Goal: Task Accomplishment & Management: Manage account settings

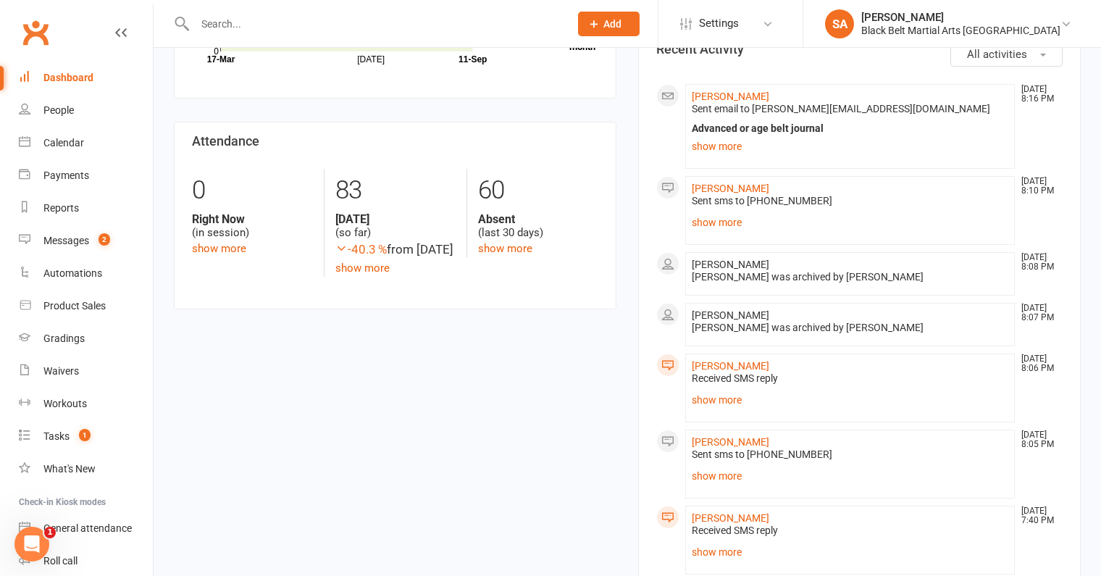
scroll to position [458, 0]
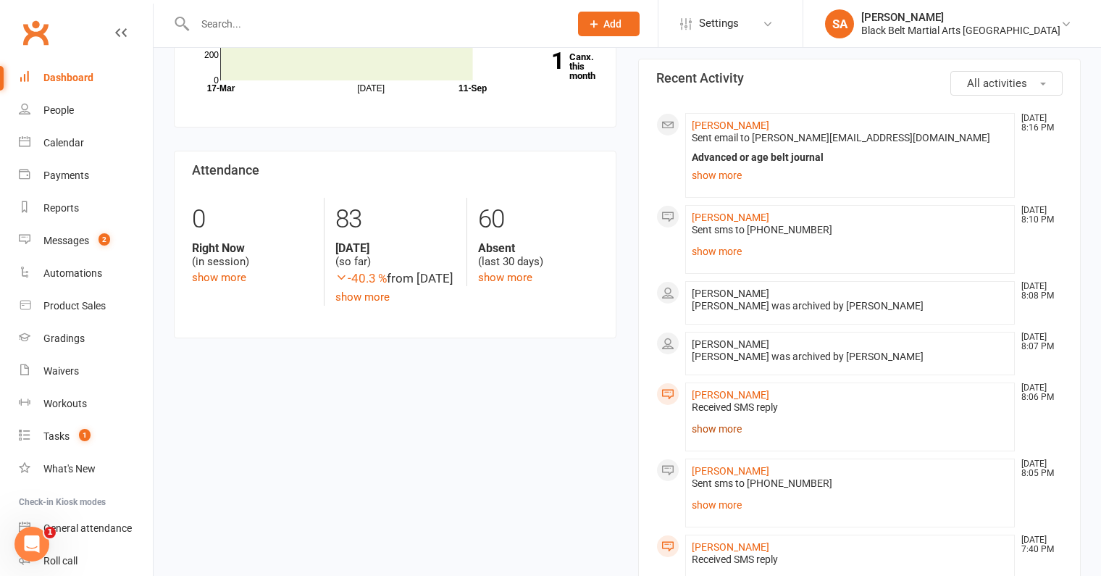
click at [724, 423] on link "show more" at bounding box center [850, 429] width 317 height 20
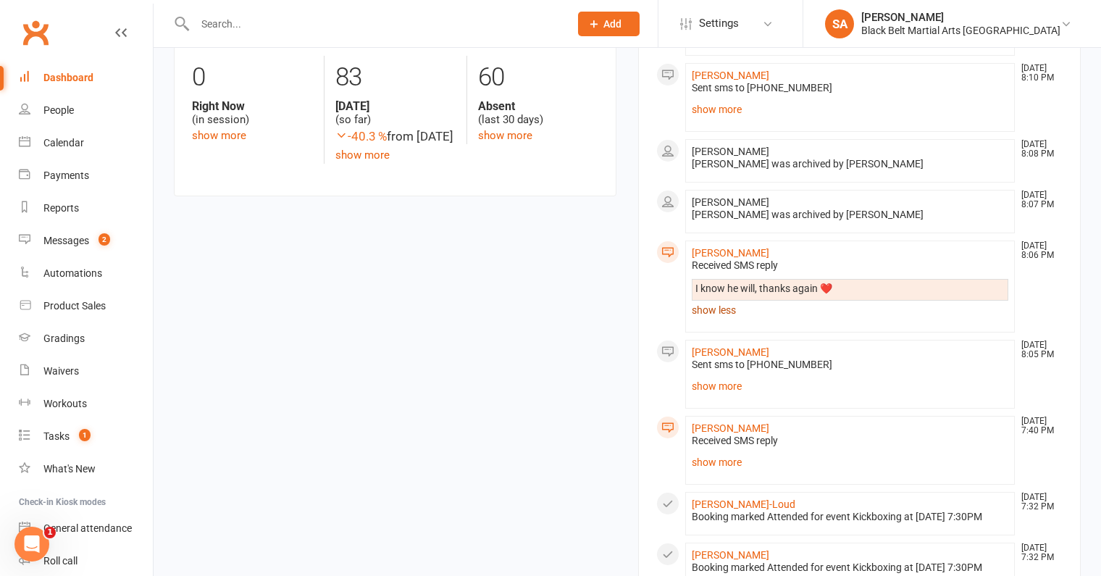
scroll to position [605, 0]
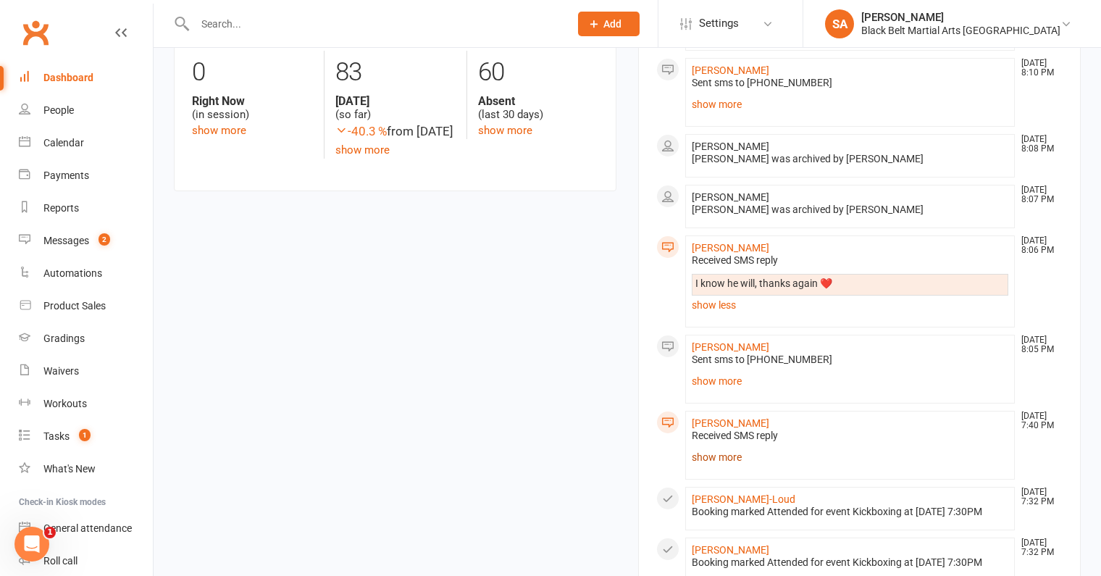
click at [711, 448] on link "show more" at bounding box center [850, 457] width 317 height 20
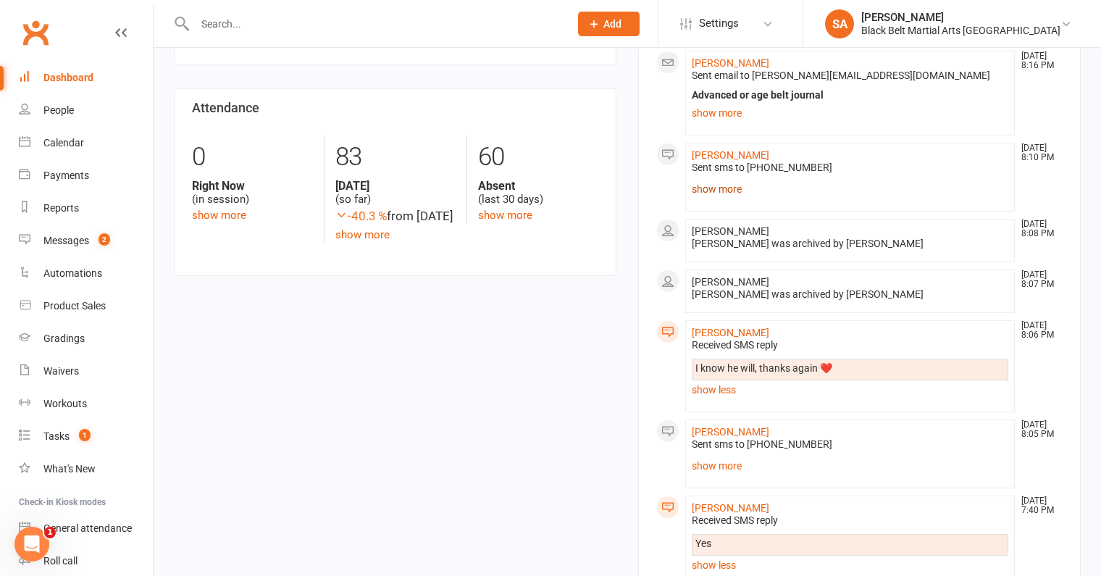
click at [723, 182] on link "show more" at bounding box center [850, 189] width 317 height 20
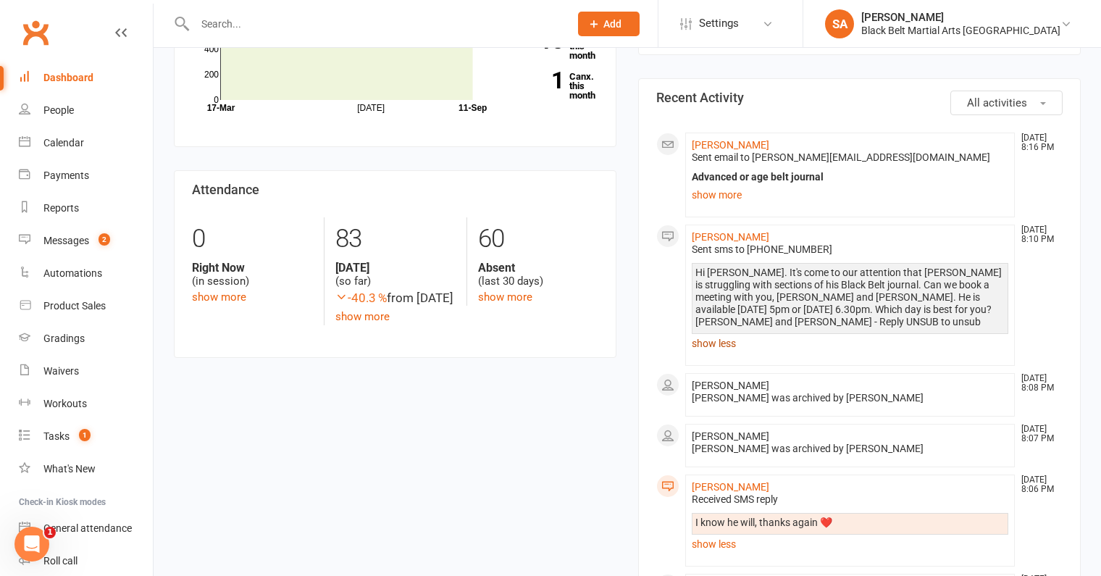
scroll to position [438, 0]
click at [720, 193] on link "show more" at bounding box center [850, 195] width 317 height 20
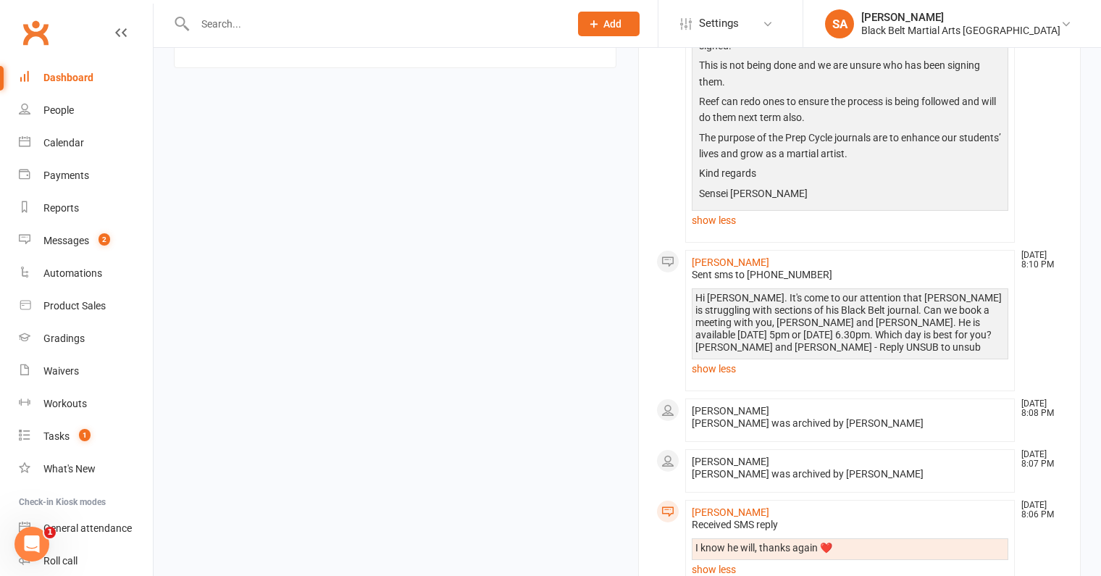
scroll to position [729, 0]
click at [718, 506] on link "Sam Aloisio" at bounding box center [731, 512] width 78 height 12
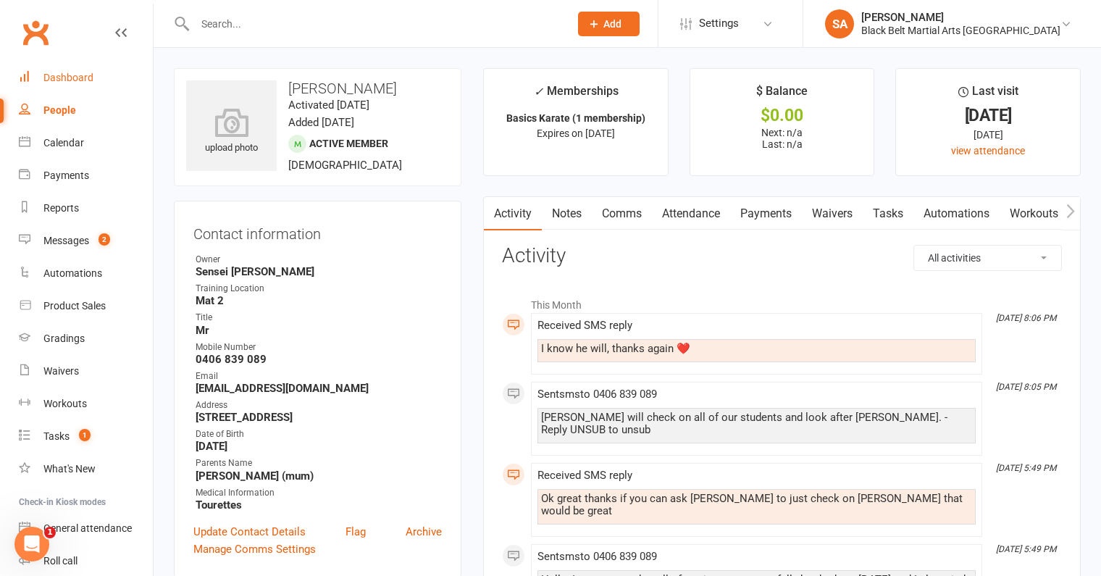
click at [86, 79] on div "Dashboard" at bounding box center [68, 78] width 50 height 12
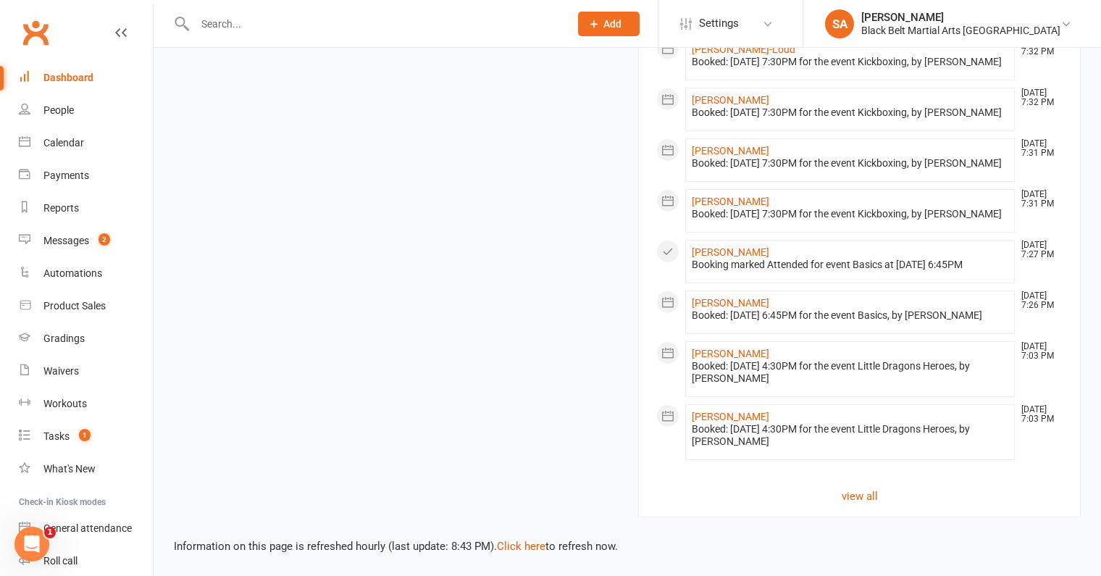
scroll to position [1377, 0]
click at [510, 542] on link "Click here" at bounding box center [521, 546] width 49 height 13
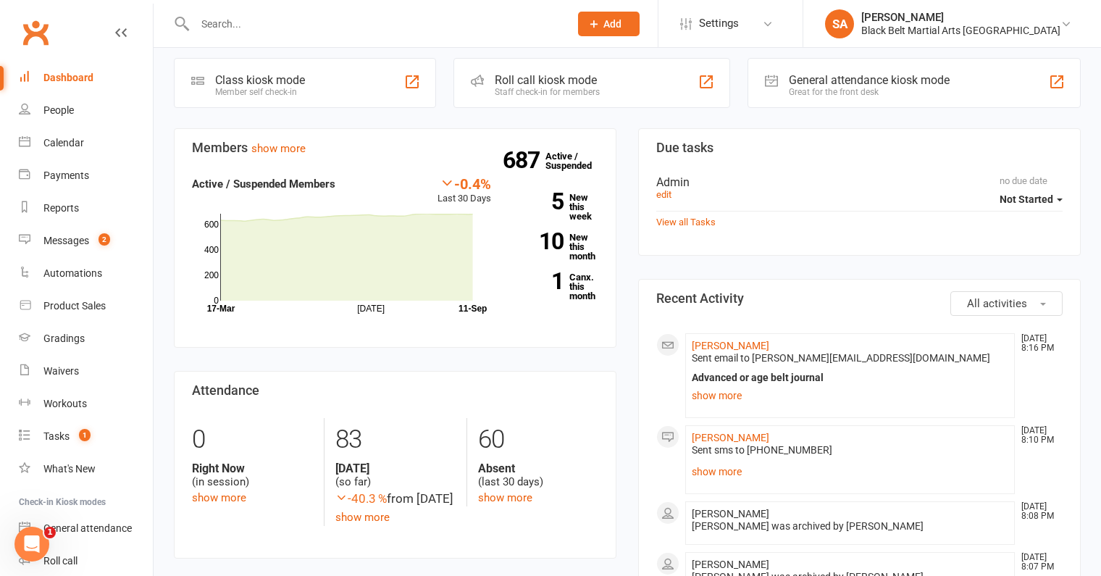
scroll to position [0, 0]
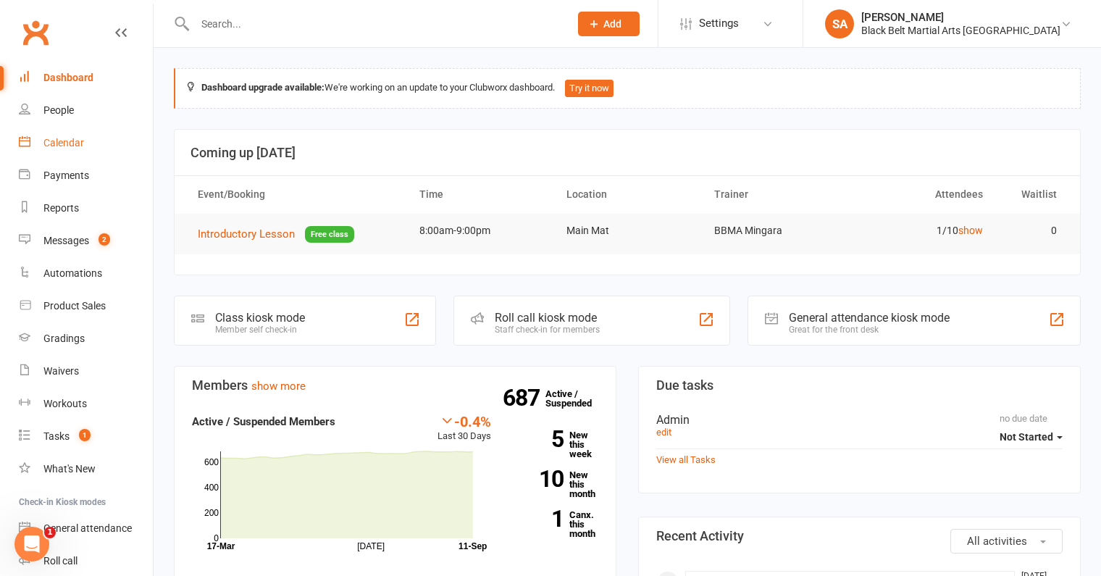
click at [76, 149] on link "Calendar" at bounding box center [86, 143] width 134 height 33
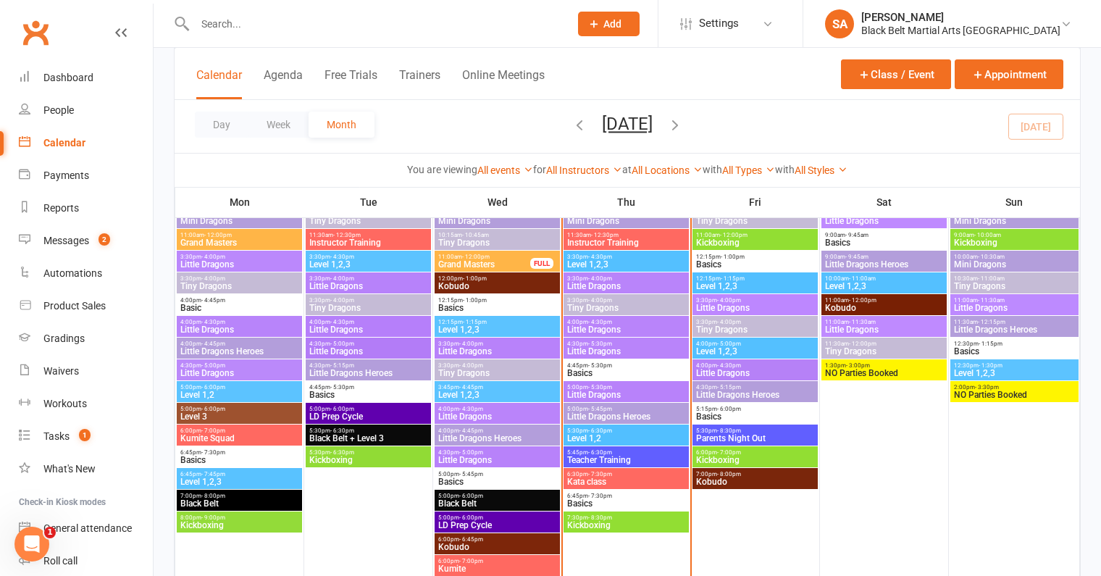
scroll to position [704, 0]
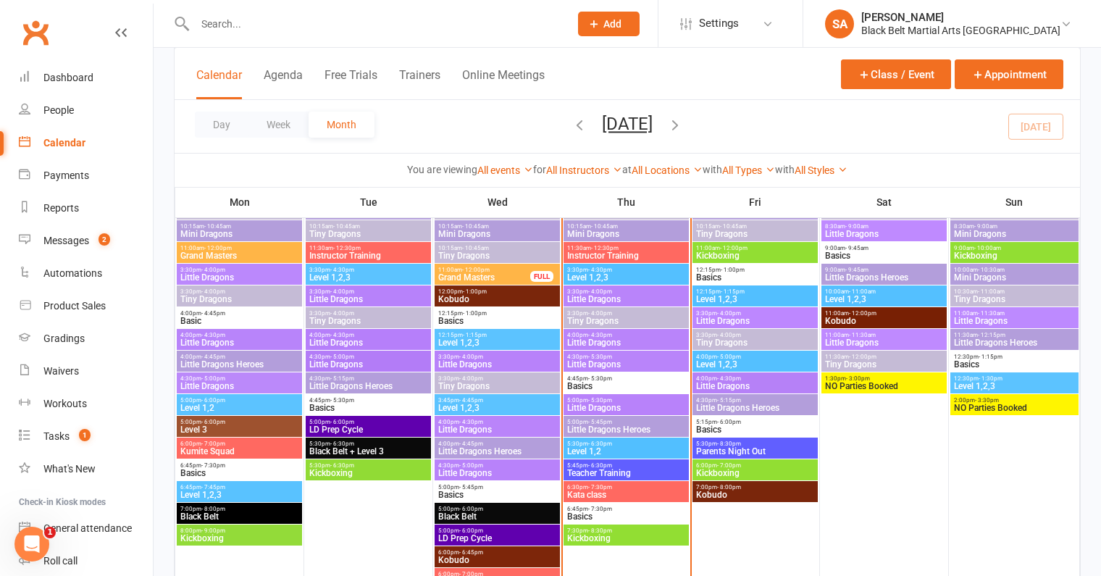
click at [628, 375] on span "4:45pm - 5:30pm" at bounding box center [627, 378] width 120 height 7
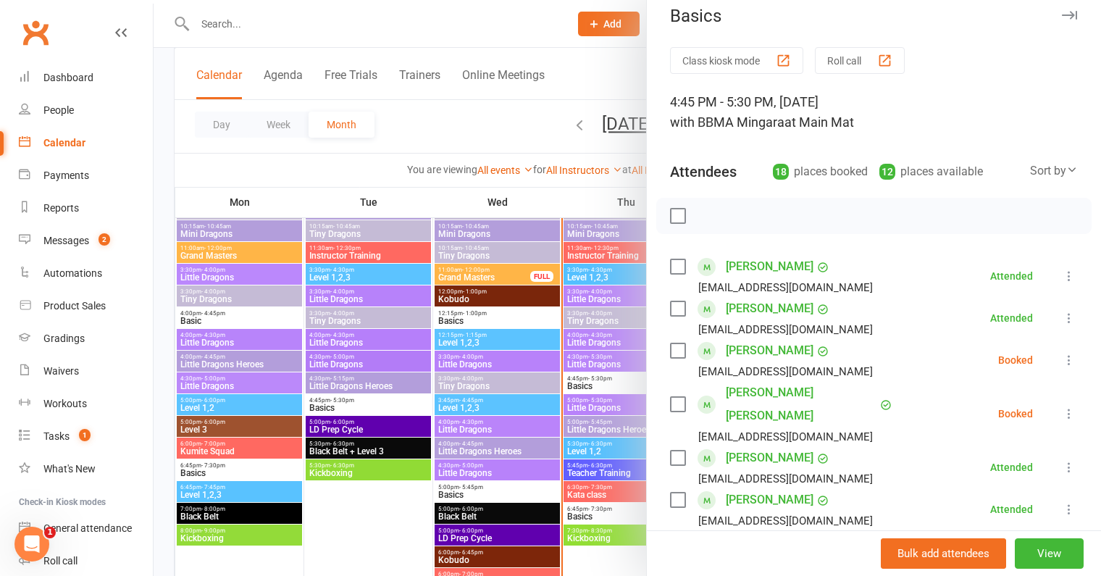
scroll to position [17, 0]
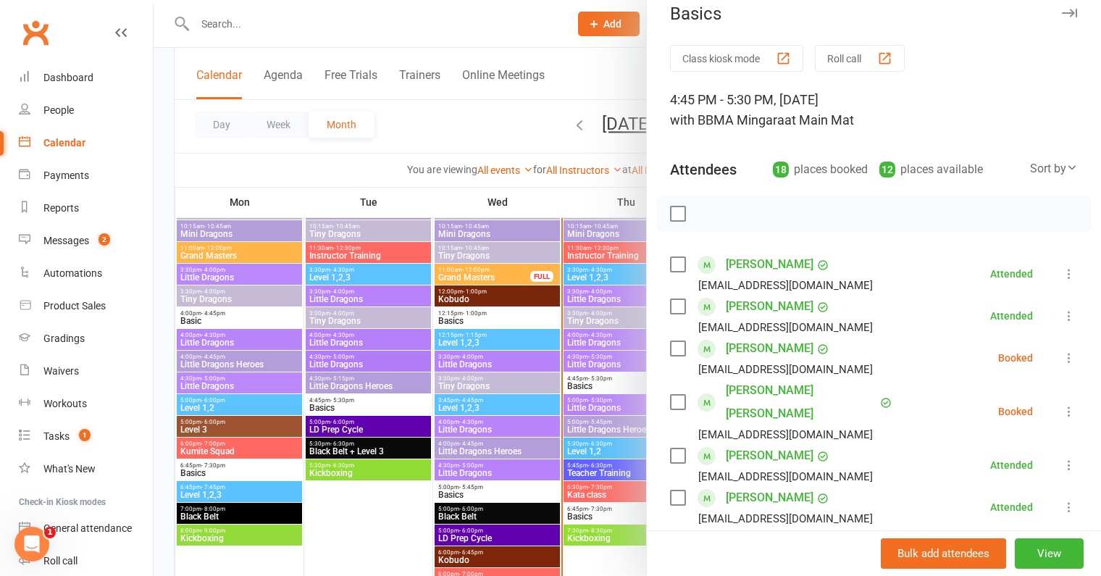
click at [679, 346] on label at bounding box center [677, 348] width 14 height 14
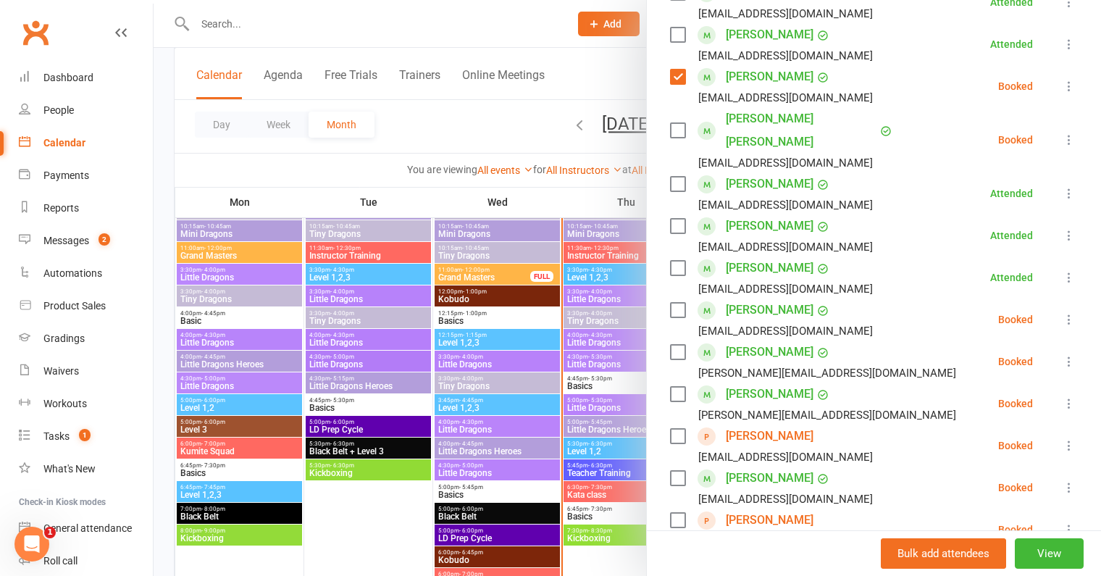
scroll to position [295, 0]
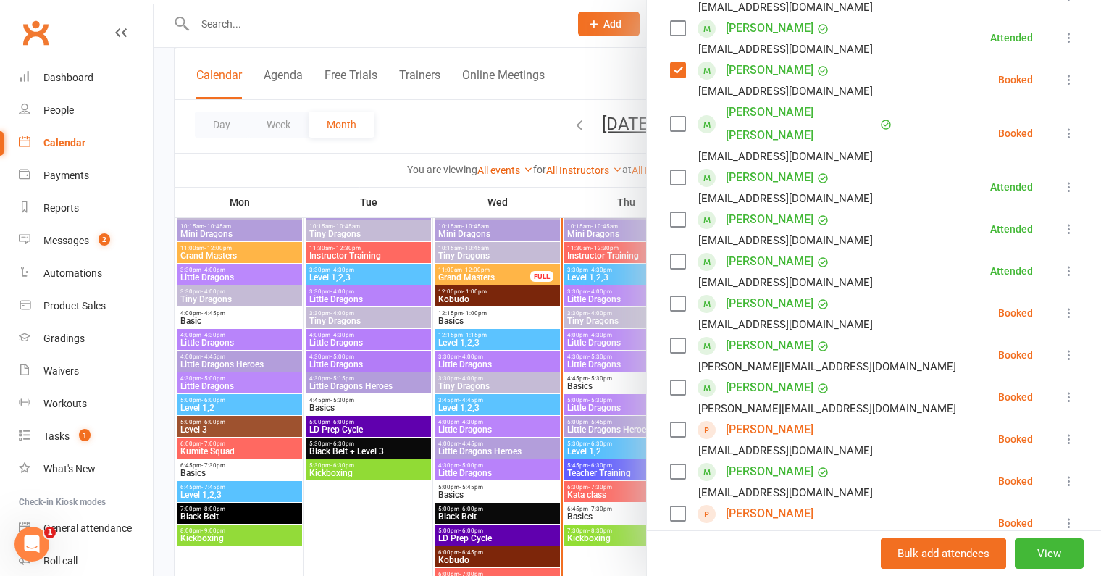
click at [674, 338] on label at bounding box center [677, 345] width 14 height 14
click at [674, 380] on label at bounding box center [677, 387] width 14 height 14
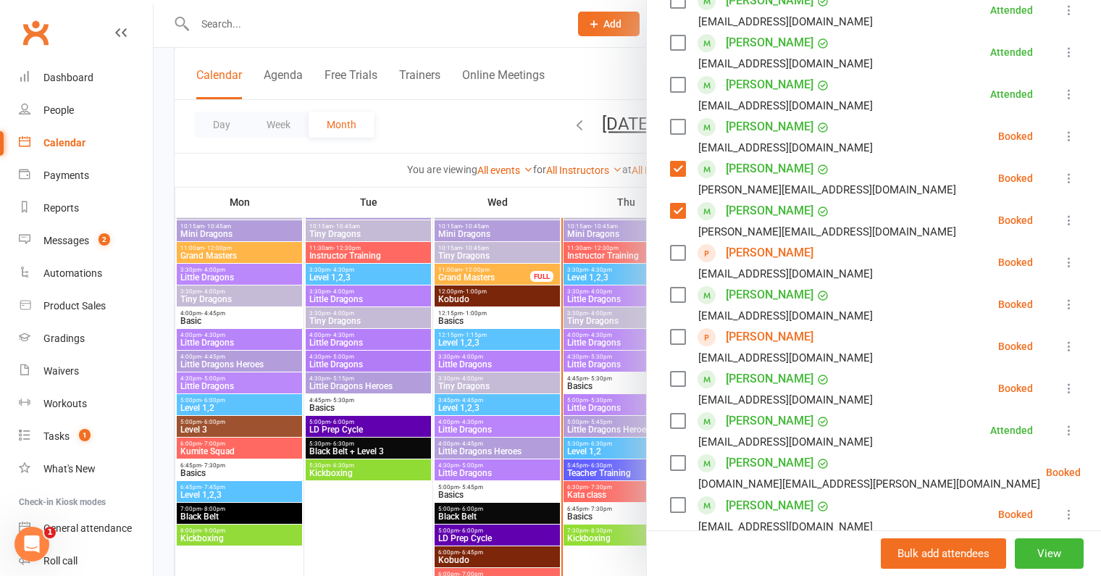
scroll to position [473, 0]
click at [676, 328] on label at bounding box center [677, 335] width 14 height 14
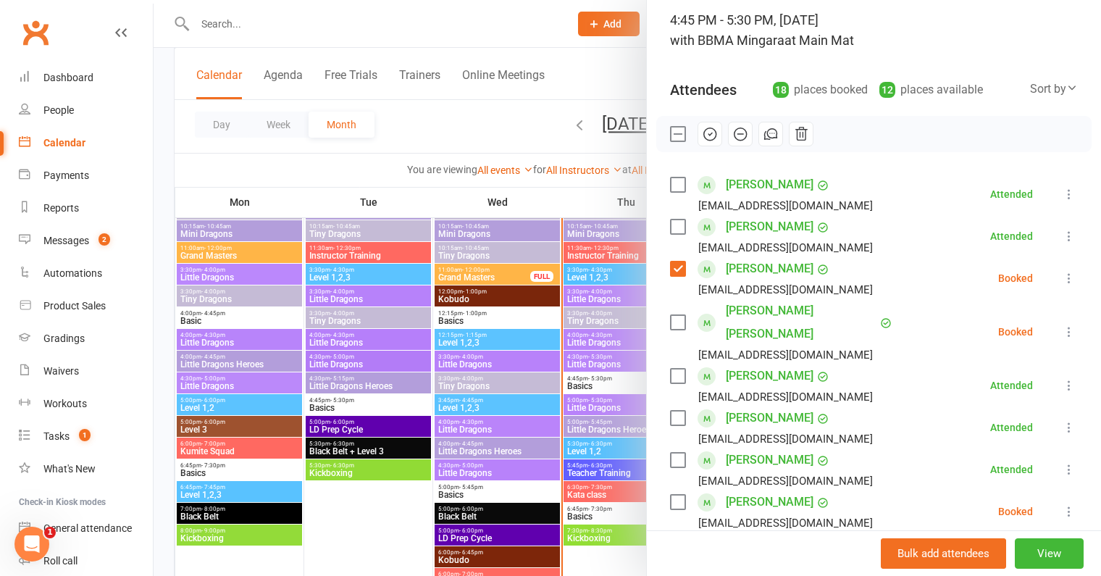
scroll to position [0, 0]
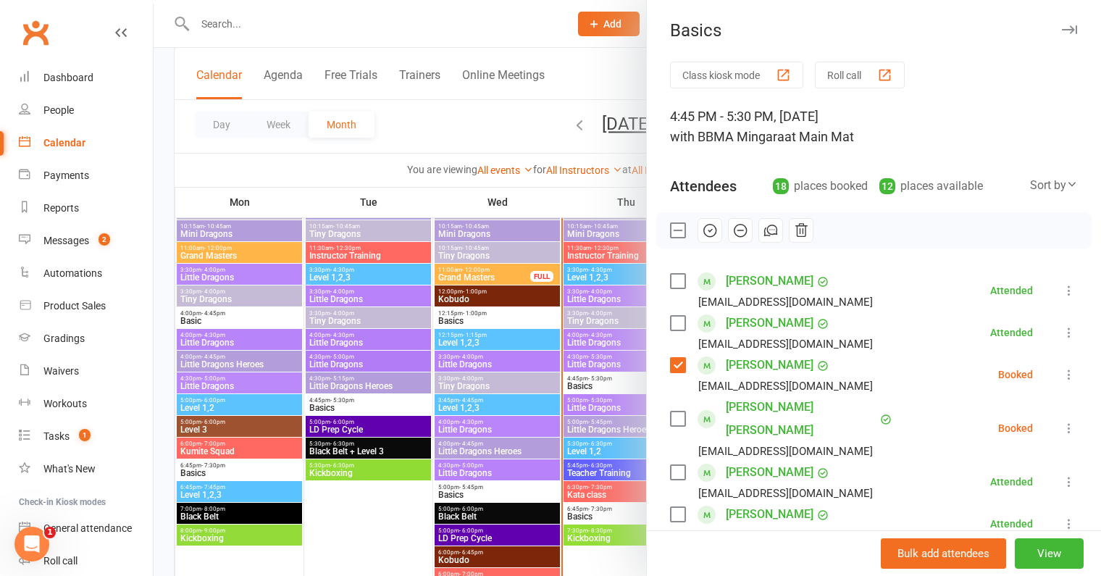
click at [709, 225] on icon "button" at bounding box center [710, 230] width 16 height 16
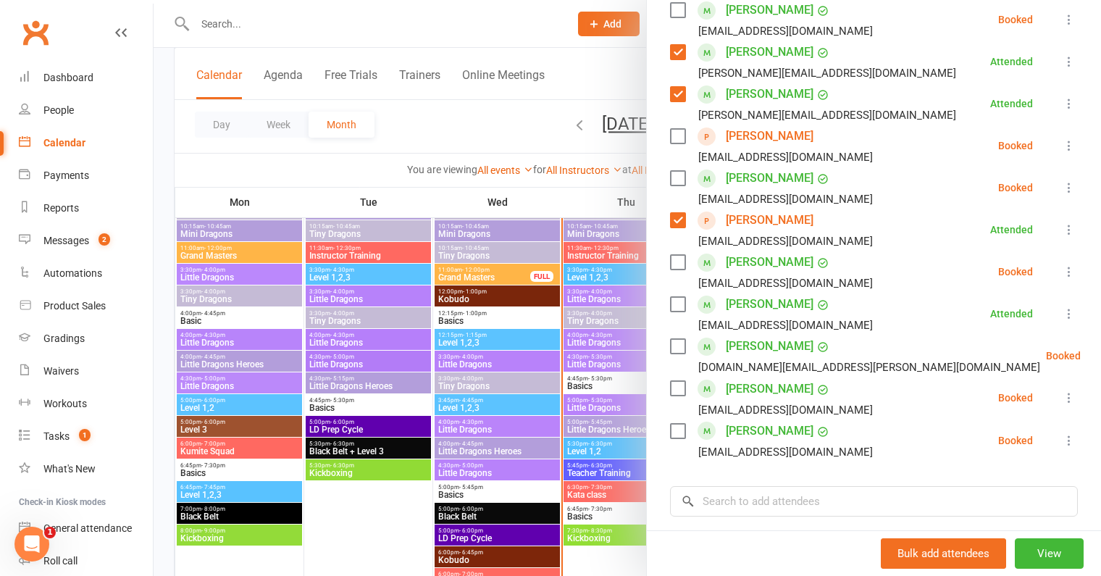
scroll to position [597, 0]
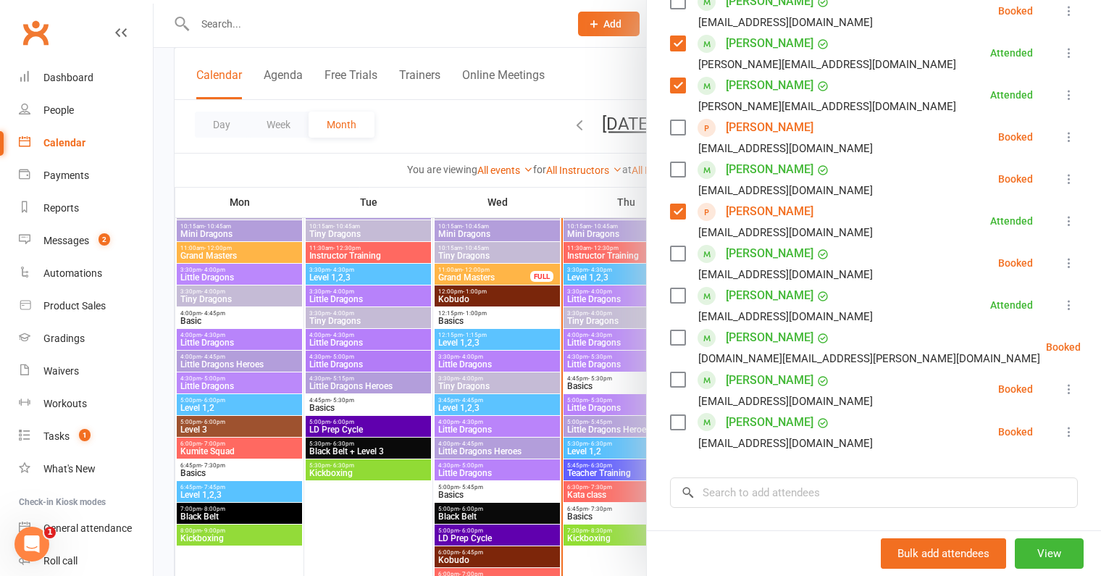
click at [571, 413] on div at bounding box center [628, 288] width 948 height 576
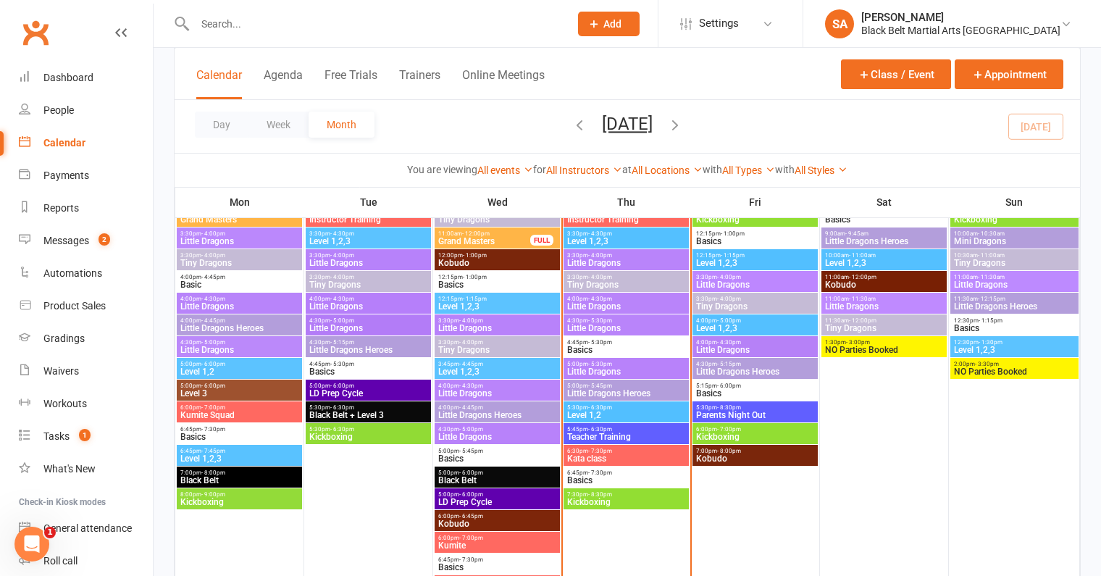
scroll to position [743, 0]
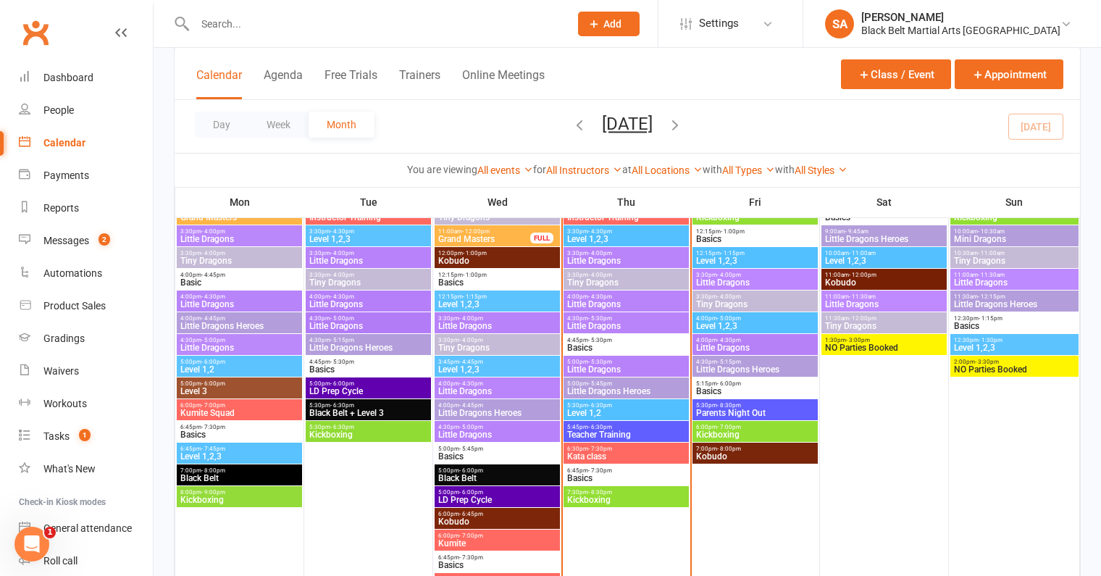
click at [606, 406] on span "- 6:30pm" at bounding box center [600, 405] width 24 height 7
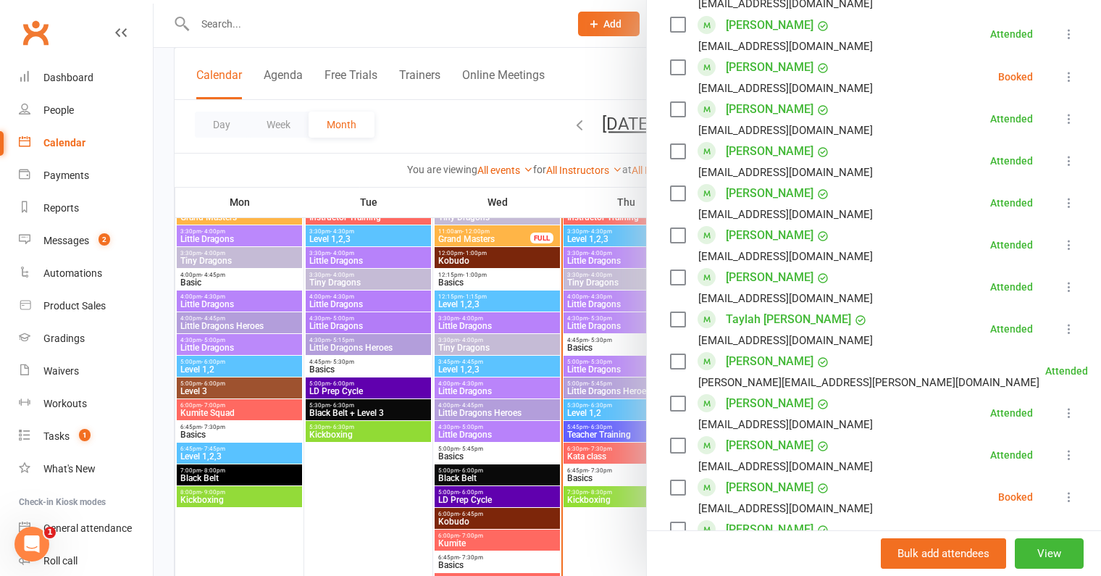
scroll to position [893, 0]
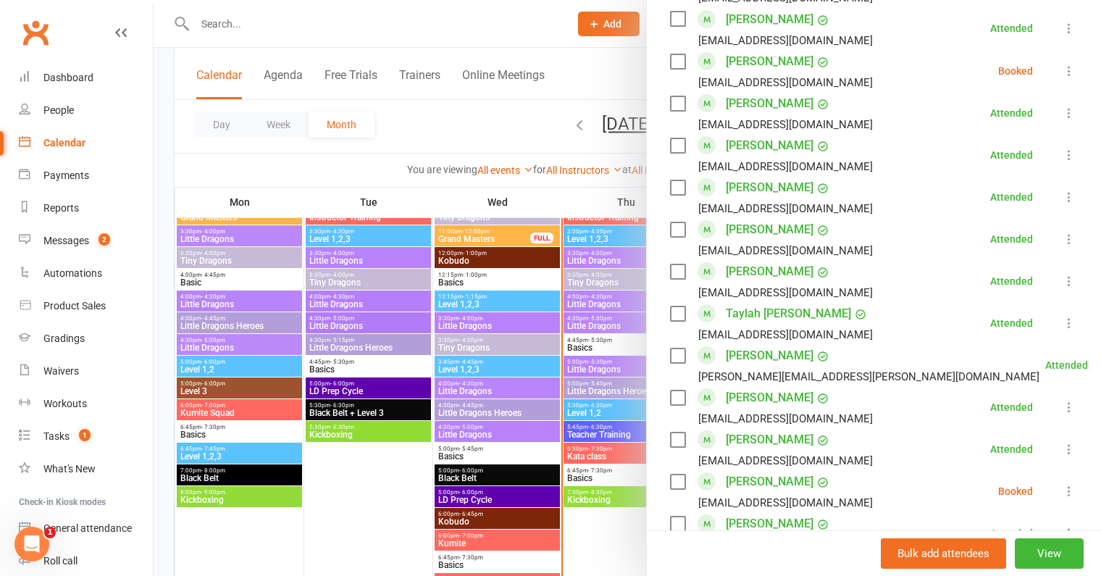
click at [580, 361] on div at bounding box center [628, 288] width 948 height 576
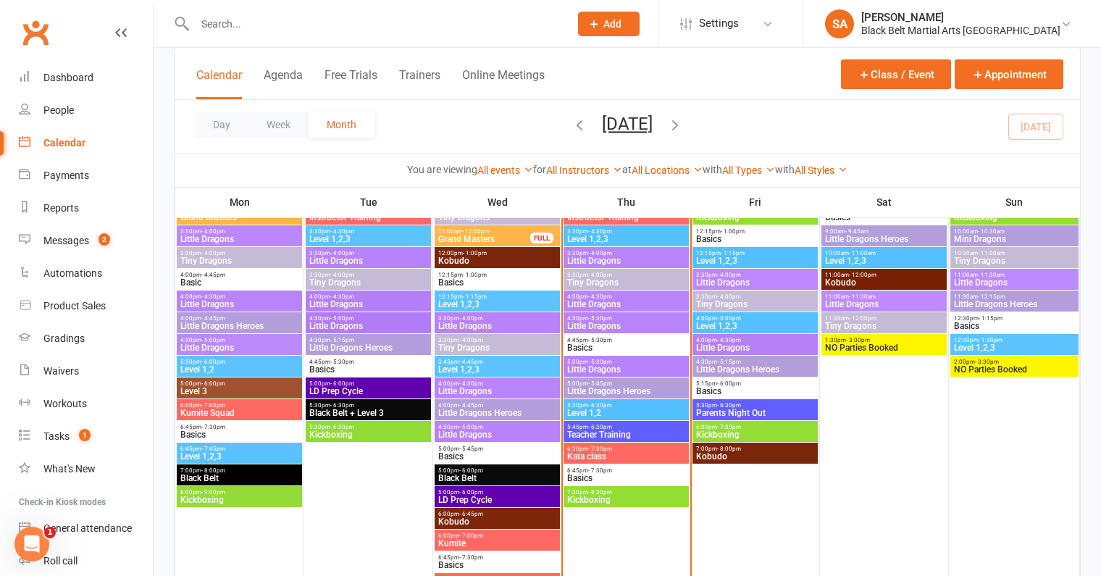
click at [609, 241] on span "Level 1,2,3" at bounding box center [627, 239] width 120 height 9
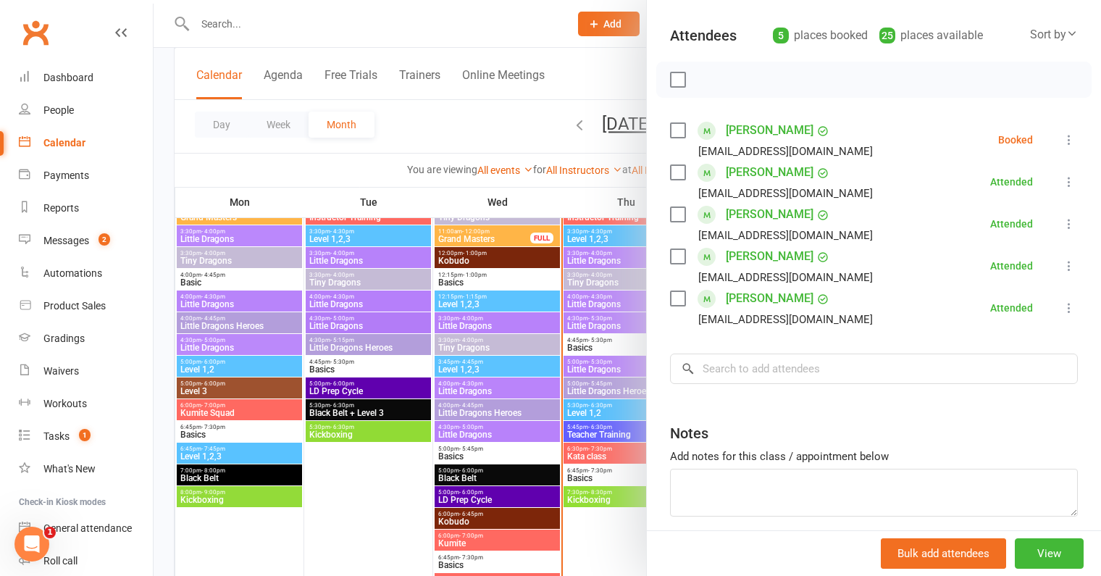
scroll to position [154, 0]
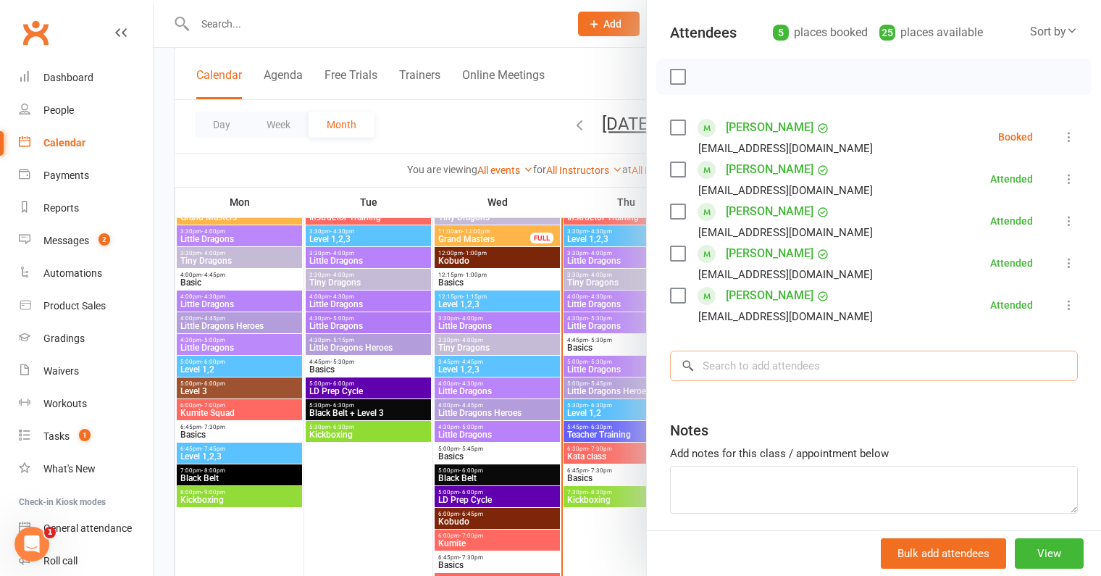
click at [756, 359] on input "search" at bounding box center [874, 366] width 408 height 30
click at [585, 214] on div at bounding box center [628, 288] width 948 height 576
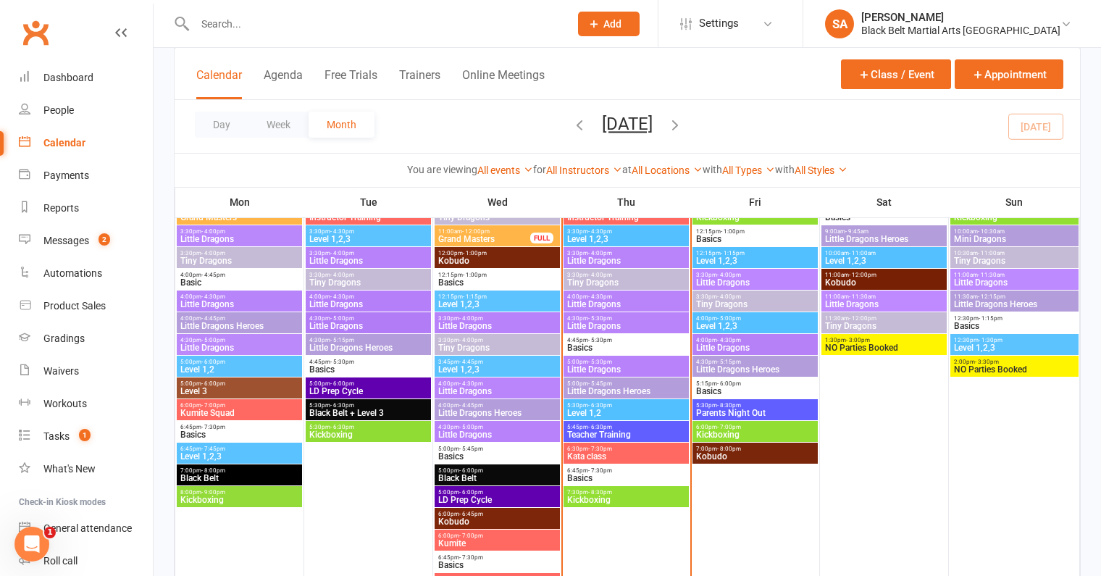
click at [599, 411] on span "Level 1,2" at bounding box center [627, 413] width 120 height 9
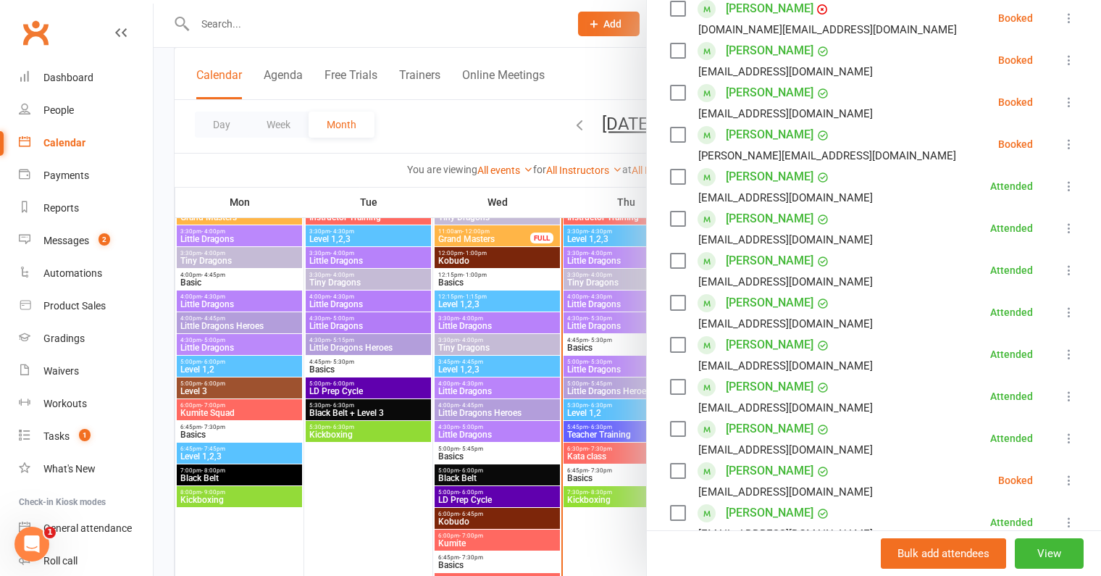
scroll to position [270, 0]
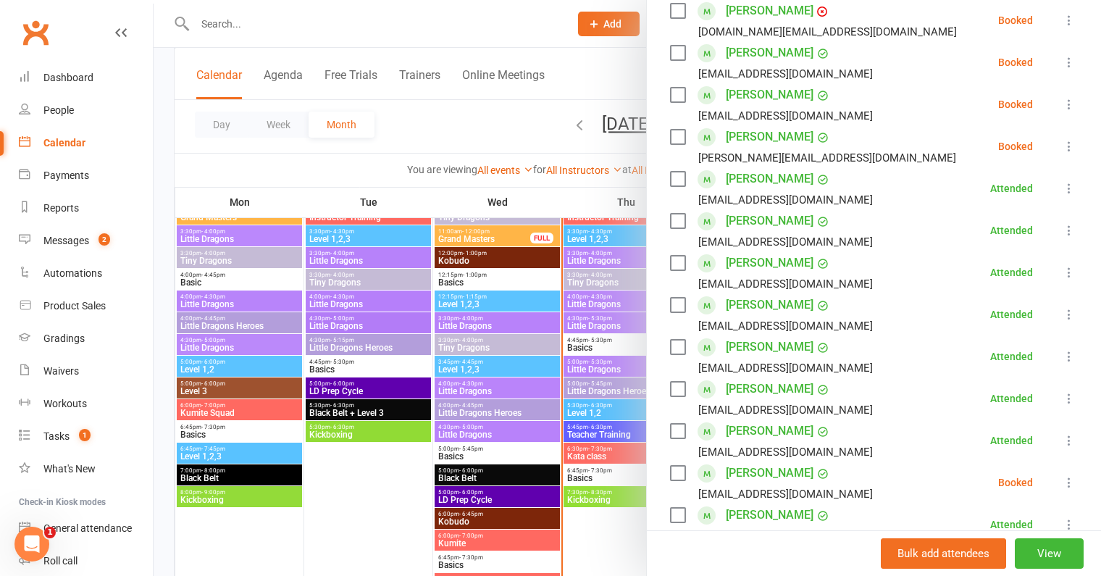
click at [602, 359] on div at bounding box center [628, 288] width 948 height 576
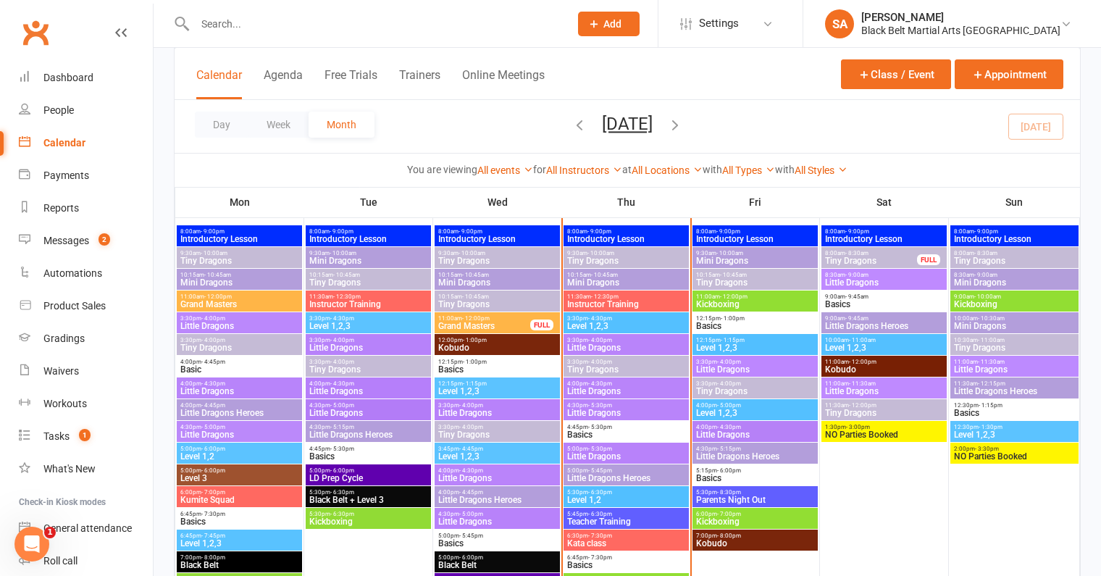
scroll to position [655, 0]
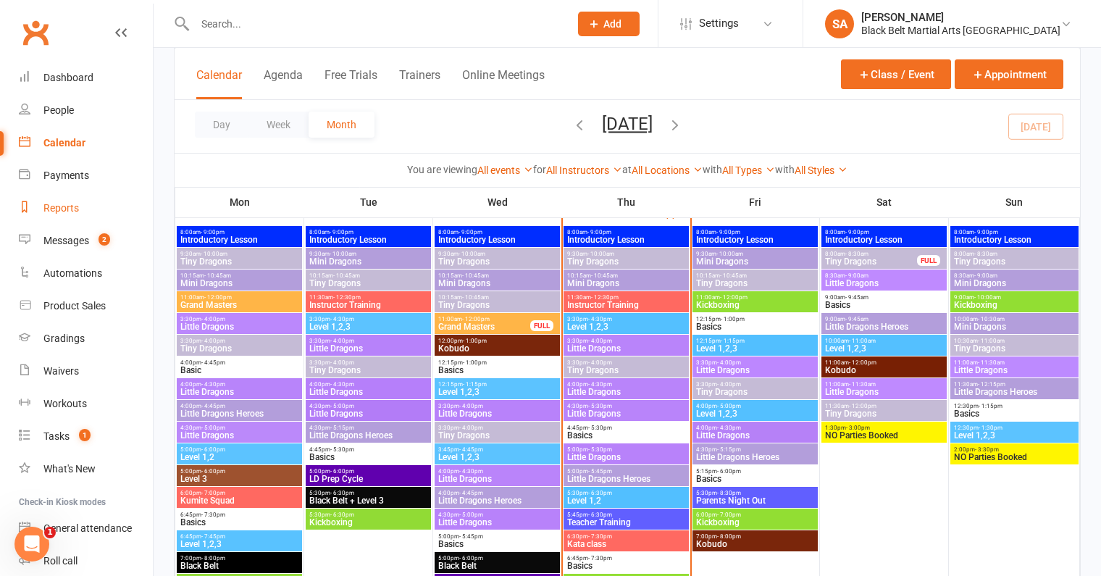
click at [78, 210] on div "Reports" at bounding box center [60, 208] width 35 height 12
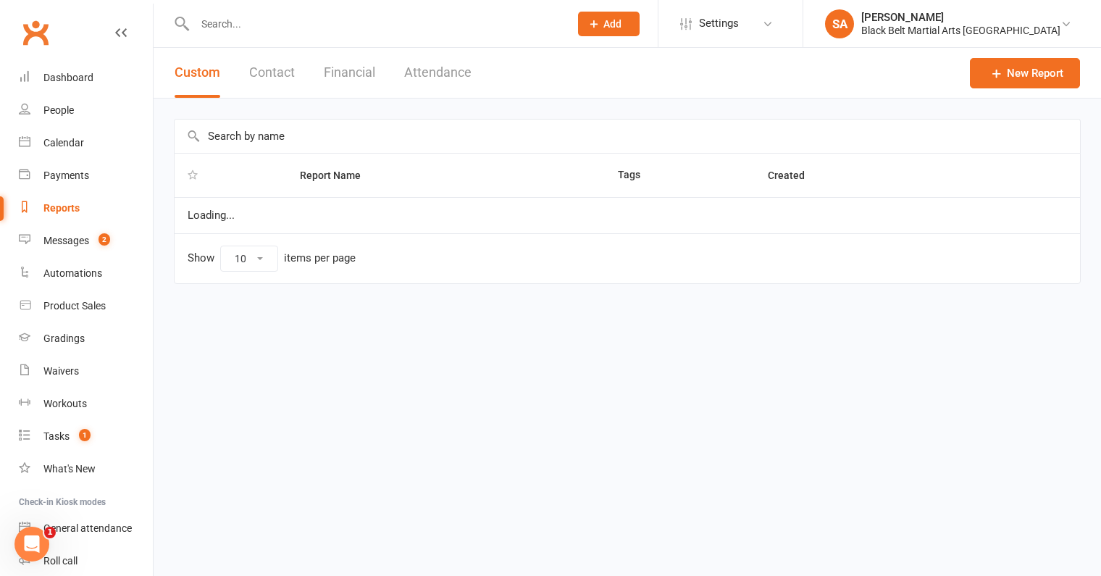
select select "100"
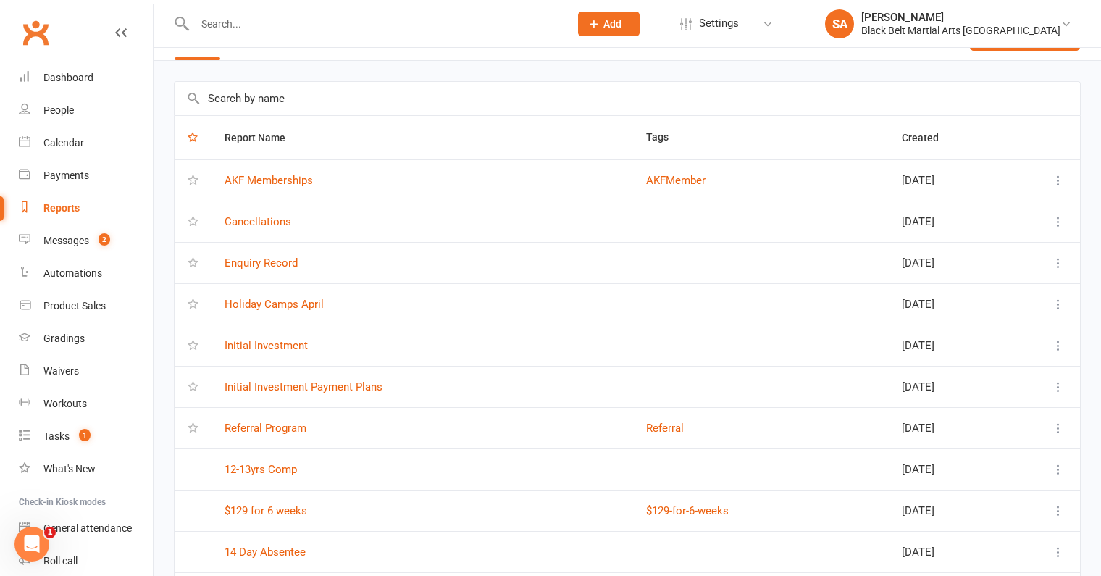
scroll to position [38, 0]
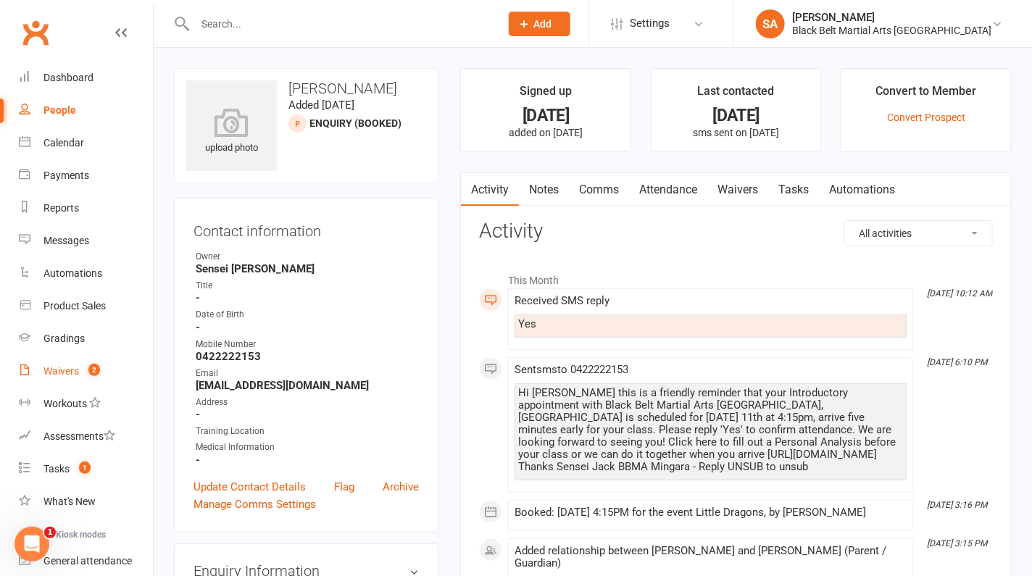
click at [60, 366] on div "Waivers" at bounding box center [60, 371] width 35 height 12
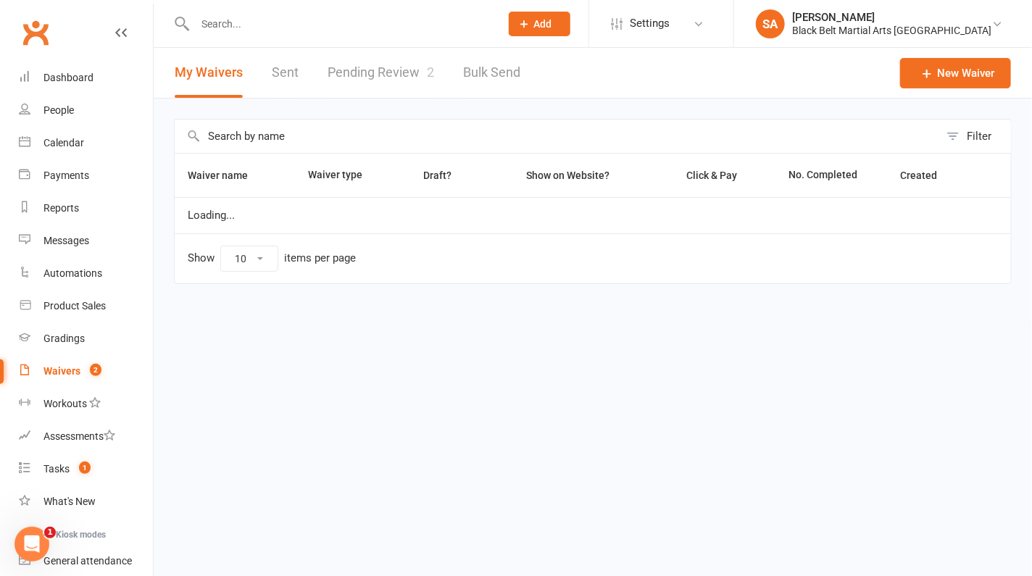
select select "100"
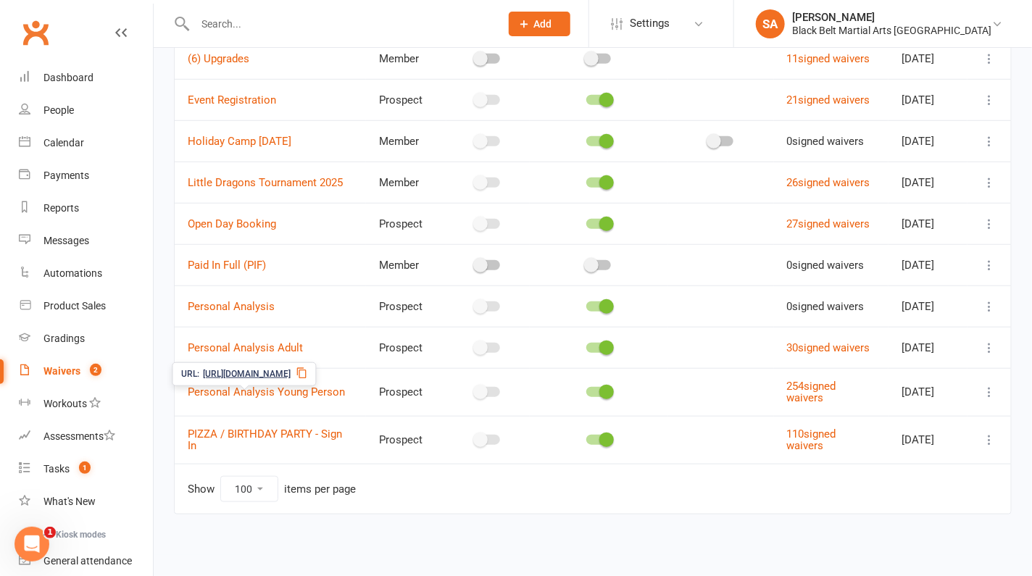
scroll to position [404, 0]
click at [252, 230] on link "Open Day Booking" at bounding box center [232, 223] width 88 height 13
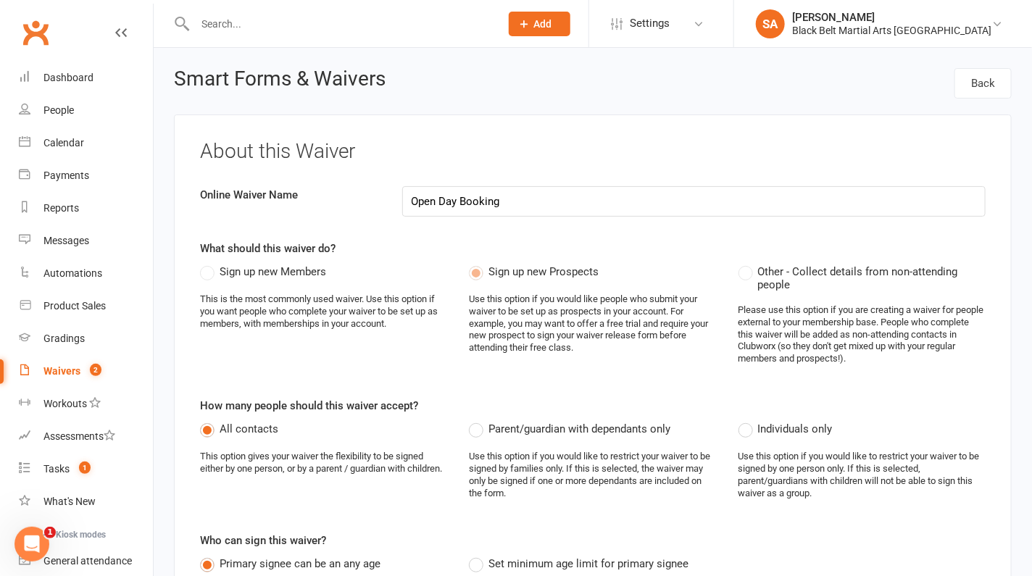
select select "applies_to_all_signees"
select select "copy_answers_for_all_signees"
select select "checkbox"
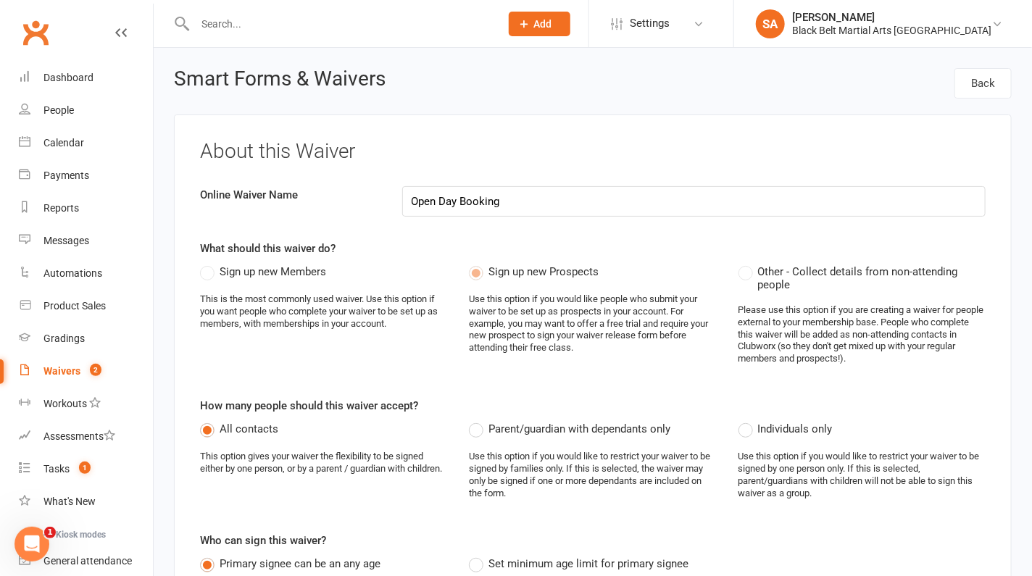
select select "checkbox"
select select "select"
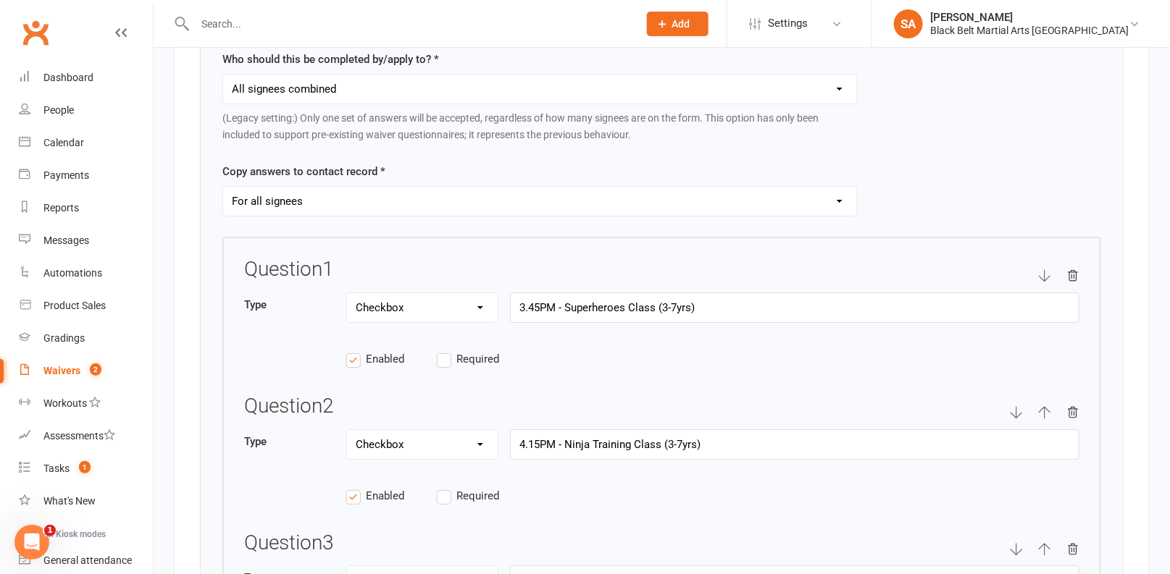
scroll to position [1845, 0]
drag, startPoint x: 543, startPoint y: 286, endPoint x: 510, endPoint y: 287, distance: 33.3
click at [510, 292] on input "3.45PM - Superheroes Class (3-7yrs)" at bounding box center [794, 307] width 569 height 30
click at [620, 292] on input "9.30AM - Superheroes Class (3-7yrs)" at bounding box center [794, 307] width 569 height 30
drag, startPoint x: 624, startPoint y: 290, endPoint x: 567, endPoint y: 293, distance: 58.0
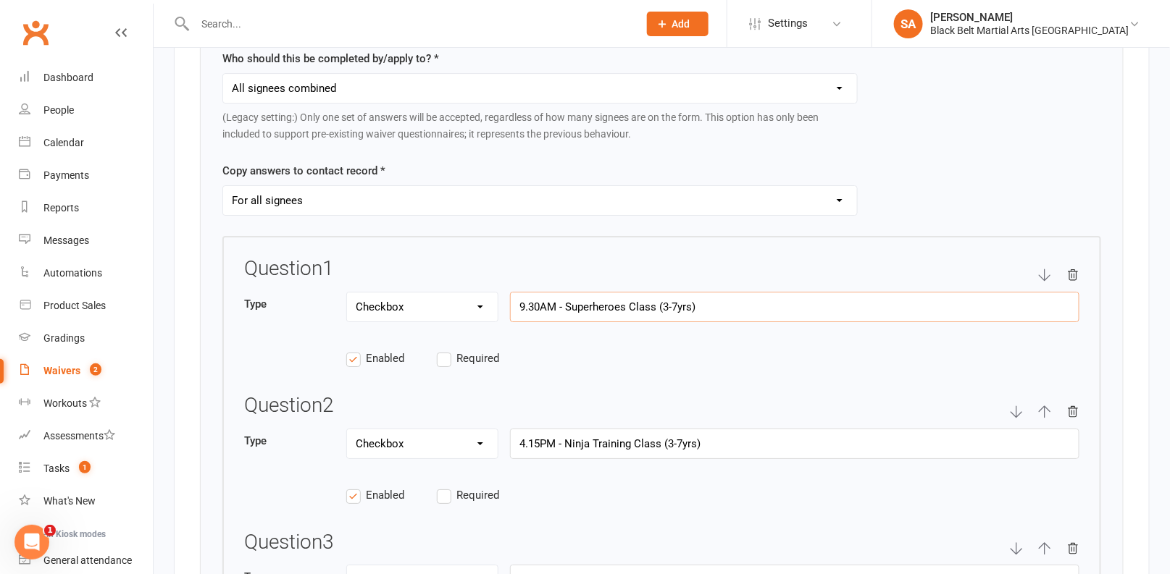
click at [567, 293] on input "9.30AM - Superheroes Class (3-7yrs)" at bounding box center [794, 307] width 569 height 30
drag, startPoint x: 643, startPoint y: 290, endPoint x: 633, endPoint y: 293, distance: 9.9
click at [633, 293] on input "9.30AM - Karate Class (3-7yrs)" at bounding box center [794, 307] width 569 height 30
click at [638, 293] on input "9.30AM - Karate Class (7yrs)" at bounding box center [794, 307] width 569 height 30
click at [635, 292] on input "9.30AM - Karate Class (7+yrs)" at bounding box center [794, 307] width 569 height 30
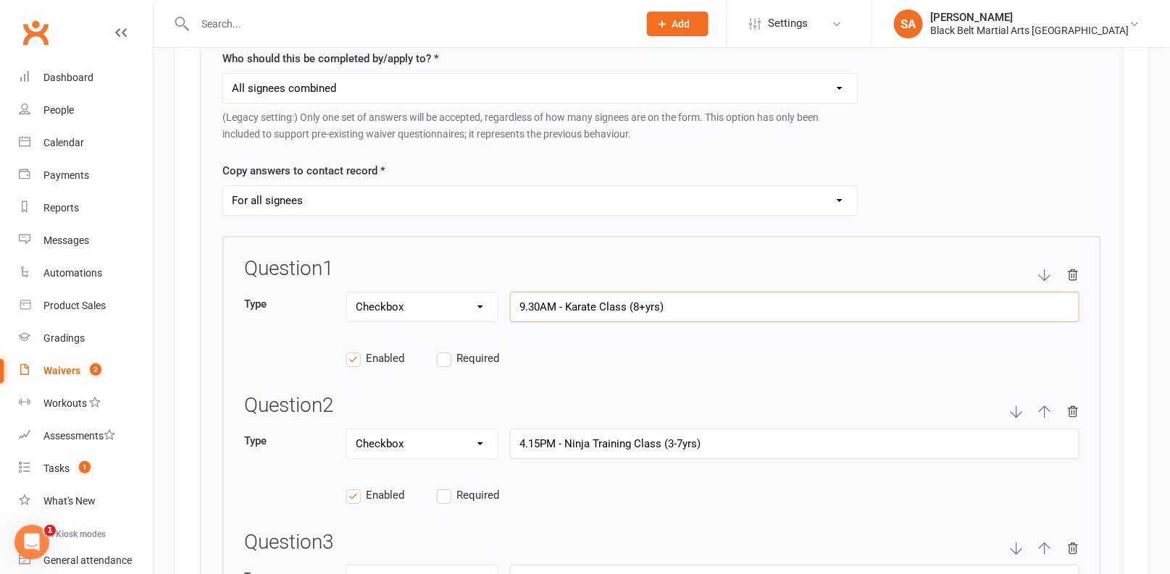
type input "9.30AM - Karate Class (8+yrs)"
drag, startPoint x: 540, startPoint y: 426, endPoint x: 498, endPoint y: 426, distance: 42.0
click at [498, 429] on div "Type Text Select Checkbox 4.15PM - Ninja Training Class (3-7yrs)" at bounding box center [661, 452] width 835 height 46
drag, startPoint x: 659, startPoint y: 426, endPoint x: 565, endPoint y: 425, distance: 94.2
click at [565, 429] on input "9.30AM - Ninja Training Class (3-7yrs)" at bounding box center [794, 444] width 569 height 30
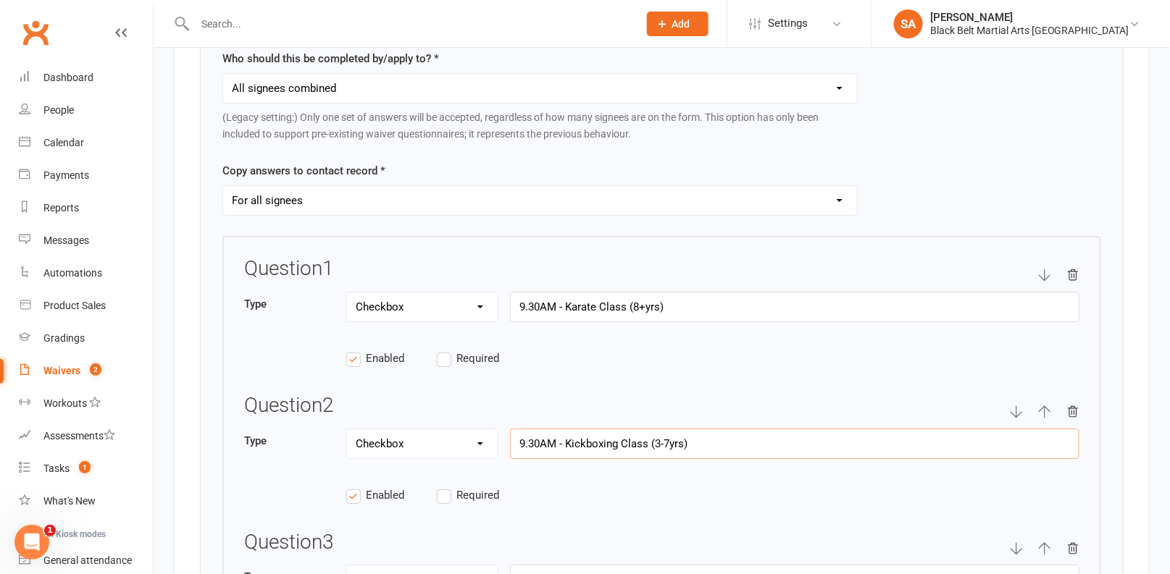
drag, startPoint x: 670, startPoint y: 424, endPoint x: 653, endPoint y: 425, distance: 17.4
click at [653, 429] on input "9.30AM - Kickboxing Class (3-7yrs)" at bounding box center [794, 444] width 569 height 30
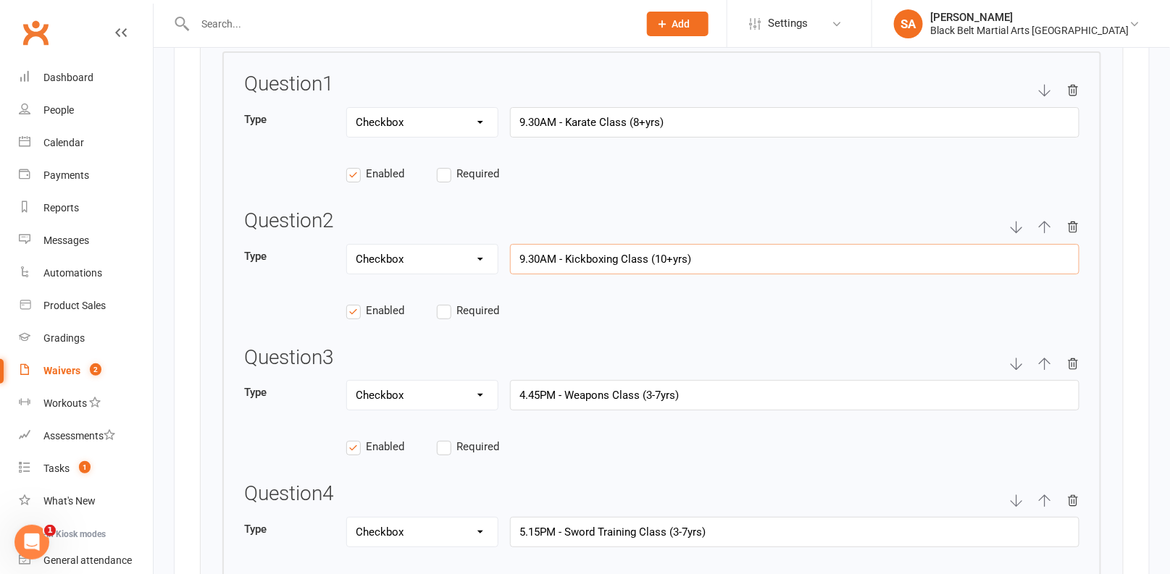
scroll to position [2041, 0]
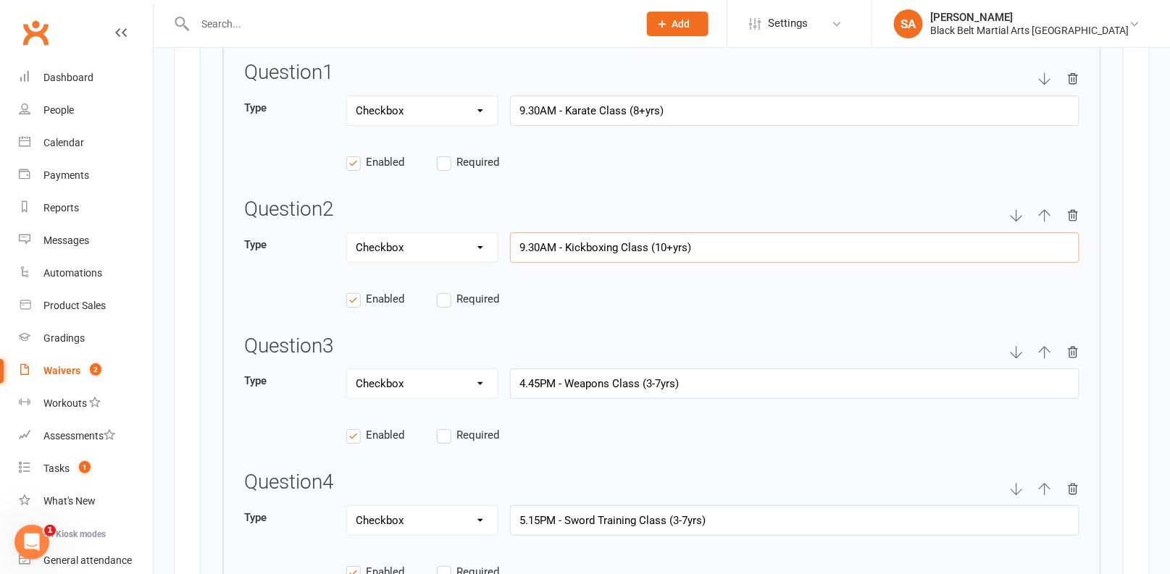
type input "9.30AM - Kickboxing Class (10+yrs)"
drag, startPoint x: 539, startPoint y: 364, endPoint x: 510, endPoint y: 364, distance: 29.0
click at [510, 369] on input "4.45PM - Weapons Class (3-7yrs)" at bounding box center [794, 384] width 569 height 30
click at [535, 369] on input "11PM - Weapons Class (3-7yrs)" at bounding box center [794, 384] width 569 height 30
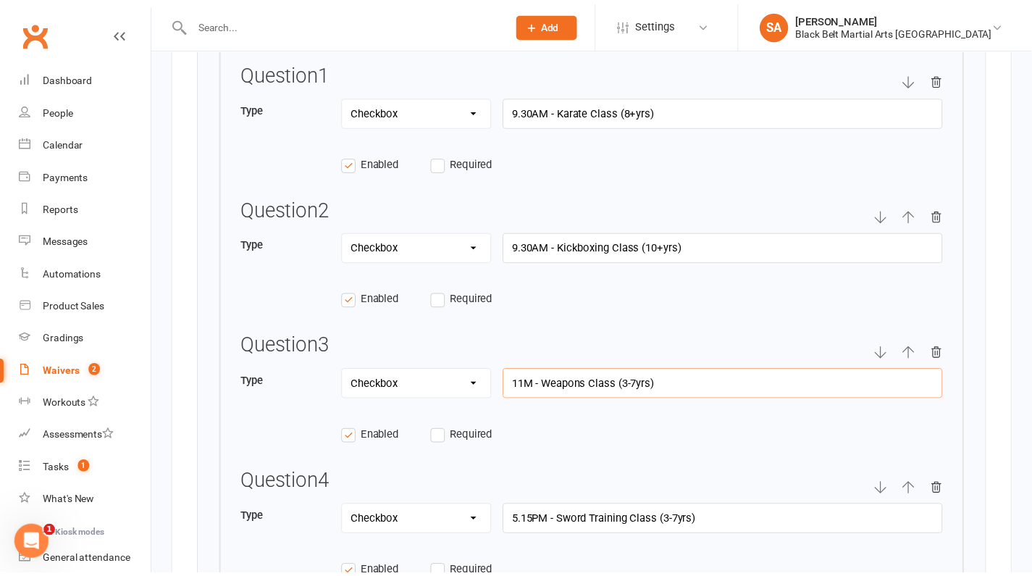
scroll to position [2099, 0]
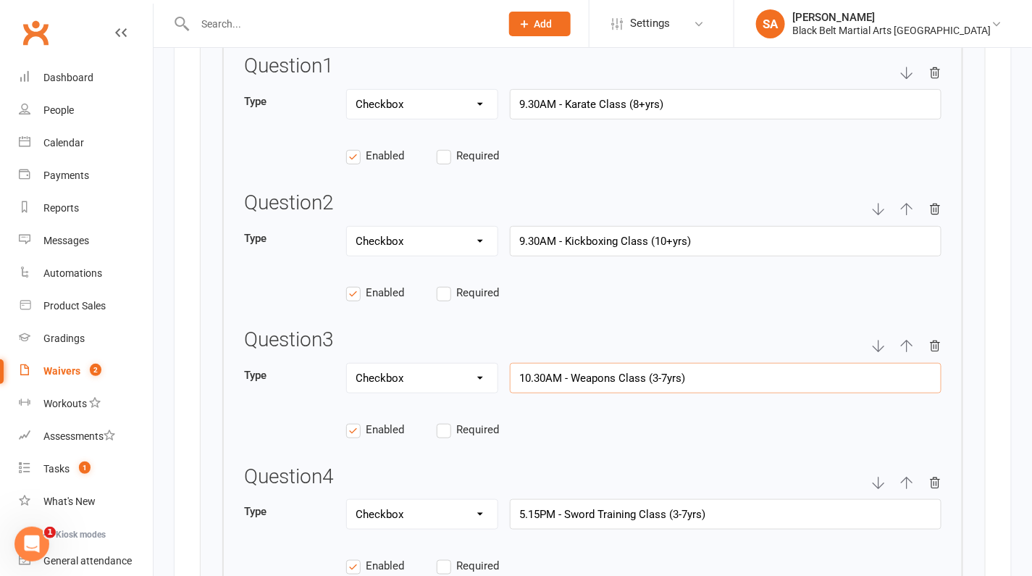
drag, startPoint x: 614, startPoint y: 367, endPoint x: 574, endPoint y: 368, distance: 40.6
click at [574, 368] on input "10.30AM - Weapons Class (3-7yrs)" at bounding box center [726, 378] width 432 height 30
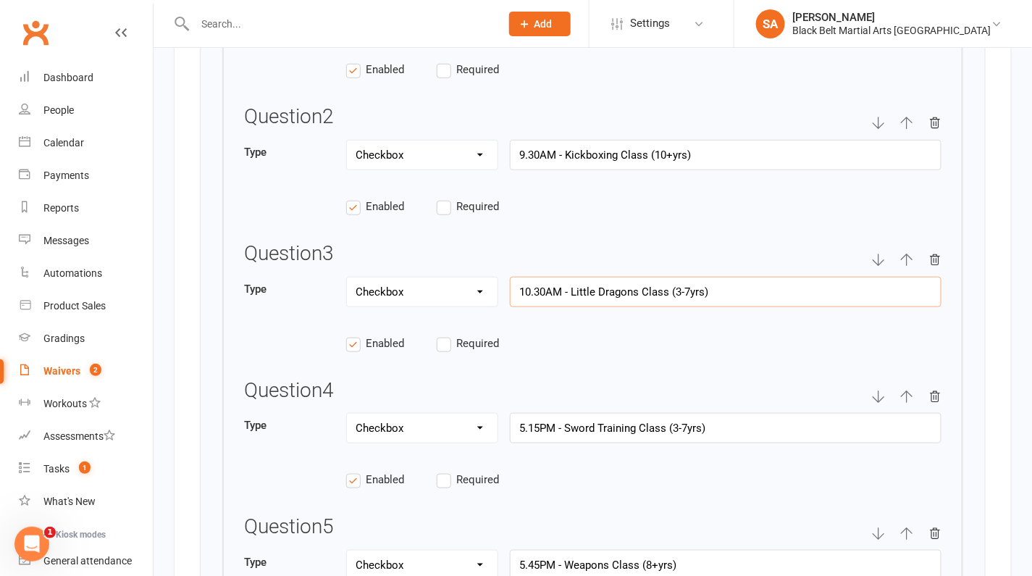
scroll to position [2189, 0]
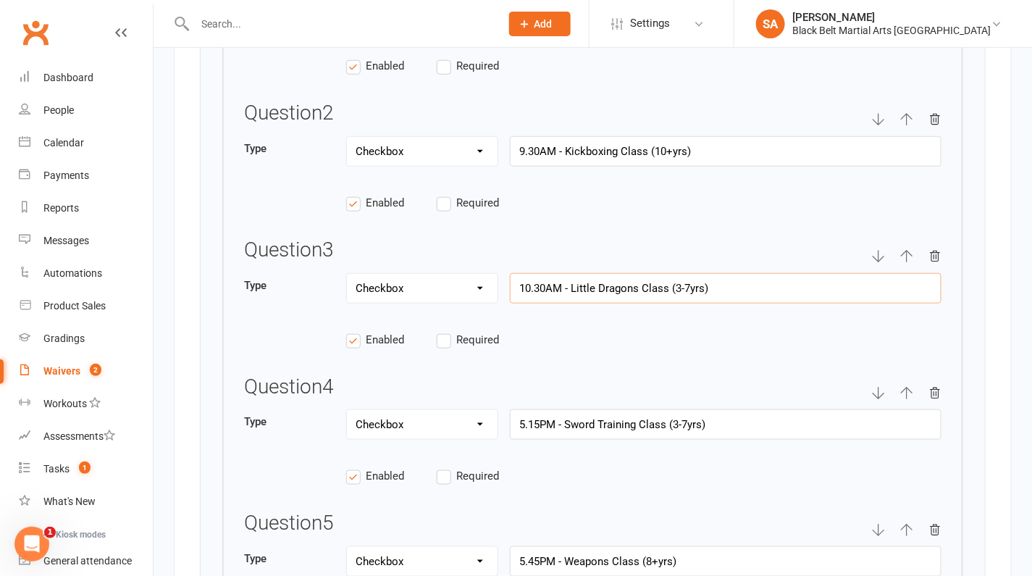
type input "10.30AM - Little Dragons Class (3-7yrs)"
drag, startPoint x: 540, startPoint y: 414, endPoint x: 509, endPoint y: 409, distance: 31.0
click at [510, 409] on input "5.15PM - Sword Training Class (3-7yrs)" at bounding box center [726, 424] width 432 height 30
drag, startPoint x: 638, startPoint y: 277, endPoint x: 573, endPoint y: 279, distance: 64.5
click at [573, 279] on input "10.30AM - Little Dragons Class (3-7yrs)" at bounding box center [726, 288] width 432 height 30
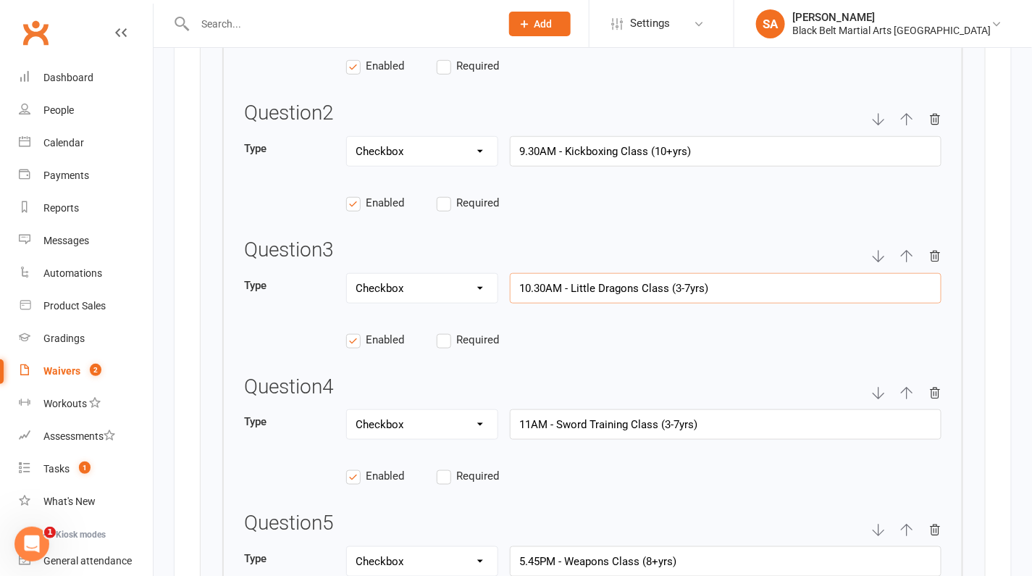
drag, startPoint x: 719, startPoint y: 272, endPoint x: 572, endPoint y: 277, distance: 146.4
click at [572, 277] on input "10.30AM - Little Dragons Class (3-7yrs)" at bounding box center [726, 288] width 432 height 30
drag, startPoint x: 714, startPoint y: 414, endPoint x: 555, endPoint y: 417, distance: 159.4
click at [555, 417] on input "11AM - Sword Training Class (3-7yrs)" at bounding box center [726, 424] width 432 height 30
paste input "Little Dragons"
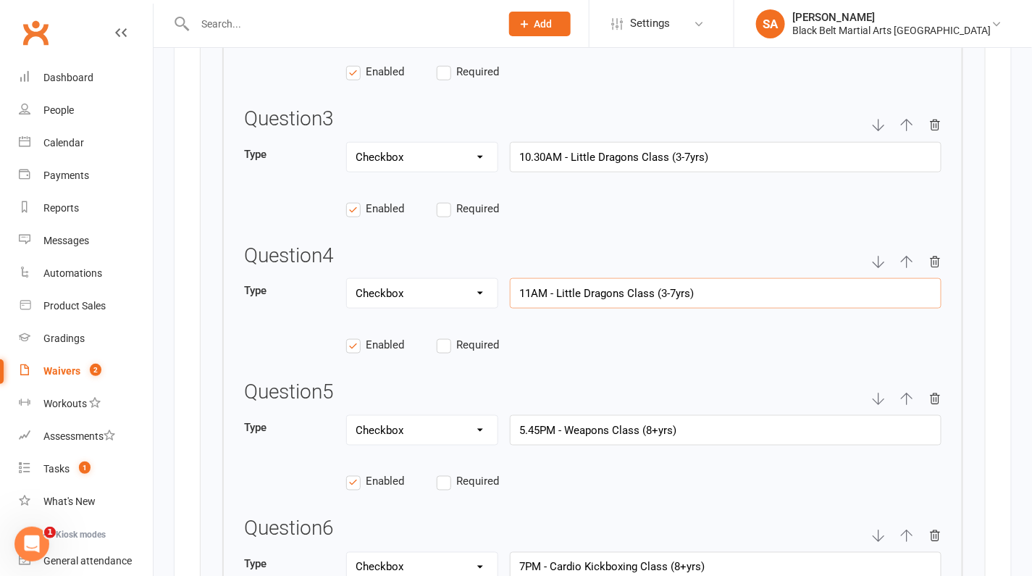
scroll to position [2331, 0]
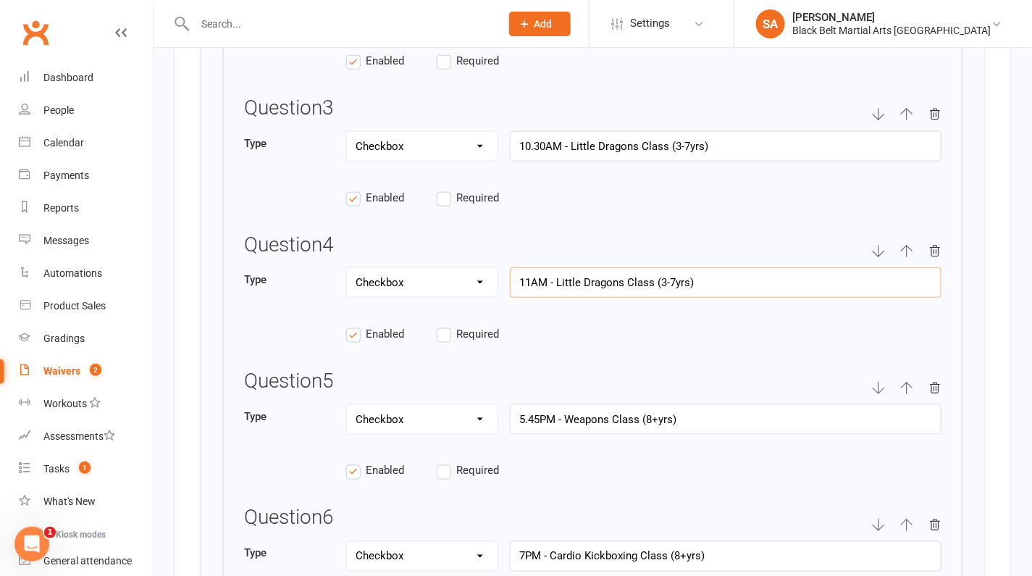
type input "11AM - Little Dragons Class (3-7yrs)"
drag, startPoint x: 540, startPoint y: 405, endPoint x: 511, endPoint y: 405, distance: 29.0
click at [511, 405] on input "5.45PM - Weapons Class (8+yrs)" at bounding box center [726, 419] width 432 height 30
drag, startPoint x: 693, startPoint y: 410, endPoint x: 564, endPoint y: 411, distance: 128.2
click at [564, 411] on input "5.45PM - Weapons Class (8+yrs)" at bounding box center [726, 419] width 432 height 30
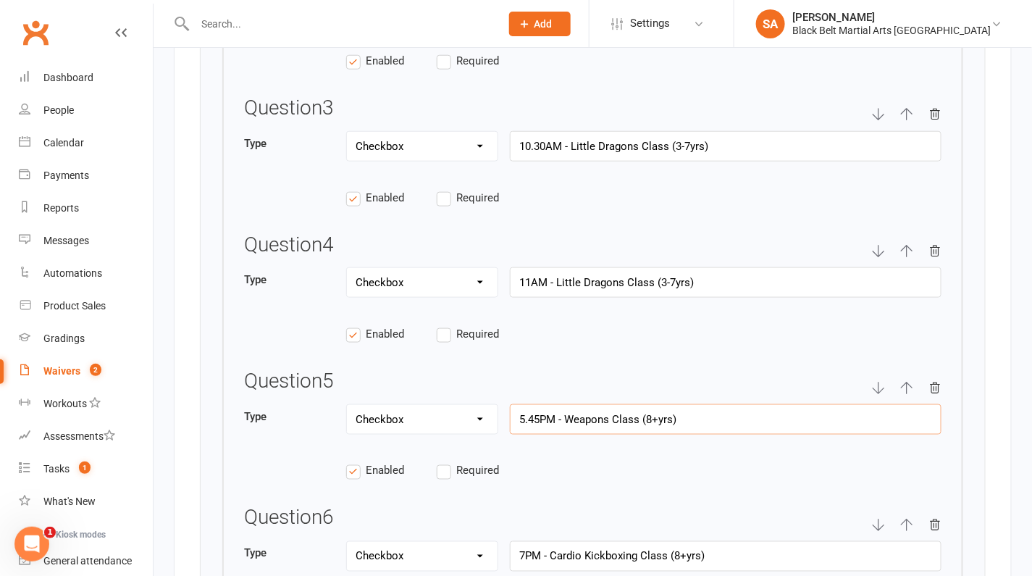
paste input "Little Dragons Class (3-7"
drag, startPoint x: 544, startPoint y: 405, endPoint x: 511, endPoint y: 405, distance: 32.6
click at [511, 405] on input "5.45PM - Little Dragons Class (3-7yrs)" at bounding box center [726, 419] width 432 height 30
type input "11.30AM - Little Dragons Class (3-7yrs)"
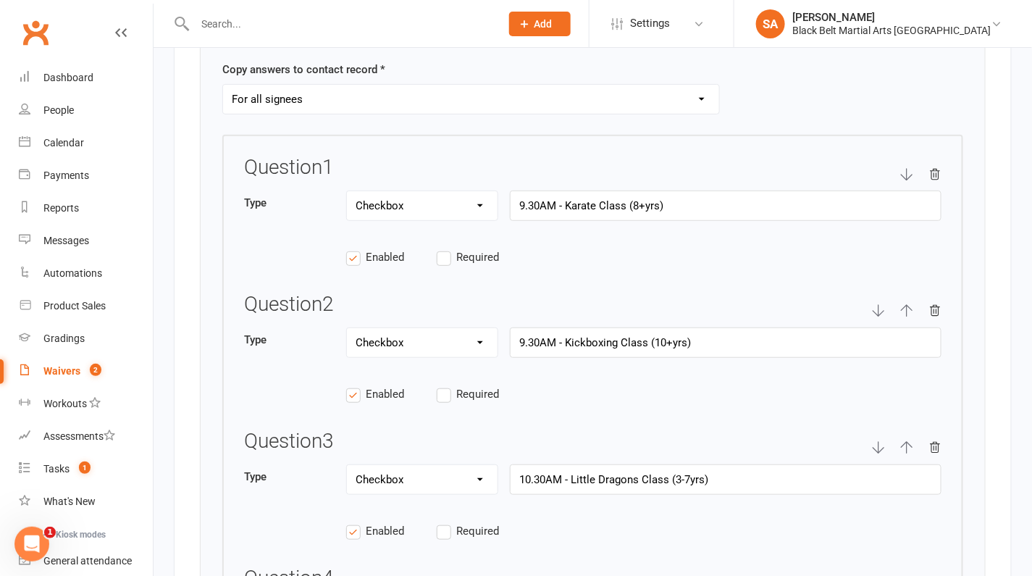
scroll to position [1910, 0]
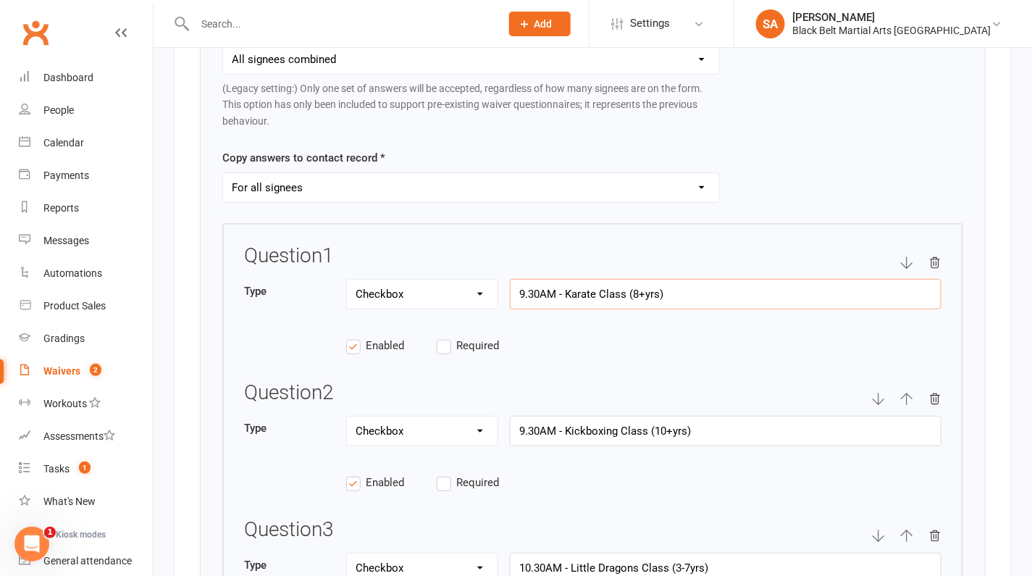
drag, startPoint x: 676, startPoint y: 286, endPoint x: 500, endPoint y: 280, distance: 176.1
click at [500, 280] on div "Type Text Select Checkbox 9.30AM - Karate Class (8+yrs)" at bounding box center [593, 302] width 698 height 46
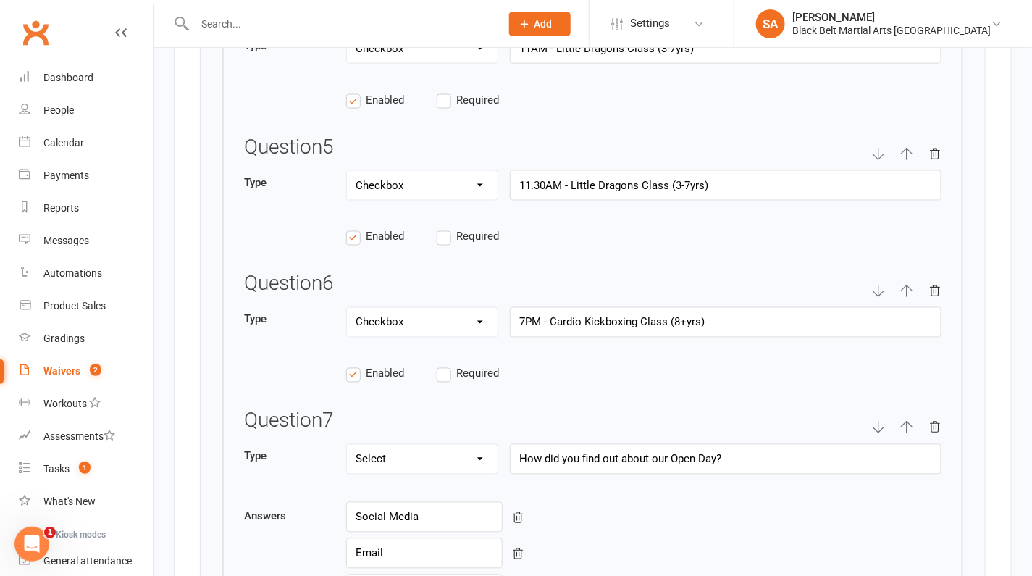
scroll to position [2597, 0]
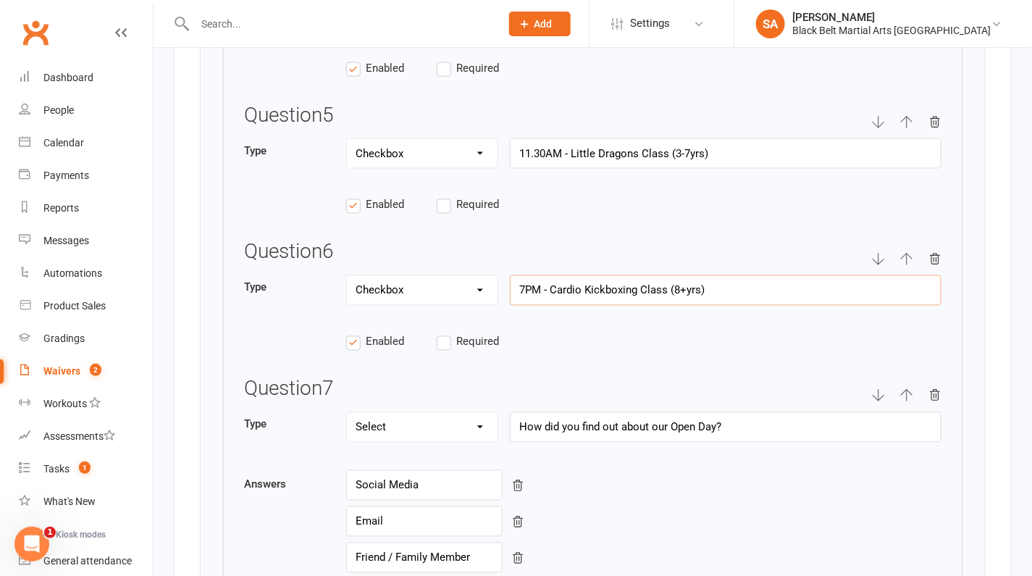
drag, startPoint x: 715, startPoint y: 275, endPoint x: 497, endPoint y: 267, distance: 218.2
click at [497, 275] on div "Type Text Select Checkbox 7PM - Cardio Kickboxing Class (8+yrs)" at bounding box center [593, 298] width 698 height 46
paste input "9.30AM - Karate"
drag, startPoint x: 545, startPoint y: 276, endPoint x: 511, endPoint y: 276, distance: 33.3
click at [511, 276] on input "9.30AM - Karate Class (8+yrs)" at bounding box center [726, 290] width 432 height 30
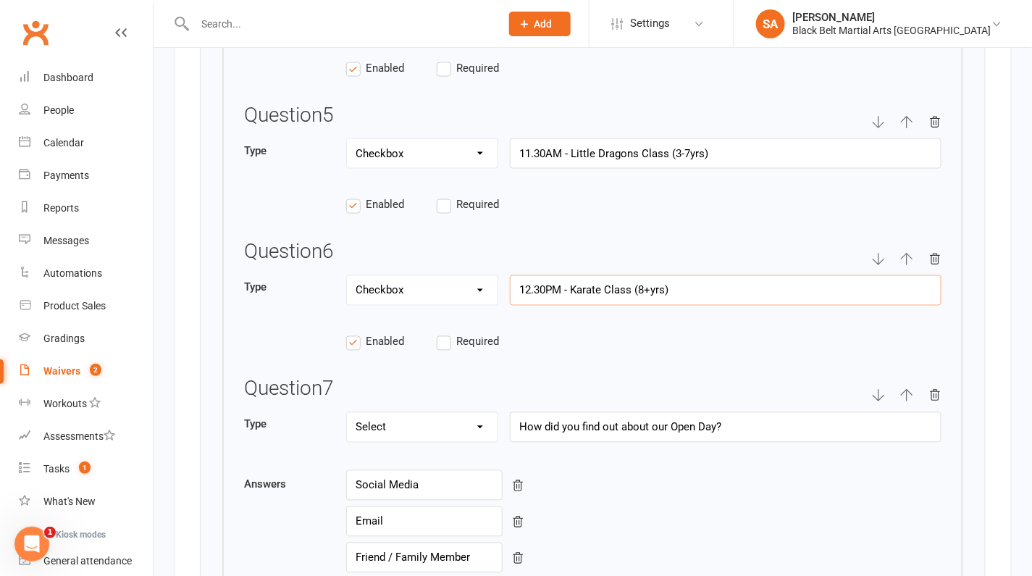
type input "12.30PM - Karate Class (8+yrs)"
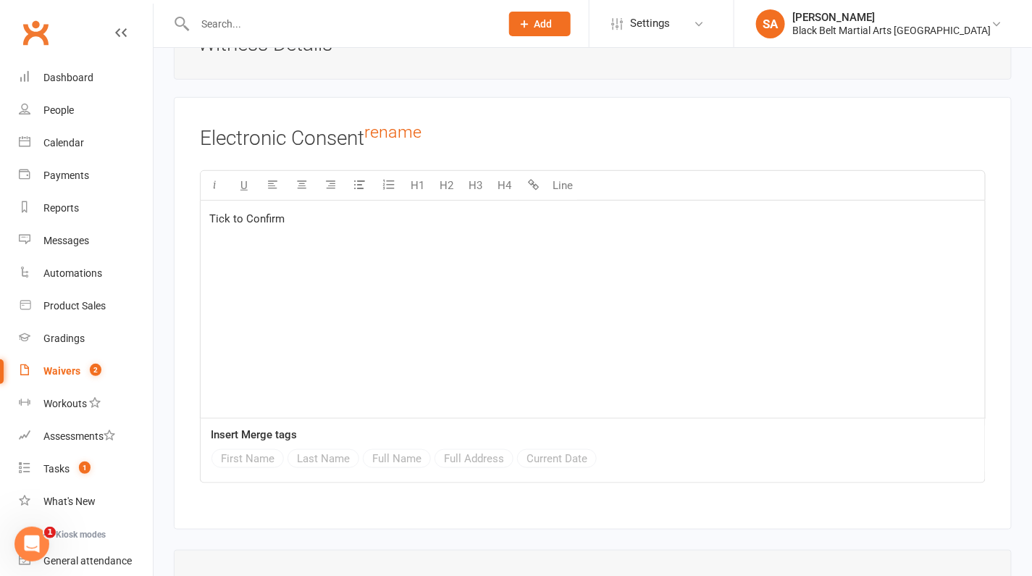
scroll to position [3975, 0]
click at [392, 121] on link "rename" at bounding box center [392, 131] width 57 height 20
drag, startPoint x: 316, startPoint y: 113, endPoint x: 185, endPoint y: 113, distance: 130.4
click at [185, 113] on div "Electronic Consent Move down U H1 H2 H3 H4 Line Tick to Confirm Insert Merge ta…" at bounding box center [593, 314] width 838 height 436
type input "Confirmation Box"
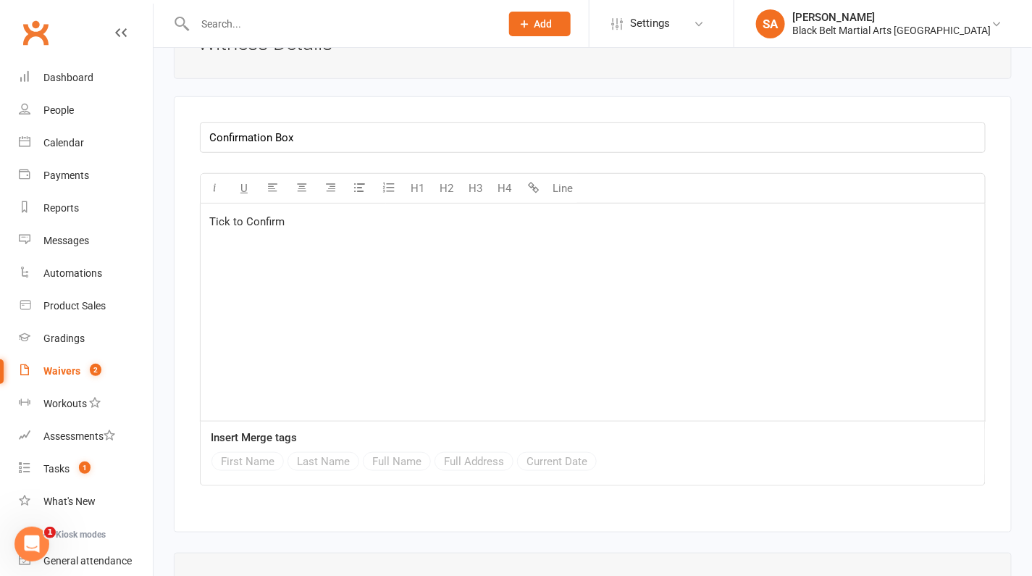
click at [214, 215] on span "Tick to Confirm" at bounding box center [246, 221] width 75 height 13
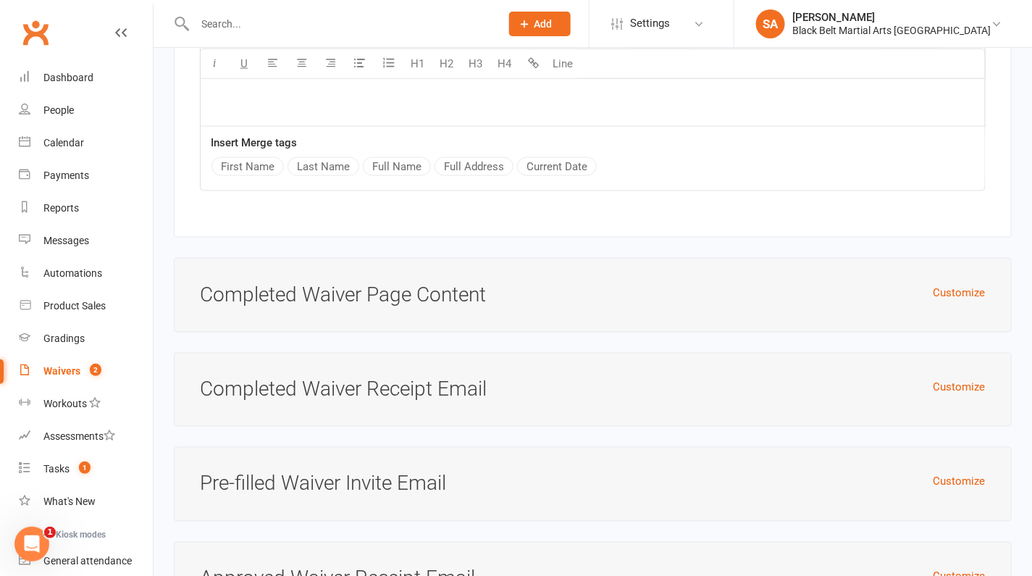
scroll to position [4271, 0]
click at [945, 283] on button "Customize" at bounding box center [960, 291] width 52 height 17
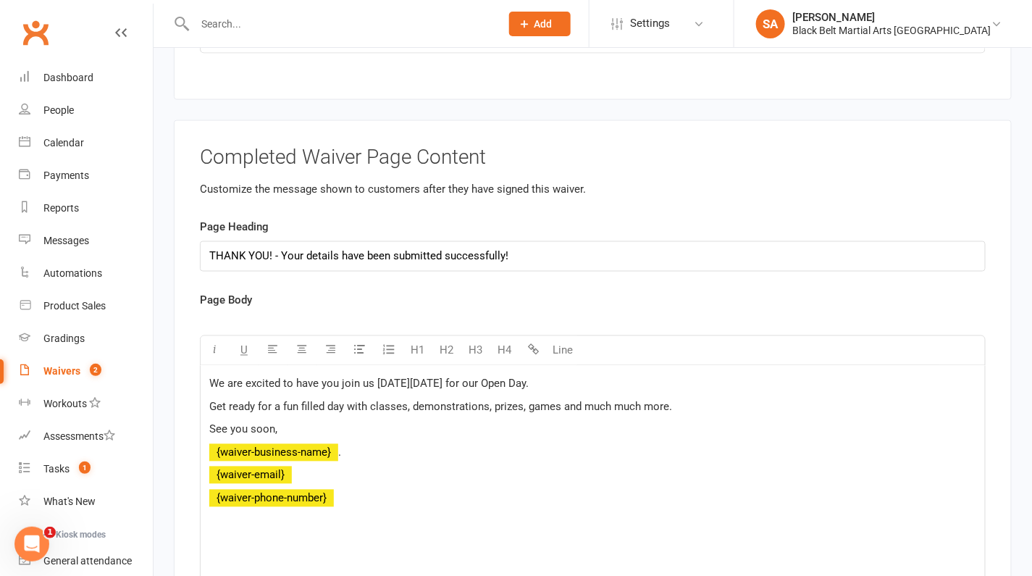
scroll to position [4408, 0]
click at [406, 377] on span "We are excited to have you join us on Friday 18th July for our Open Day." at bounding box center [368, 383] width 319 height 13
drag, startPoint x: 477, startPoint y: 350, endPoint x: 436, endPoint y: 352, distance: 40.6
click at [436, 377] on span "We are excited to have you join us on Saturday 18th July for our Open Day." at bounding box center [368, 383] width 319 height 13
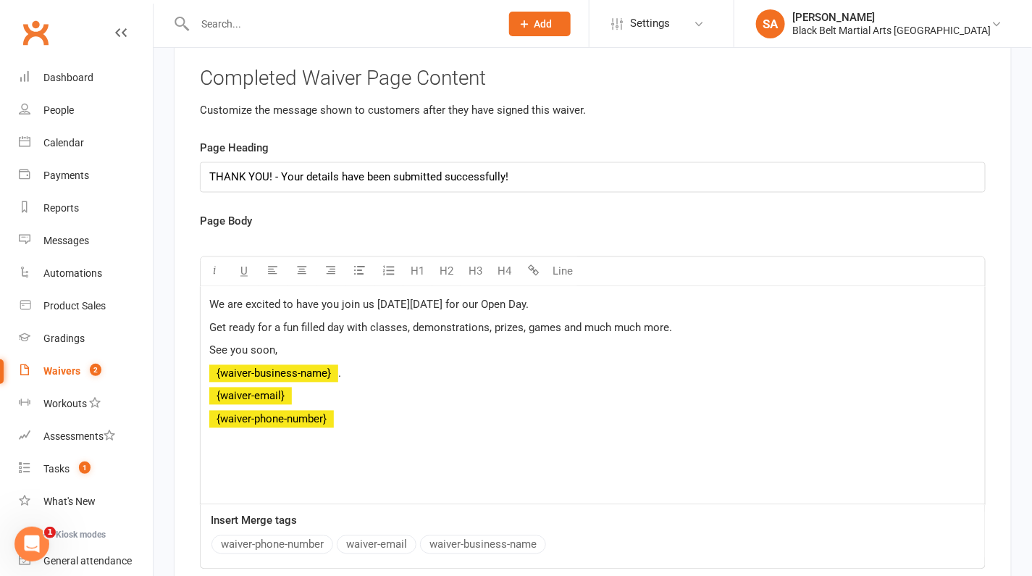
scroll to position [4489, 0]
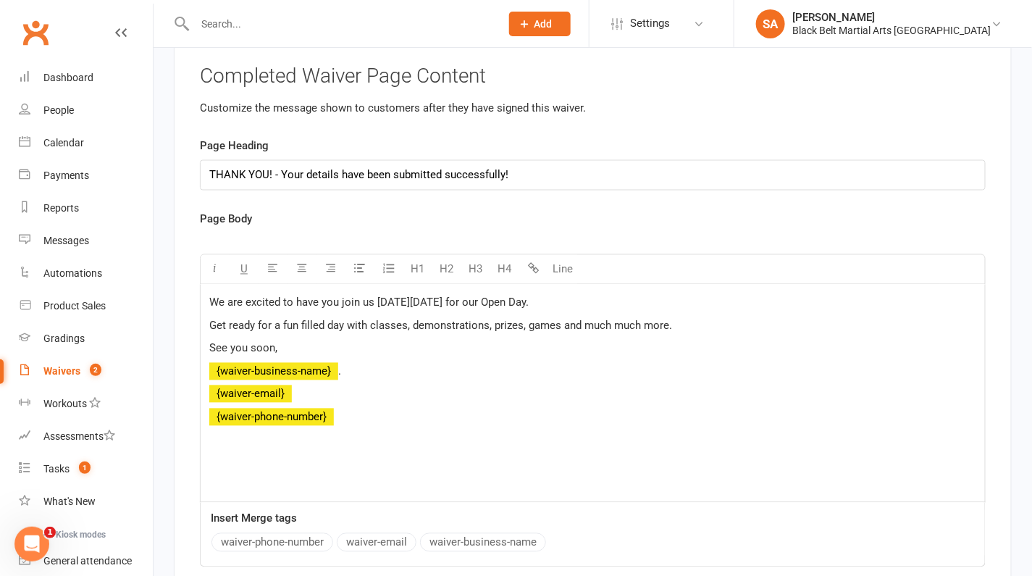
click at [609, 319] on span "Get ready for a fun filled day with classes, demonstrations, prizes, games and …" at bounding box center [440, 325] width 463 height 13
click at [629, 319] on span "Get ready for a fun filled day with classes, demonstrations, prizes, games and …" at bounding box center [440, 325] width 463 height 13
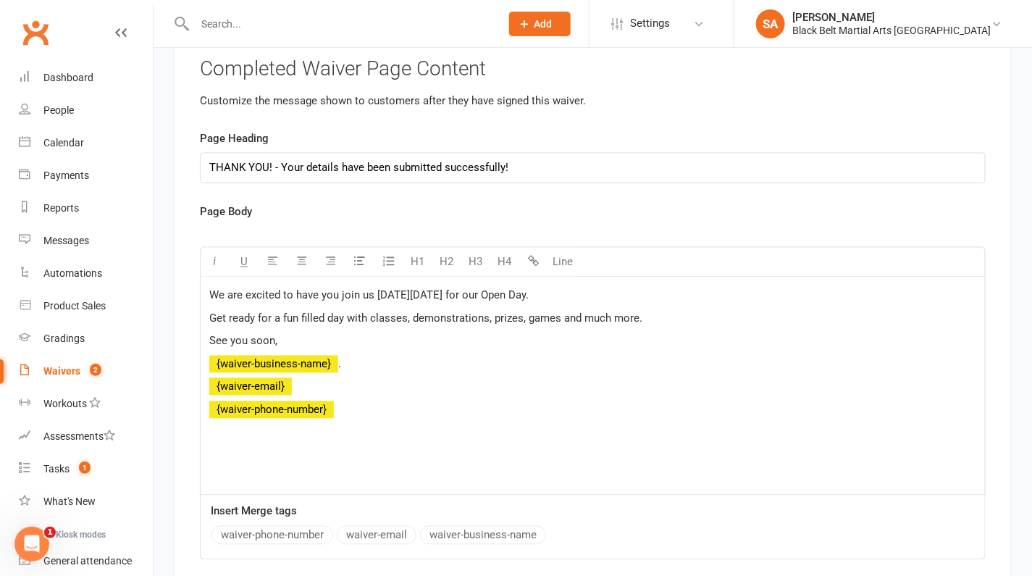
scroll to position [4330, 0]
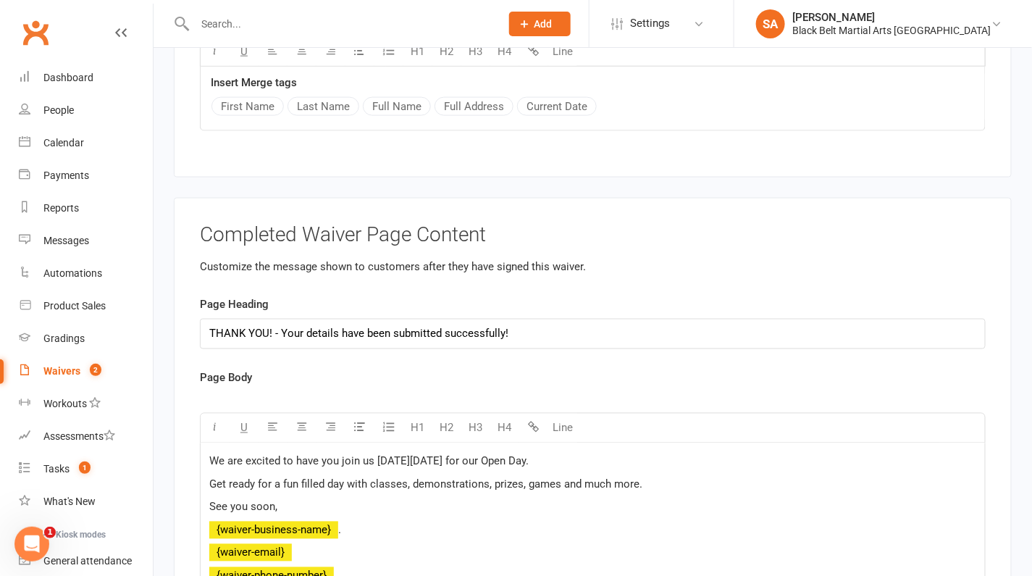
drag, startPoint x: 580, startPoint y: 430, endPoint x: 537, endPoint y: 432, distance: 42.8
click at [529, 455] on span "We are excited to have you join us on Saturday 25th October for our Open Day." at bounding box center [368, 461] width 319 height 13
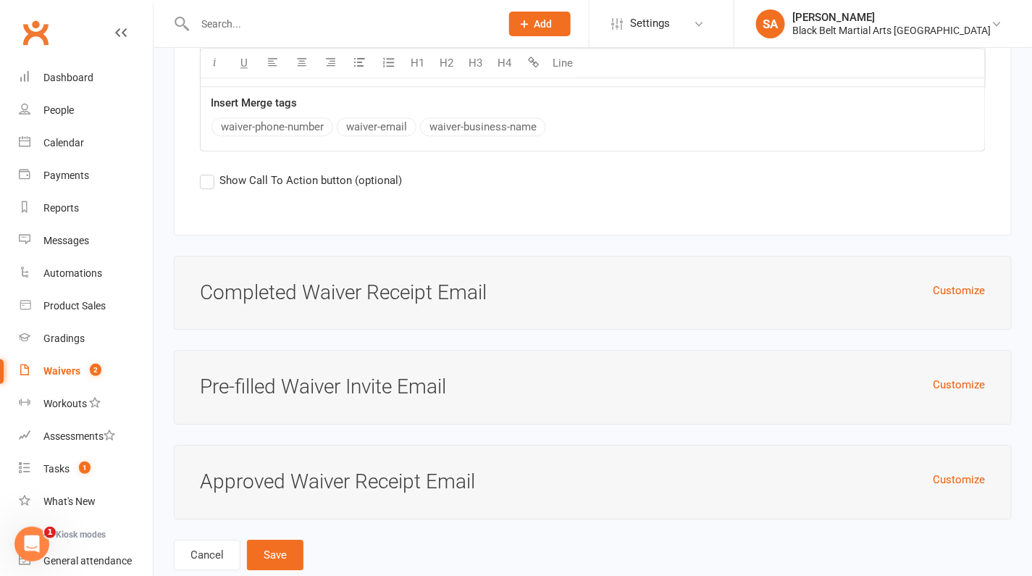
scroll to position [4881, 0]
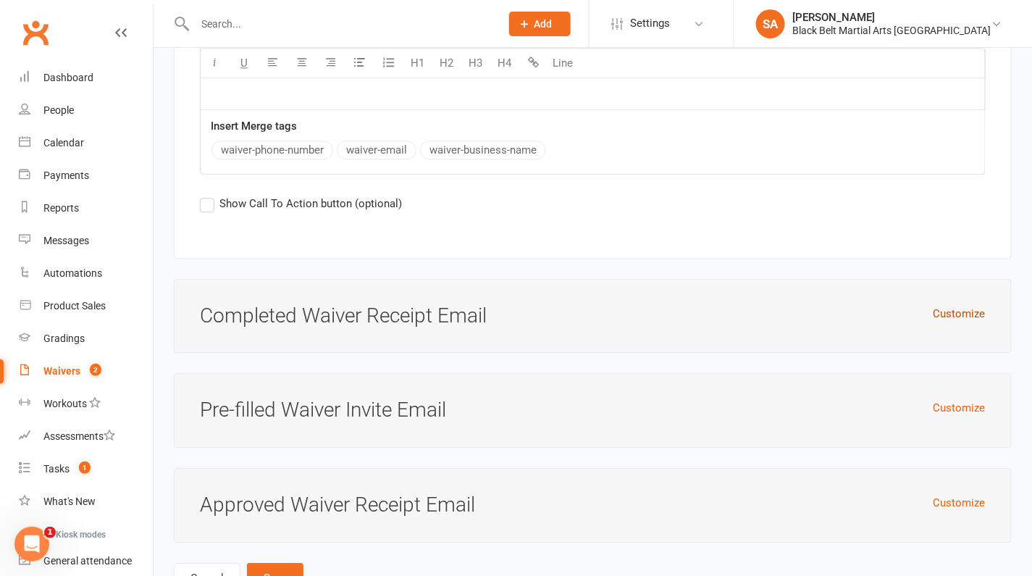
click at [959, 305] on button "Customize" at bounding box center [960, 313] width 52 height 17
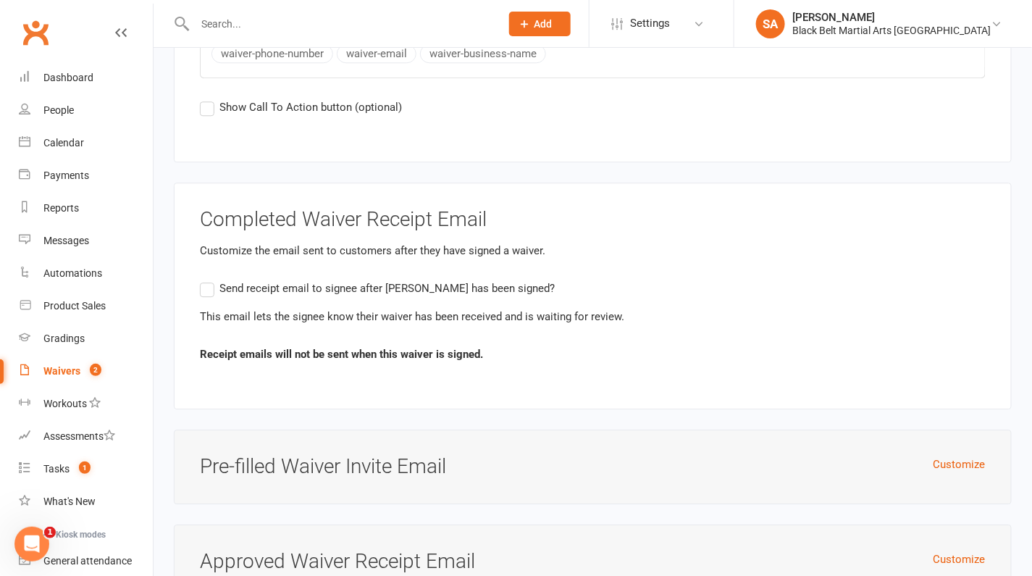
scroll to position [5057, 0]
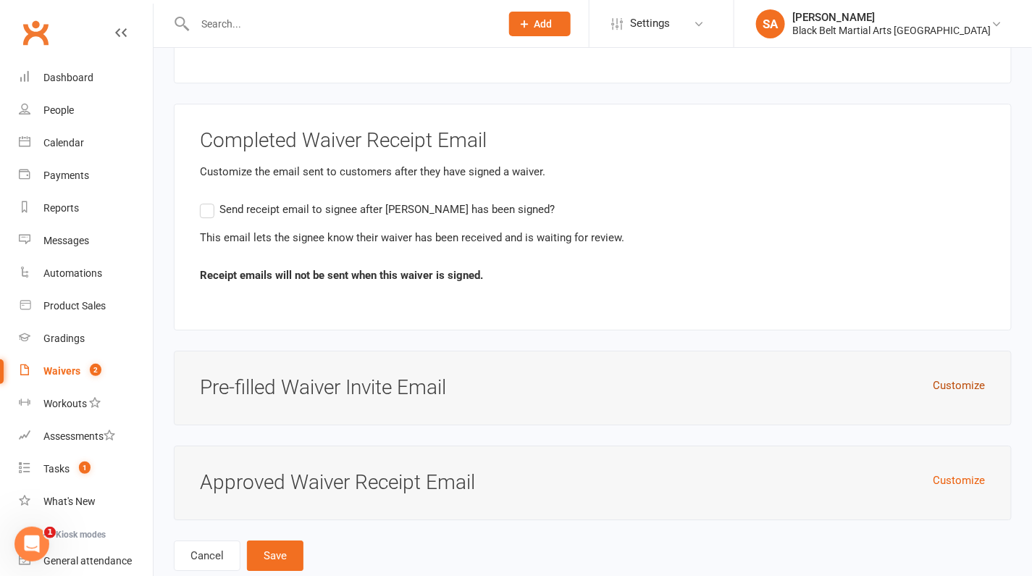
click at [953, 377] on button "Customize" at bounding box center [960, 385] width 52 height 17
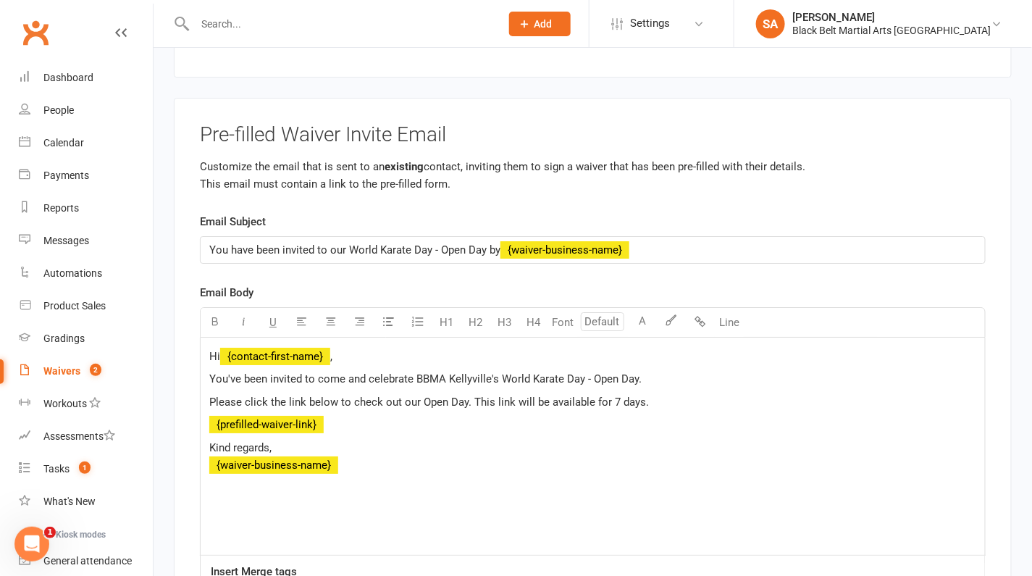
scroll to position [5310, 0]
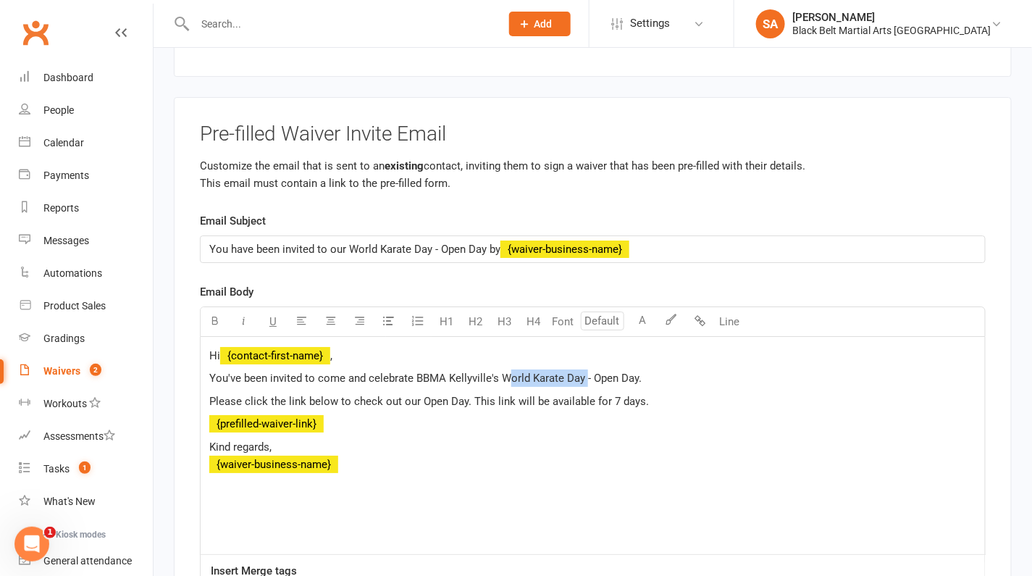
drag, startPoint x: 585, startPoint y: 343, endPoint x: 503, endPoint y: 348, distance: 82.8
click at [503, 372] on span "You've been invited to come and celebrate BBMA Kellyville's World Karate Day - …" at bounding box center [425, 378] width 432 height 13
click at [507, 372] on span "You've been invited to come and celebrate BBMA Kellyville's 3nd Birthday - Open…" at bounding box center [413, 378] width 409 height 13
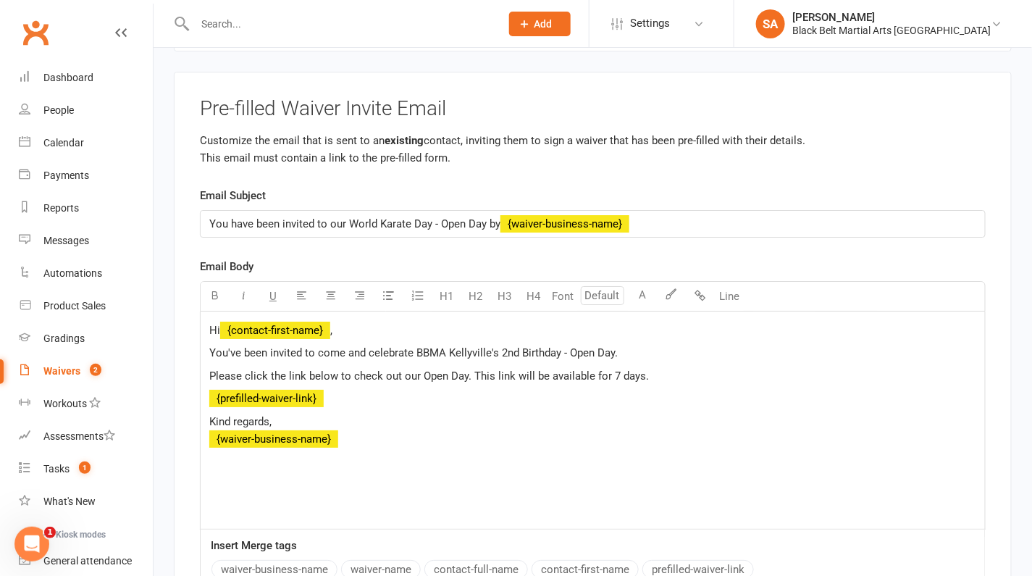
scroll to position [5336, 0]
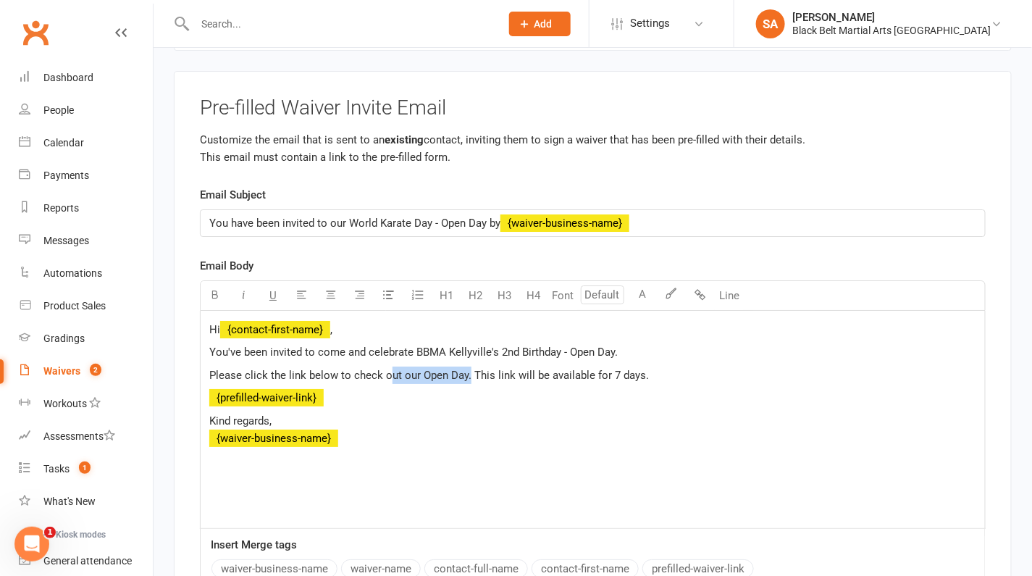
drag, startPoint x: 465, startPoint y: 343, endPoint x: 385, endPoint y: 342, distance: 79.7
click at [385, 369] on span "Please click the link below to check out our Open Day. This link will be availa…" at bounding box center [429, 375] width 440 height 13
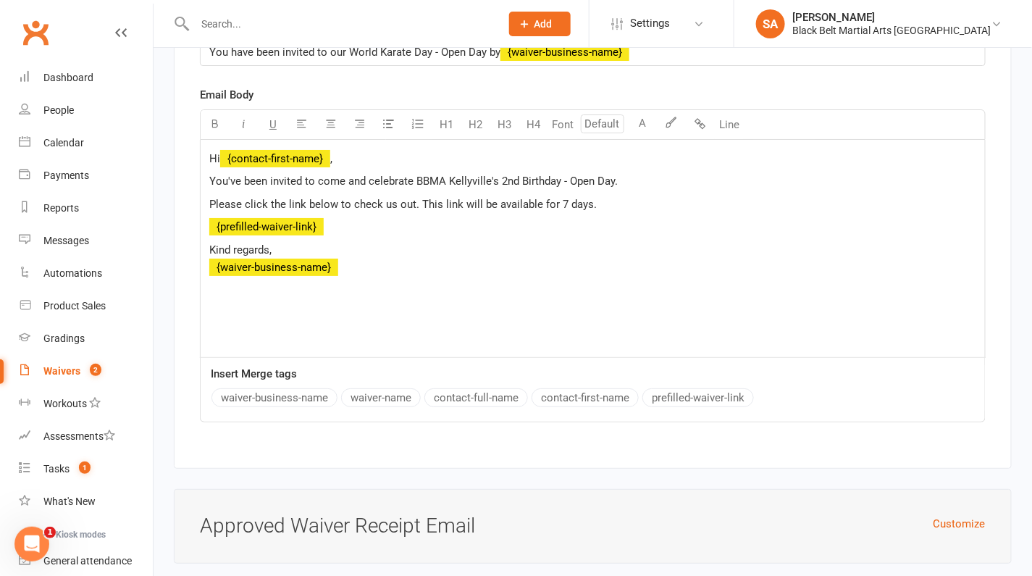
scroll to position [5548, 0]
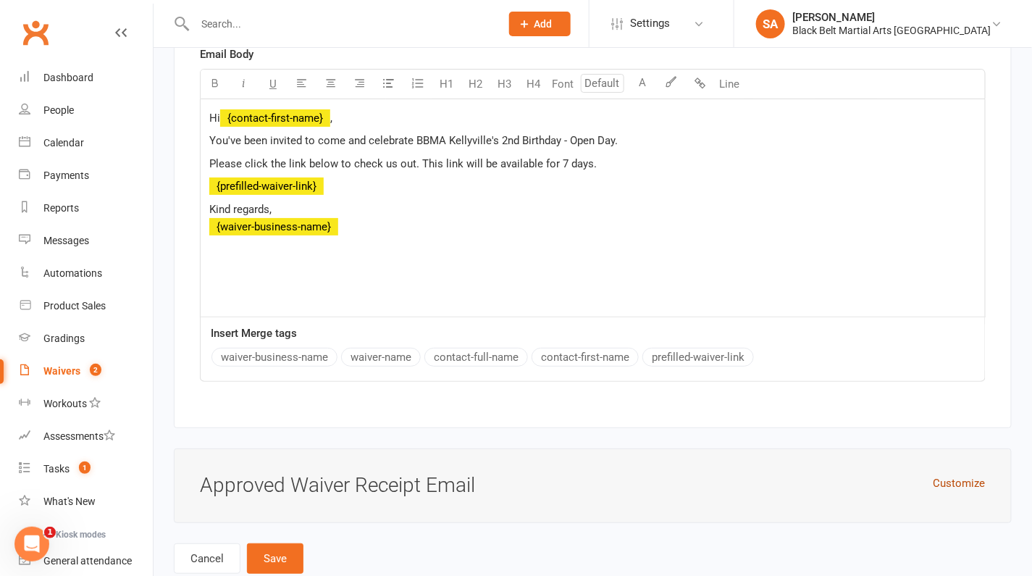
click at [947, 475] on button "Customize" at bounding box center [960, 483] width 52 height 17
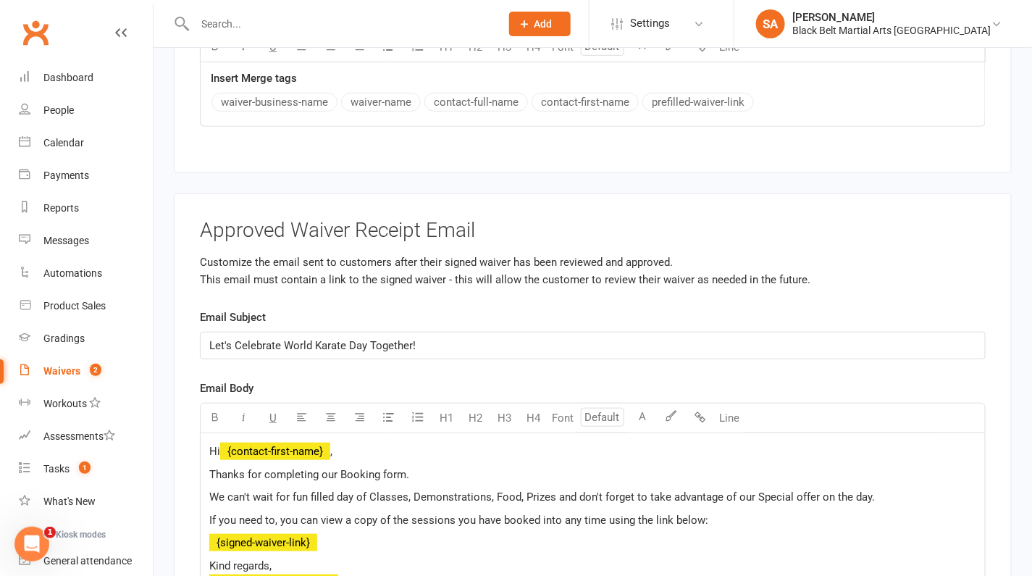
scroll to position [5814, 0]
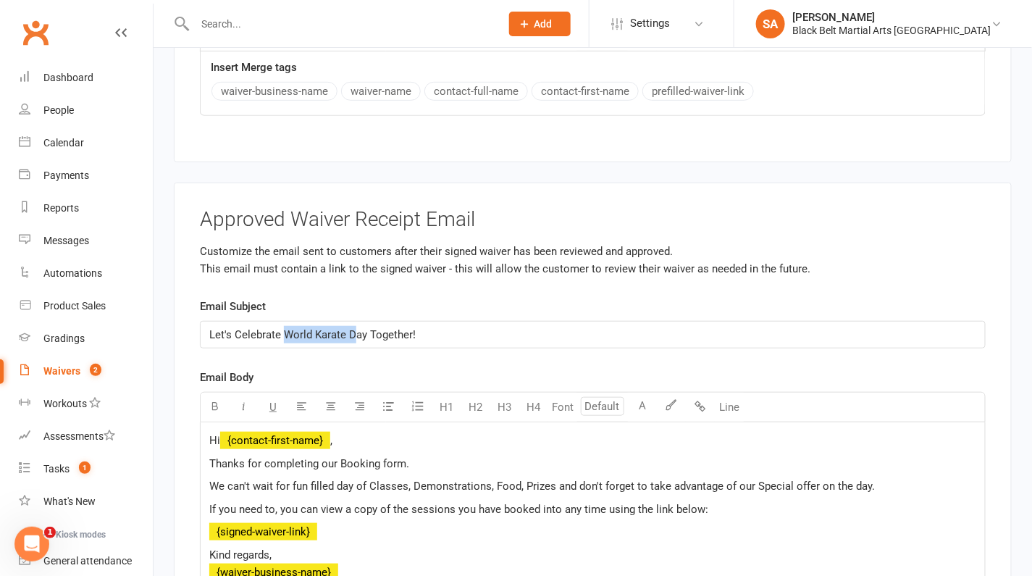
drag, startPoint x: 353, startPoint y: 298, endPoint x: 285, endPoint y: 301, distance: 67.5
click at [285, 328] on span "Let's Celebrate World Karate Day Together!" at bounding box center [312, 334] width 206 height 13
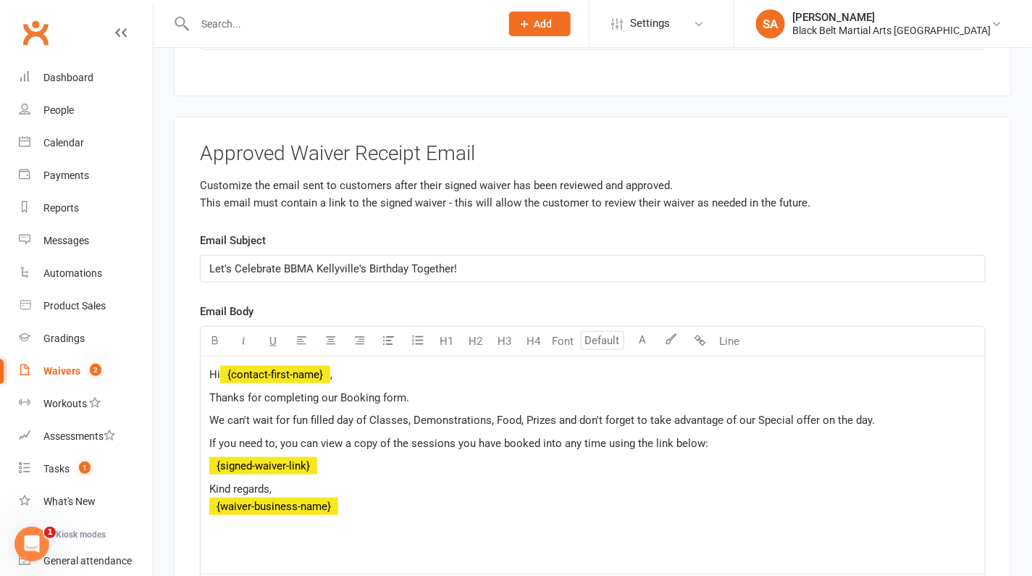
scroll to position [5887, 0]
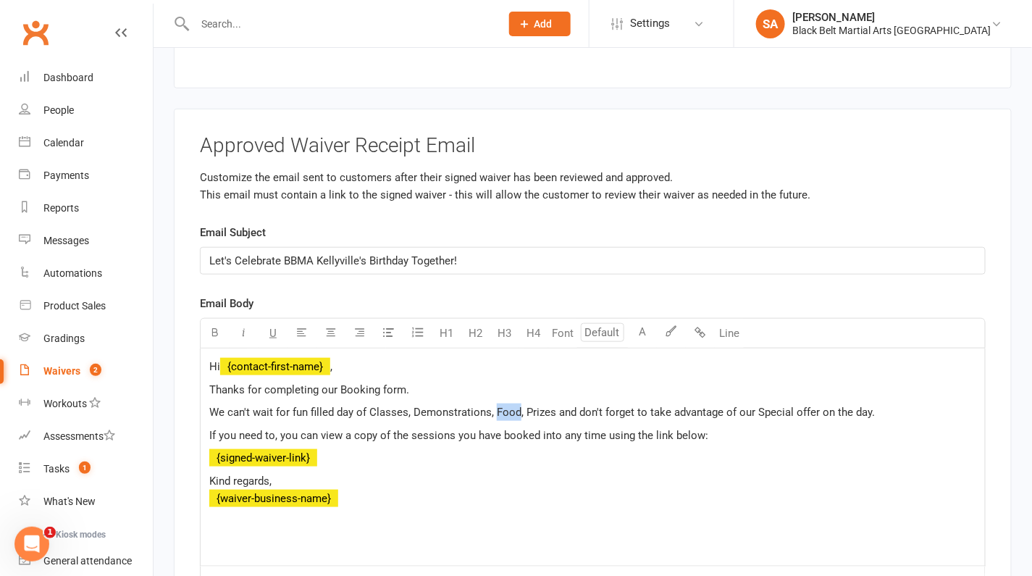
drag, startPoint x: 517, startPoint y: 375, endPoint x: 494, endPoint y: 375, distance: 23.2
click at [494, 406] on span "We can't wait for fun filled day of Classes, Demonstrations, Food, Prizes and d…" at bounding box center [542, 412] width 666 height 13
drag, startPoint x: 212, startPoint y: 396, endPoint x: 199, endPoint y: 396, distance: 12.3
click at [200, 396] on div "Hi ﻿ {contact-first-name} , Thanks for completing our Booking form. We can't wa…" at bounding box center [593, 457] width 786 height 218
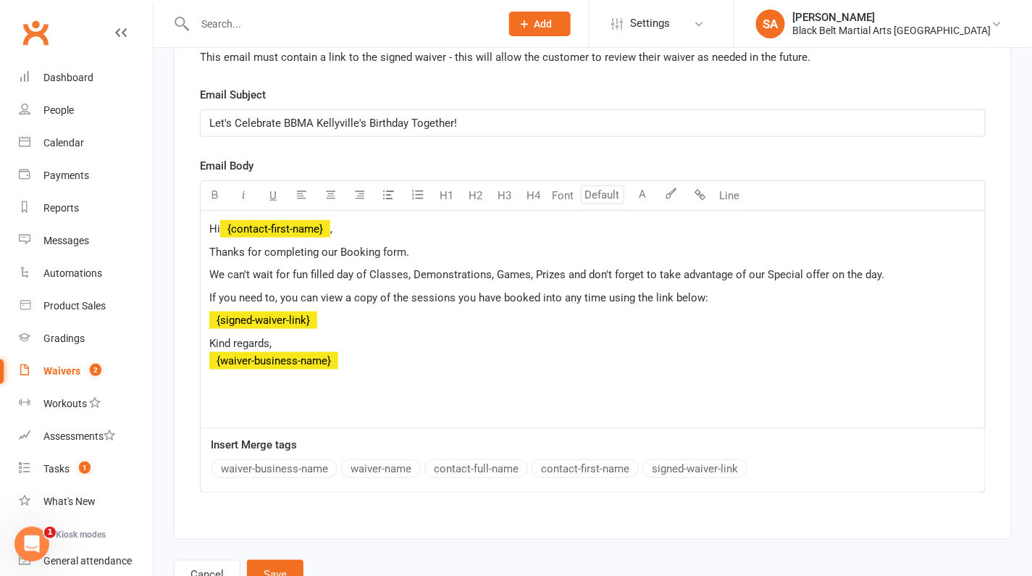
scroll to position [6040, 0]
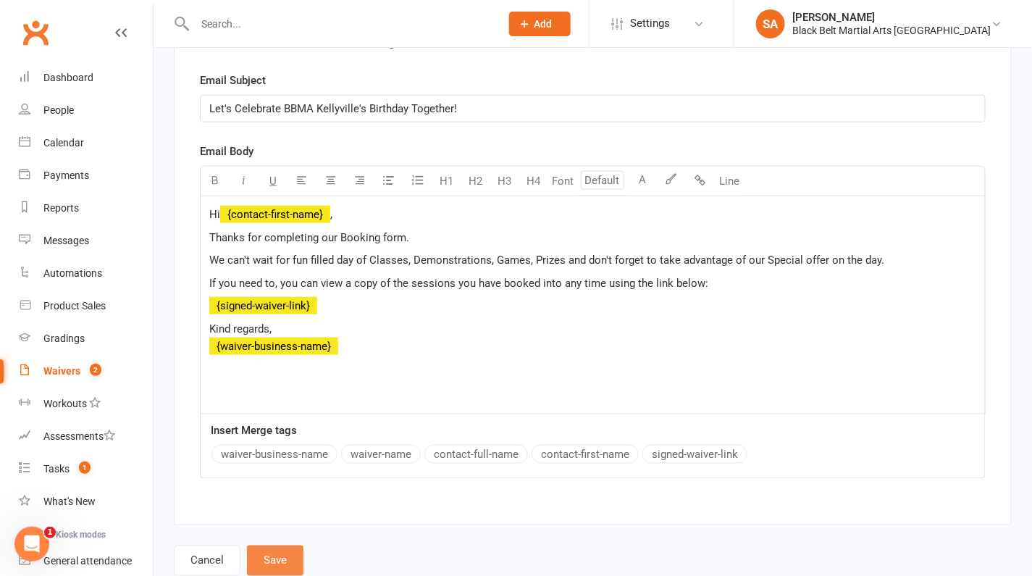
click at [275, 545] on button "Save" at bounding box center [275, 560] width 57 height 30
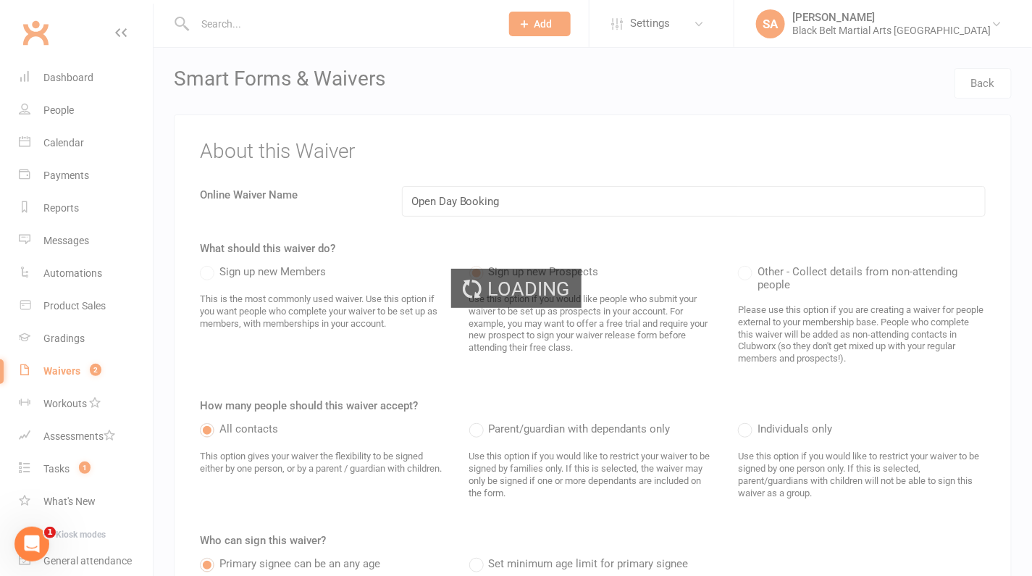
select select "100"
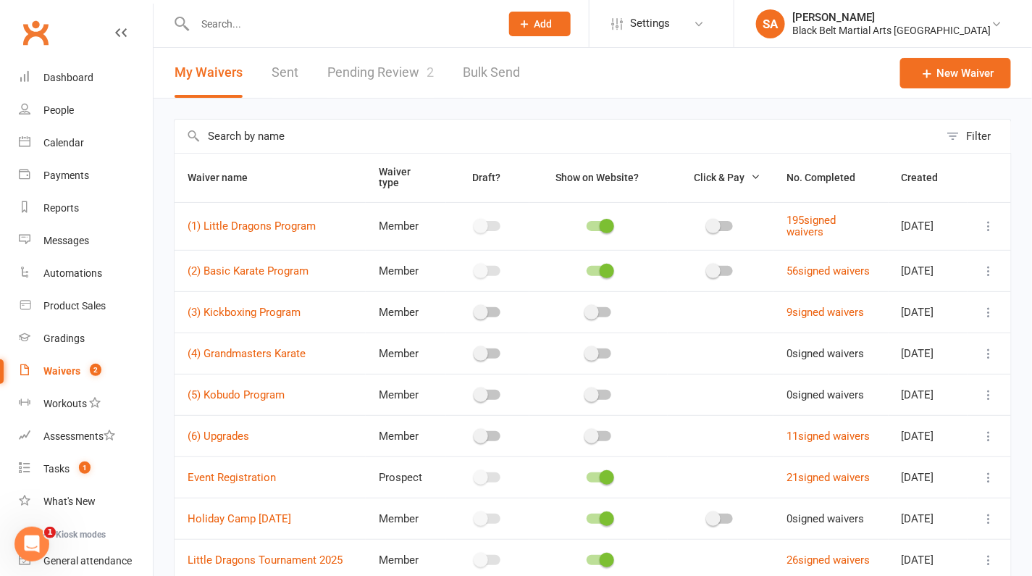
click at [409, 68] on link "Pending Review 2" at bounding box center [380, 73] width 106 height 50
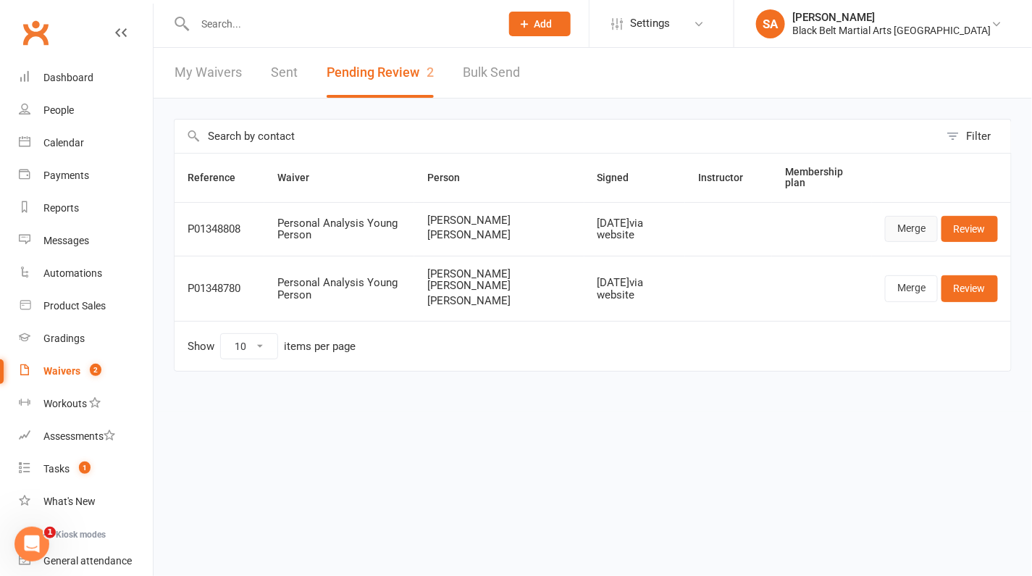
click at [906, 238] on link "Merge" at bounding box center [911, 229] width 53 height 26
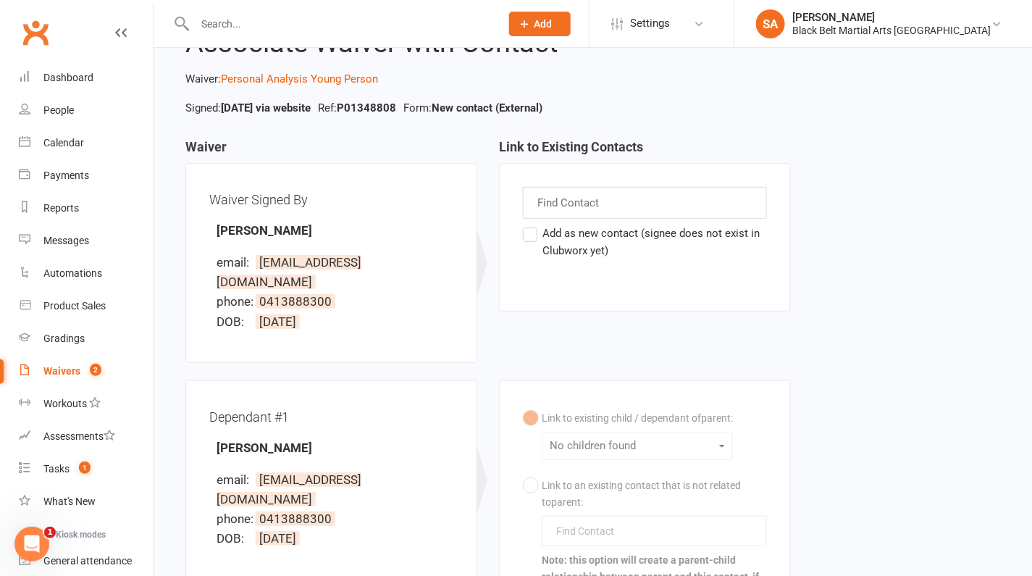
scroll to position [69, 0]
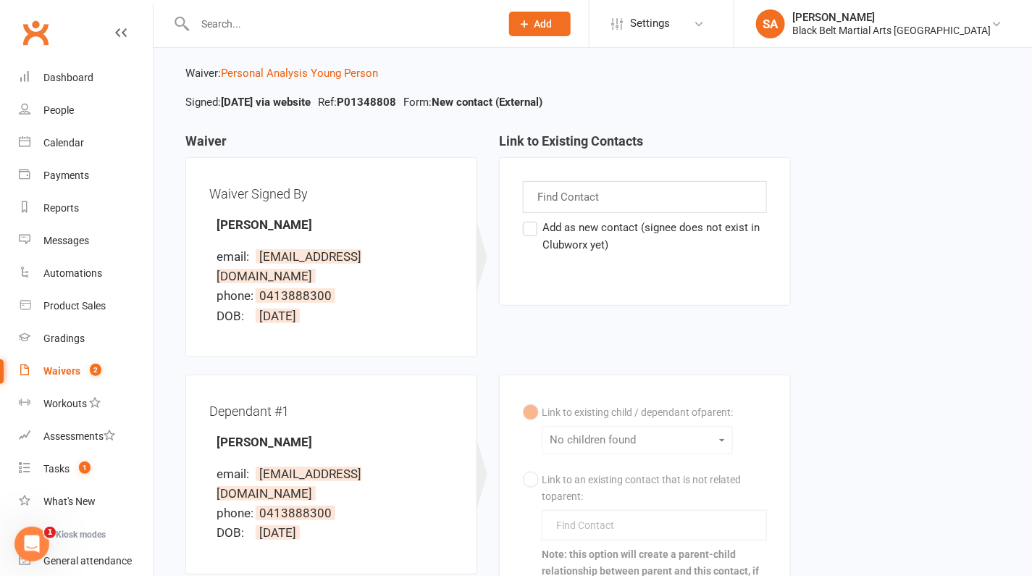
click at [527, 226] on label "Add as new contact (signee does not exist in Clubworx yet)" at bounding box center [645, 236] width 244 height 35
click at [527, 219] on input "Add as new contact (signee does not exist in Clubworx yet)" at bounding box center [527, 219] width 9 height 0
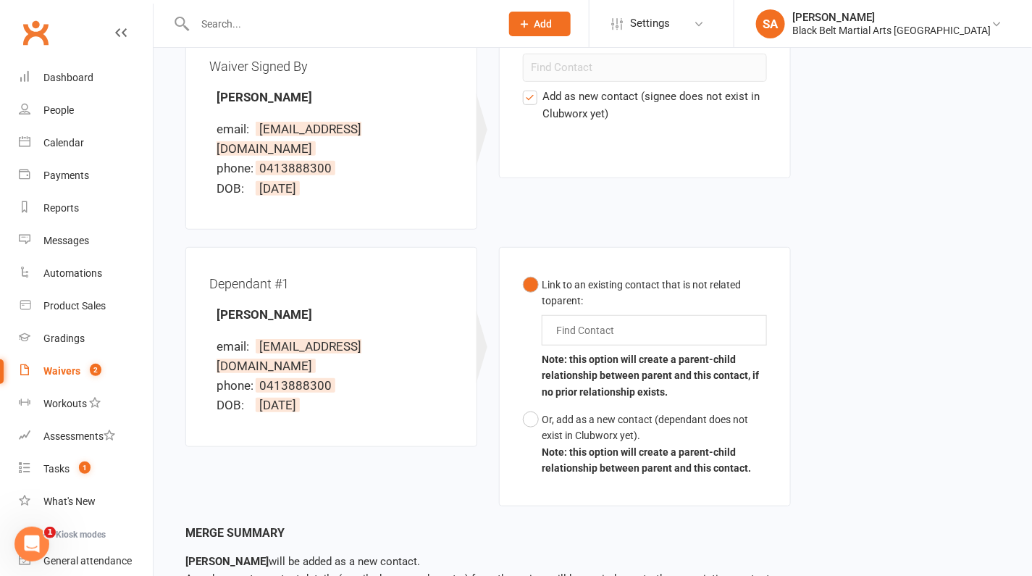
scroll to position [201, 0]
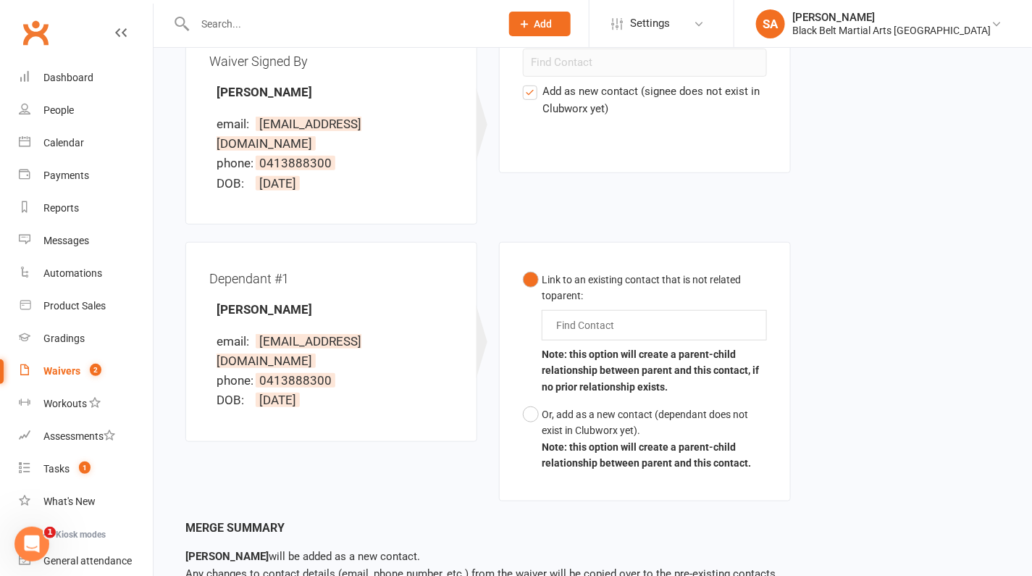
click at [593, 317] on input "text" at bounding box center [588, 325] width 67 height 17
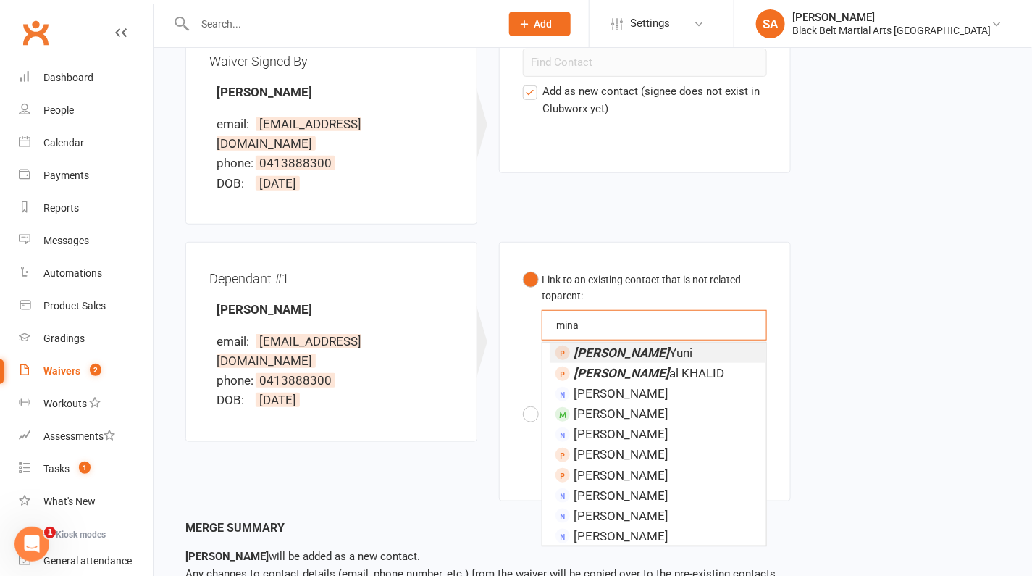
type input "mina"
click at [604, 346] on span "Mina Yuni" at bounding box center [633, 353] width 119 height 14
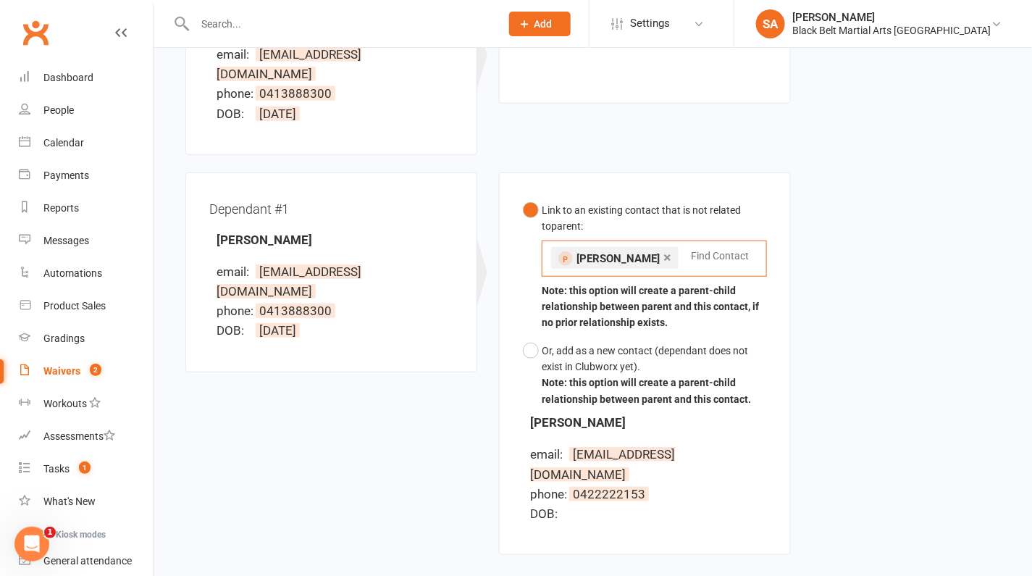
scroll to position [393, 0]
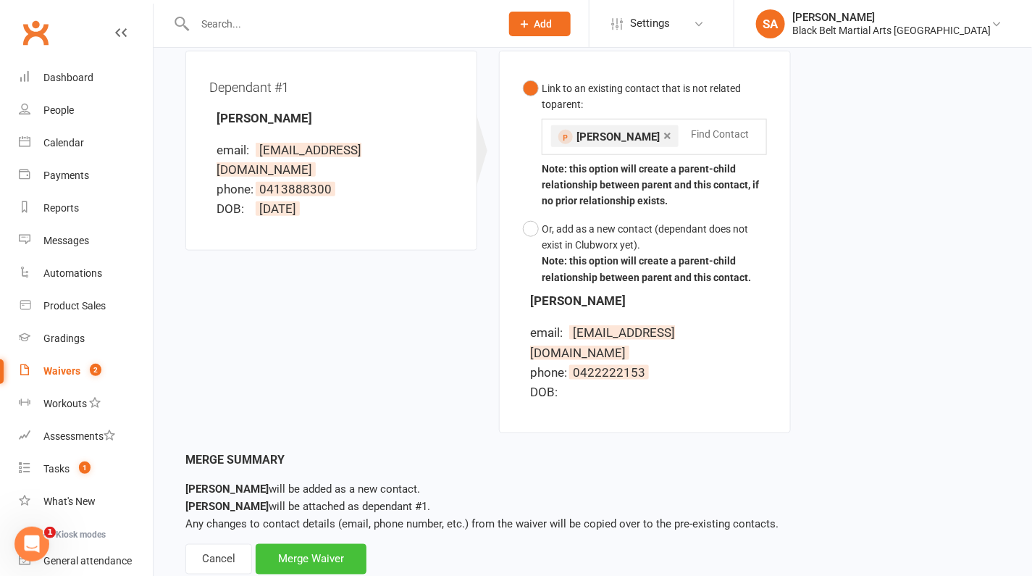
click at [333, 544] on div "Merge Waiver" at bounding box center [311, 559] width 111 height 30
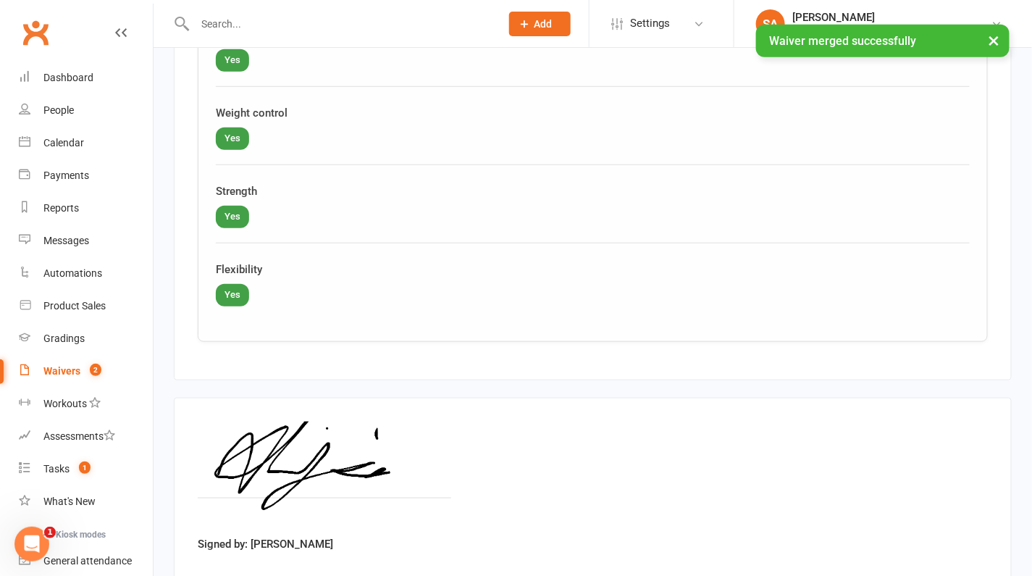
scroll to position [4095, 0]
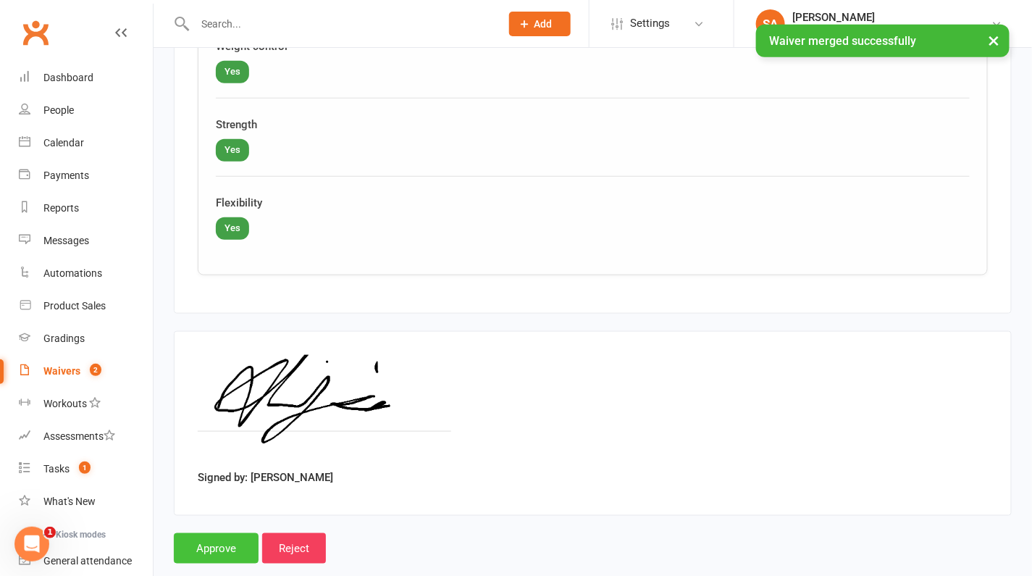
click at [193, 533] on input "Approve" at bounding box center [216, 548] width 85 height 30
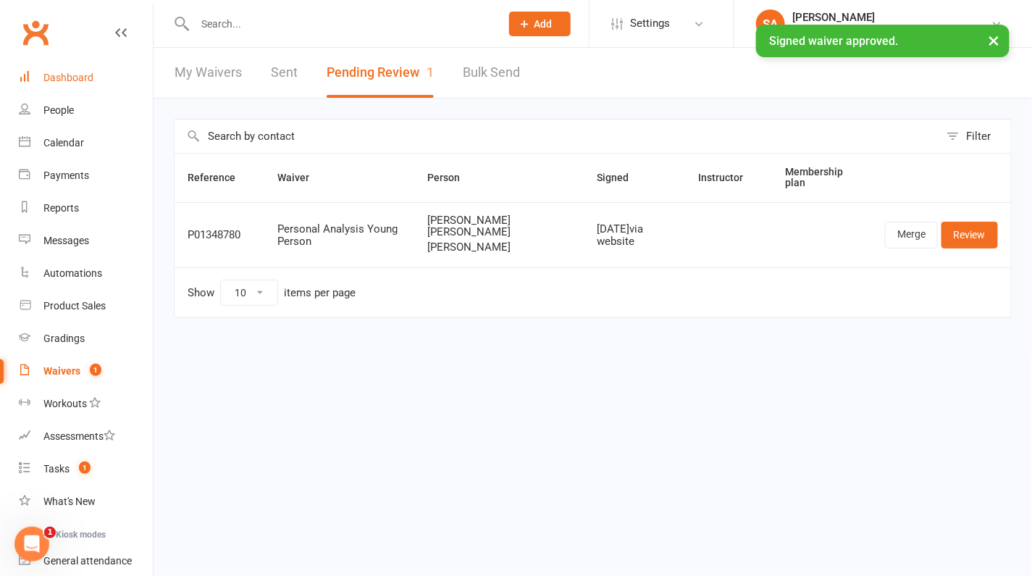
click at [94, 68] on link "Dashboard" at bounding box center [86, 78] width 134 height 33
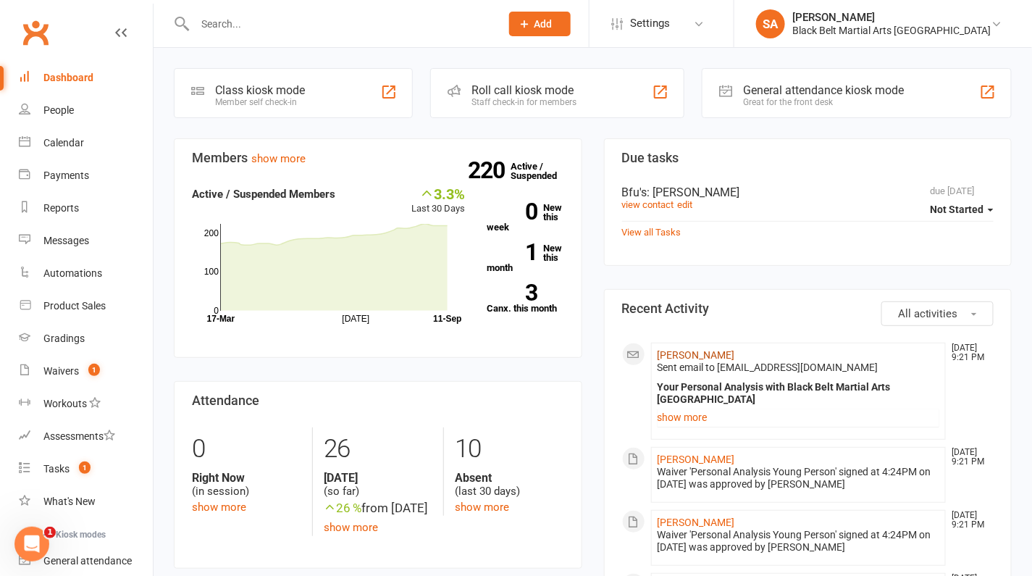
click at [698, 355] on link "Noah Khanjani" at bounding box center [697, 355] width 78 height 12
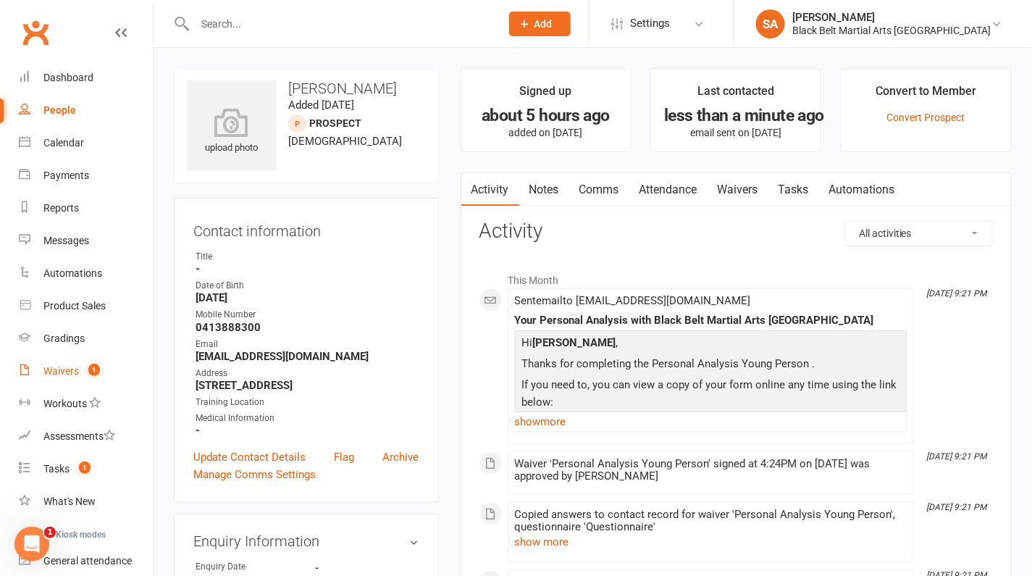
click at [64, 379] on link "Waivers 1" at bounding box center [86, 371] width 134 height 33
select select "100"
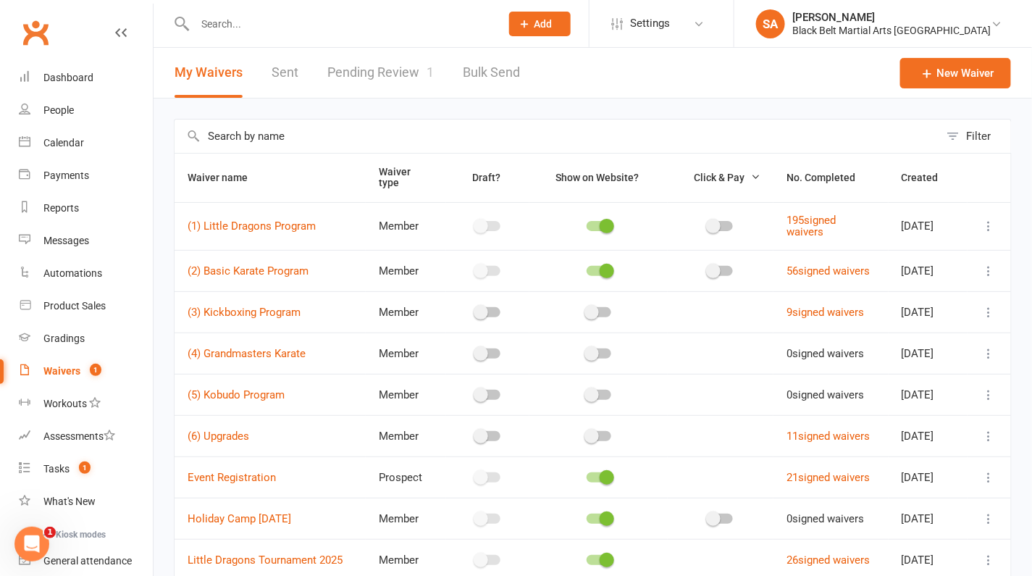
click at [993, 221] on icon at bounding box center [989, 226] width 14 height 14
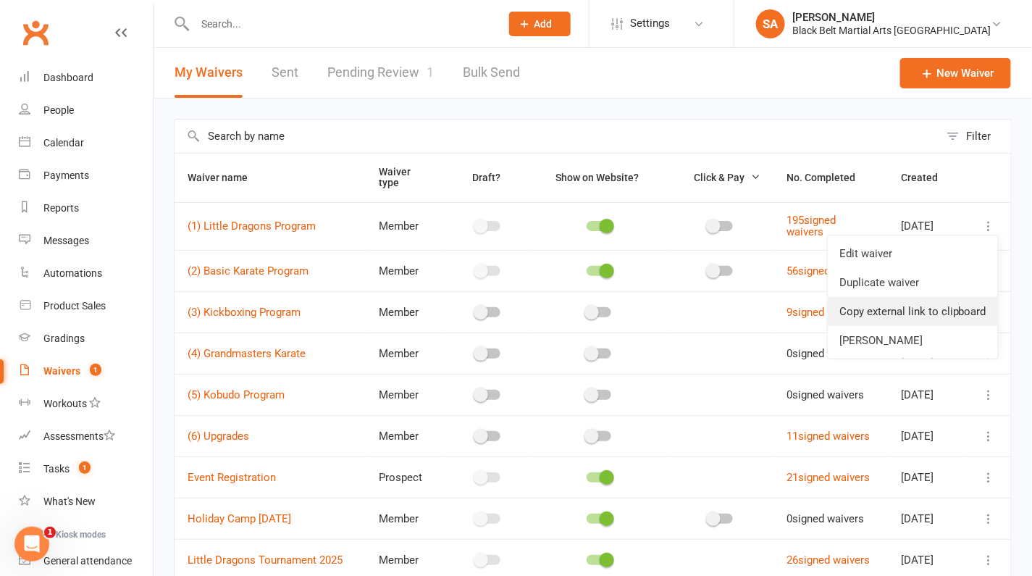
click at [944, 309] on link "Copy external link to clipboard" at bounding box center [913, 311] width 170 height 29
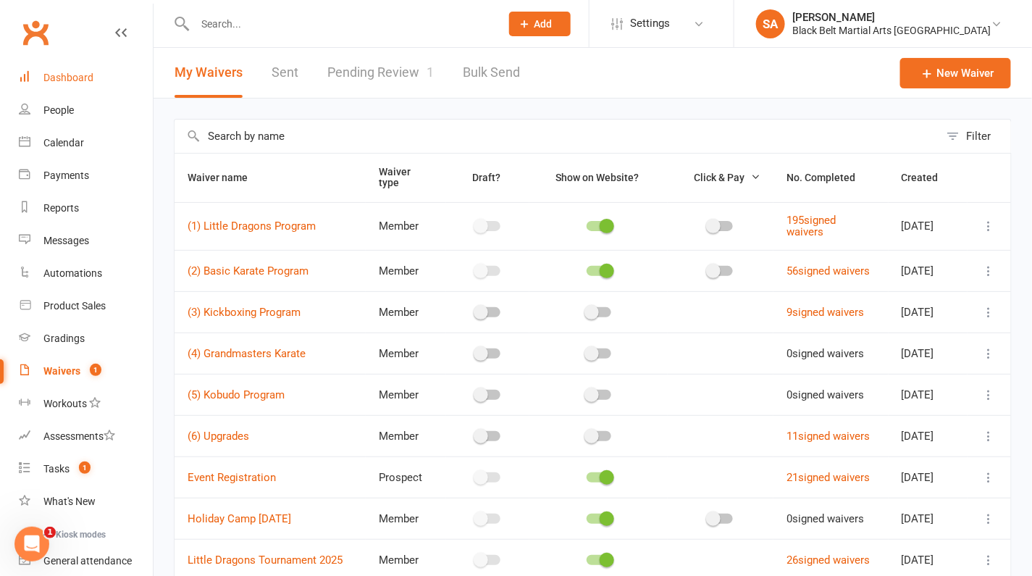
click at [74, 81] on div "Dashboard" at bounding box center [68, 78] width 50 height 12
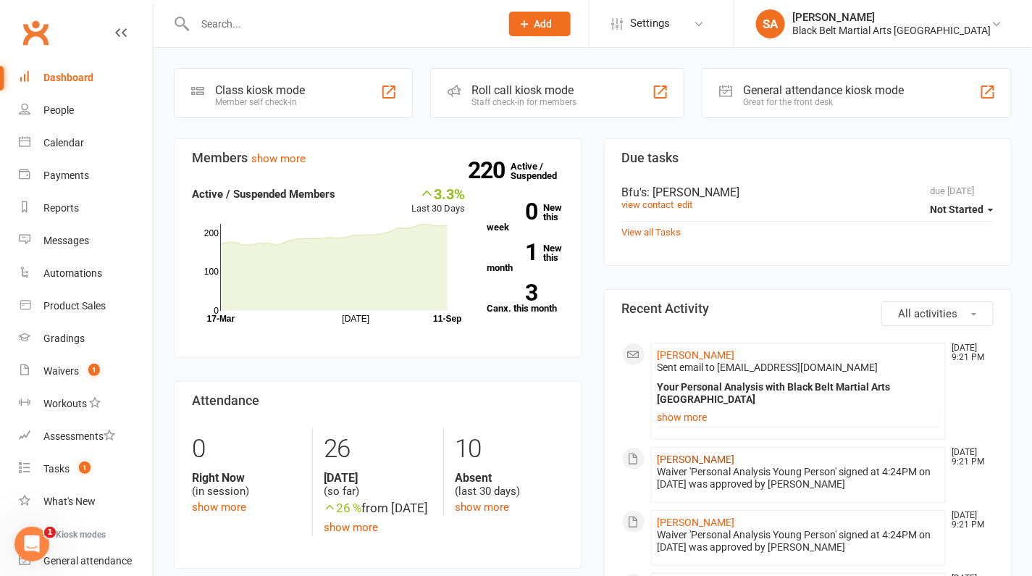
click at [685, 453] on link "Mina Khanjani" at bounding box center [697, 459] width 78 height 12
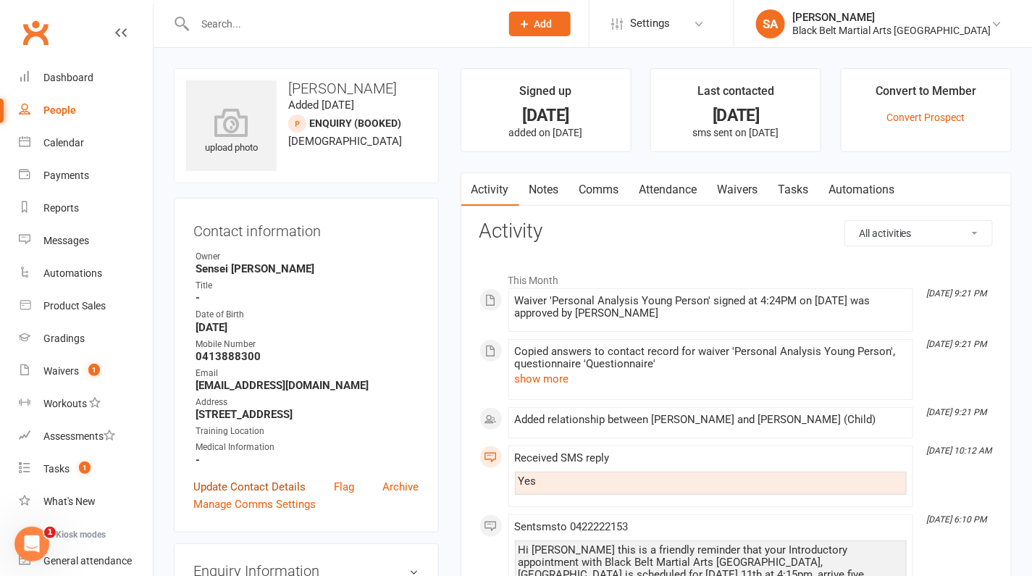
click at [246, 493] on link "Update Contact Details" at bounding box center [249, 486] width 112 height 17
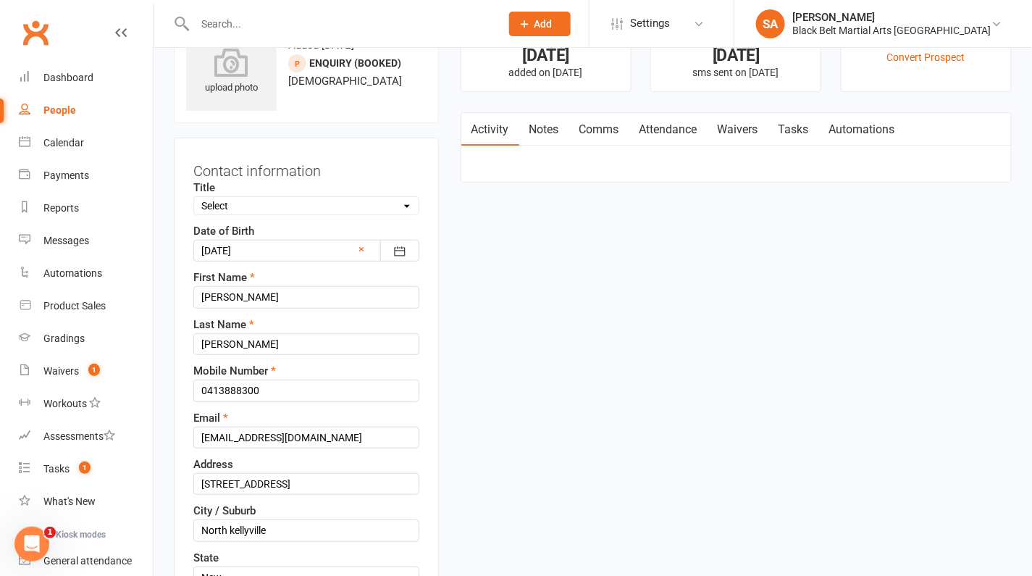
scroll to position [67, 0]
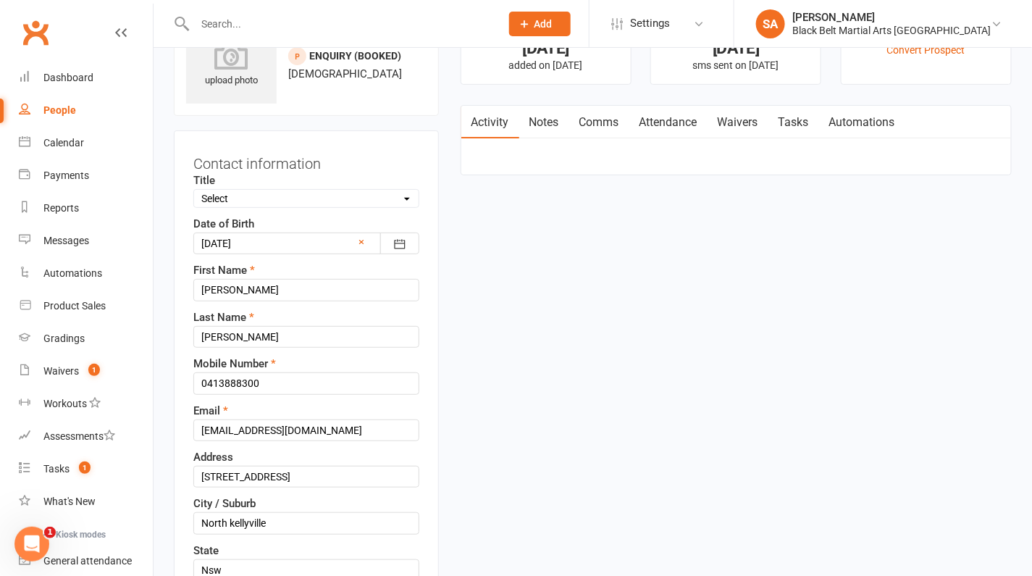
click at [257, 183] on div "Title Select Male Female Other" at bounding box center [306, 190] width 226 height 36
click at [257, 199] on select "Select Male Female Other" at bounding box center [306, 199] width 225 height 16
select select "Female"
click at [194, 191] on select "Select Male Female Other" at bounding box center [306, 199] width 225 height 16
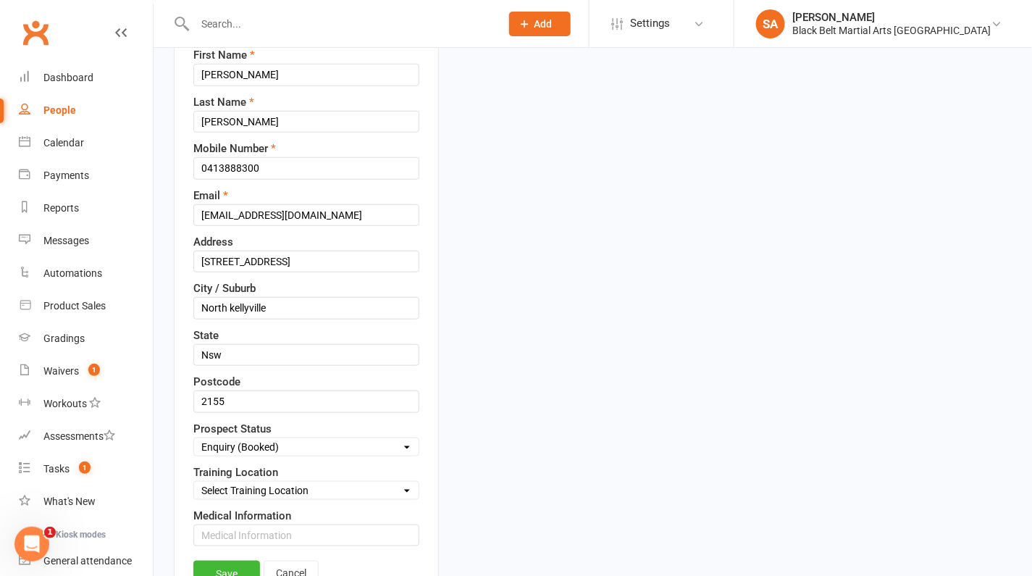
scroll to position [288, 0]
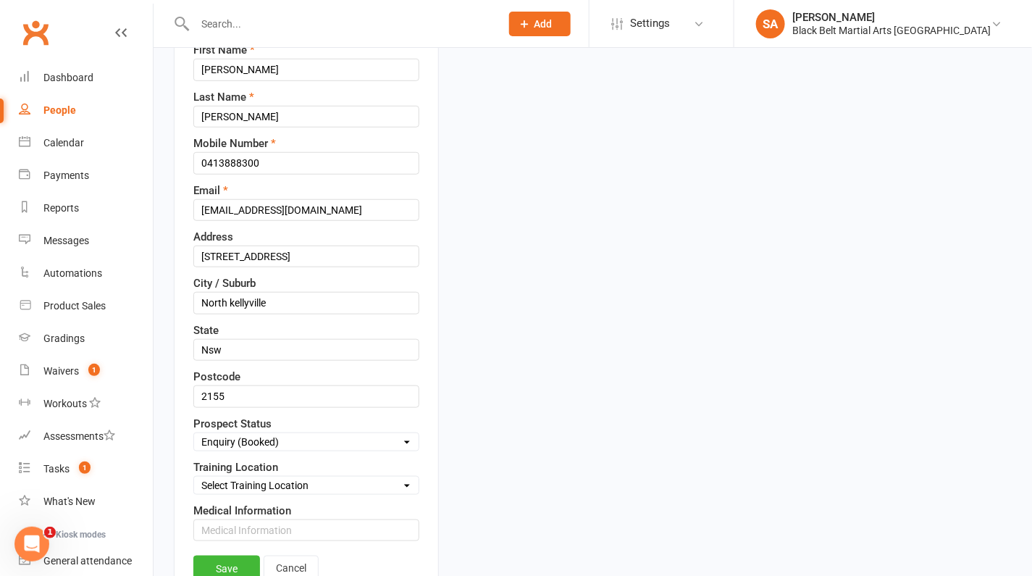
click at [299, 434] on select "Select Enquiry (Booked) Enquiry (Not Booked) DNS Pending BFU (Follow Up) No Sal…" at bounding box center [306, 442] width 225 height 16
select select "Pending"
click at [194, 434] on select "Select Enquiry (Booked) Enquiry (Not Booked) DNS Pending BFU (Follow Up) No Sal…" at bounding box center [306, 442] width 225 height 16
click at [240, 558] on link "Save" at bounding box center [226, 569] width 67 height 26
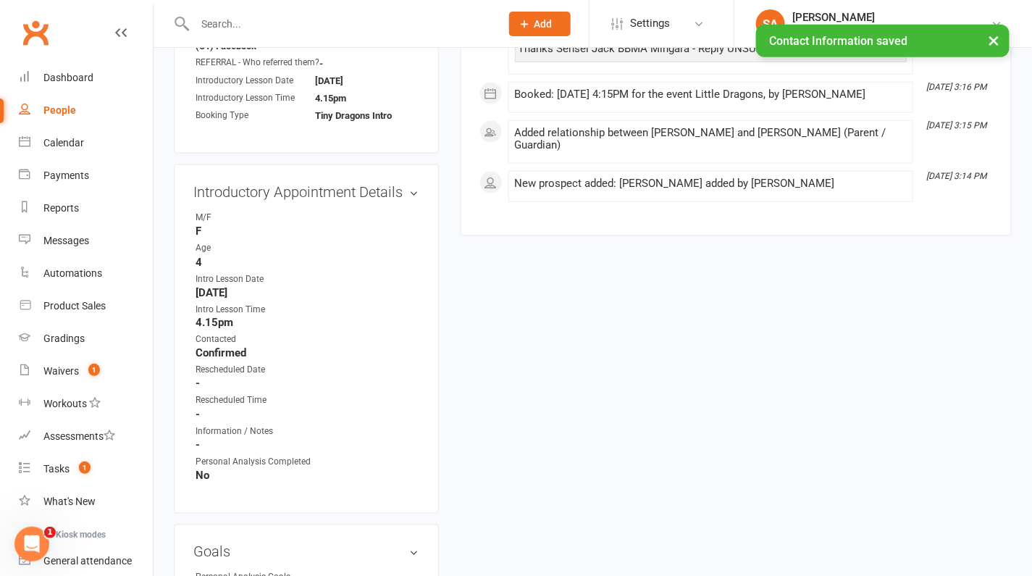
scroll to position [615, 0]
click at [396, 187] on link "edit" at bounding box center [393, 190] width 17 height 12
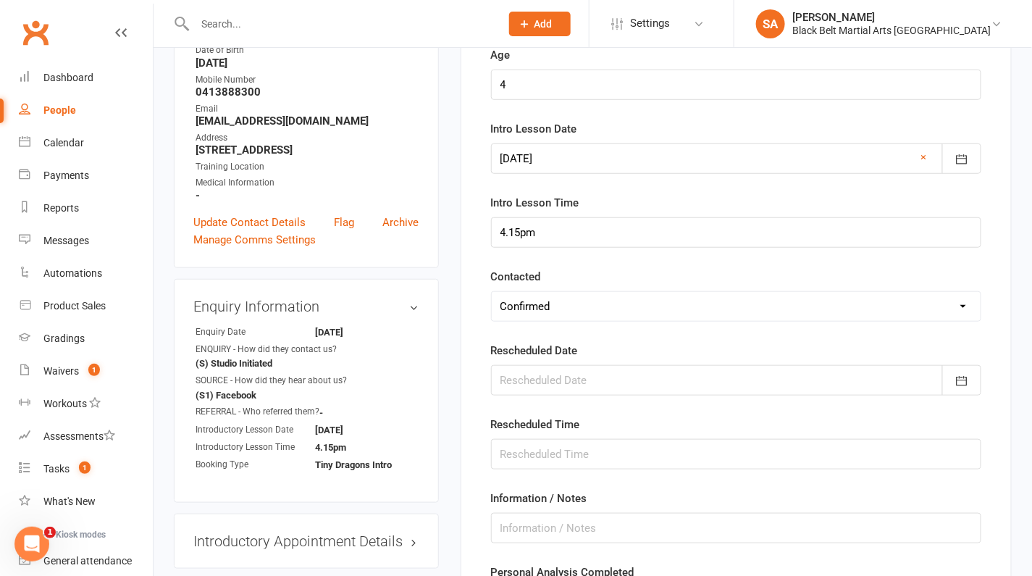
scroll to position [553, 0]
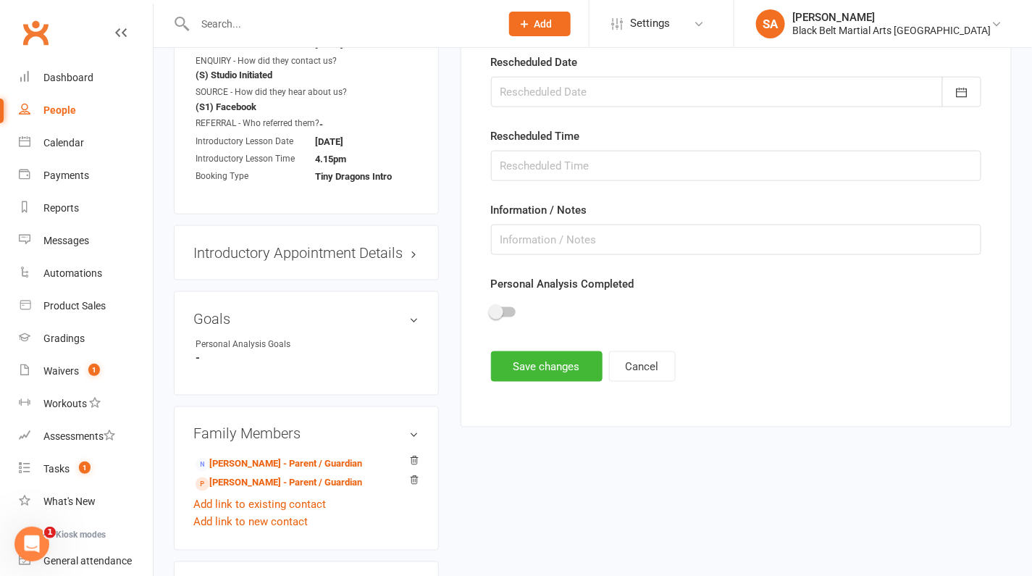
click at [506, 307] on div at bounding box center [503, 312] width 25 height 10
click at [491, 310] on input "checkbox" at bounding box center [491, 310] width 0 height 0
click at [538, 372] on button "Save changes" at bounding box center [547, 366] width 112 height 30
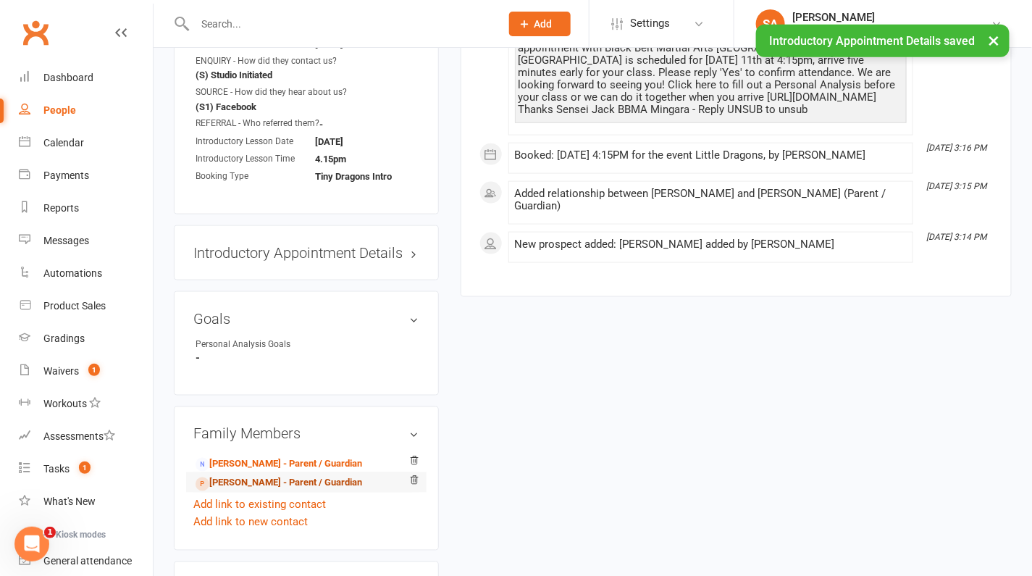
click at [291, 477] on link "Noah Khanjani - Parent / Guardian" at bounding box center [279, 483] width 167 height 15
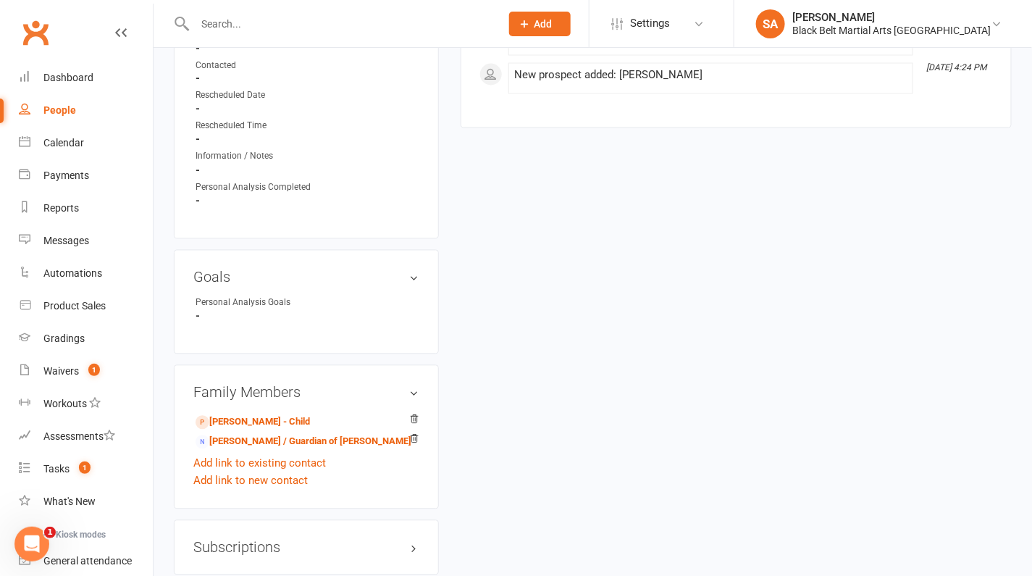
scroll to position [1019, 0]
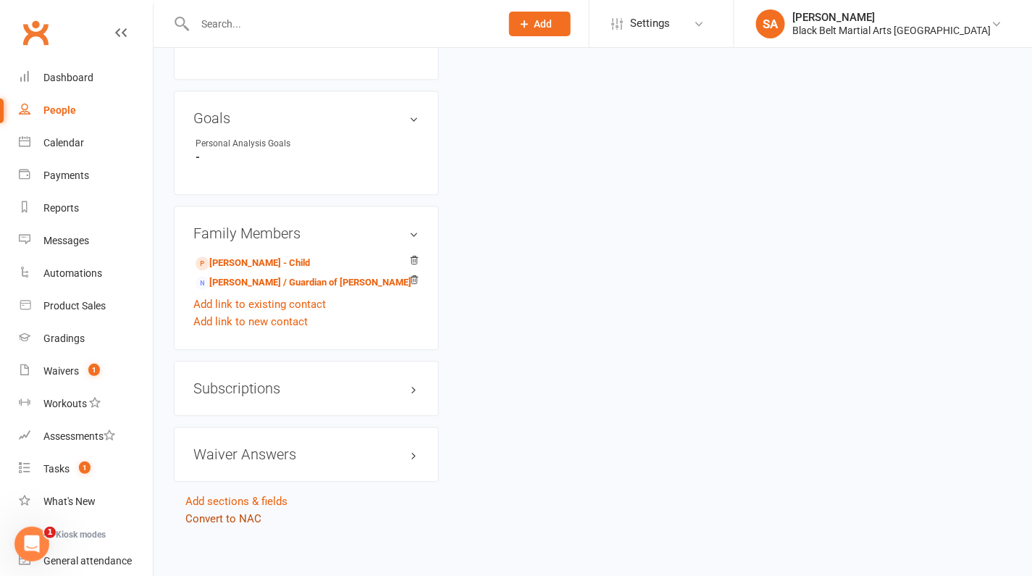
click at [229, 515] on link "Convert to NAC" at bounding box center [223, 518] width 76 height 13
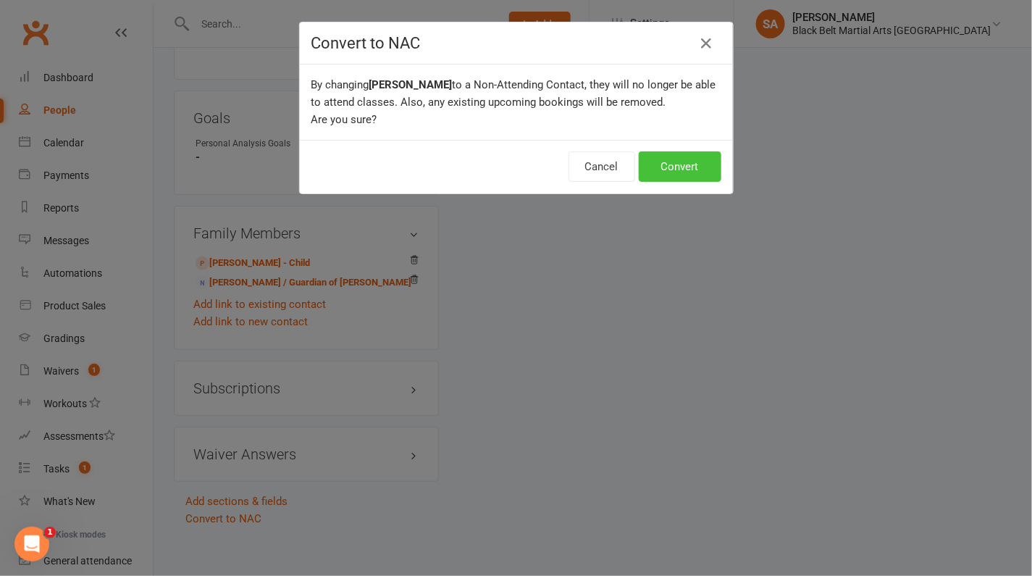
click at [695, 172] on button "Convert" at bounding box center [680, 166] width 83 height 30
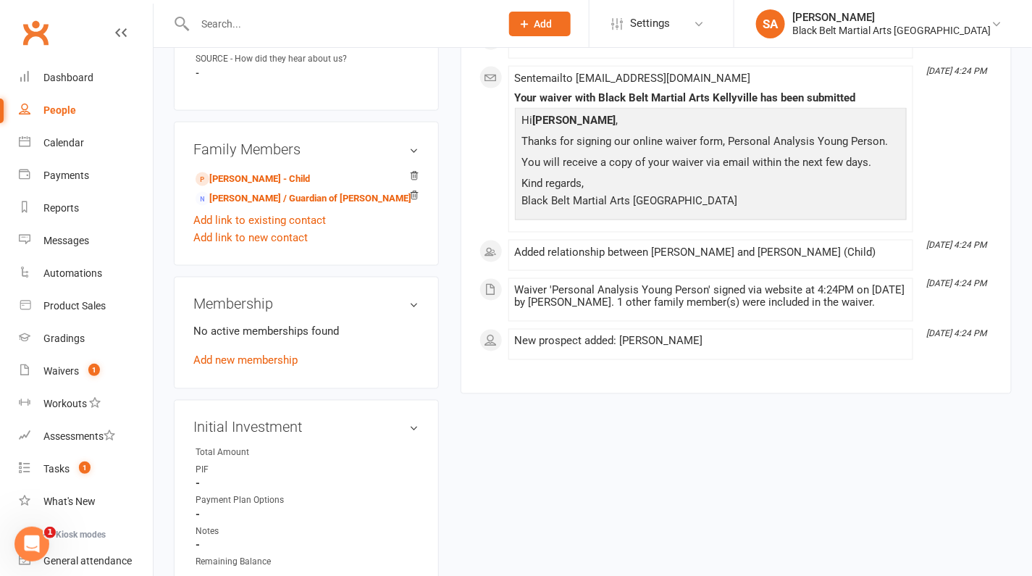
scroll to position [561, 0]
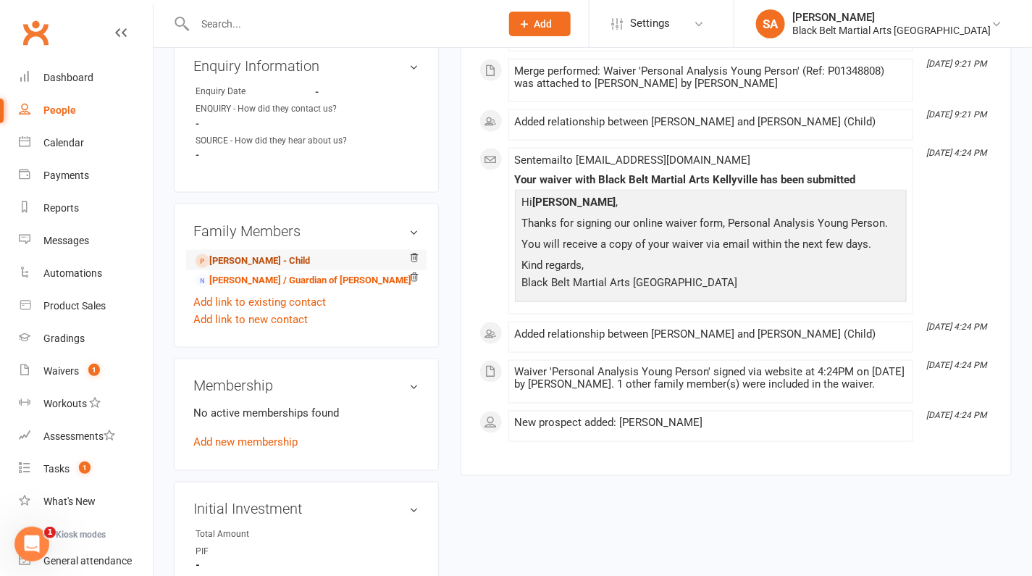
click at [287, 260] on link "Mina Khanjani - Child" at bounding box center [253, 261] width 114 height 15
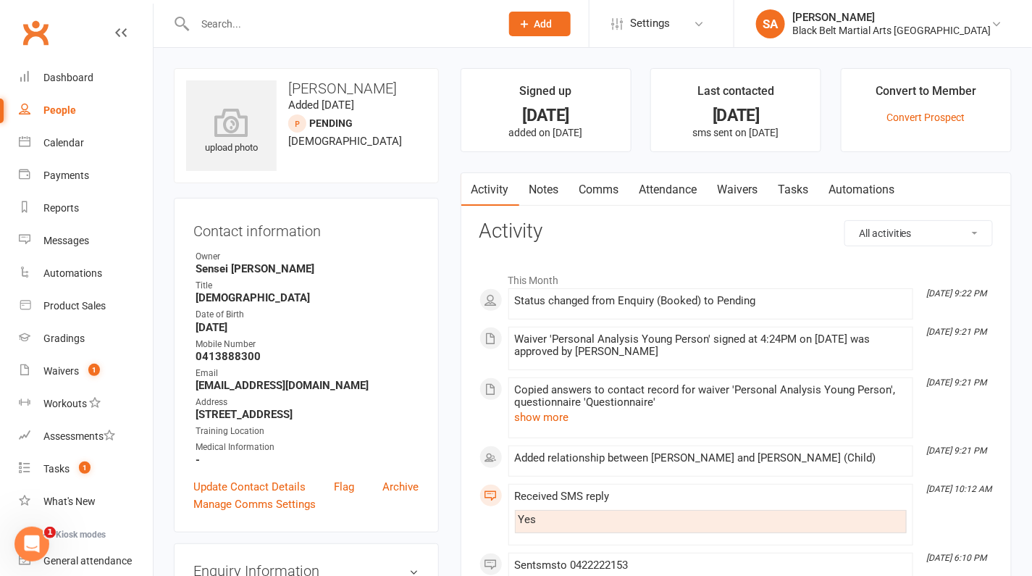
click at [595, 186] on link "Comms" at bounding box center [599, 189] width 60 height 33
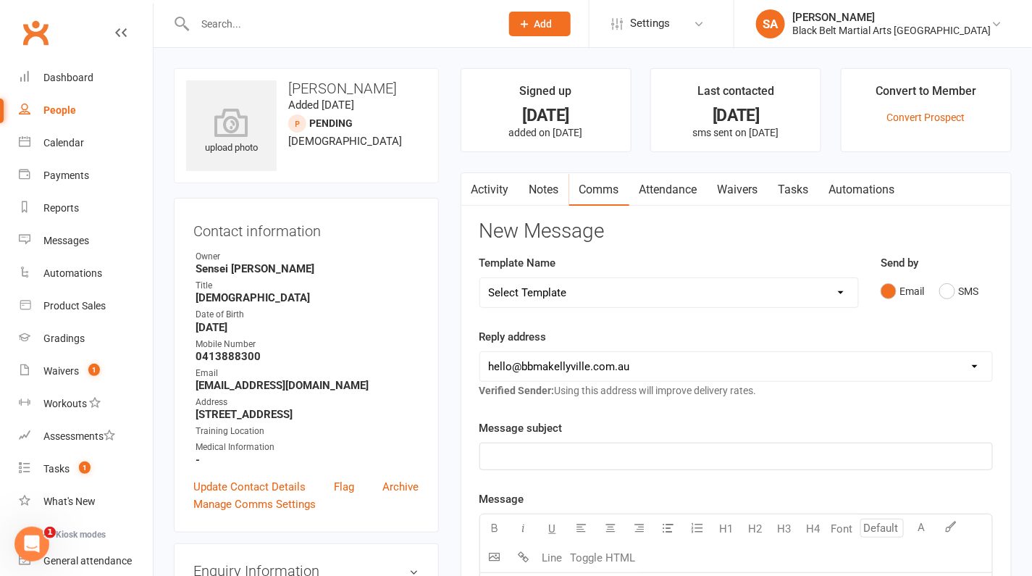
click at [624, 298] on select "Select Template [SMS] Bank account details [SMS] Booth follow up [Email] Cancel…" at bounding box center [669, 292] width 378 height 29
select select "44"
click at [480, 278] on select "Select Template [SMS] Bank account details [SMS] Booth follow up [Email] Cancel…" at bounding box center [669, 292] width 378 height 29
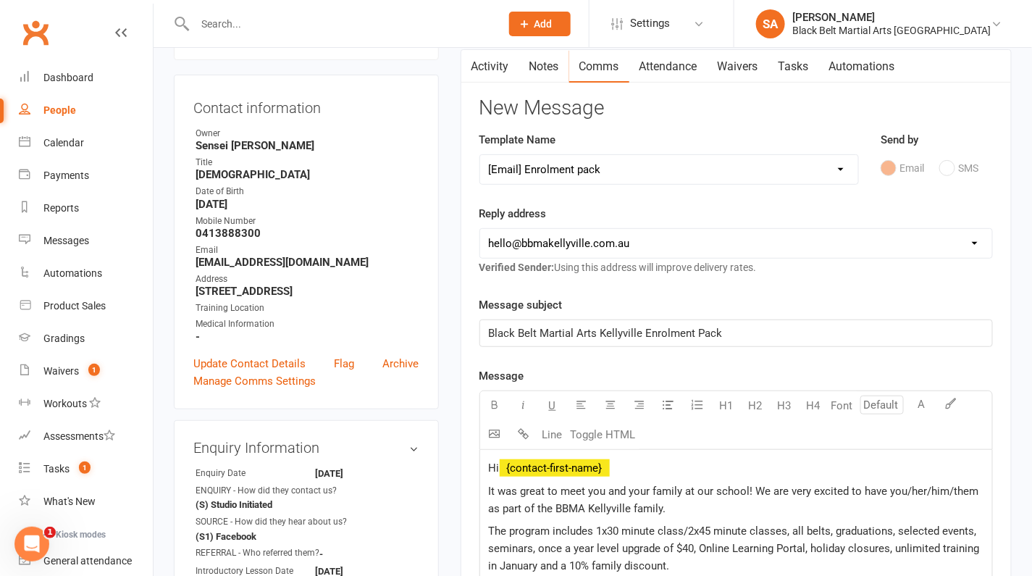
scroll to position [125, 0]
click at [627, 459] on p "Hi ﻿ {contact-first-name}" at bounding box center [736, 466] width 495 height 17
click at [626, 465] on p "Hi ﻿ {contact-first-name}" at bounding box center [736, 466] width 495 height 17
click at [598, 465] on span "﻿ {contact-first-name}" at bounding box center [555, 466] width 110 height 13
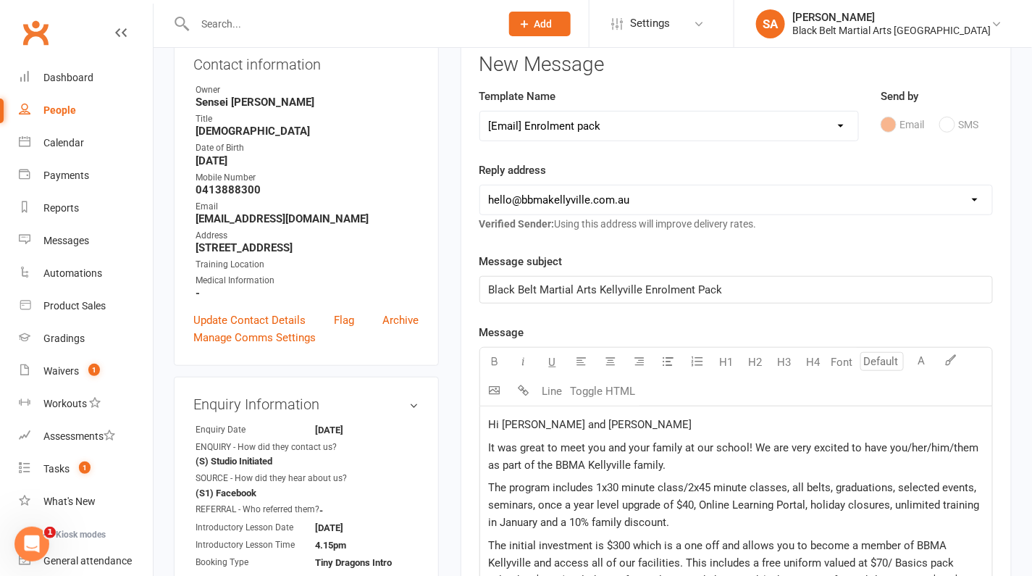
scroll to position [276, 0]
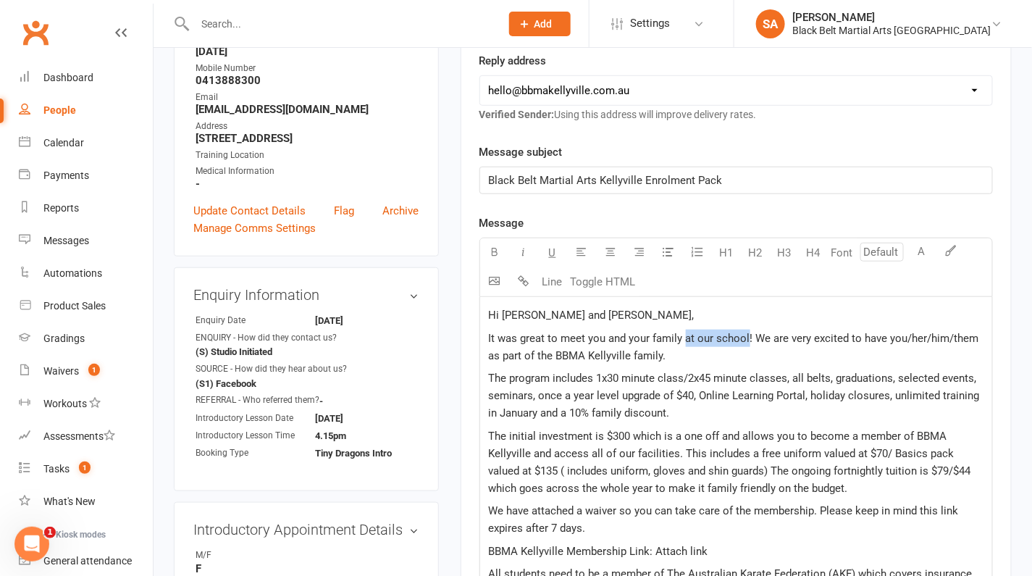
drag, startPoint x: 747, startPoint y: 333, endPoint x: 686, endPoint y: 333, distance: 60.9
click at [686, 333] on span "It was great to meet you and your family at our school! We are very excited to …" at bounding box center [735, 347] width 493 height 30
drag, startPoint x: 937, startPoint y: 333, endPoint x: 850, endPoint y: 336, distance: 87.0
click at [850, 336] on span "It was great to meet you and your family today! We are very excited to have you…" at bounding box center [738, 347] width 498 height 30
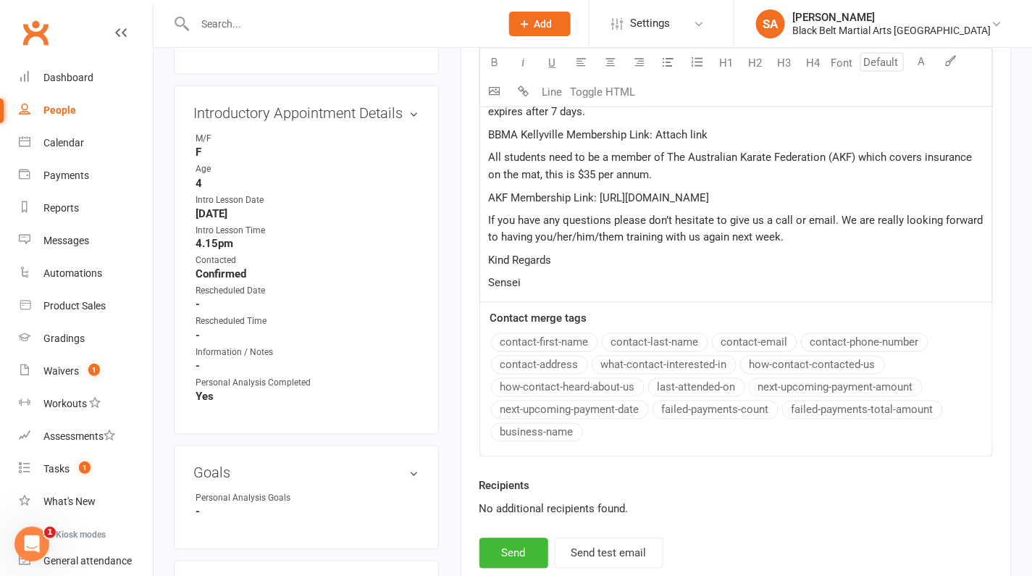
scroll to position [780, 0]
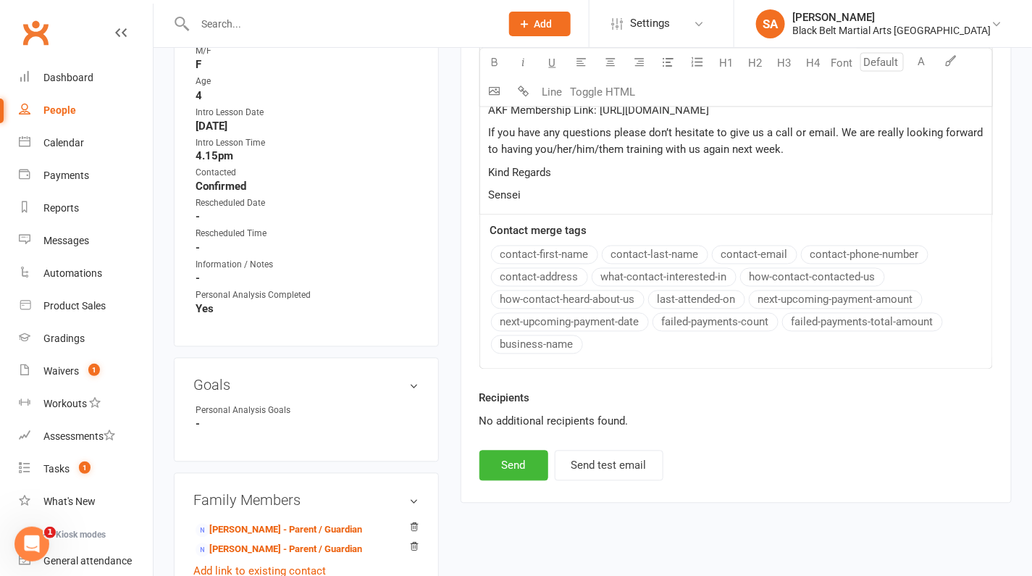
click at [570, 251] on div "Message U H1 H2 H3 H4 Font A Line Toggle HTML Hi Noah and Rahma, It was great t…" at bounding box center [737, 39] width 514 height 659
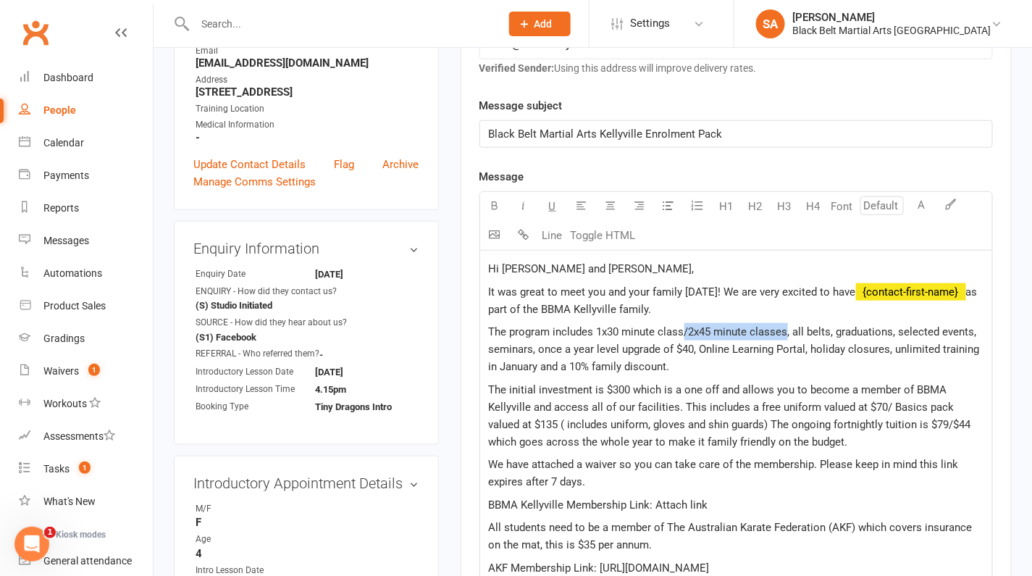
drag, startPoint x: 684, startPoint y: 329, endPoint x: 786, endPoint y: 333, distance: 102.2
click at [786, 333] on span "The program includes 1x30 minute class/2x45 minute classes, all belts, graduati…" at bounding box center [736, 349] width 494 height 48
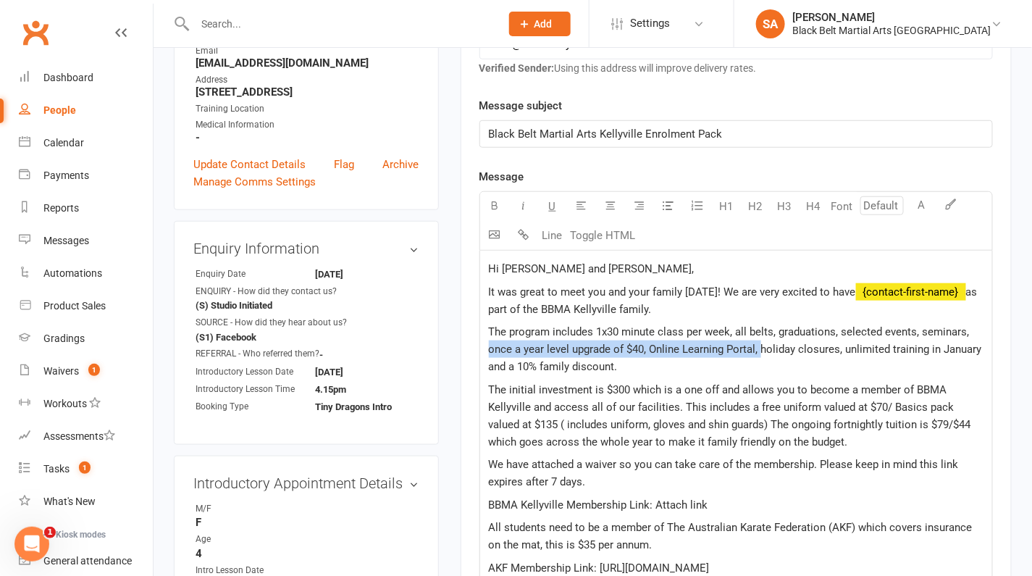
drag, startPoint x: 759, startPoint y: 346, endPoint x: 490, endPoint y: 346, distance: 268.8
click at [490, 346] on span "The program includes 1x30 minute class per week, all belts, graduations, select…" at bounding box center [737, 349] width 496 height 48
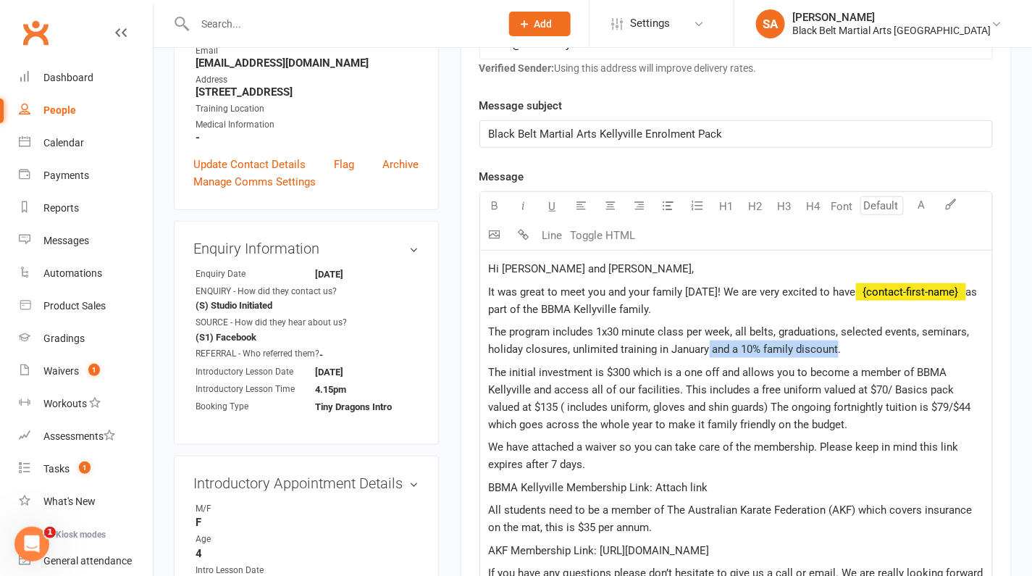
drag, startPoint x: 837, startPoint y: 346, endPoint x: 708, endPoint y: 351, distance: 128.3
click at [708, 351] on span "The program includes 1x30 minute class per week, all belts, graduations, select…" at bounding box center [731, 340] width 484 height 30
click at [569, 347] on span "The program includes 1x30 minute class per week, all belts, graduations, select…" at bounding box center [731, 340] width 484 height 30
click at [605, 369] on span "The initial investment is $300 which is a one off and allows you to become a me…" at bounding box center [731, 398] width 485 height 65
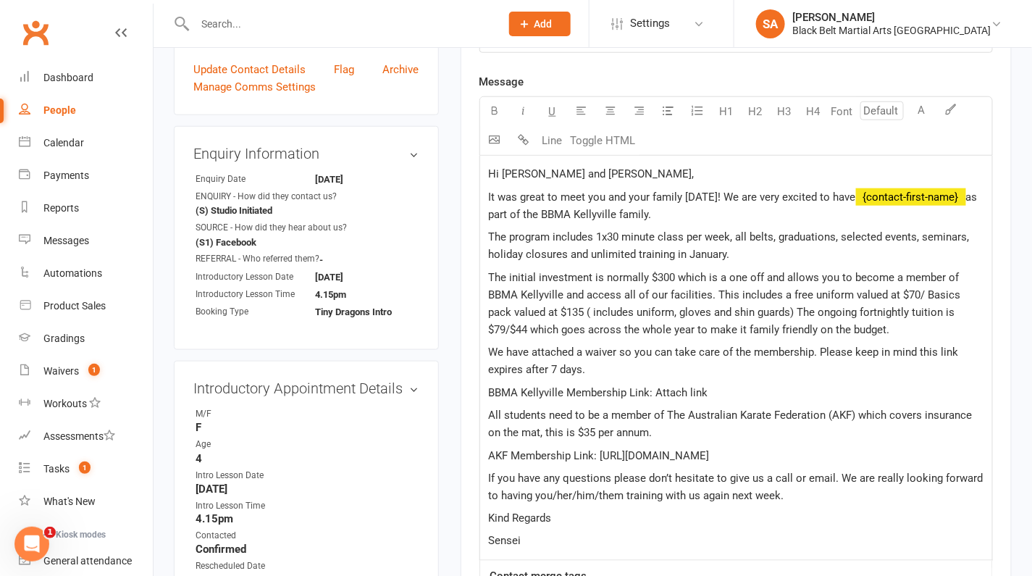
scroll to position [430, 0]
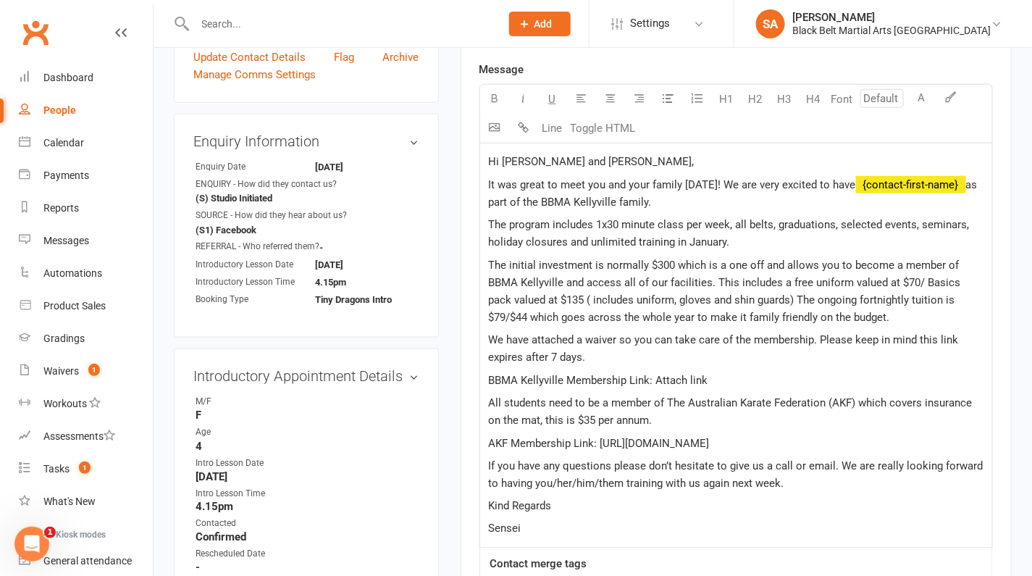
click at [676, 259] on span "The initial investment is normally $300 which is a one off and allows you to be…" at bounding box center [726, 291] width 475 height 65
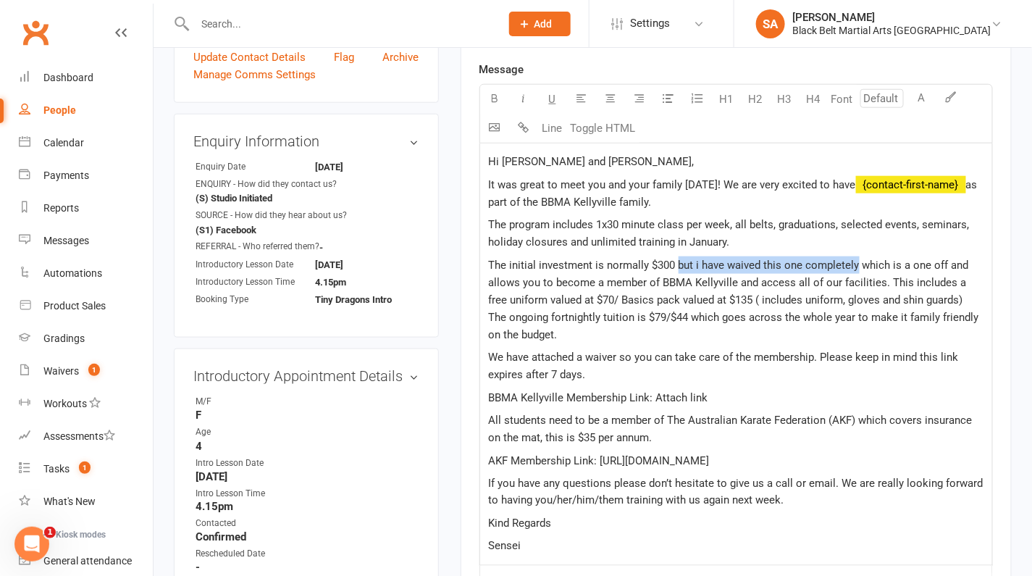
drag, startPoint x: 856, startPoint y: 262, endPoint x: 677, endPoint y: 265, distance: 179.0
click at [677, 265] on span "The initial investment is normally $300 but i have waived this one completely w…" at bounding box center [735, 300] width 493 height 83
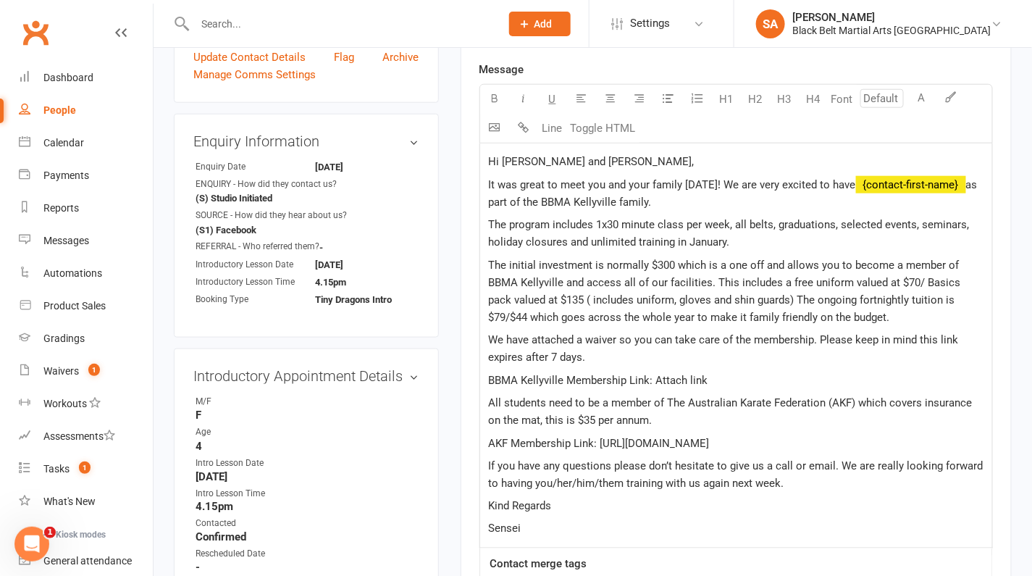
click at [708, 280] on span "The initial investment is normally $300 which is a one off and allows you to be…" at bounding box center [726, 291] width 475 height 65
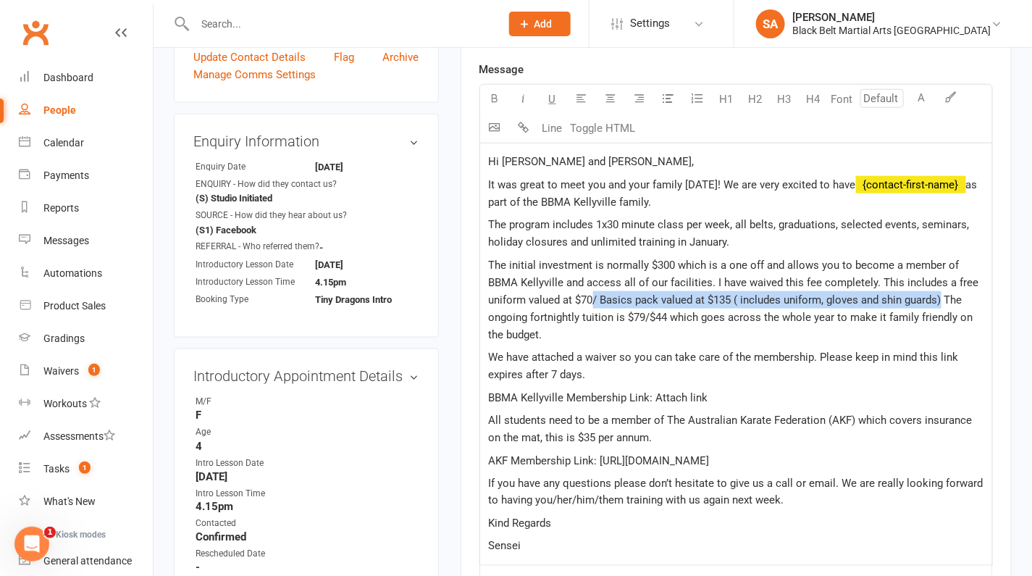
drag, startPoint x: 595, startPoint y: 296, endPoint x: 940, endPoint y: 298, distance: 345.6
click at [940, 298] on span "The initial investment is normally $300 which is a one off and allows you to be…" at bounding box center [735, 300] width 493 height 83
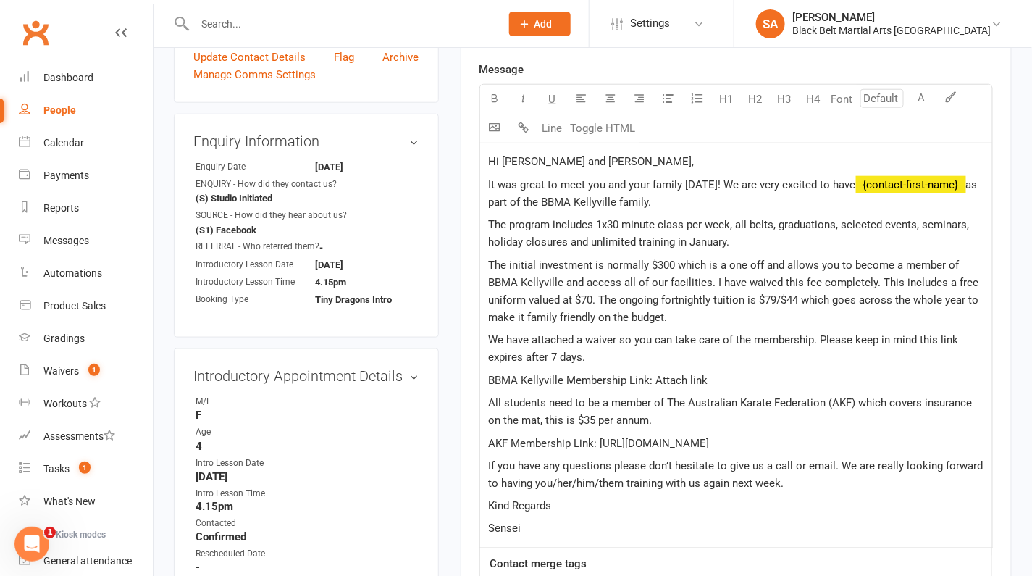
click at [780, 294] on span "The initial investment is normally $300 which is a one off and allows you to be…" at bounding box center [735, 291] width 493 height 65
click at [650, 314] on p "The initial investment is normally $300 which is a one off and allows you to be…" at bounding box center [736, 291] width 495 height 70
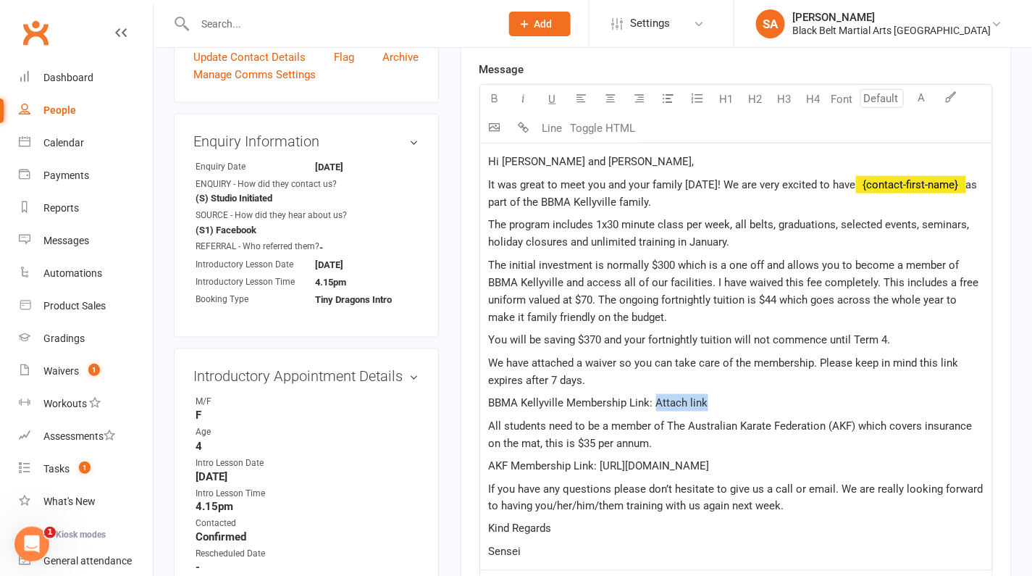
drag, startPoint x: 717, startPoint y: 397, endPoint x: 656, endPoint y: 397, distance: 60.9
click at [656, 397] on p "BBMA Kellyville Membership Link: Attach link" at bounding box center [736, 402] width 495 height 17
drag, startPoint x: 724, startPoint y: 396, endPoint x: 487, endPoint y: 396, distance: 237.6
click at [487, 396] on div "Hi Noah and Rahma, It was great to meet you and your family today! We are very …" at bounding box center [736, 356] width 512 height 427
click at [489, 98] on icon "button" at bounding box center [494, 98] width 11 height 11
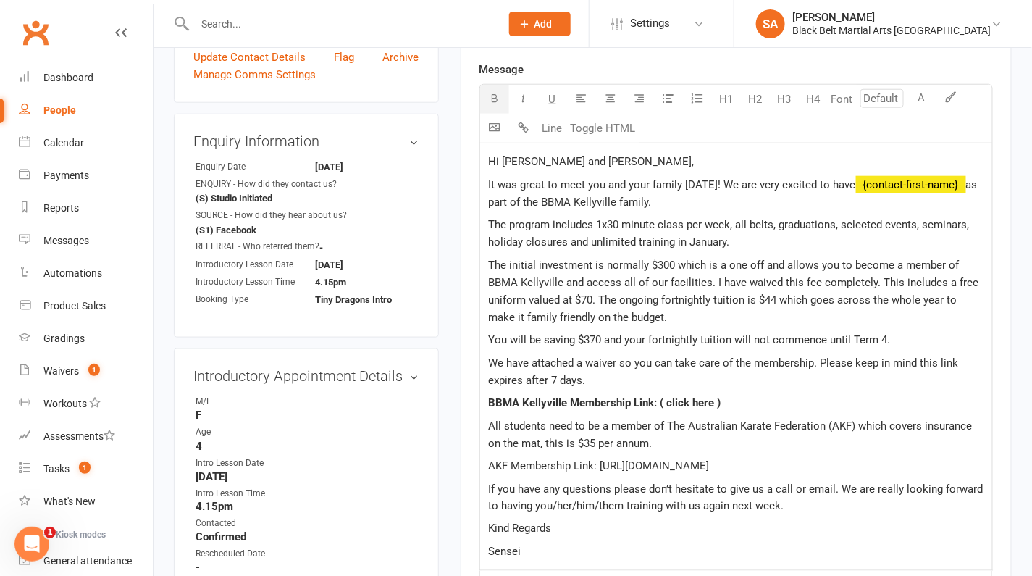
click at [725, 394] on p "BBMA Kellyville Membership Link: ( click here )" at bounding box center [736, 402] width 495 height 17
drag, startPoint x: 726, startPoint y: 401, endPoint x: 659, endPoint y: 400, distance: 66.7
click at [659, 400] on p "BBMA Kellyville Membership Link: ( click here )" at bounding box center [736, 402] width 495 height 17
click at [659, 482] on span "If you have any questions please don’t hesitate to give us a call or email. We …" at bounding box center [738, 497] width 498 height 30
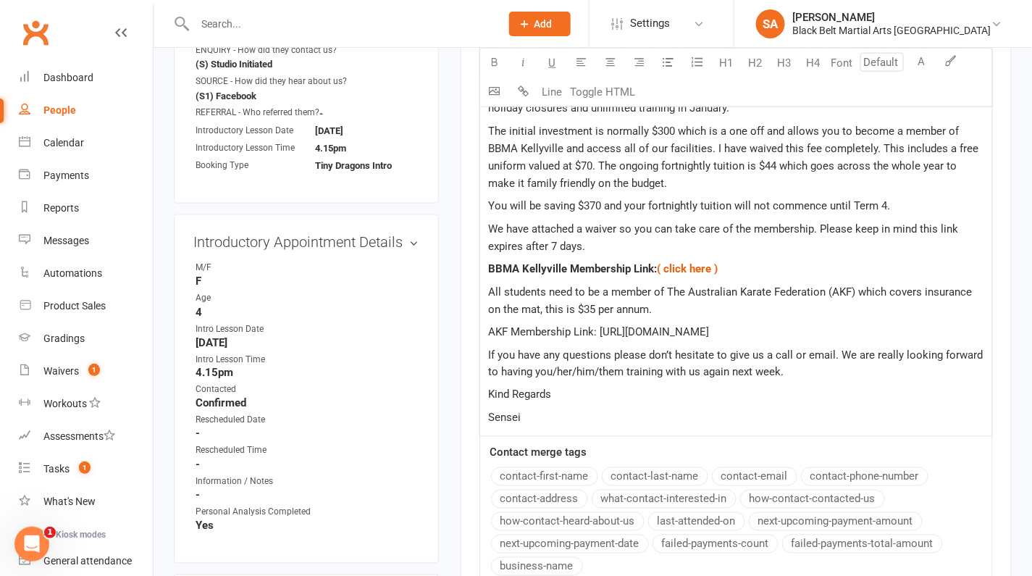
scroll to position [564, 0]
drag, startPoint x: 876, startPoint y: 328, endPoint x: 601, endPoint y: 328, distance: 274.6
click at [601, 328] on p "AKF Membership Link: https://www.revolutionise.com.au/bbmamingara/home/" at bounding box center [736, 330] width 495 height 17
copy span "https://www.revolutionise.com.au/bbmamingara/home/"
drag, startPoint x: 697, startPoint y: 328, endPoint x: 487, endPoint y: 333, distance: 210.1
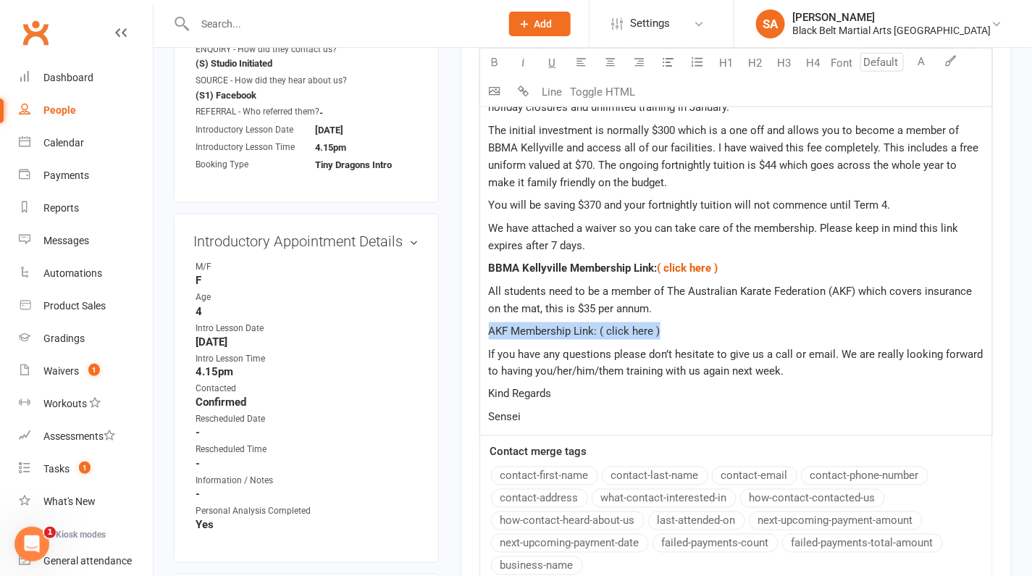
click at [487, 333] on div "Hi Noah and Rahma, It was great to meet you and your family today! We are very …" at bounding box center [736, 222] width 512 height 427
click at [498, 61] on icon "button" at bounding box center [494, 62] width 11 height 11
click at [676, 318] on div "Hi Noah and Rahma, It was great to meet you and your family today! We are very …" at bounding box center [736, 222] width 512 height 427
drag, startPoint x: 672, startPoint y: 330, endPoint x: 602, endPoint y: 332, distance: 70.3
click at [602, 332] on p "AKF Membership Link: ( click here )" at bounding box center [736, 330] width 495 height 17
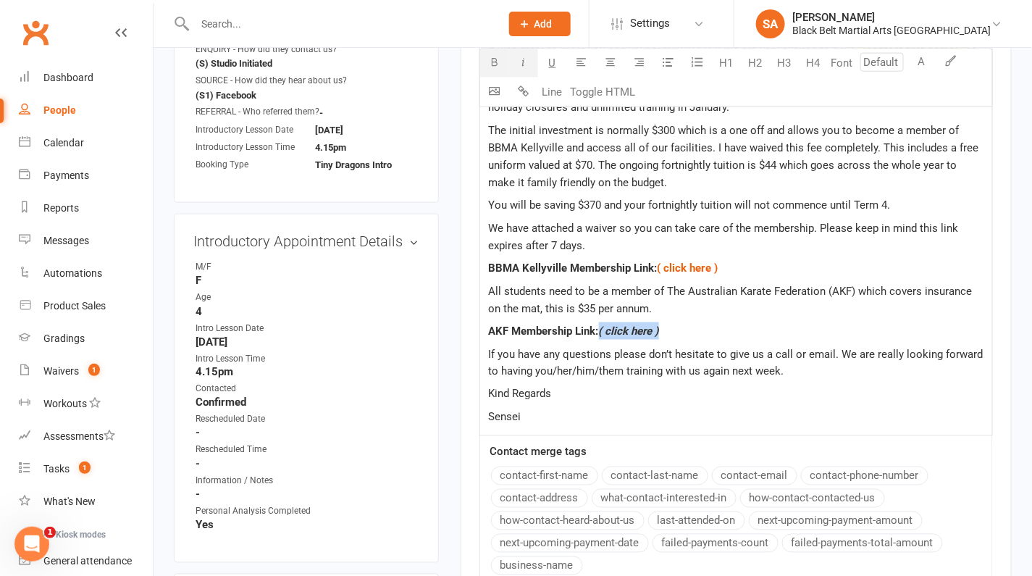
click at [523, 66] on icon "button" at bounding box center [523, 62] width 11 height 11
drag, startPoint x: 624, startPoint y: 370, endPoint x: 535, endPoint y: 373, distance: 89.9
click at [535, 373] on span "If you have any questions please don’t hesitate to give us a call or email. We …" at bounding box center [738, 363] width 498 height 30
click at [530, 469] on button "contact-first-name" at bounding box center [544, 476] width 107 height 19
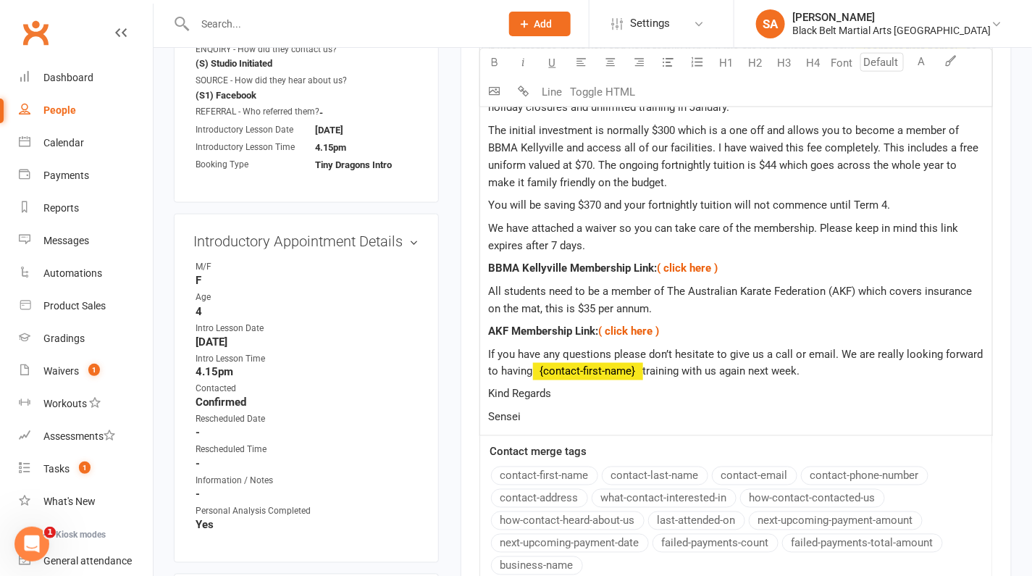
click at [801, 367] on span "training with us again next week." at bounding box center [721, 371] width 157 height 13
click at [577, 412] on p "Sensei" at bounding box center [736, 417] width 495 height 17
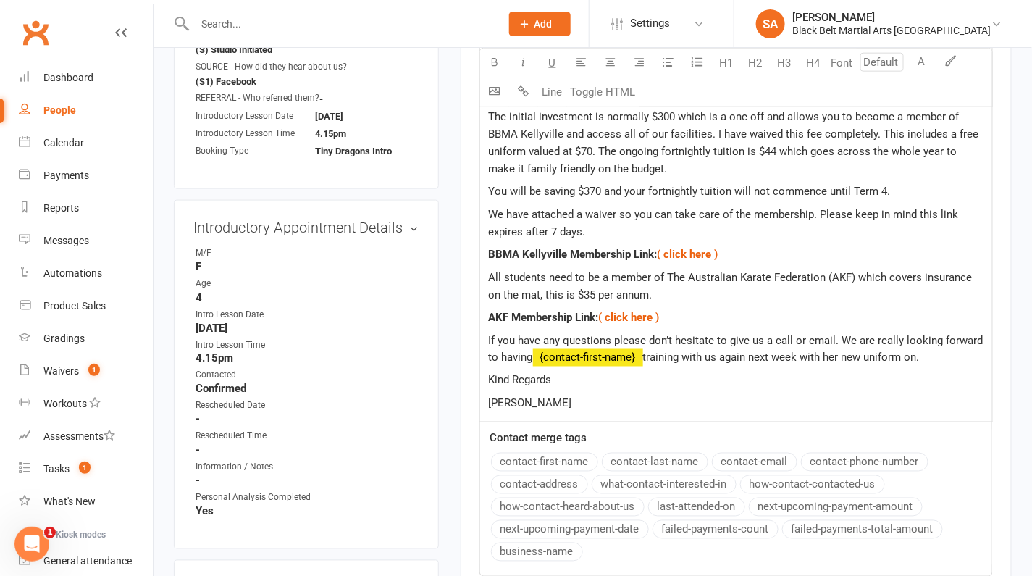
scroll to position [580, 0]
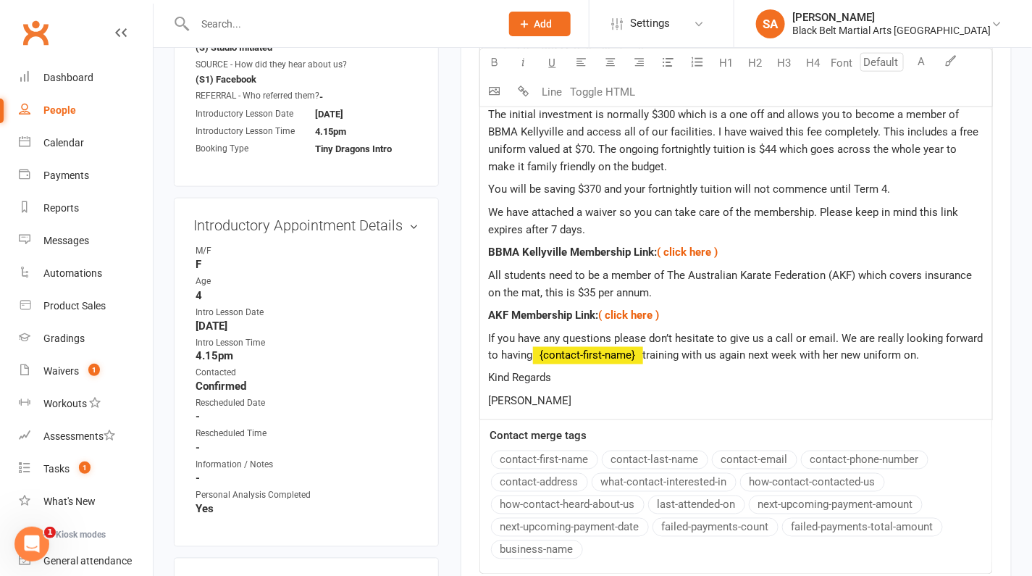
click at [561, 376] on p "Kind Regards" at bounding box center [736, 377] width 495 height 17
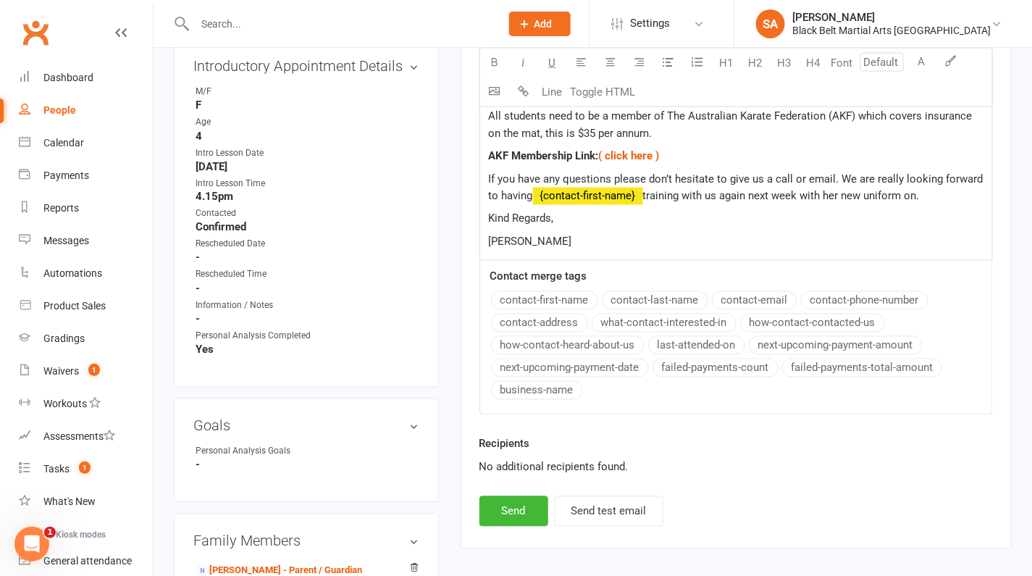
scroll to position [741, 0]
click at [524, 500] on button "Send" at bounding box center [514, 510] width 69 height 30
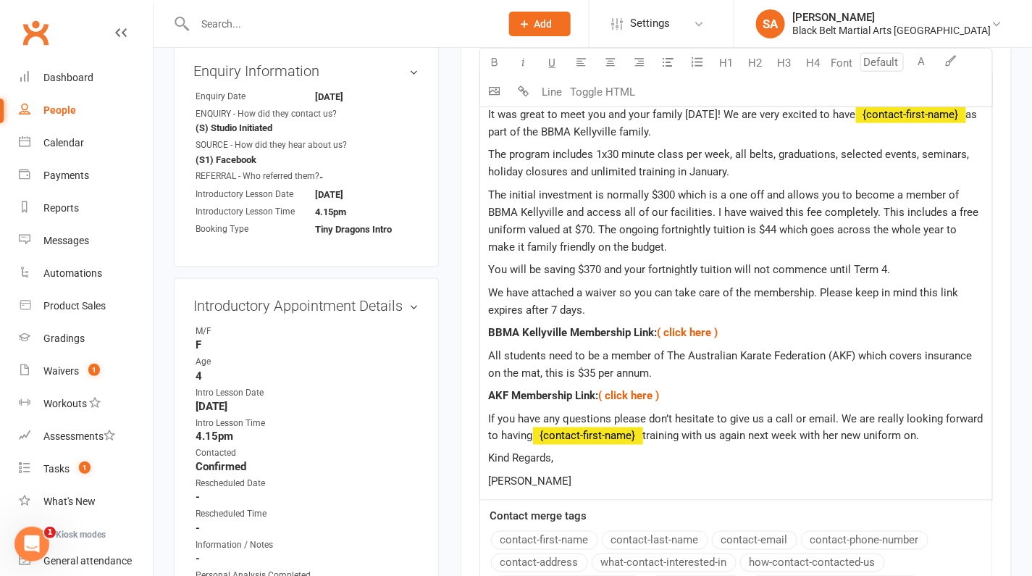
select select
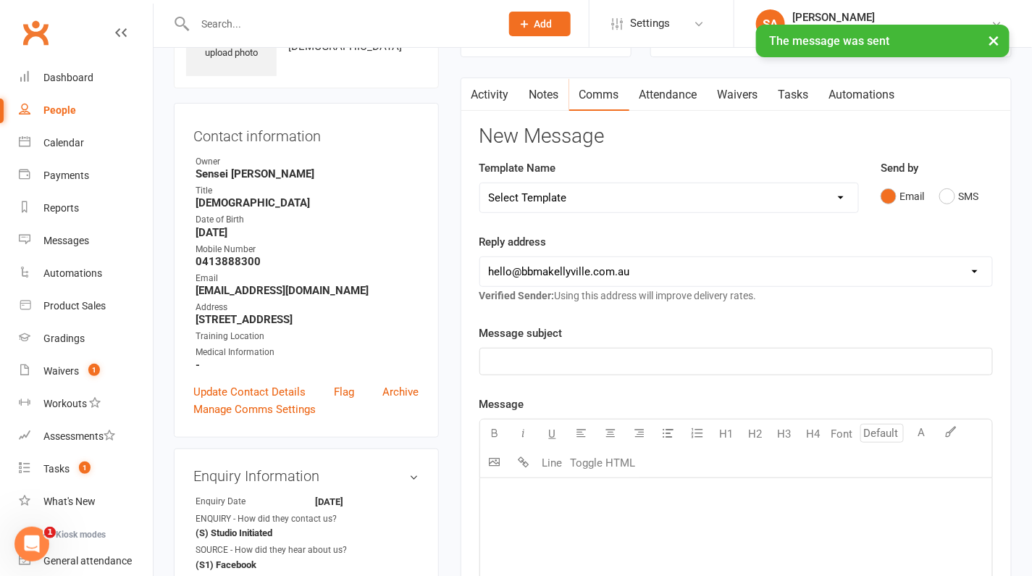
scroll to position [0, 0]
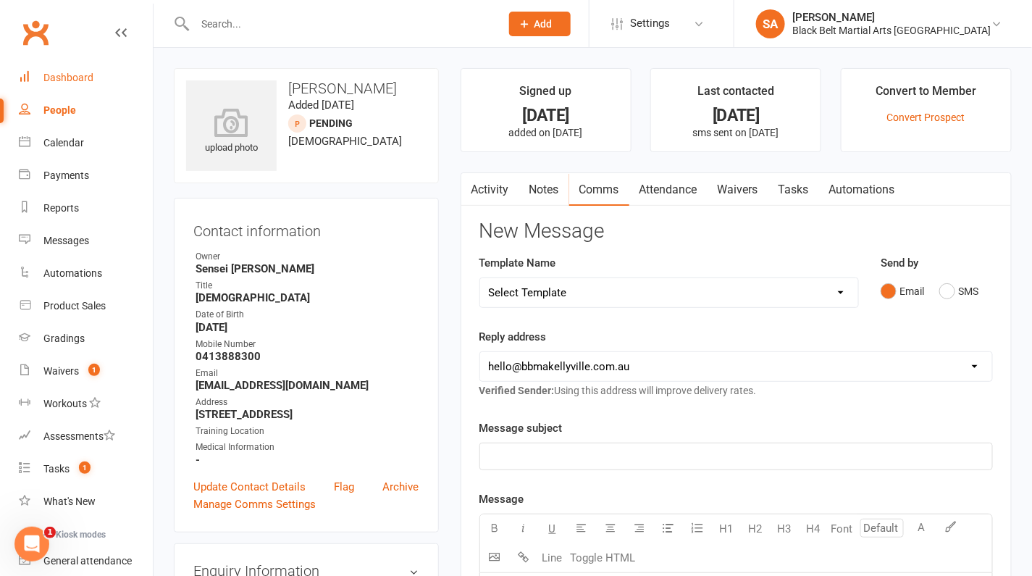
click at [52, 82] on div "Dashboard" at bounding box center [68, 78] width 50 height 12
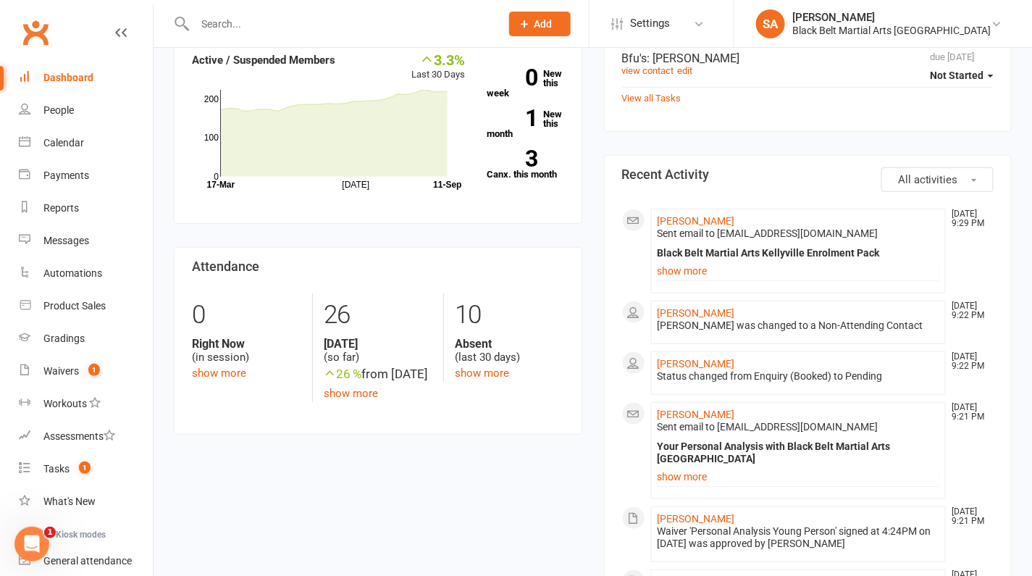
scroll to position [196, 0]
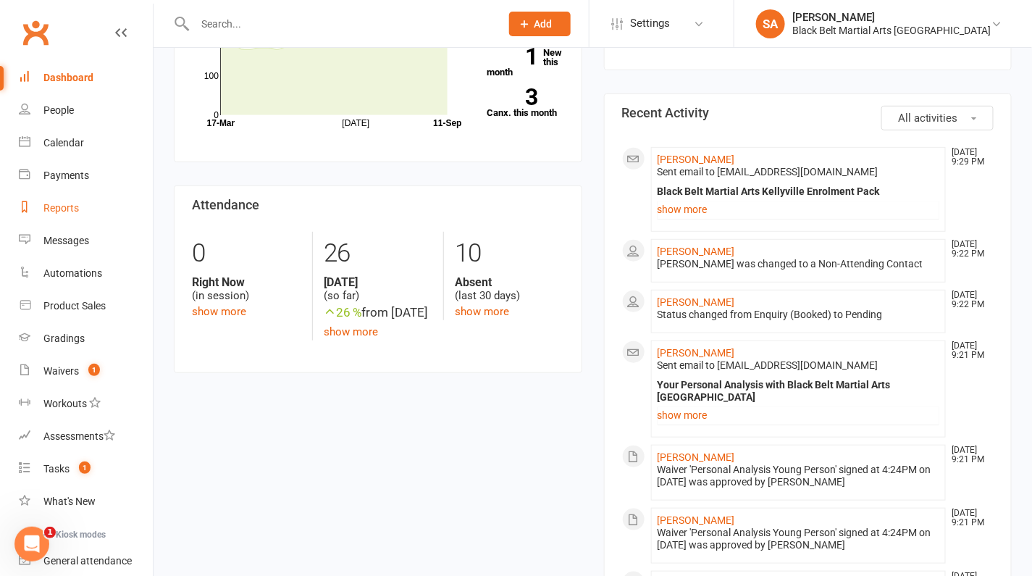
click at [64, 212] on div "Reports" at bounding box center [60, 208] width 35 height 12
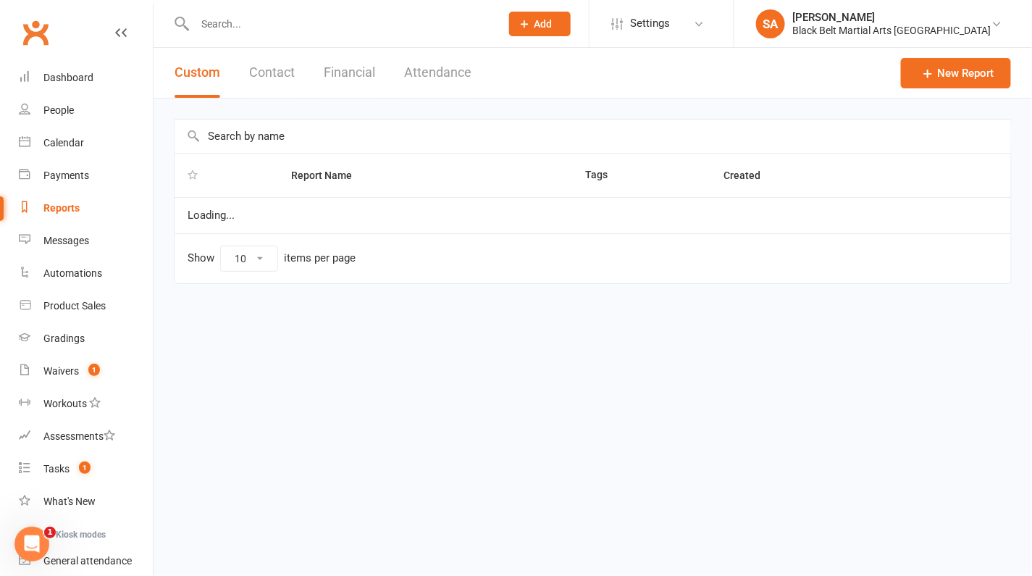
select select "100"
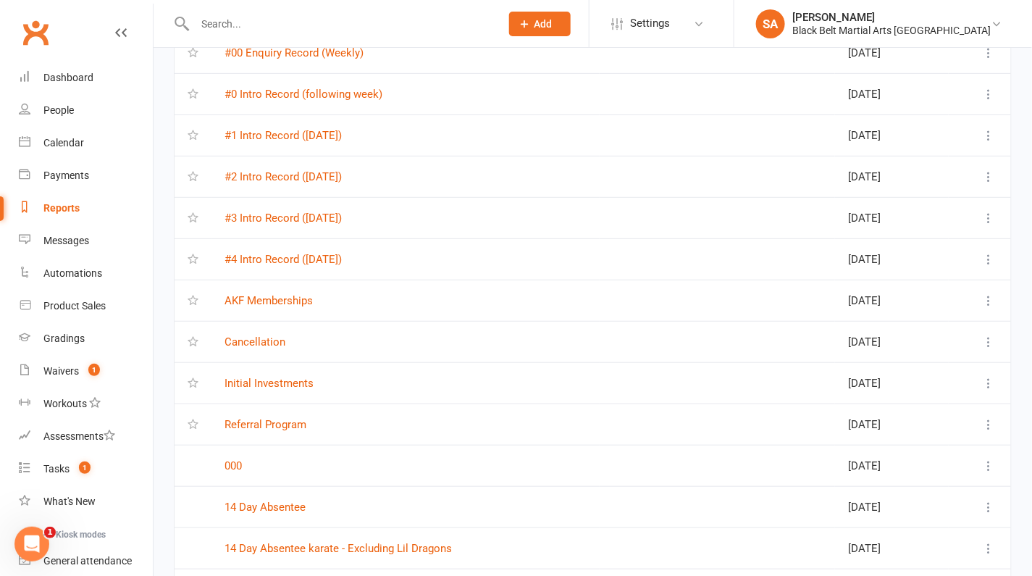
scroll to position [164, 0]
click at [258, 344] on link "Cancellation" at bounding box center [255, 342] width 61 height 13
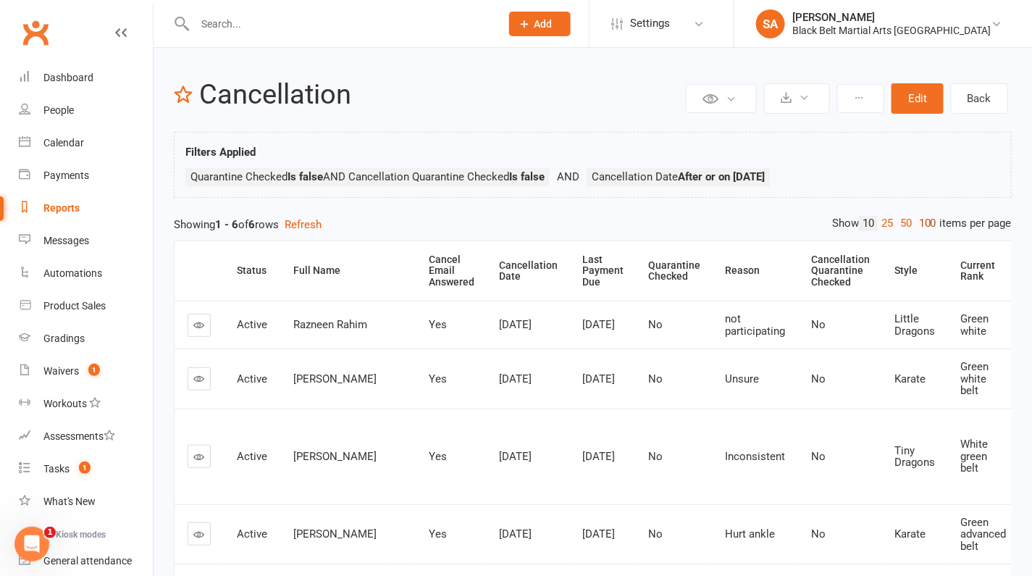
click at [929, 219] on link "100" at bounding box center [928, 223] width 25 height 15
click at [524, 264] on th "Cancellation Date" at bounding box center [527, 270] width 83 height 59
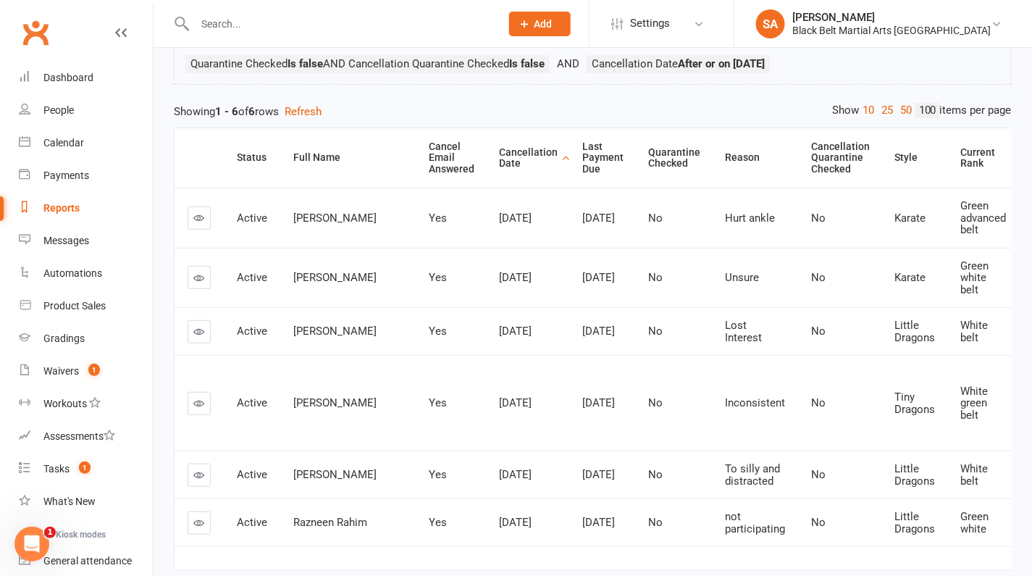
scroll to position [116, 0]
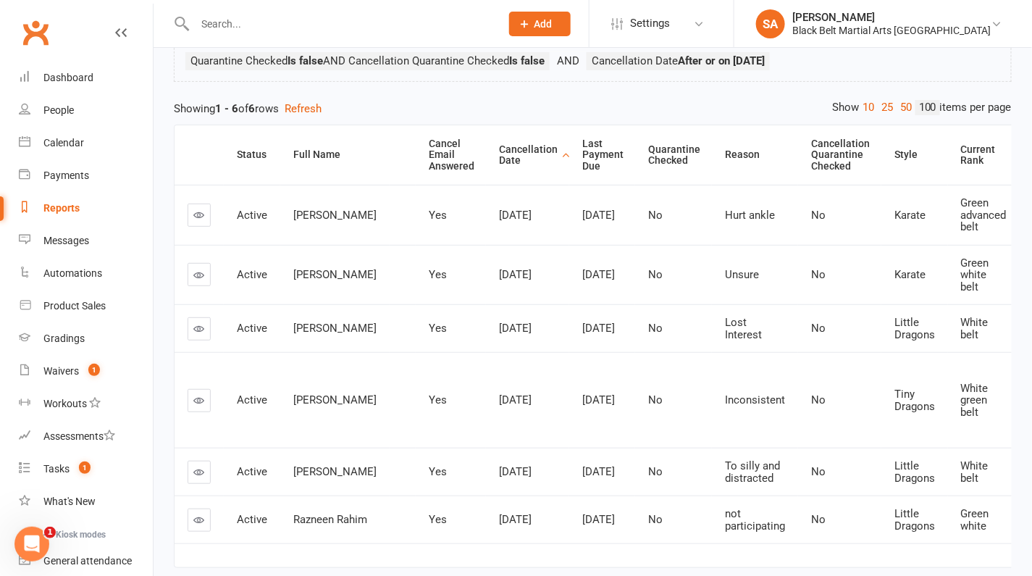
click at [195, 331] on link at bounding box center [199, 328] width 23 height 23
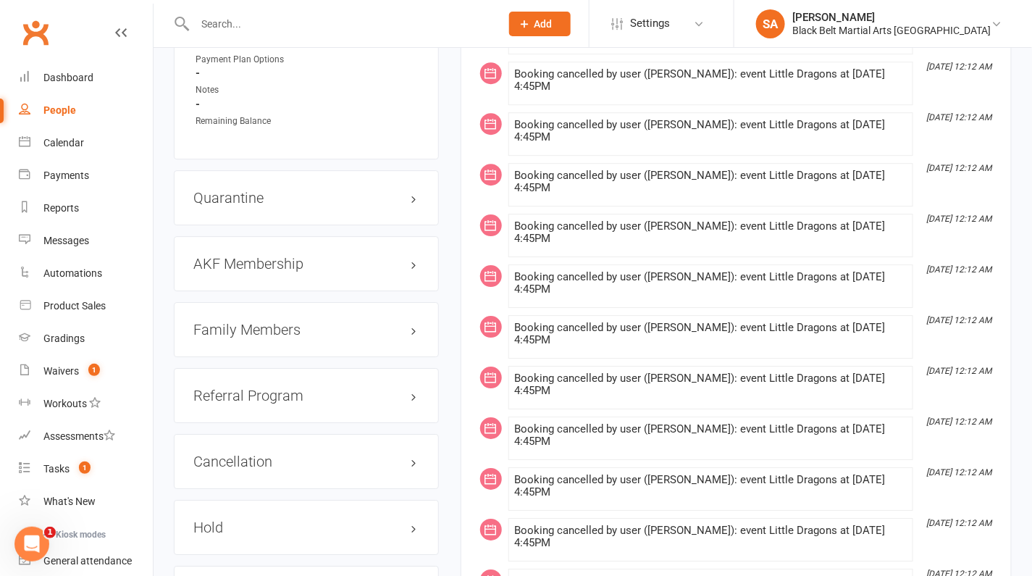
scroll to position [1498, 0]
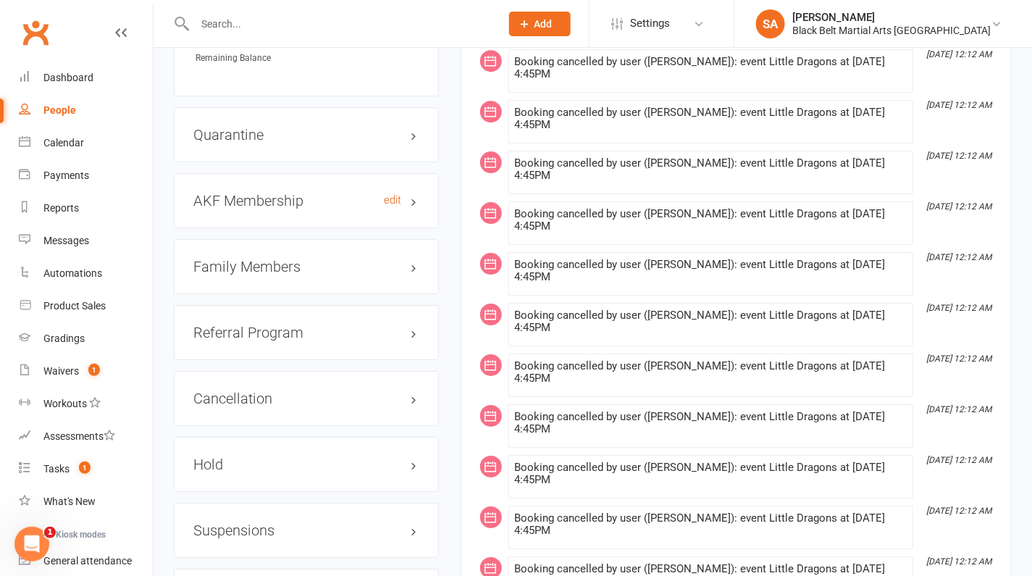
click at [280, 200] on h3 "AKF Membership edit" at bounding box center [306, 201] width 226 height 16
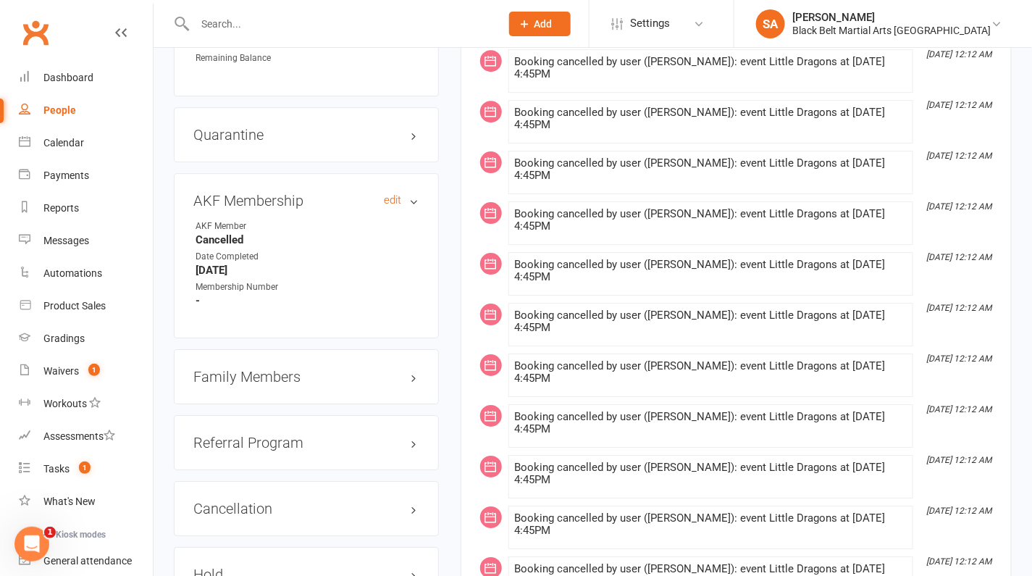
click at [280, 200] on h3 "AKF Membership edit" at bounding box center [306, 201] width 226 height 16
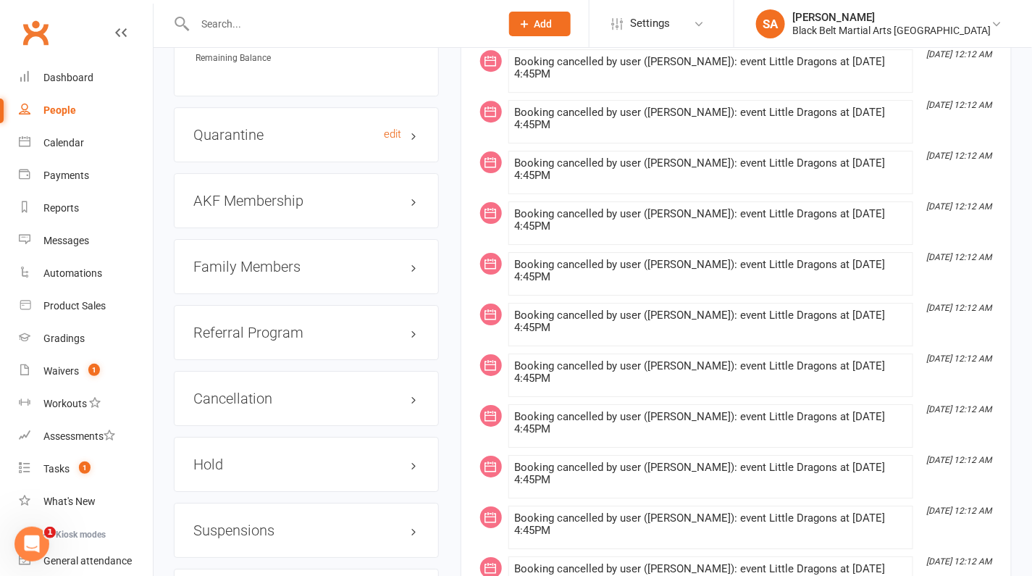
click at [277, 133] on h3 "Quarantine edit" at bounding box center [306, 135] width 226 height 16
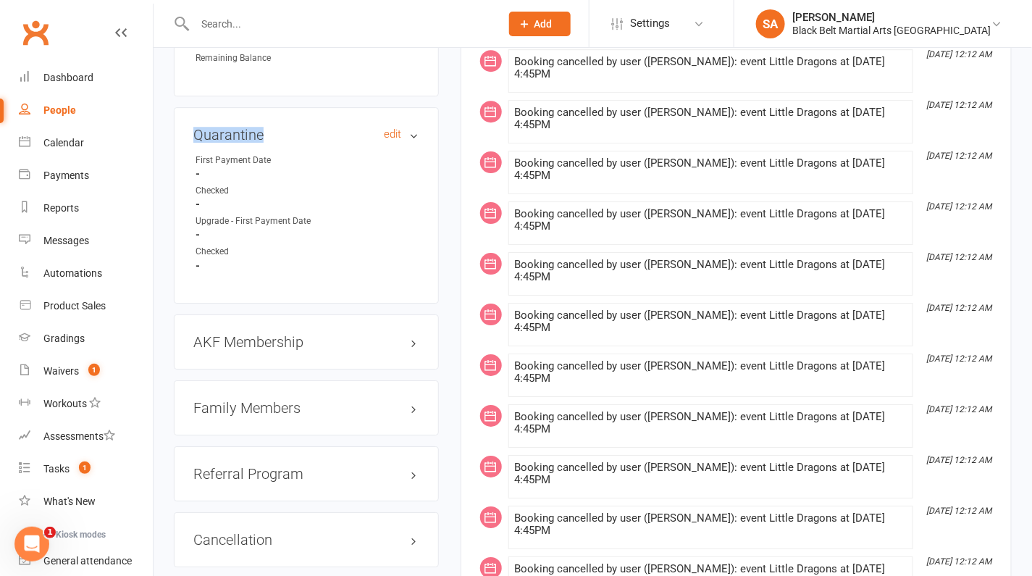
click at [277, 133] on h3 "Quarantine edit" at bounding box center [306, 135] width 226 height 16
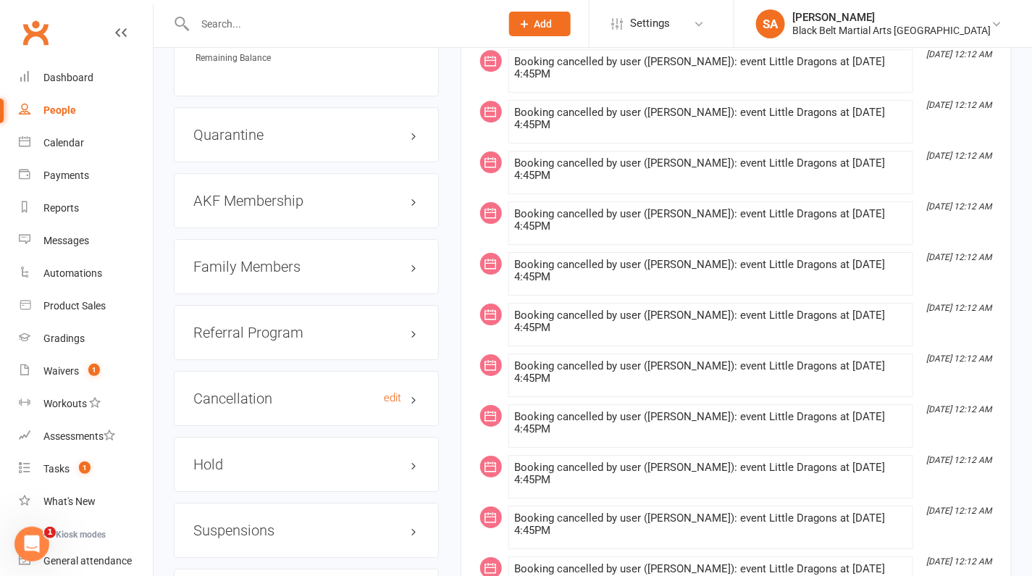
click at [263, 390] on h3 "Cancellation edit" at bounding box center [306, 398] width 226 height 16
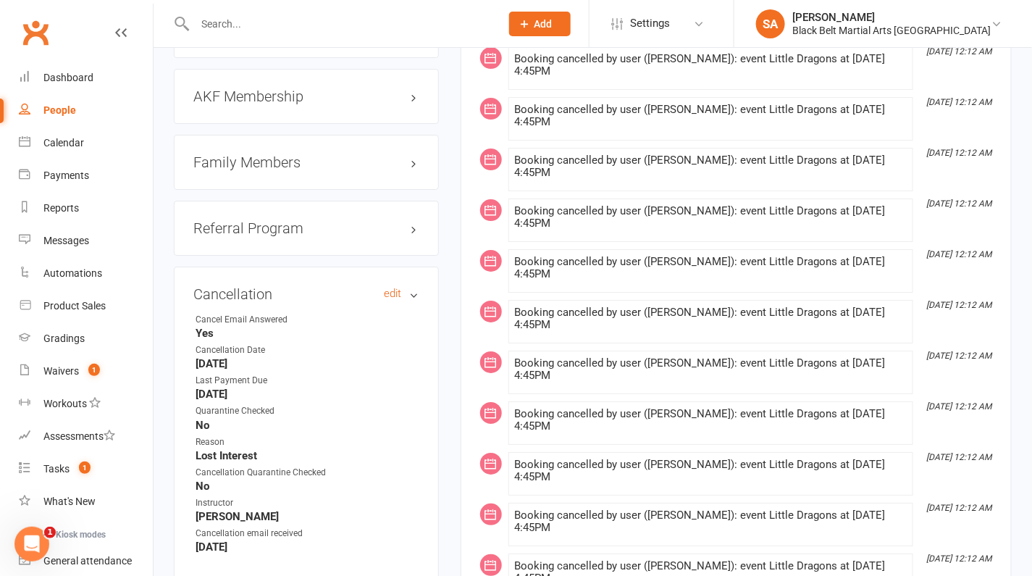
scroll to position [1605, 0]
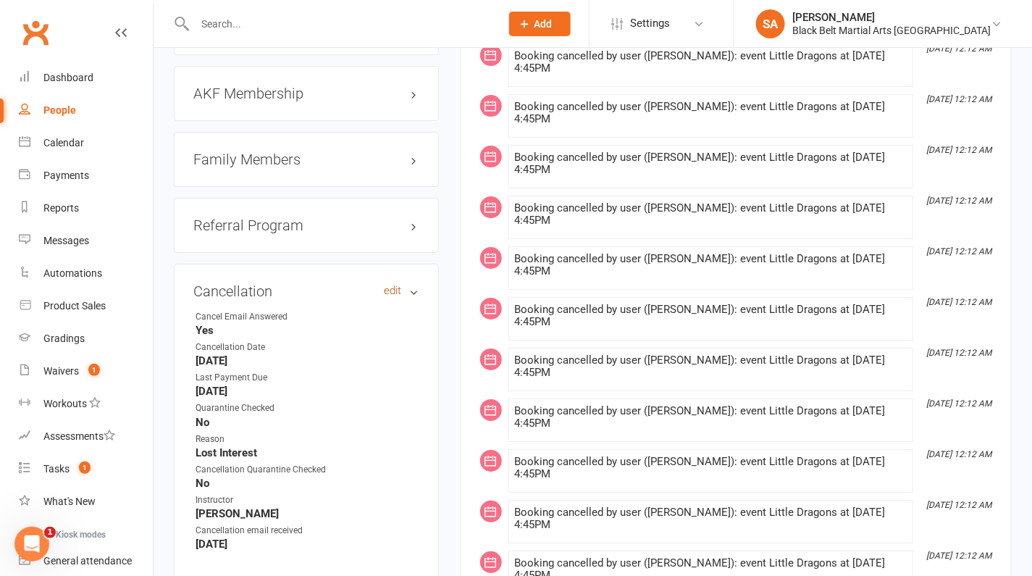
click at [393, 285] on link "edit" at bounding box center [393, 291] width 17 height 12
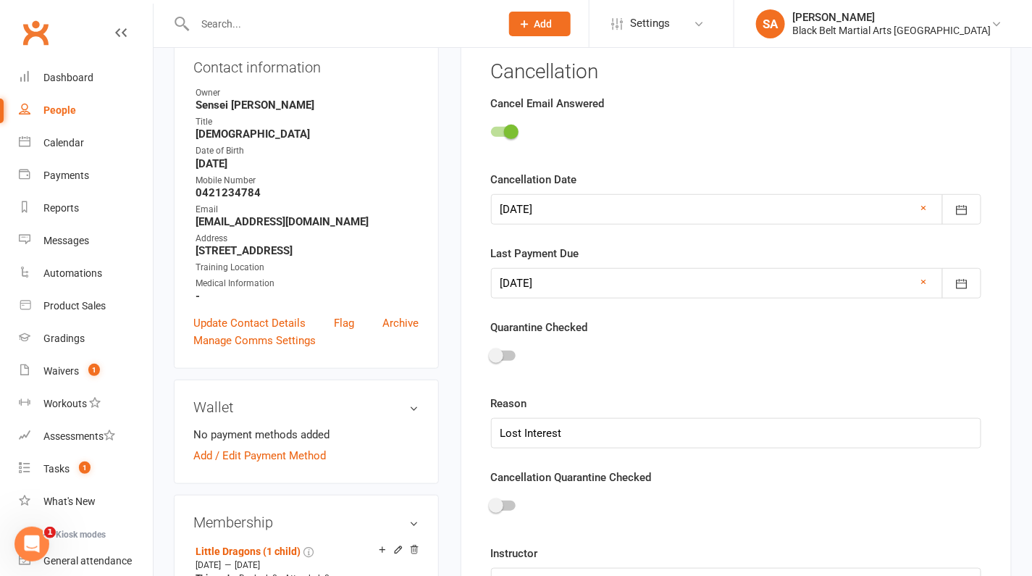
scroll to position [183, 0]
click at [588, 213] on div at bounding box center [736, 210] width 490 height 30
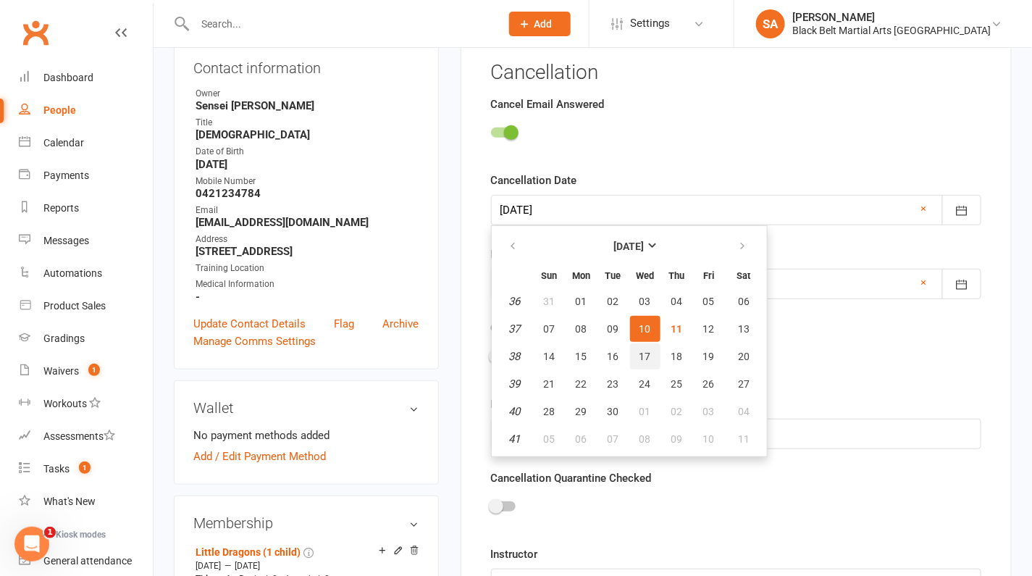
click at [640, 351] on span "17" at bounding box center [646, 357] width 12 height 12
type input "17 Sep 2025"
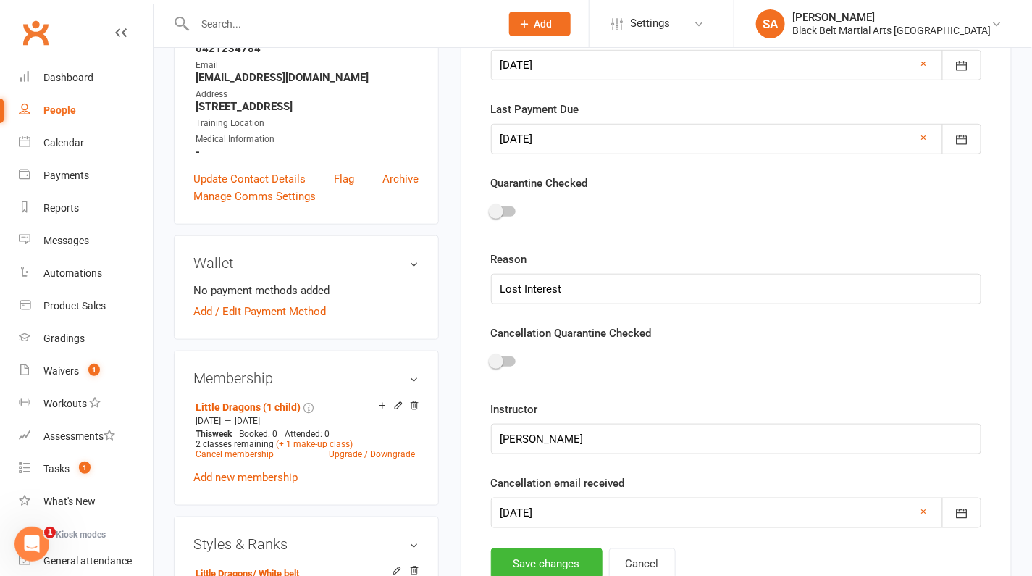
scroll to position [330, 0]
click at [530, 557] on button "Save changes" at bounding box center [547, 562] width 112 height 30
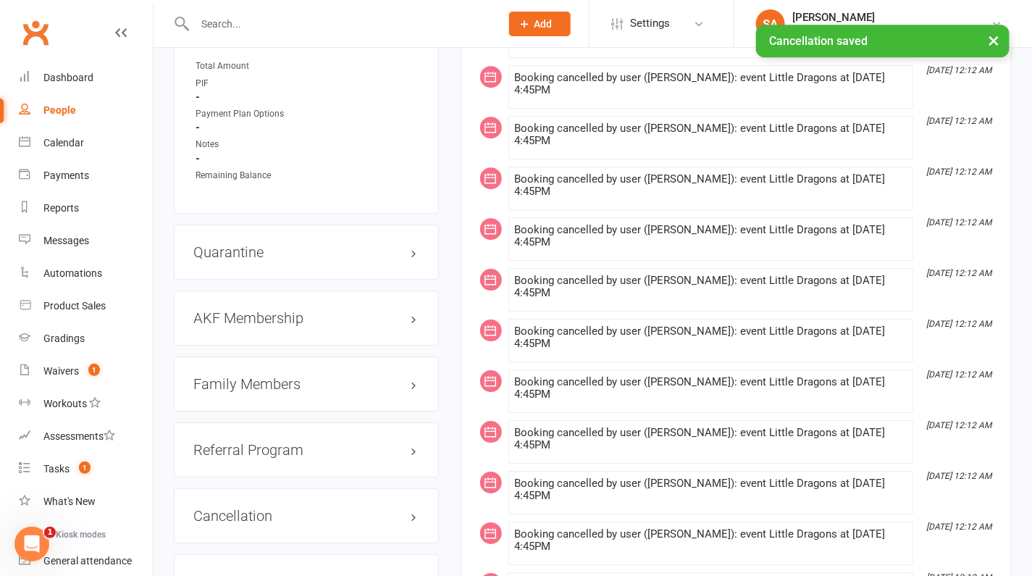
scroll to position [1382, 0]
click at [267, 375] on h3 "Family Members" at bounding box center [306, 383] width 226 height 16
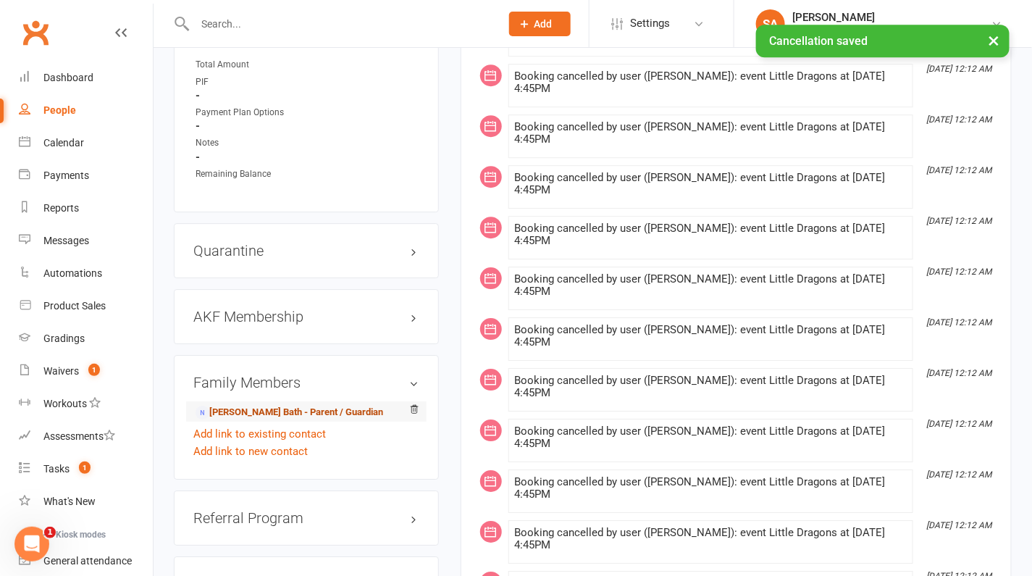
click at [267, 406] on link "Navneet Bath - Parent / Guardian" at bounding box center [290, 412] width 188 height 15
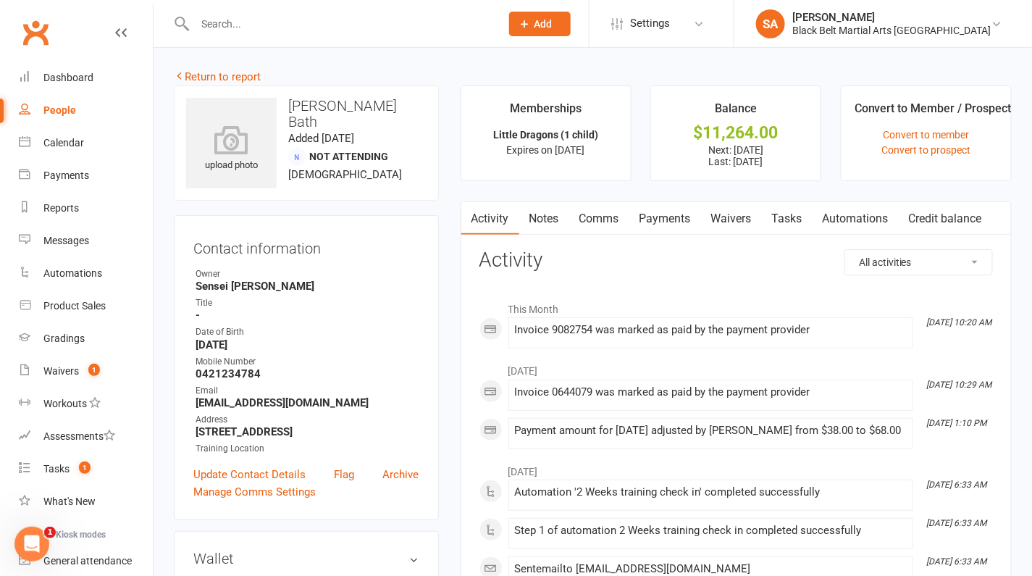
click at [665, 220] on link "Payments" at bounding box center [666, 218] width 72 height 33
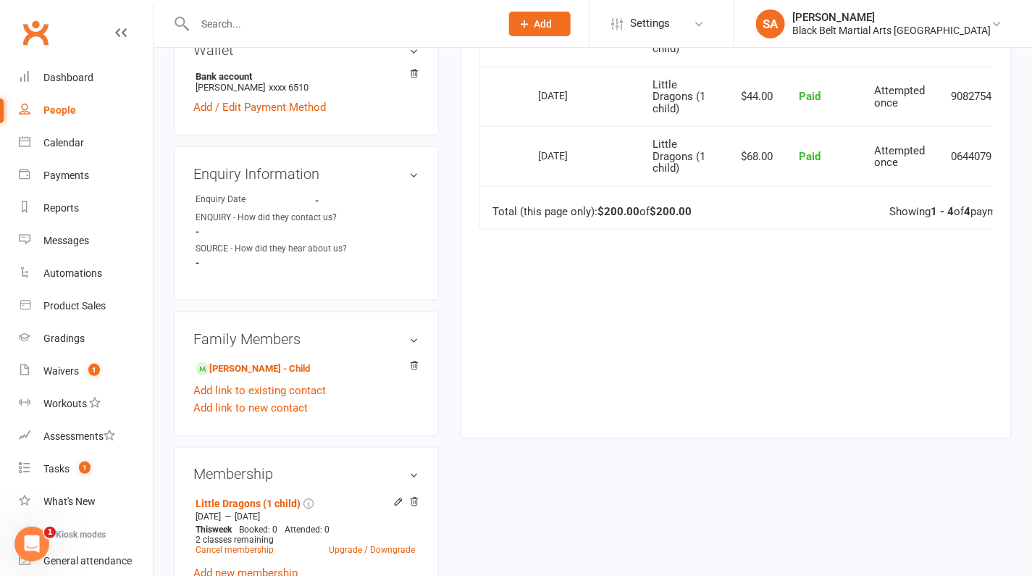
scroll to position [533, 0]
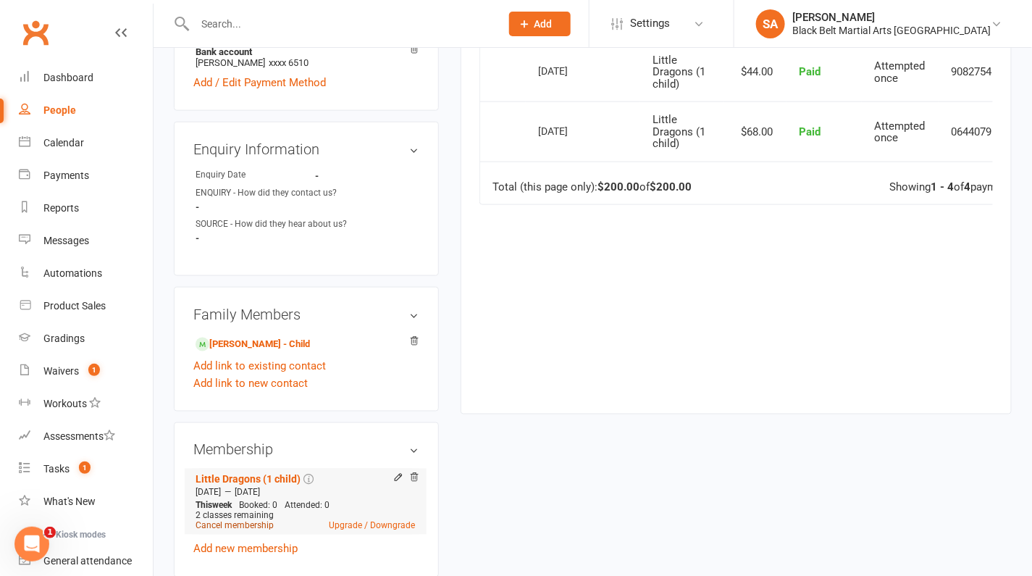
click at [225, 521] on link "Cancel membership" at bounding box center [235, 526] width 78 height 10
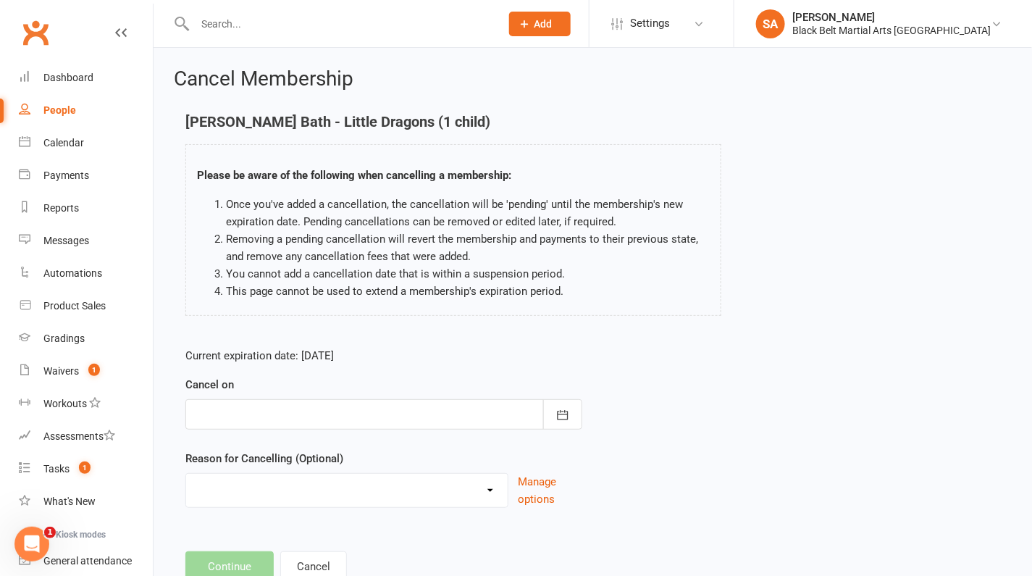
click at [375, 425] on div at bounding box center [383, 414] width 397 height 30
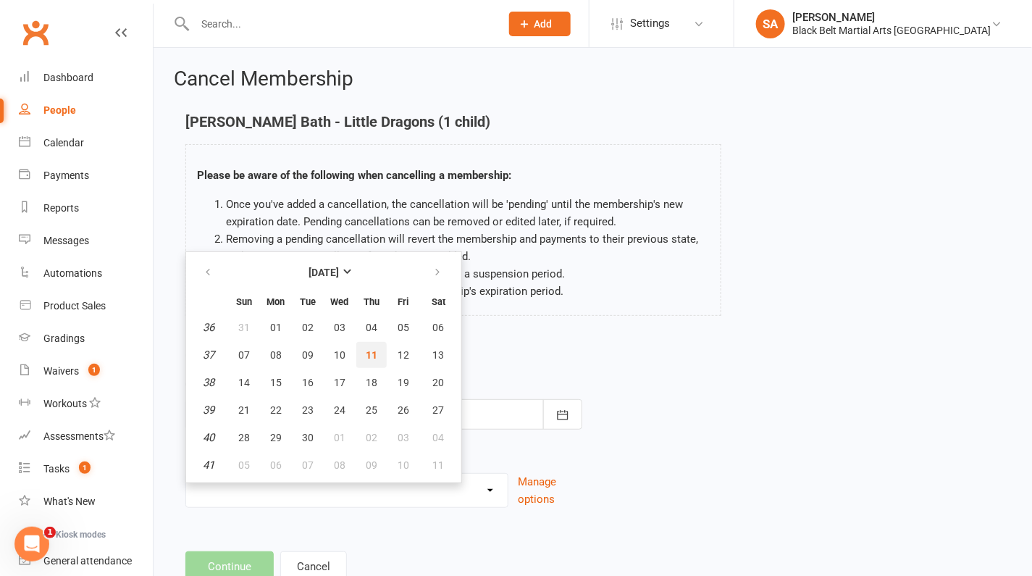
click at [372, 354] on span "11" at bounding box center [372, 355] width 12 height 12
type input "11 Sep 2025"
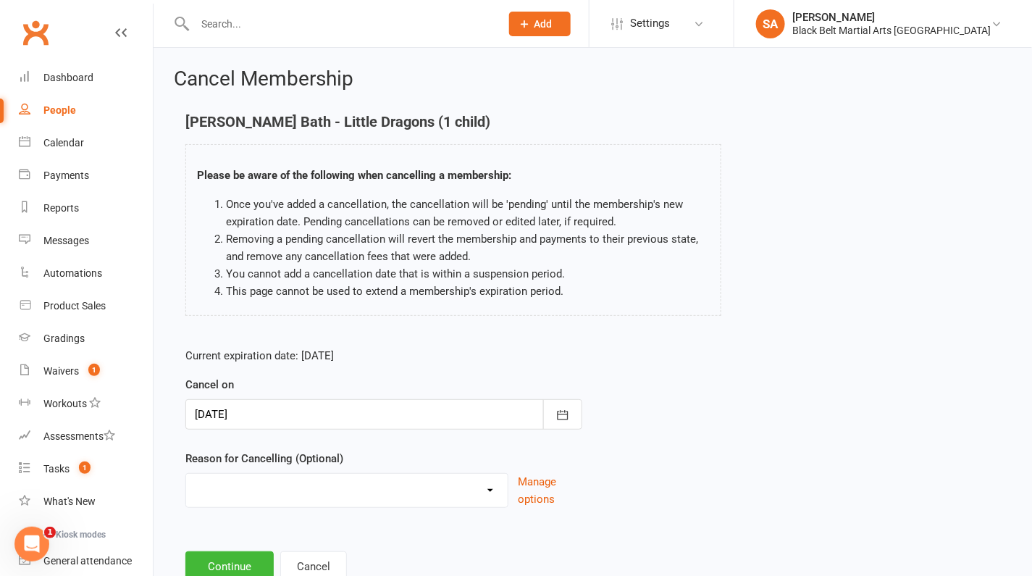
click at [293, 505] on div "Holiday Injury Lost Interest Upgrade Other reason" at bounding box center [346, 490] width 323 height 35
click at [300, 490] on select "Holiday Injury Lost Interest Upgrade Other reason" at bounding box center [347, 488] width 322 height 29
select select "2"
click at [186, 474] on select "Holiday Injury Lost Interest Upgrade Other reason" at bounding box center [347, 488] width 322 height 29
click at [239, 562] on button "Continue" at bounding box center [229, 566] width 88 height 30
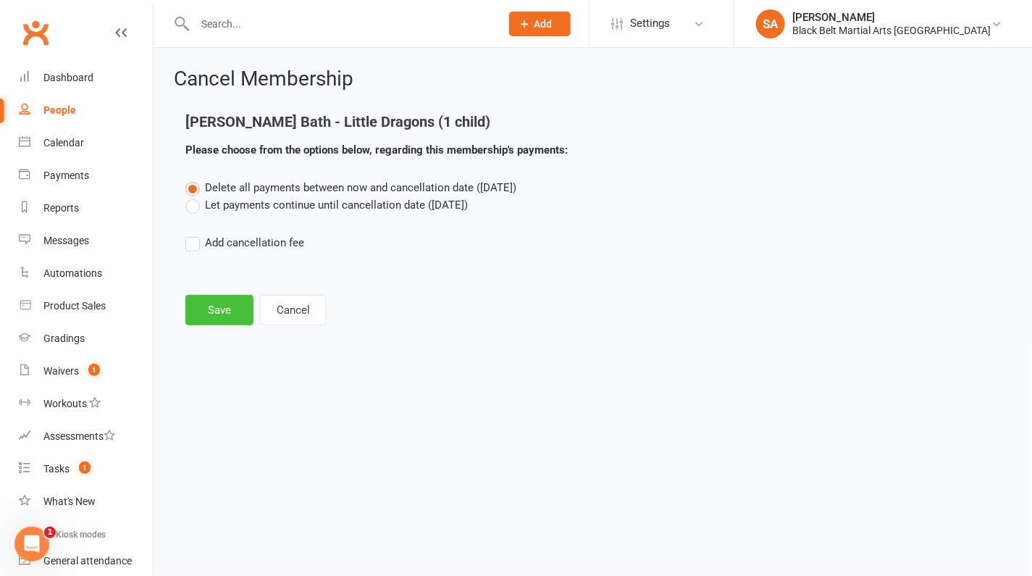
click at [215, 308] on button "Save" at bounding box center [219, 310] width 68 height 30
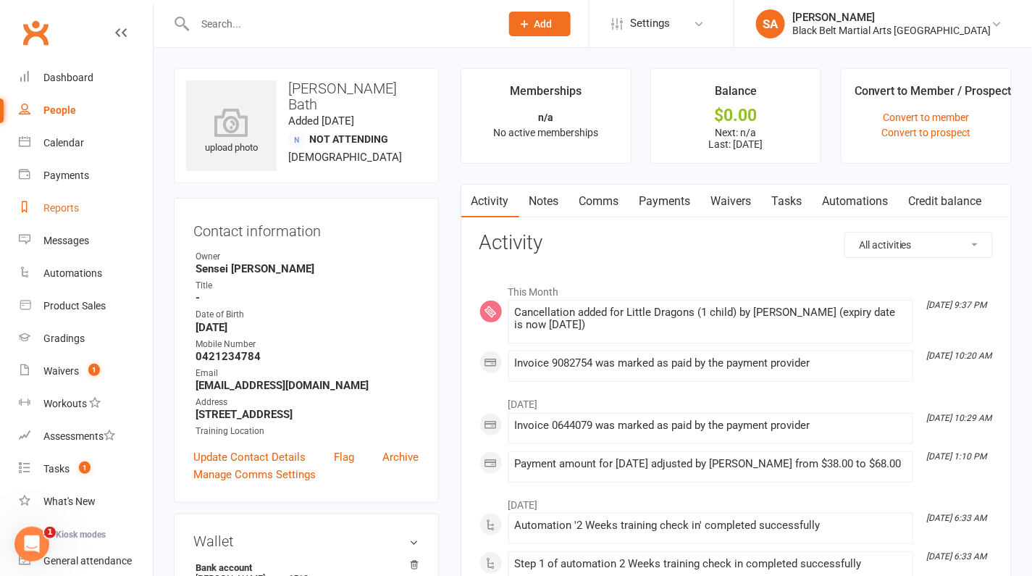
click at [67, 210] on div "Reports" at bounding box center [60, 208] width 35 height 12
select select "100"
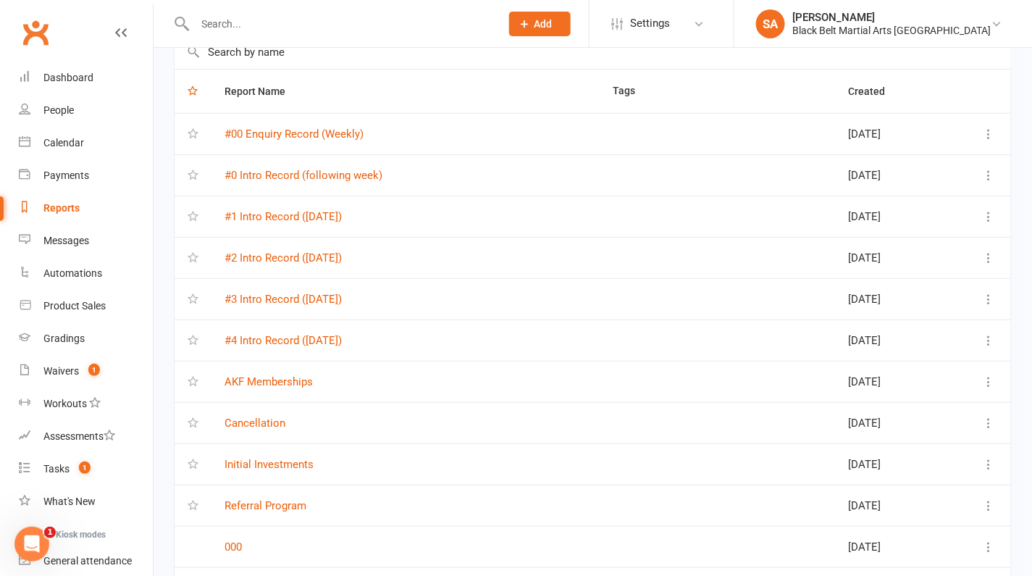
scroll to position [109, 0]
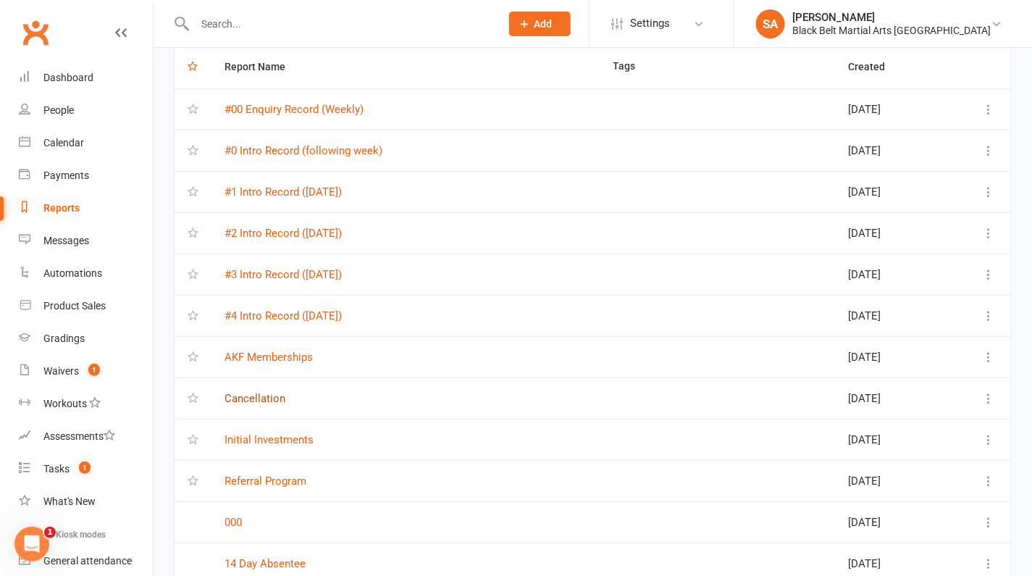
click at [261, 399] on link "Cancellation" at bounding box center [255, 398] width 61 height 13
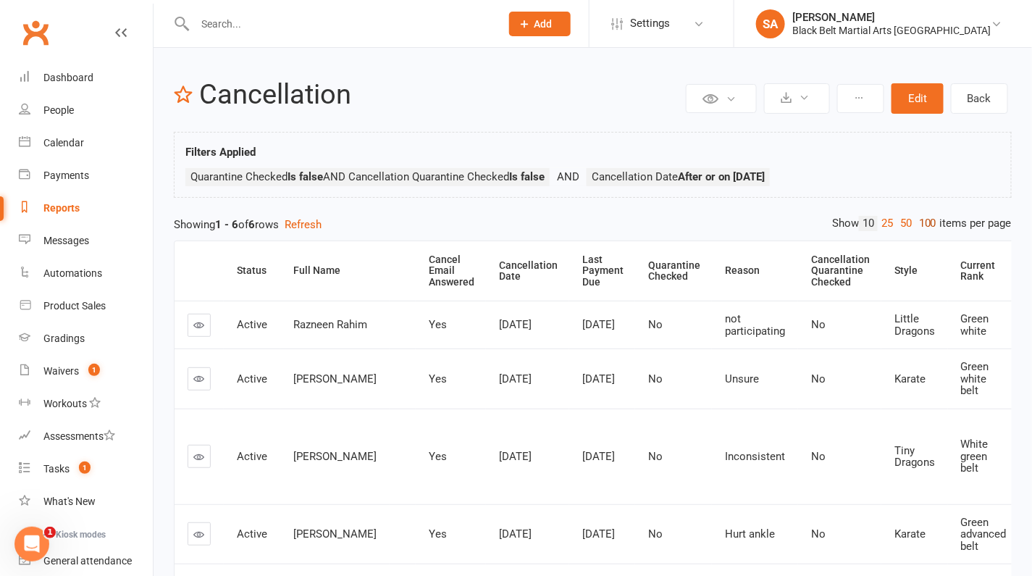
click at [924, 225] on link "100" at bounding box center [928, 223] width 25 height 15
click at [521, 267] on th "Cancellation Date" at bounding box center [527, 270] width 83 height 59
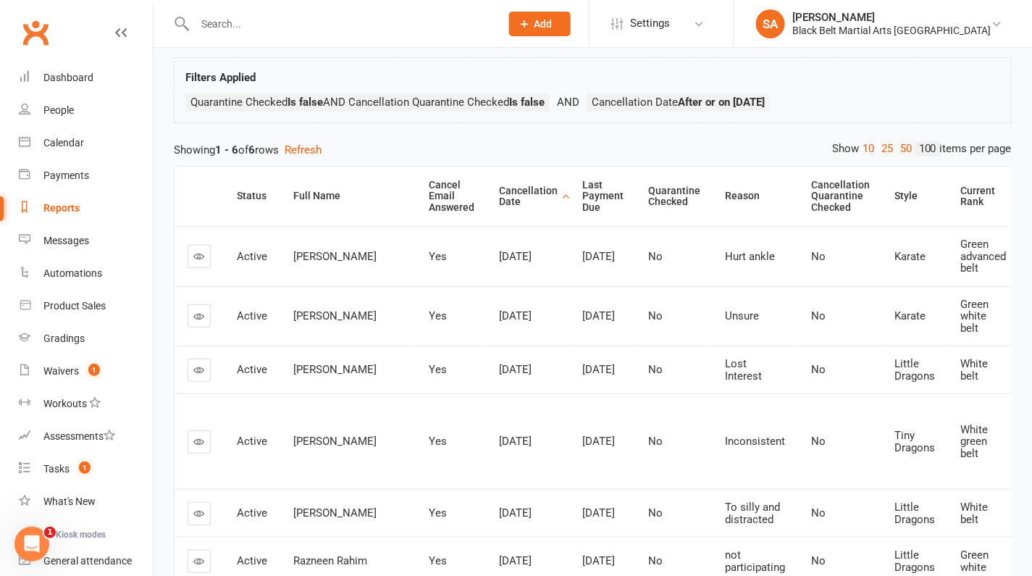
scroll to position [69, 0]
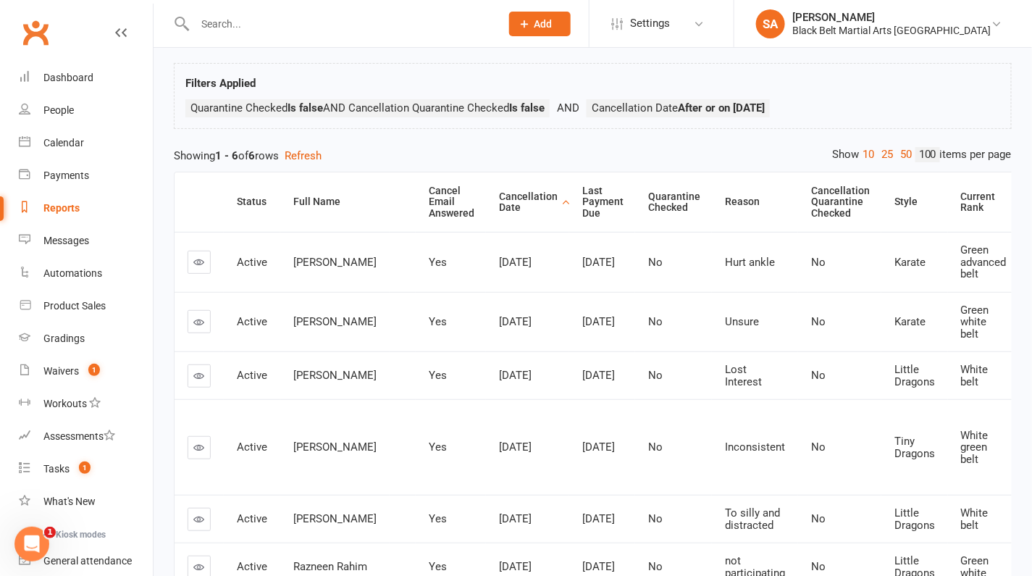
click at [201, 317] on icon at bounding box center [199, 322] width 11 height 11
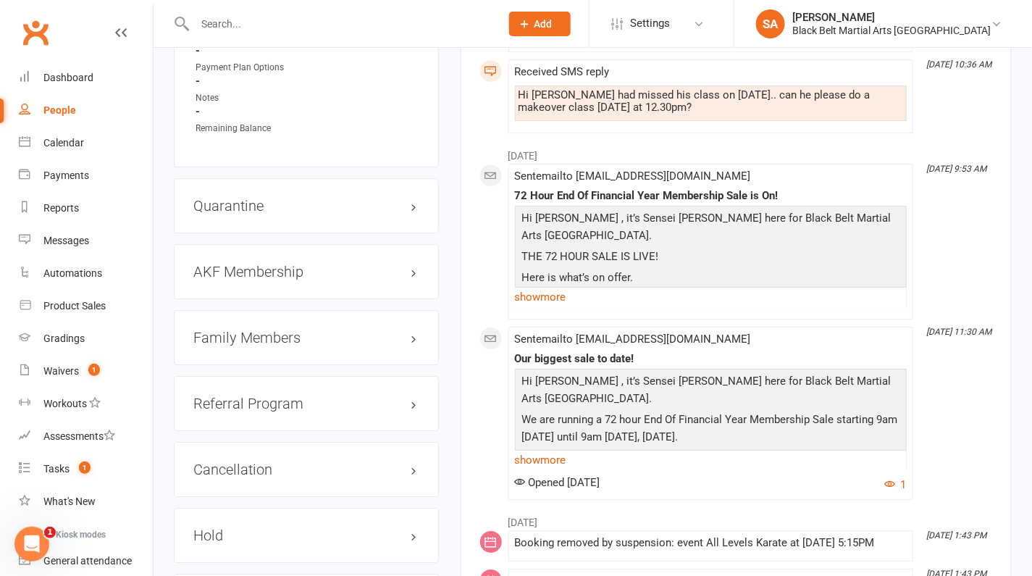
scroll to position [1437, 0]
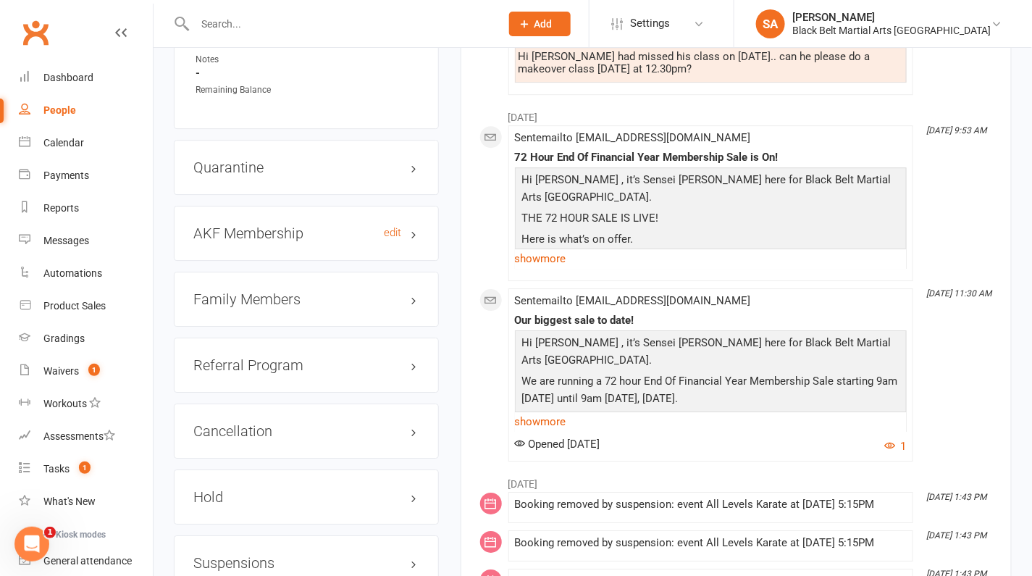
click at [278, 241] on h3 "AKF Membership edit" at bounding box center [306, 233] width 226 height 16
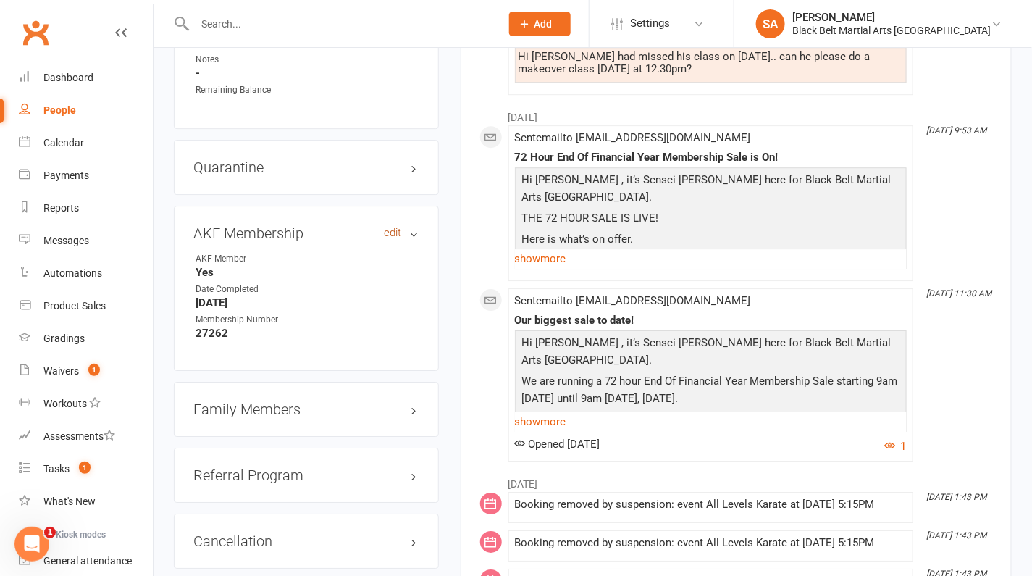
click at [396, 239] on link "edit" at bounding box center [393, 233] width 17 height 12
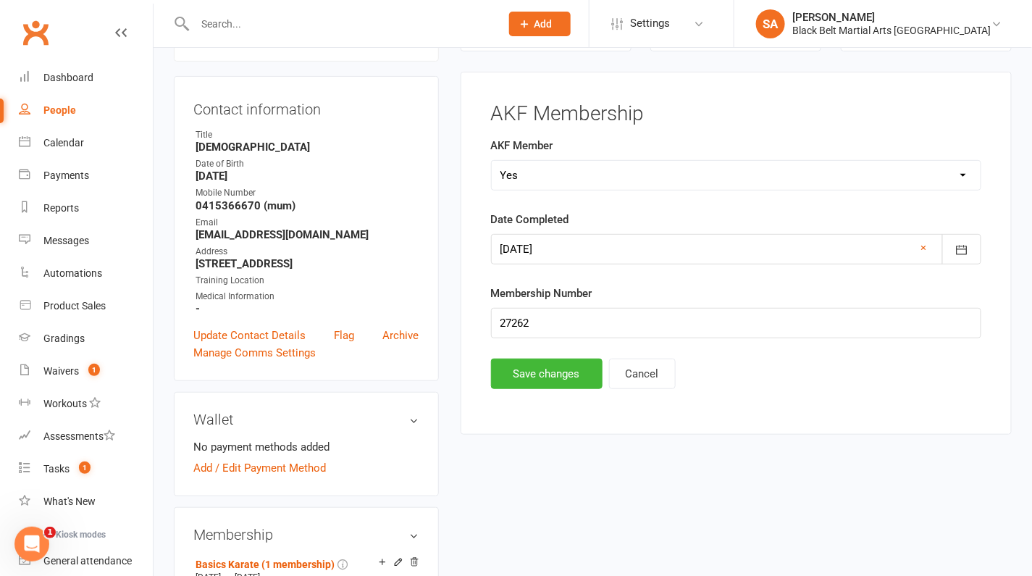
scroll to position [141, 0]
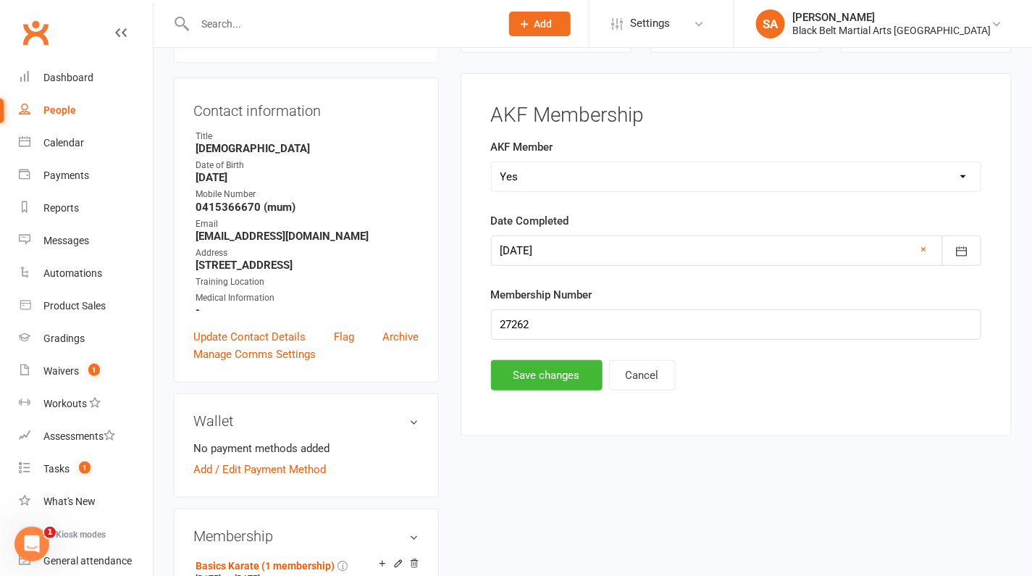
click at [537, 171] on select "Select Yes No Cancelled" at bounding box center [736, 176] width 489 height 29
select select "Cancelled"
click at [492, 162] on select "Select Yes No Cancelled" at bounding box center [736, 176] width 489 height 29
click at [536, 367] on button "Save changes" at bounding box center [547, 375] width 112 height 30
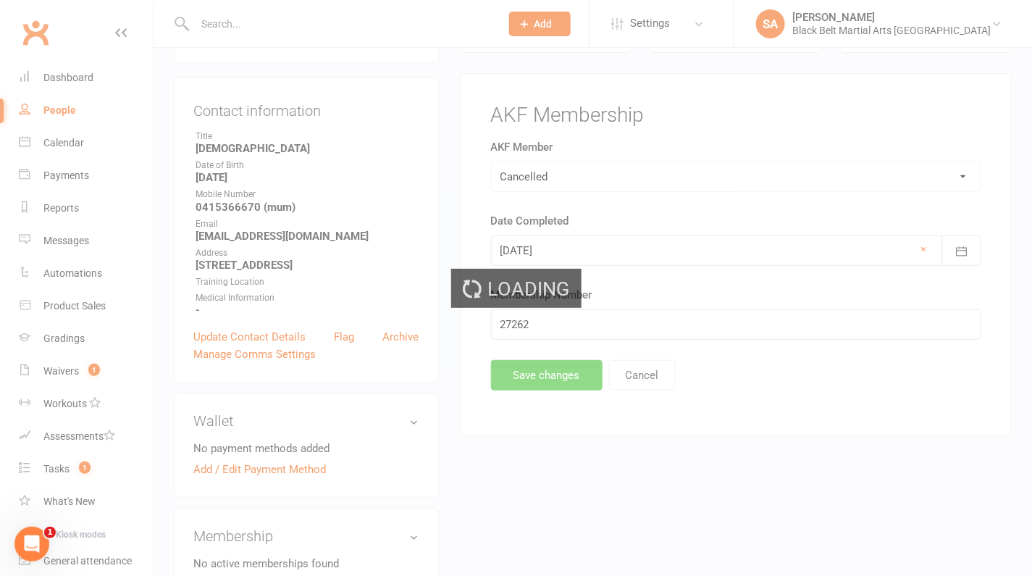
scroll to position [0, 0]
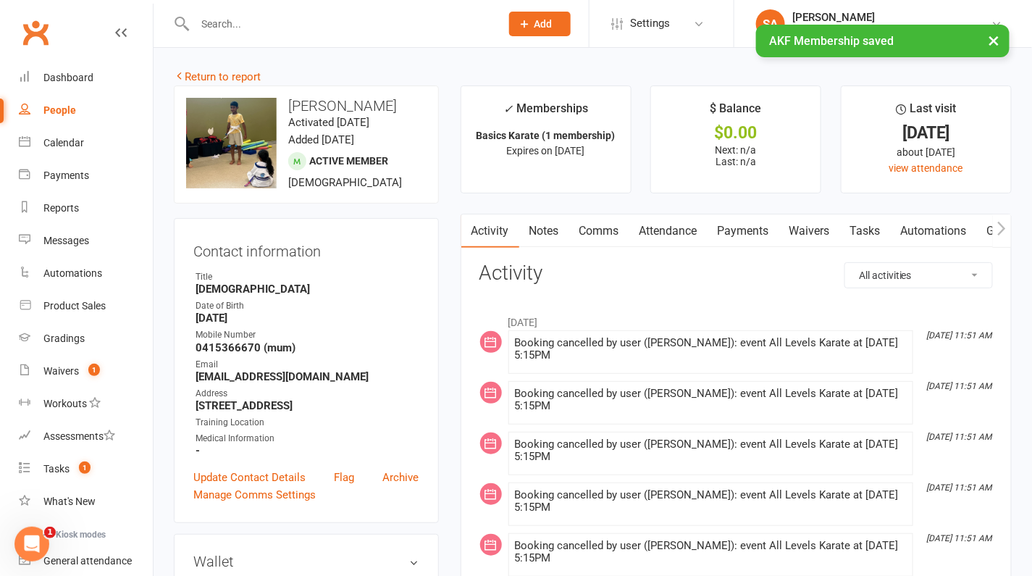
drag, startPoint x: 411, startPoint y: 104, endPoint x: 280, endPoint y: 104, distance: 130.4
click at [280, 104] on h3 "Sameen Hossain" at bounding box center [306, 106] width 241 height 16
copy h3 "Sameen Hossain"
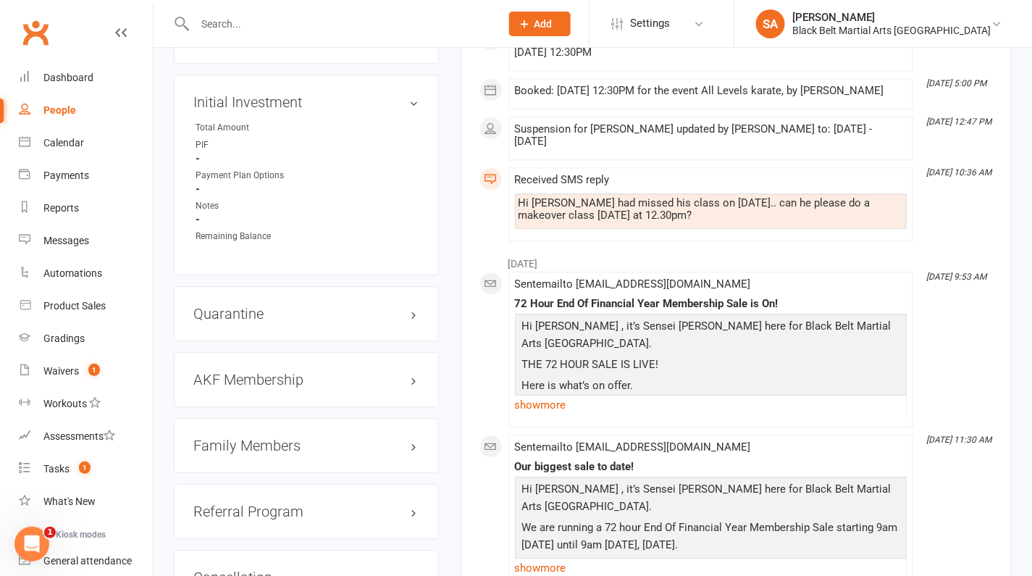
scroll to position [1297, 0]
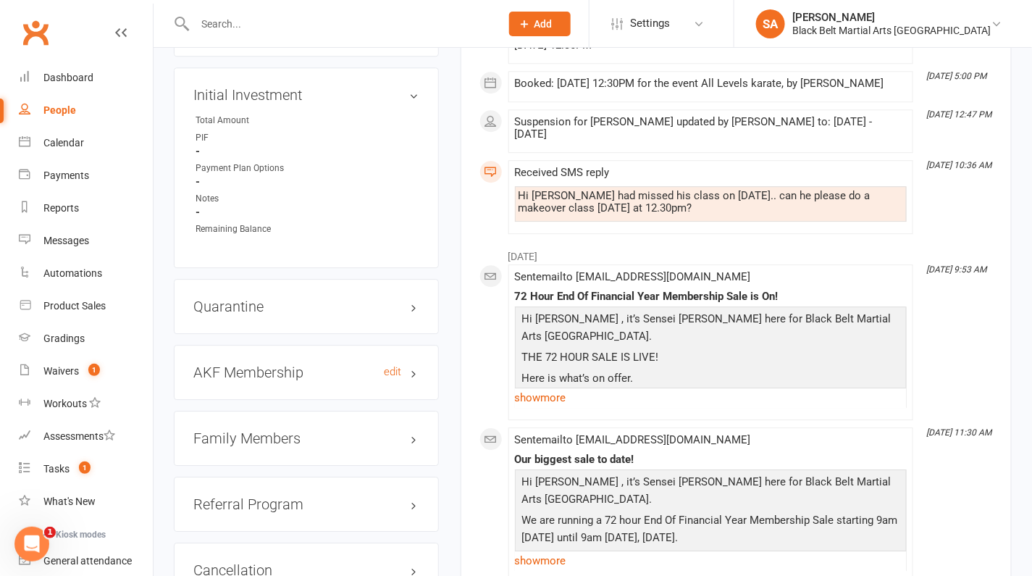
click at [263, 380] on h3 "AKF Membership edit" at bounding box center [306, 372] width 226 height 16
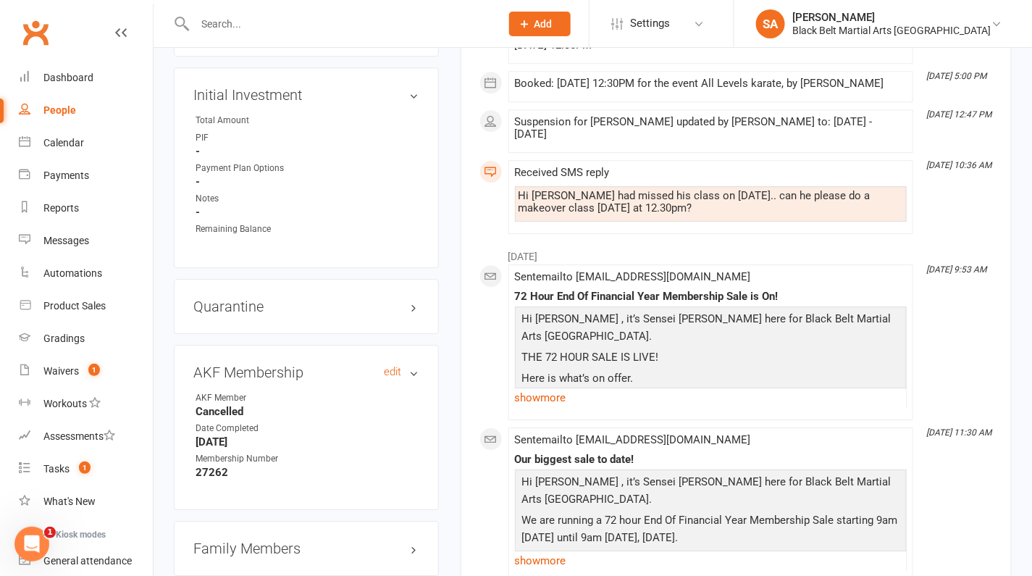
click at [263, 380] on h3 "AKF Membership edit" at bounding box center [306, 372] width 226 height 16
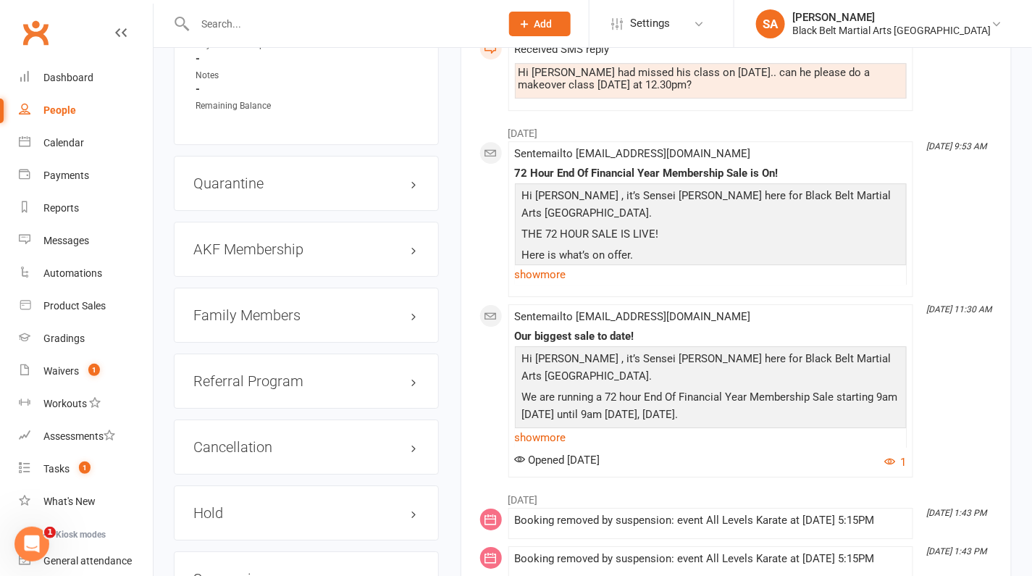
scroll to position [1422, 0]
click at [267, 315] on h3 "Family Members" at bounding box center [306, 314] width 226 height 16
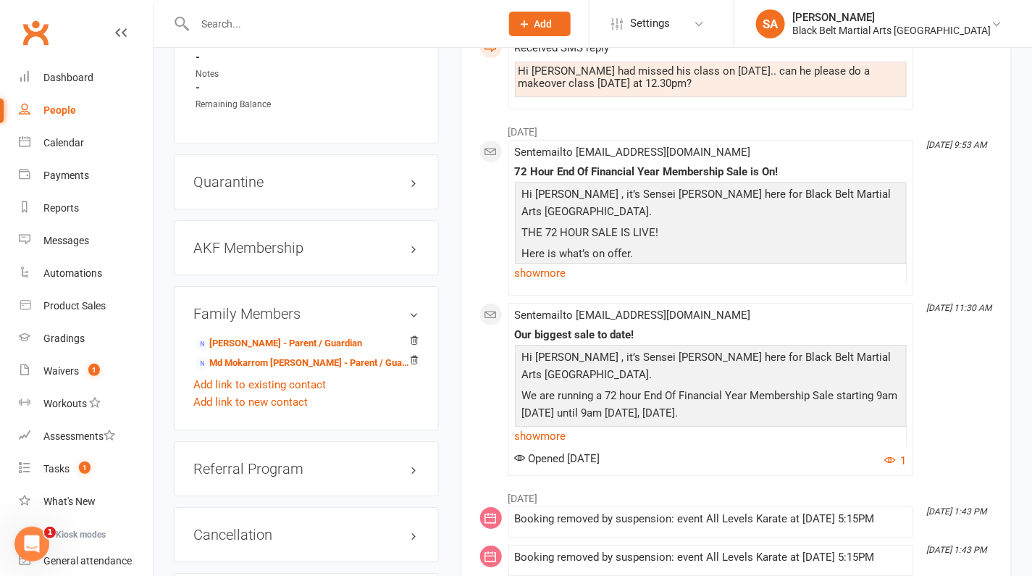
scroll to position [1534, 0]
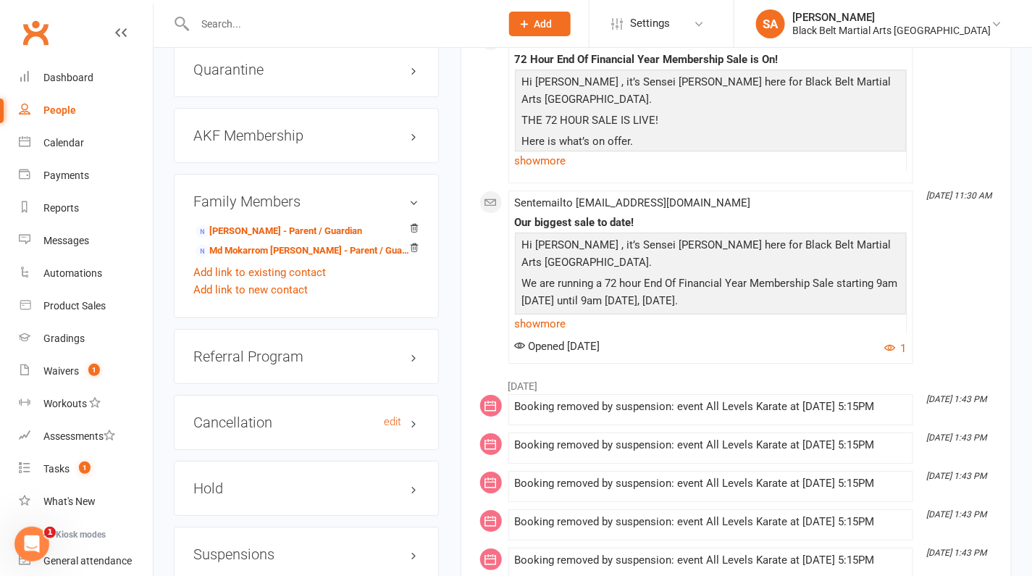
click at [279, 422] on h3 "Cancellation edit" at bounding box center [306, 422] width 226 height 16
click at [393, 425] on link "edit" at bounding box center [393, 422] width 17 height 12
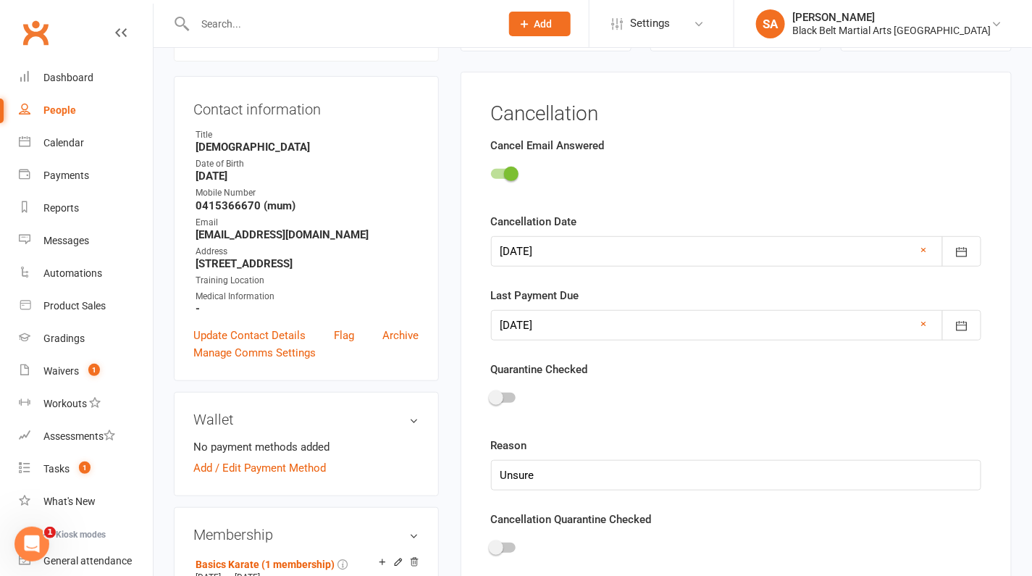
scroll to position [141, 0]
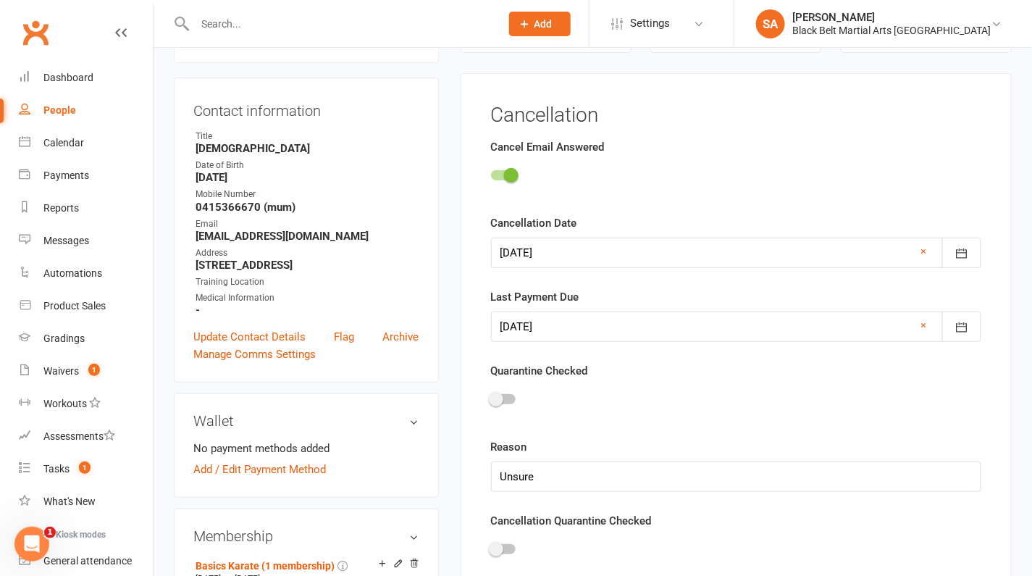
click at [547, 262] on div at bounding box center [736, 253] width 490 height 30
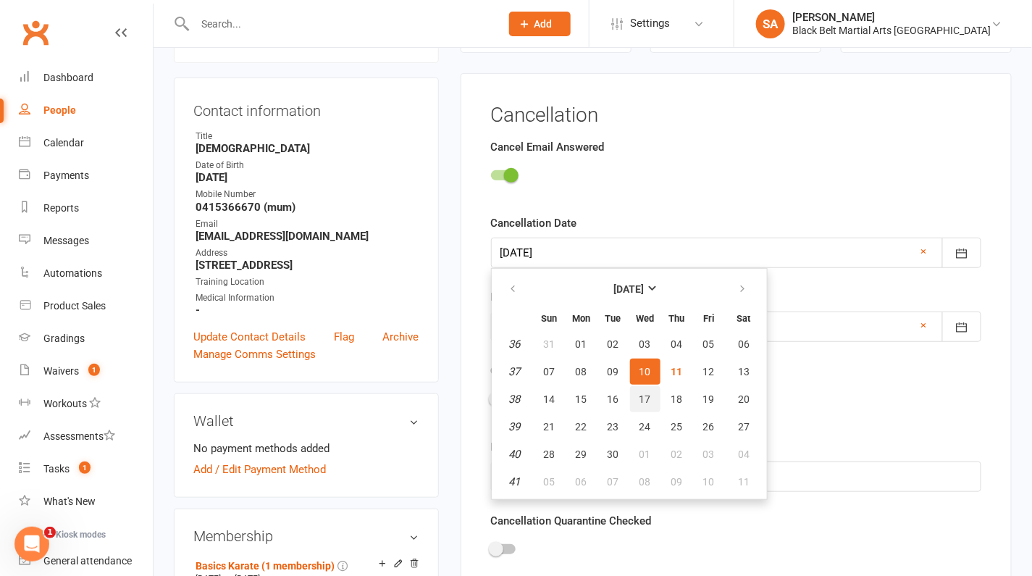
click at [640, 393] on span "17" at bounding box center [646, 399] width 12 height 12
type input "17 Sep 2025"
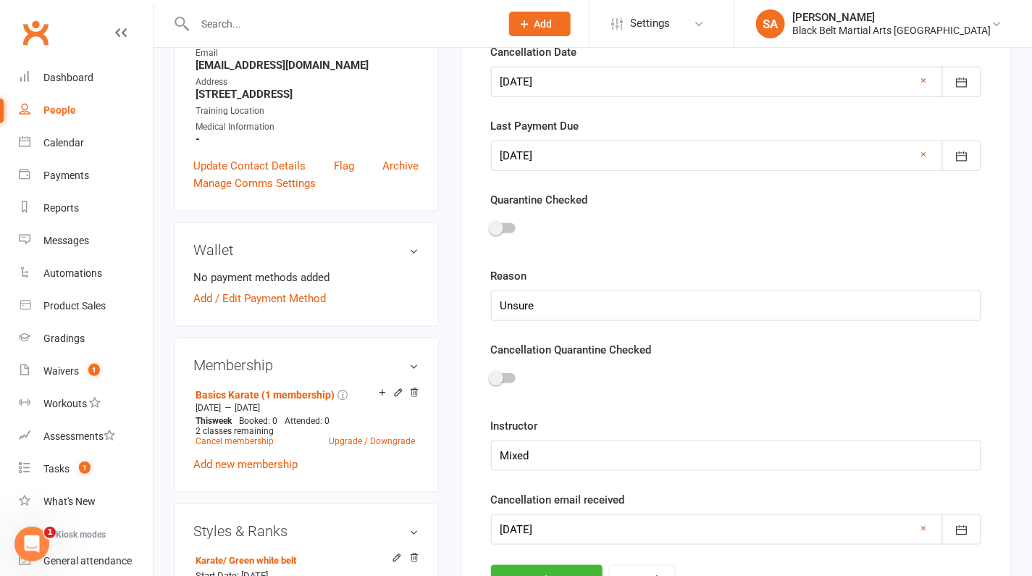
scroll to position [316, 0]
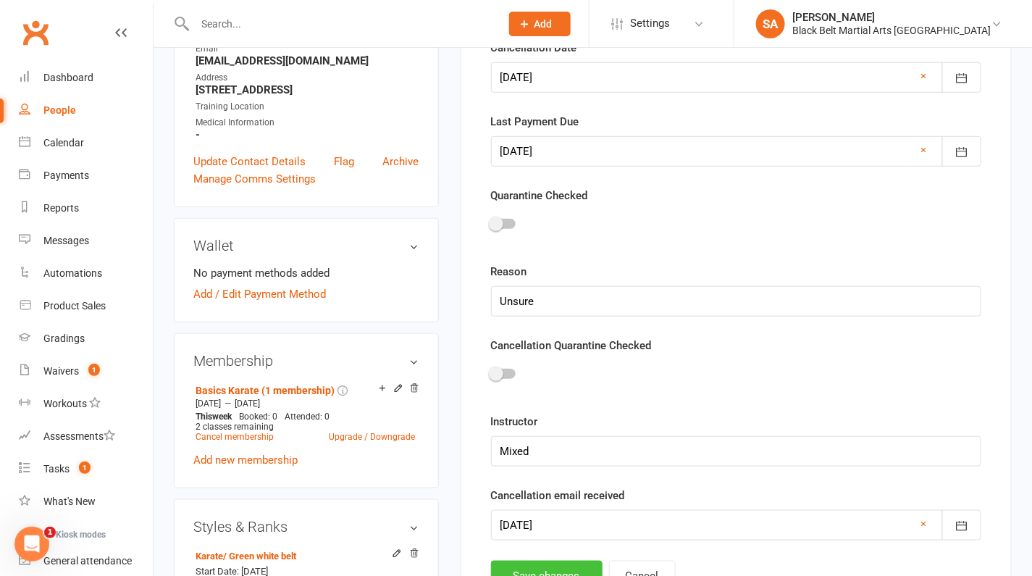
click at [522, 567] on button "Save changes" at bounding box center [547, 576] width 112 height 30
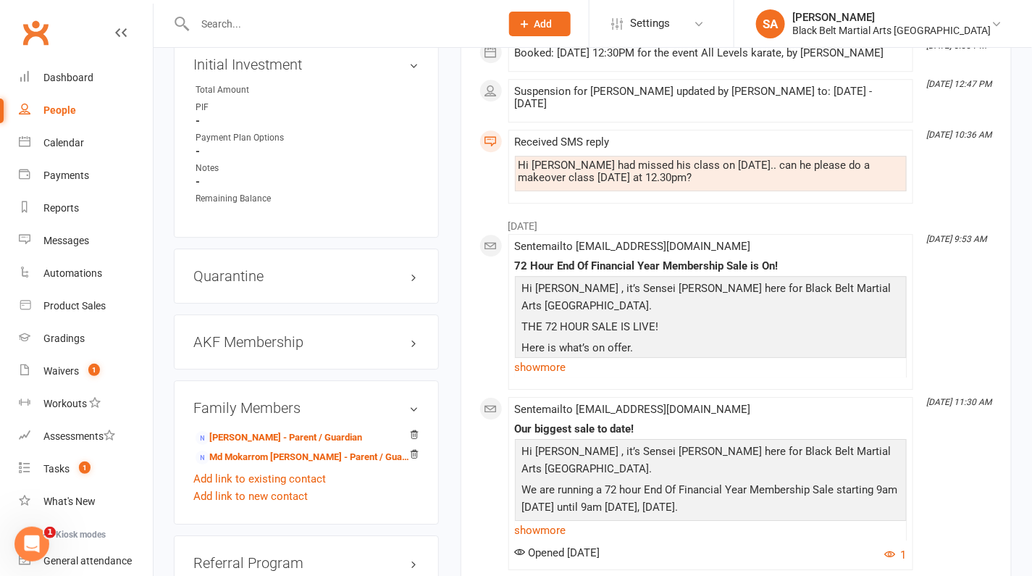
scroll to position [1380, 0]
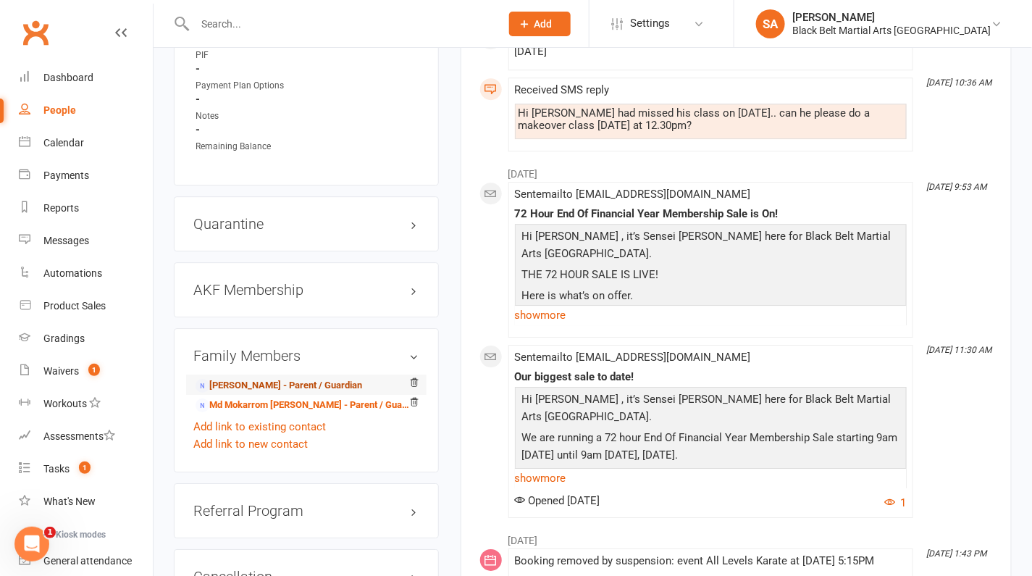
click at [267, 393] on link "Tahria Najnin - Parent / Guardian" at bounding box center [279, 385] width 167 height 15
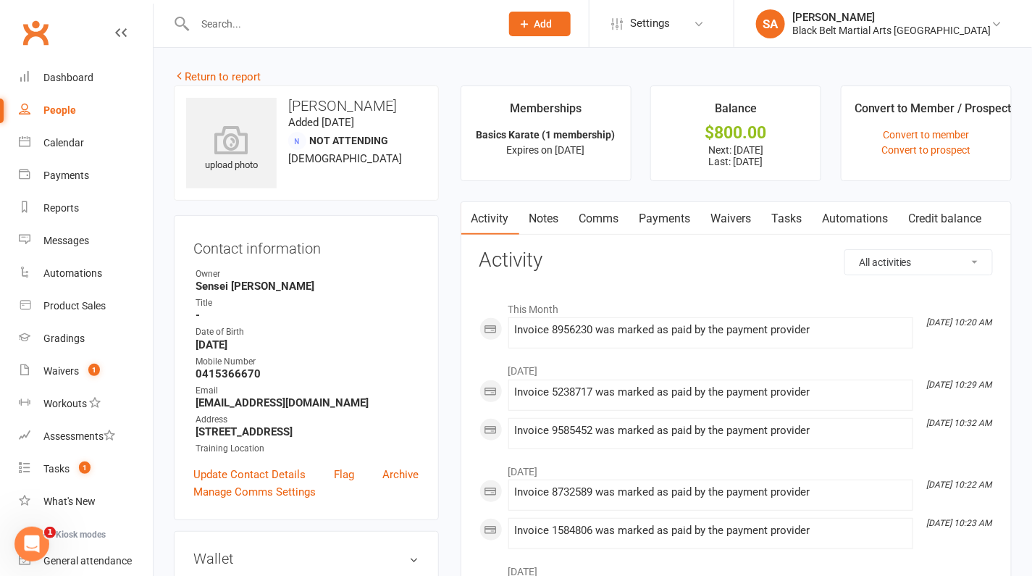
click at [659, 220] on link "Payments" at bounding box center [666, 218] width 72 height 33
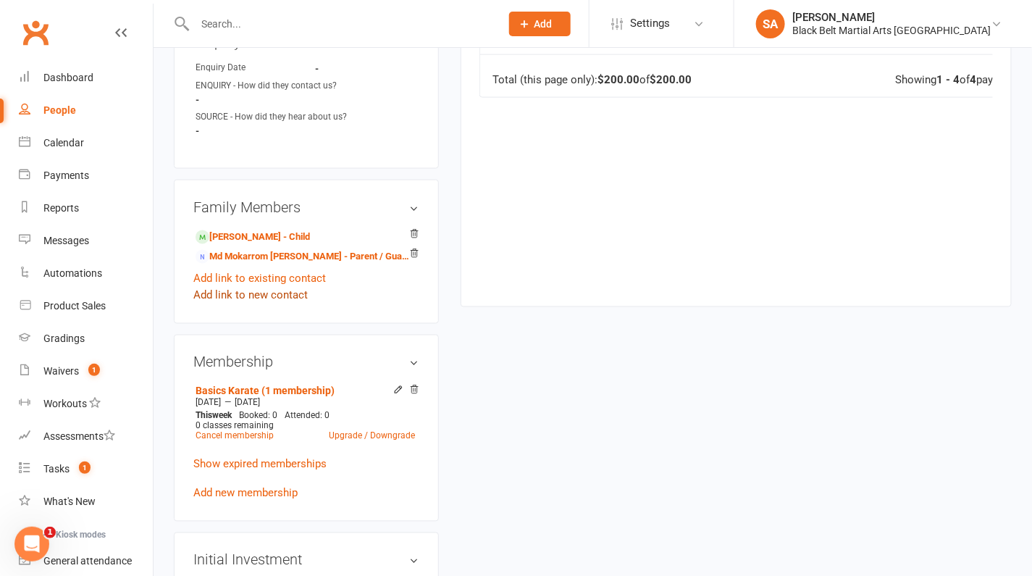
scroll to position [641, 0]
click at [246, 430] on link "Cancel membership" at bounding box center [235, 435] width 78 height 10
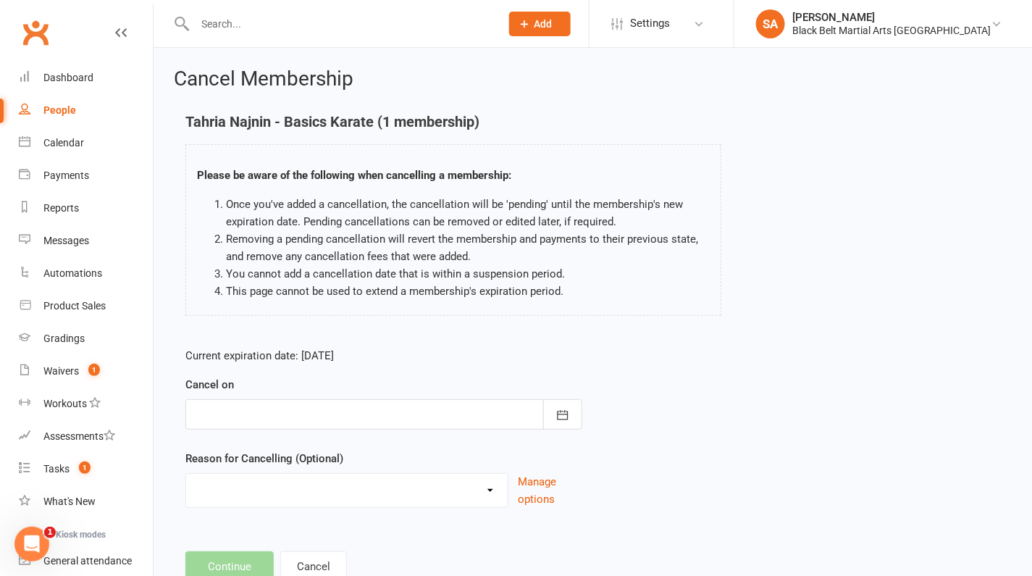
click at [321, 412] on div at bounding box center [383, 414] width 397 height 30
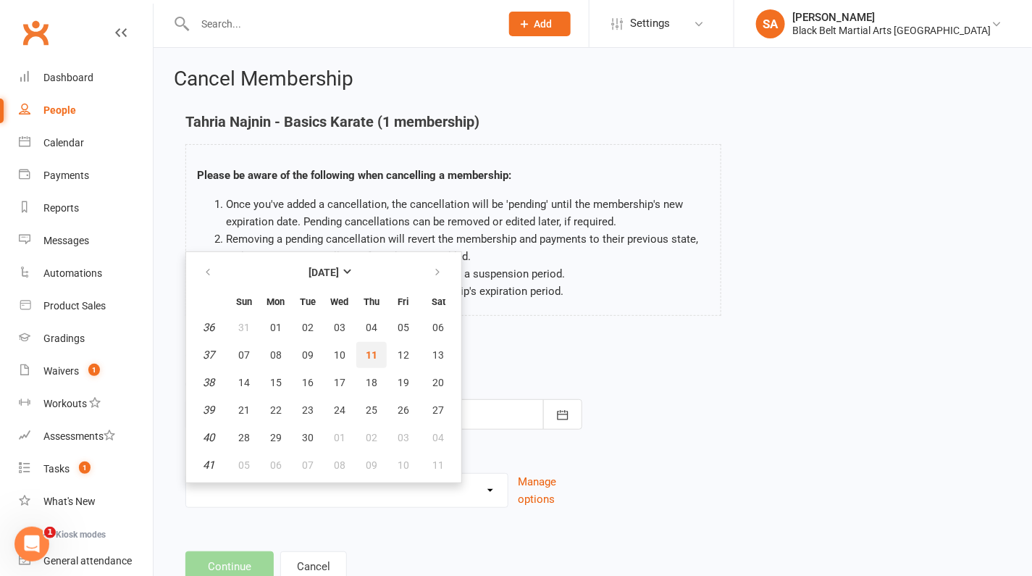
click at [376, 354] on button "11" at bounding box center [371, 355] width 30 height 26
type input "11 Sep 2025"
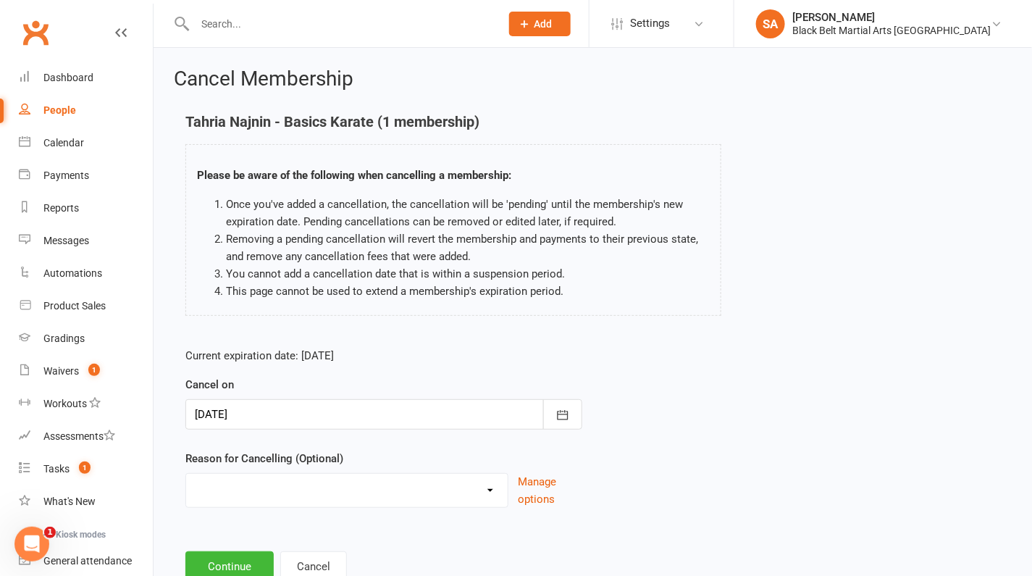
click at [291, 490] on select "Holiday Injury Lost Interest Upgrade Other reason" at bounding box center [347, 488] width 322 height 29
select select "4"
click at [186, 474] on select "Holiday Injury Lost Interest Upgrade Other reason" at bounding box center [347, 488] width 322 height 29
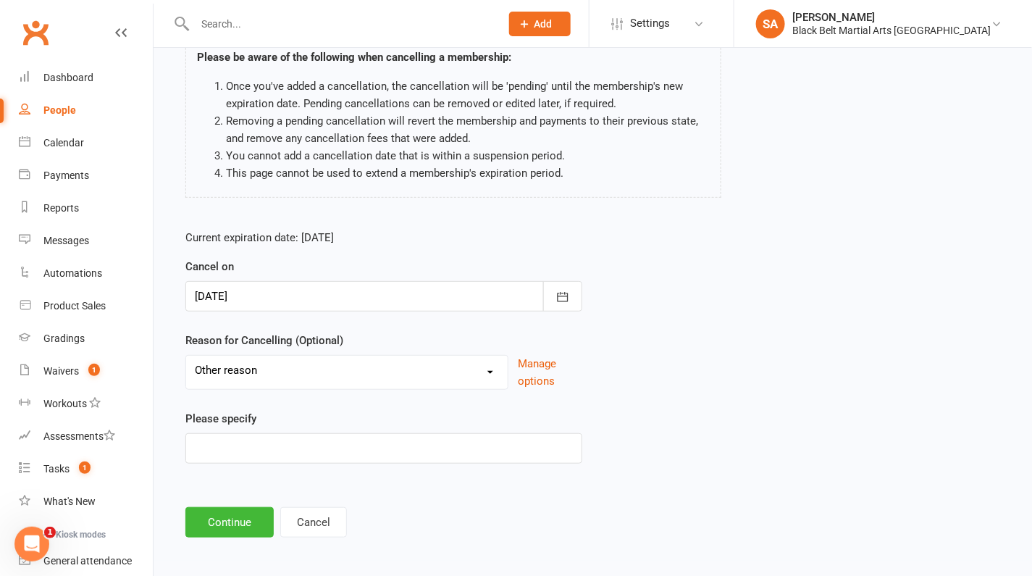
scroll to position [120, 0]
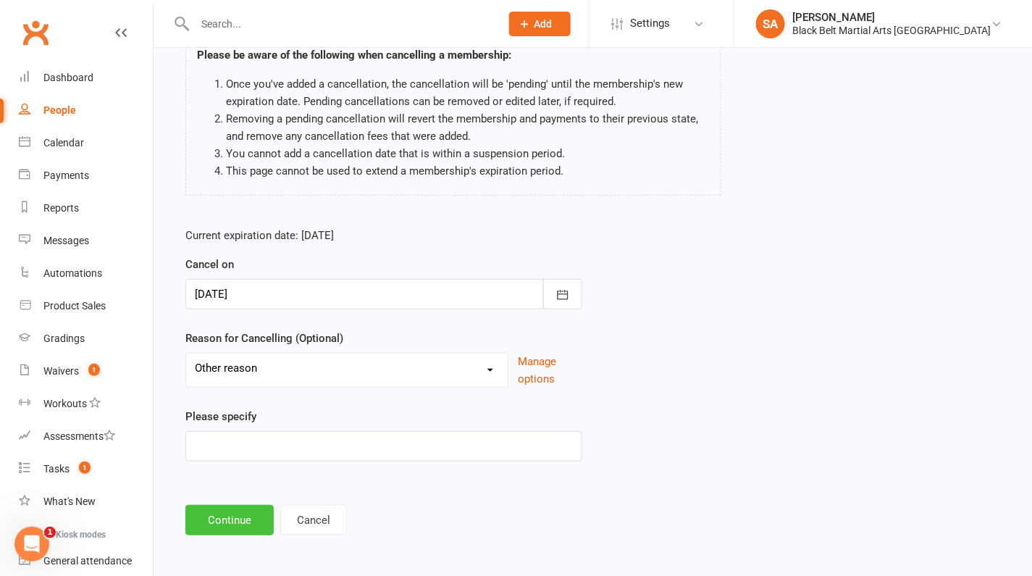
click at [241, 516] on button "Continue" at bounding box center [229, 520] width 88 height 30
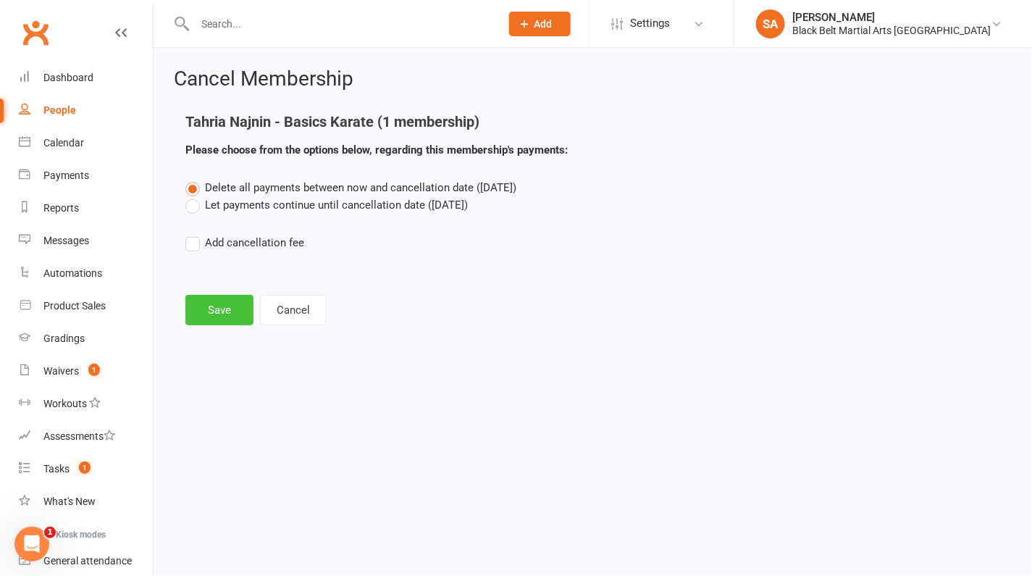
click at [216, 312] on button "Save" at bounding box center [219, 310] width 68 height 30
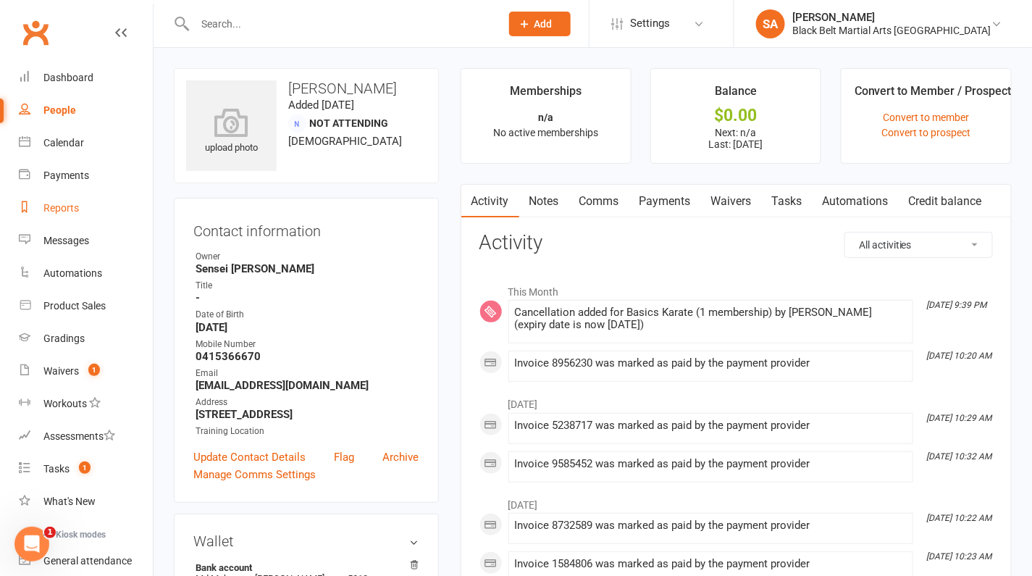
click at [62, 198] on link "Reports" at bounding box center [86, 208] width 134 height 33
select select "100"
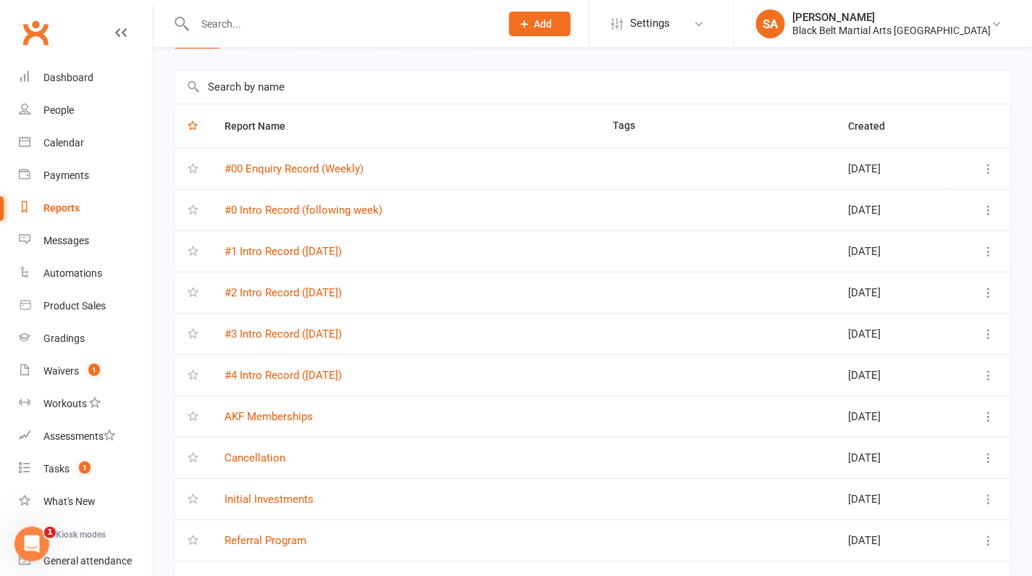
scroll to position [51, 0]
click at [248, 453] on link "Cancellation" at bounding box center [255, 456] width 61 height 13
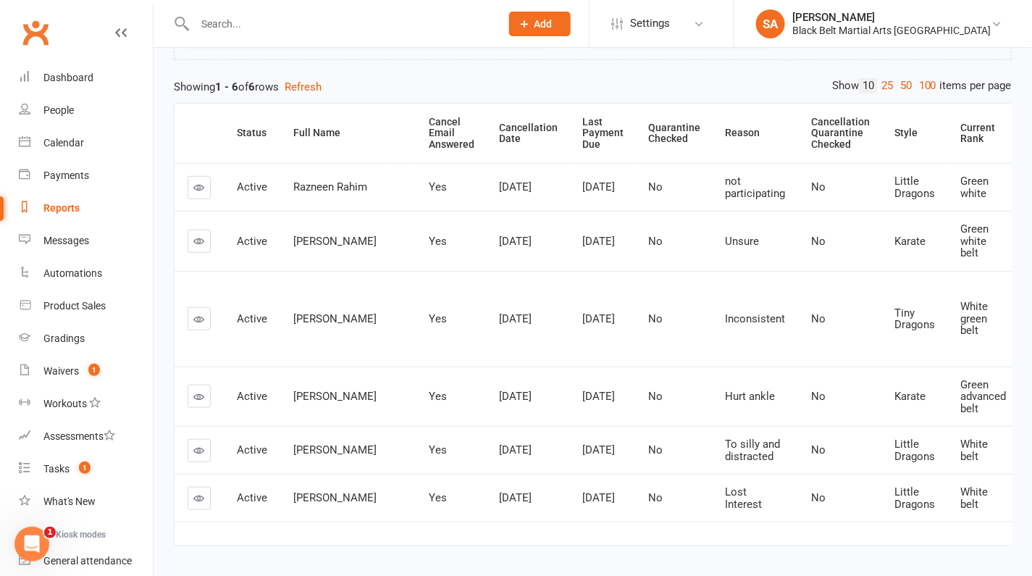
scroll to position [141, 0]
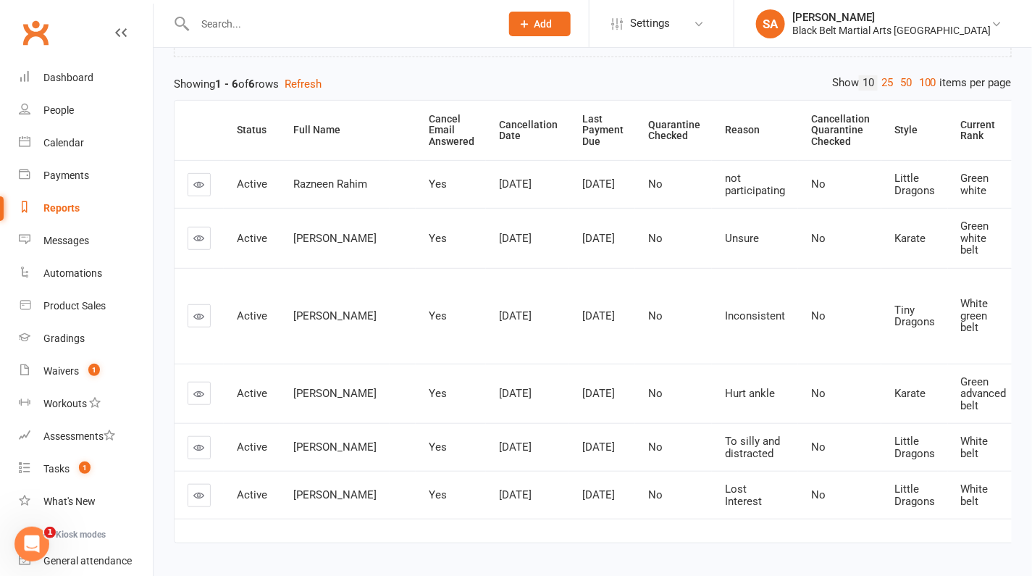
click at [199, 388] on icon at bounding box center [199, 393] width 11 height 11
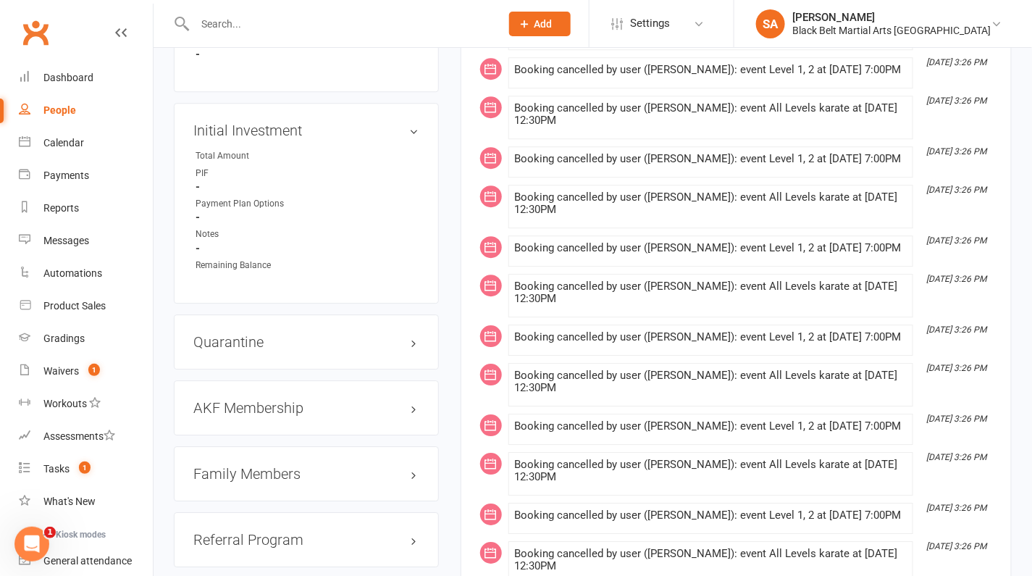
scroll to position [1317, 0]
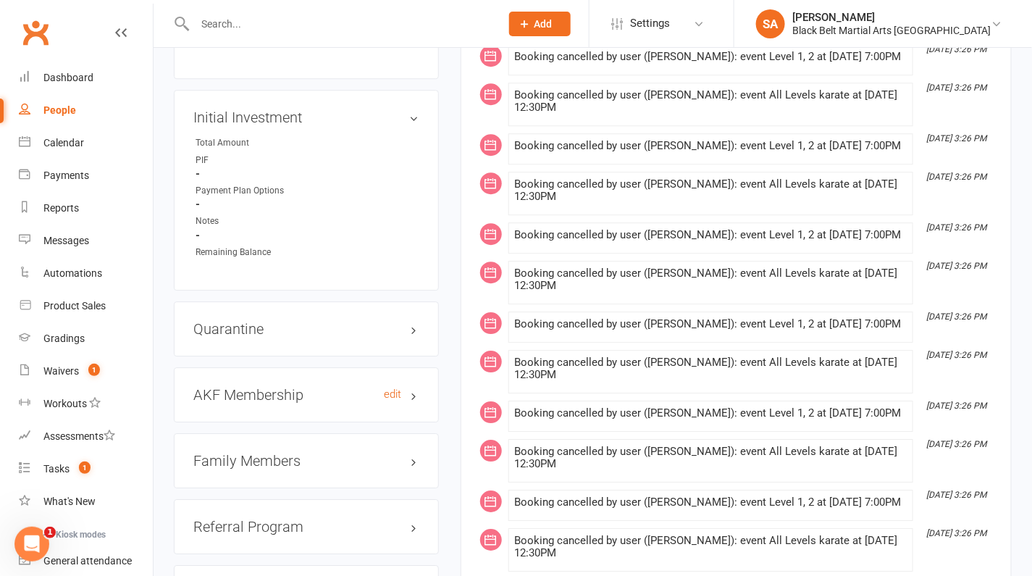
click at [316, 387] on h3 "AKF Membership edit" at bounding box center [306, 395] width 226 height 16
click at [393, 388] on link "edit" at bounding box center [393, 394] width 17 height 12
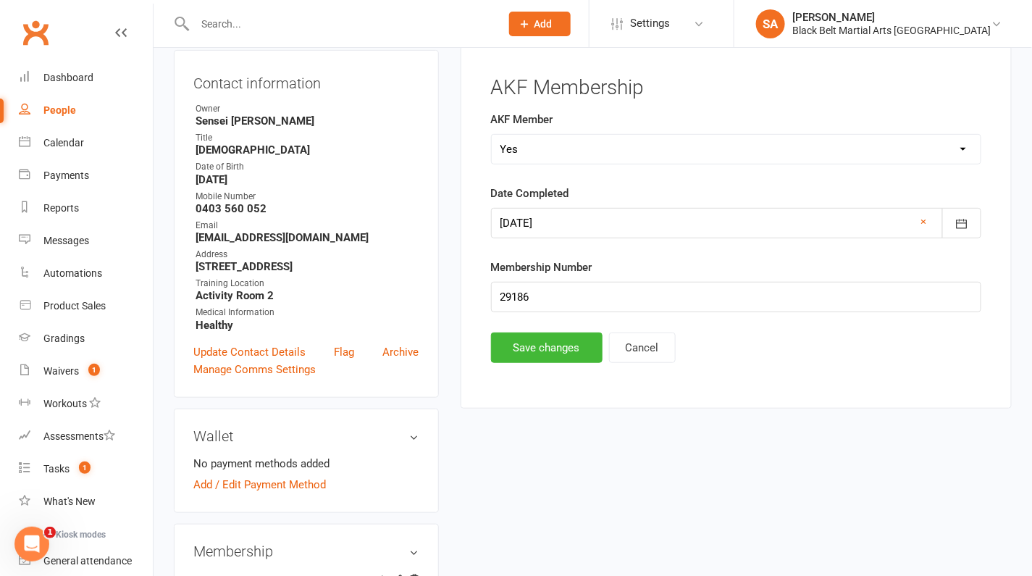
scroll to position [141, 0]
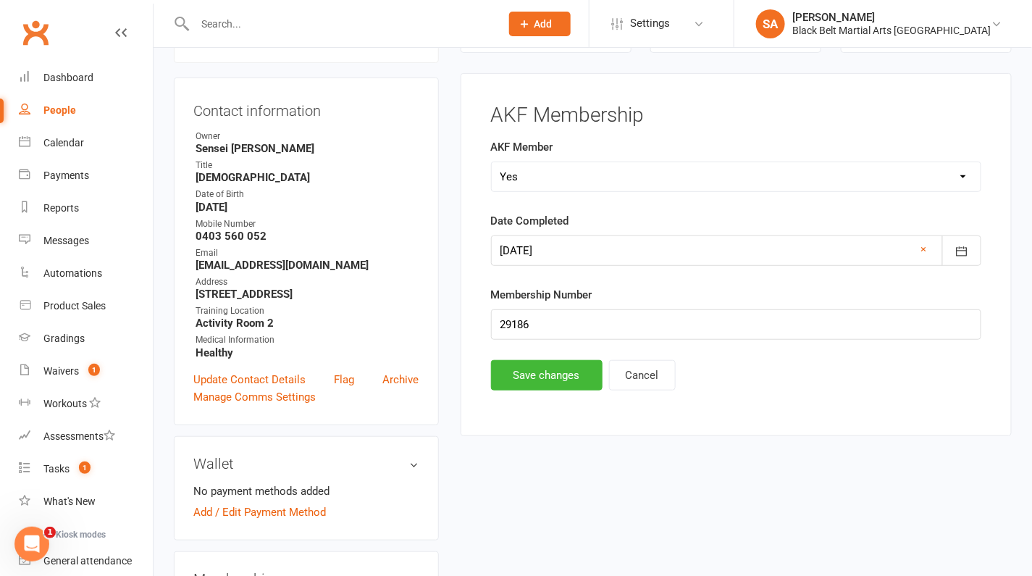
click at [508, 173] on select "Select Yes No Cancelled" at bounding box center [736, 176] width 489 height 29
click at [516, 175] on select "Select Yes No Cancelled" at bounding box center [736, 176] width 489 height 29
select select "Cancelled"
click at [492, 162] on select "Select Yes No Cancelled" at bounding box center [736, 176] width 489 height 29
click at [543, 368] on button "Save changes" at bounding box center [547, 375] width 112 height 30
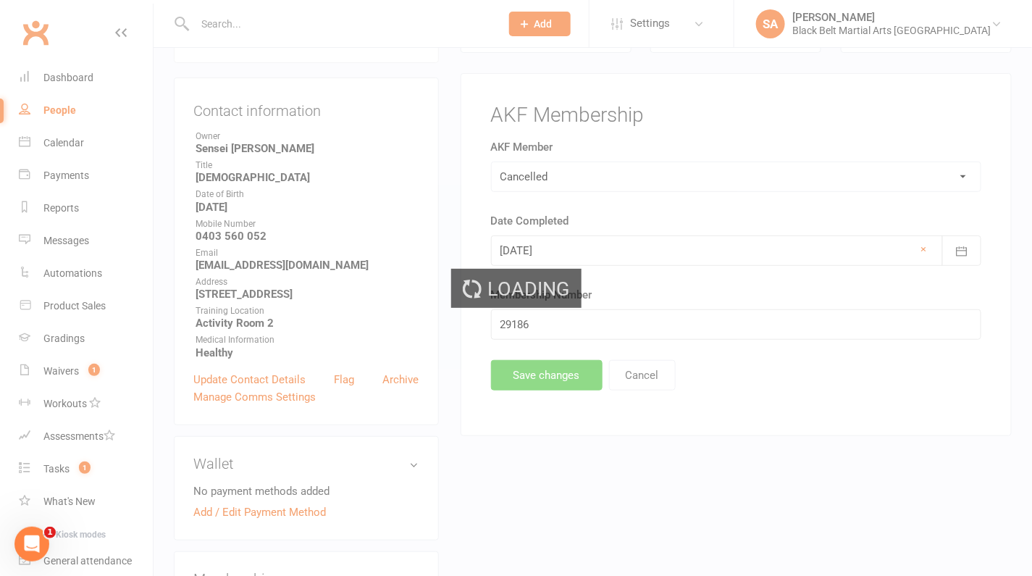
scroll to position [0, 0]
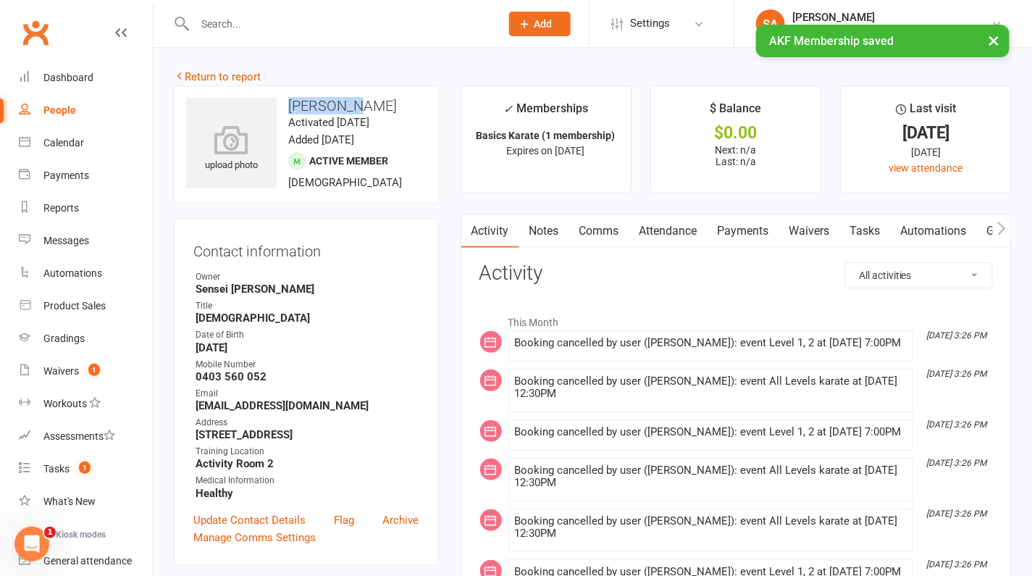
drag, startPoint x: 360, startPoint y: 104, endPoint x: 289, endPoint y: 108, distance: 71.1
click at [289, 108] on h3 "Zahra Ali" at bounding box center [306, 106] width 241 height 16
copy h3 "Zahra Ali"
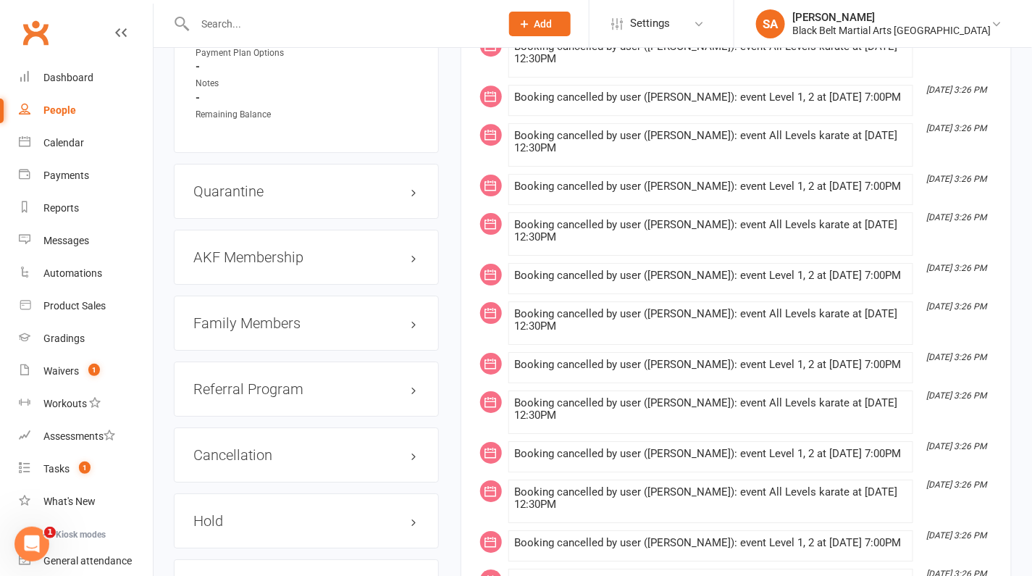
scroll to position [1473, 0]
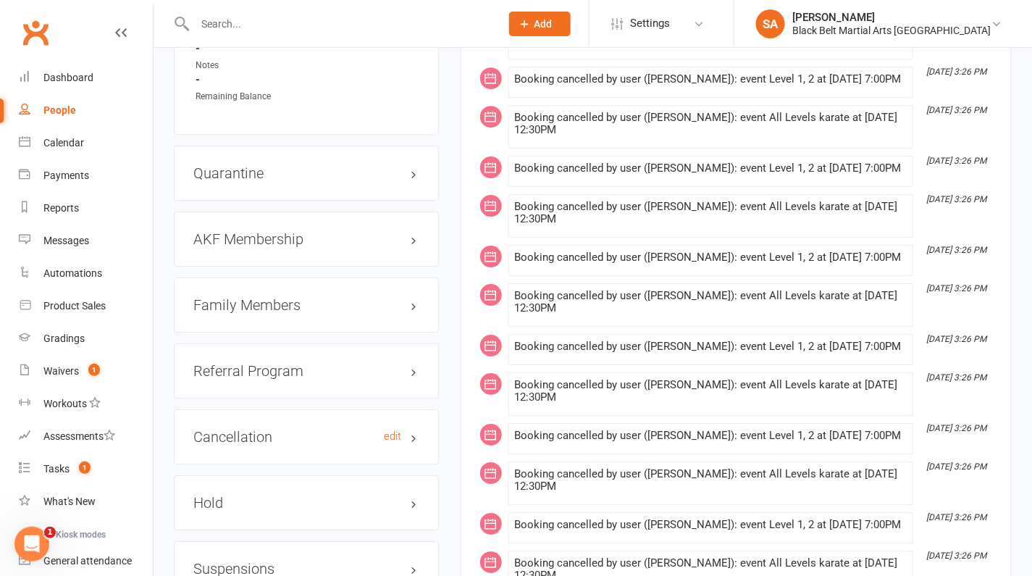
click at [262, 429] on h3 "Cancellation edit" at bounding box center [306, 437] width 226 height 16
click at [390, 430] on link "edit" at bounding box center [393, 436] width 17 height 12
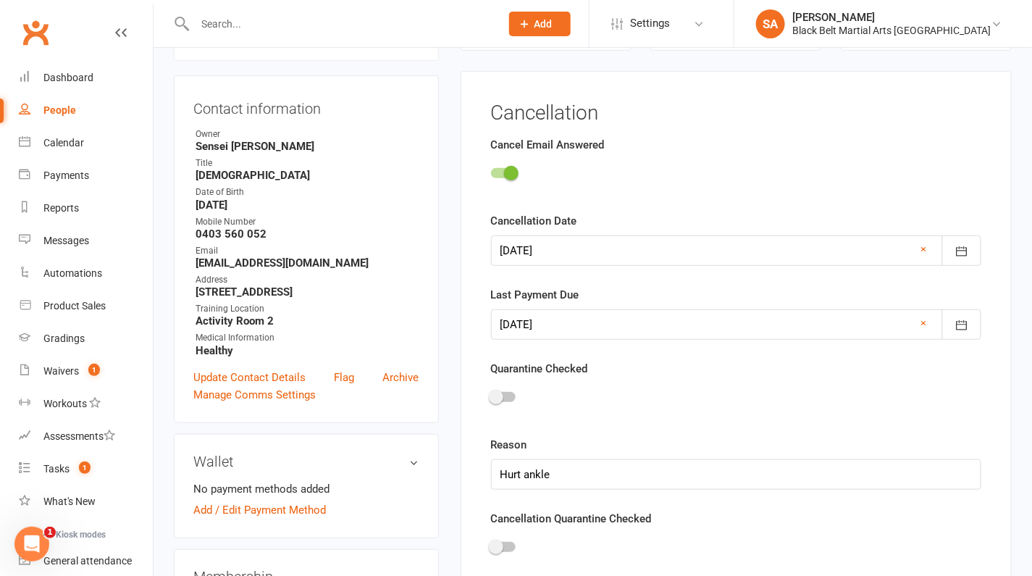
scroll to position [227, 0]
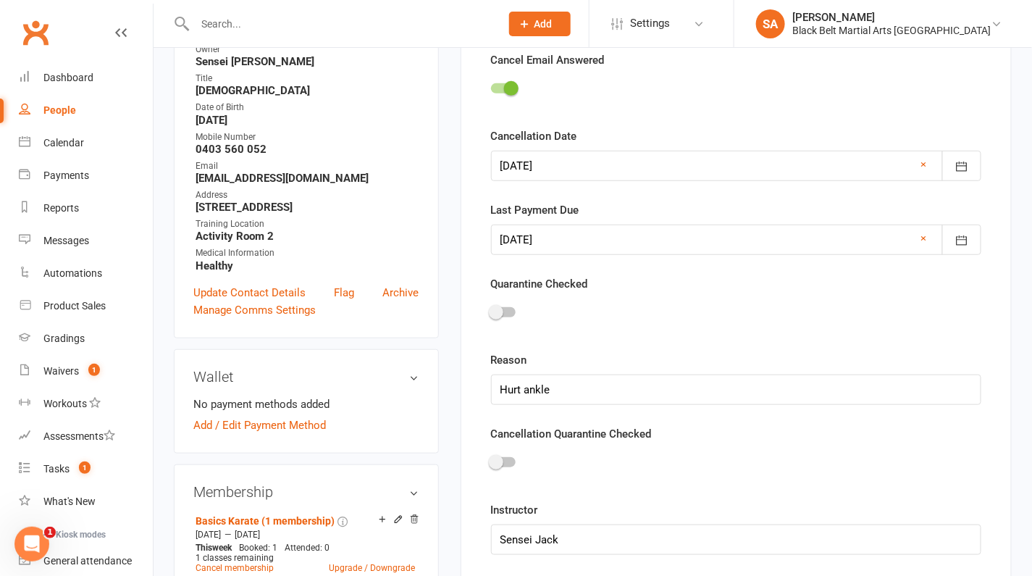
click at [553, 162] on div at bounding box center [736, 166] width 490 height 30
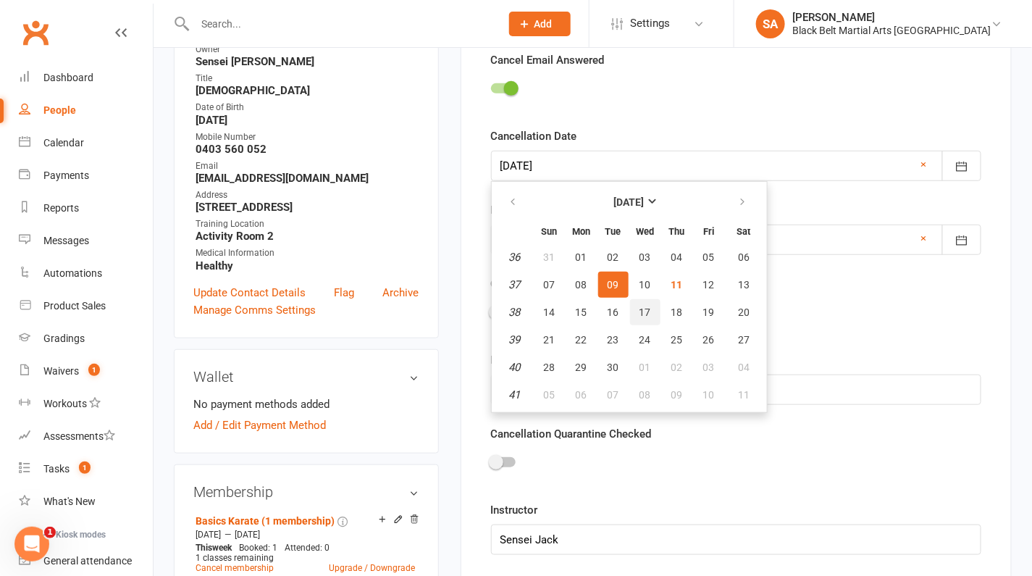
click at [643, 307] on span "17" at bounding box center [646, 312] width 12 height 12
type input "17 Sep 2025"
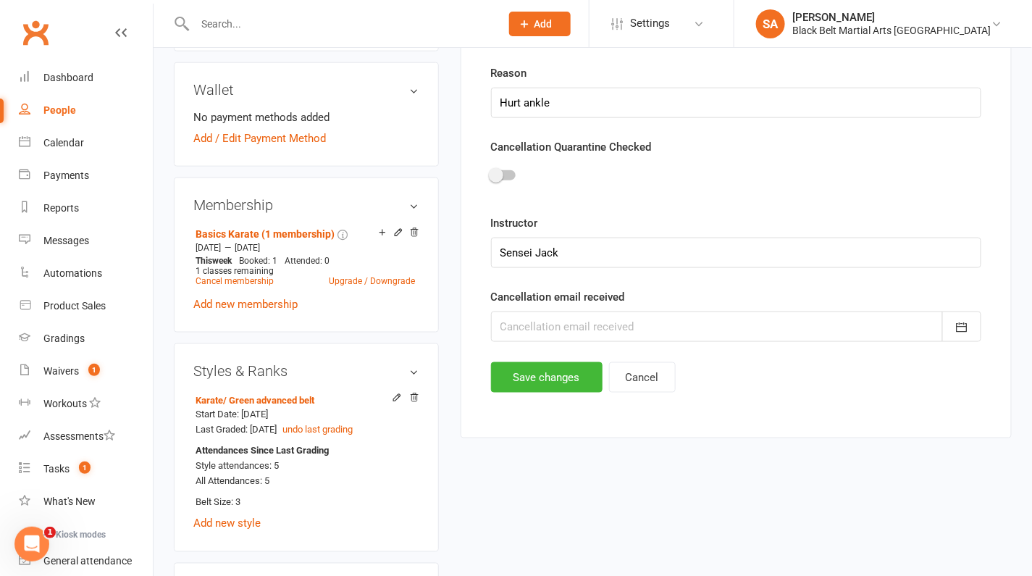
scroll to position [686, 0]
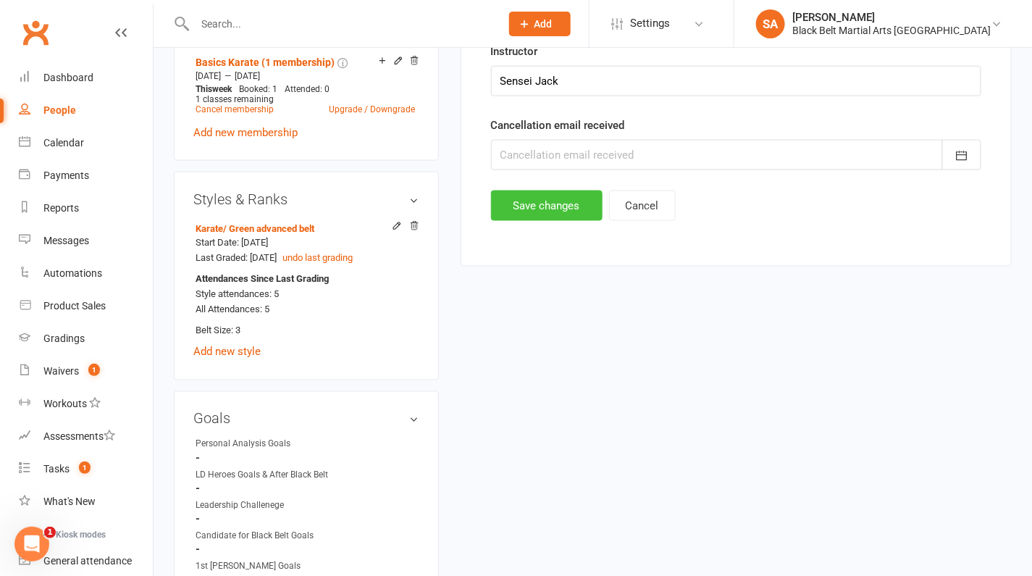
click at [551, 199] on button "Save changes" at bounding box center [547, 206] width 112 height 30
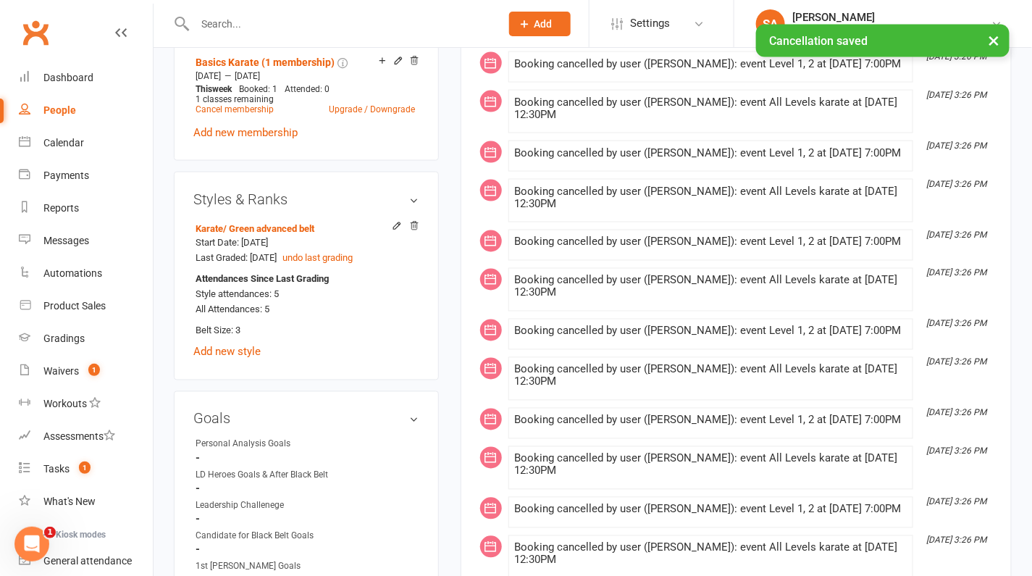
scroll to position [0, 0]
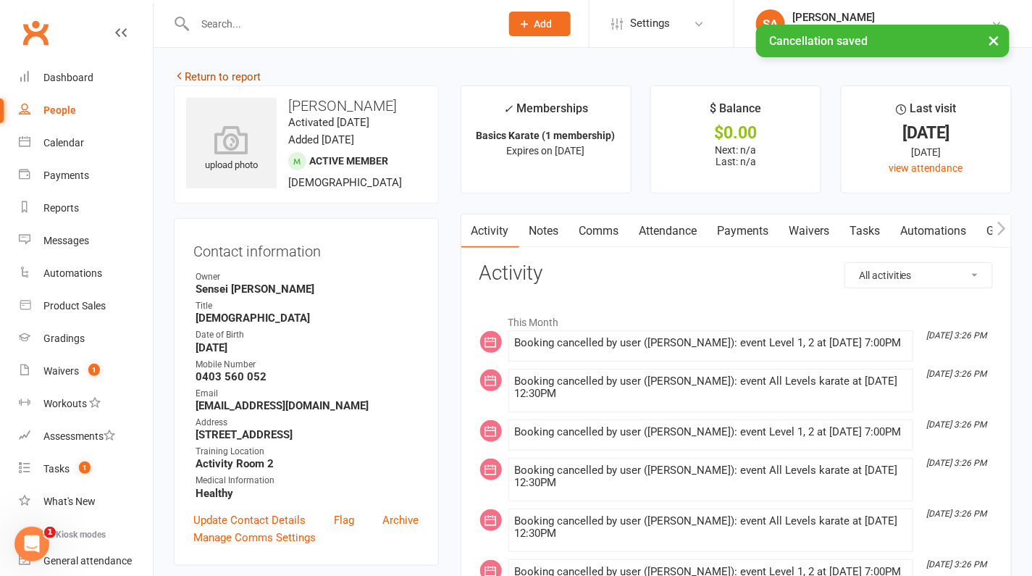
click at [228, 73] on link "Return to report" at bounding box center [217, 76] width 87 height 13
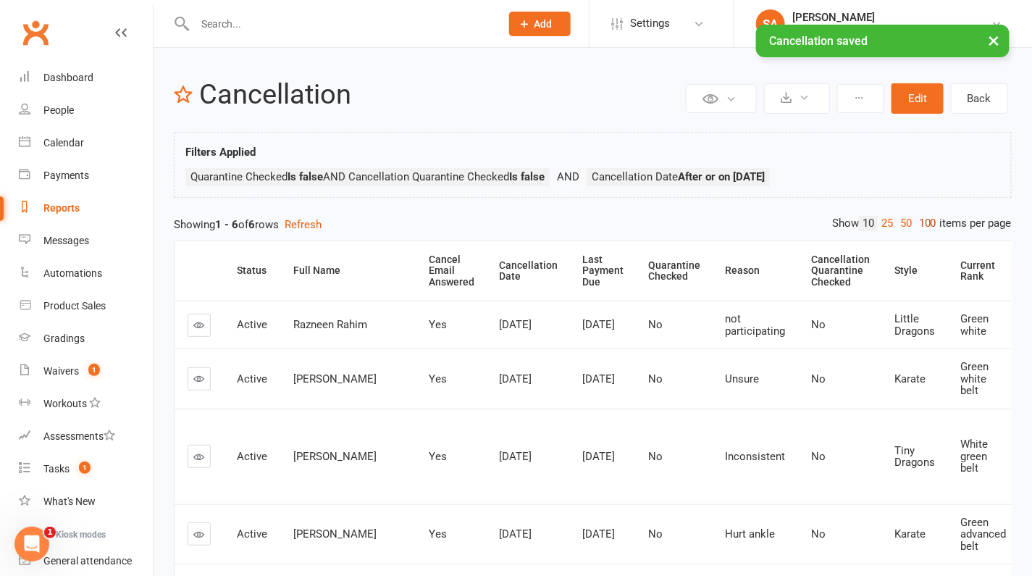
click at [929, 217] on link "100" at bounding box center [928, 223] width 25 height 15
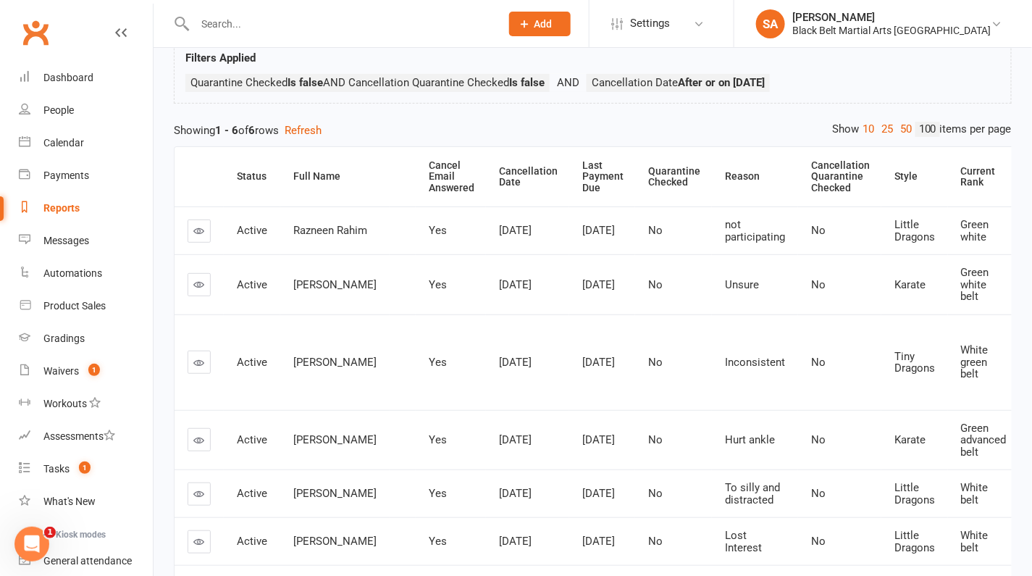
scroll to position [148, 0]
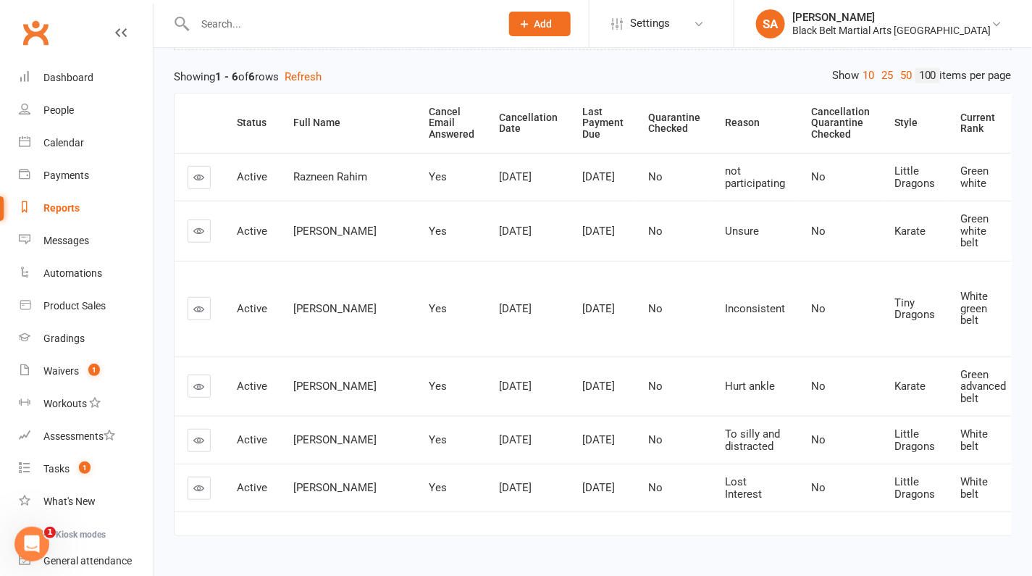
click at [199, 381] on icon at bounding box center [199, 386] width 11 height 11
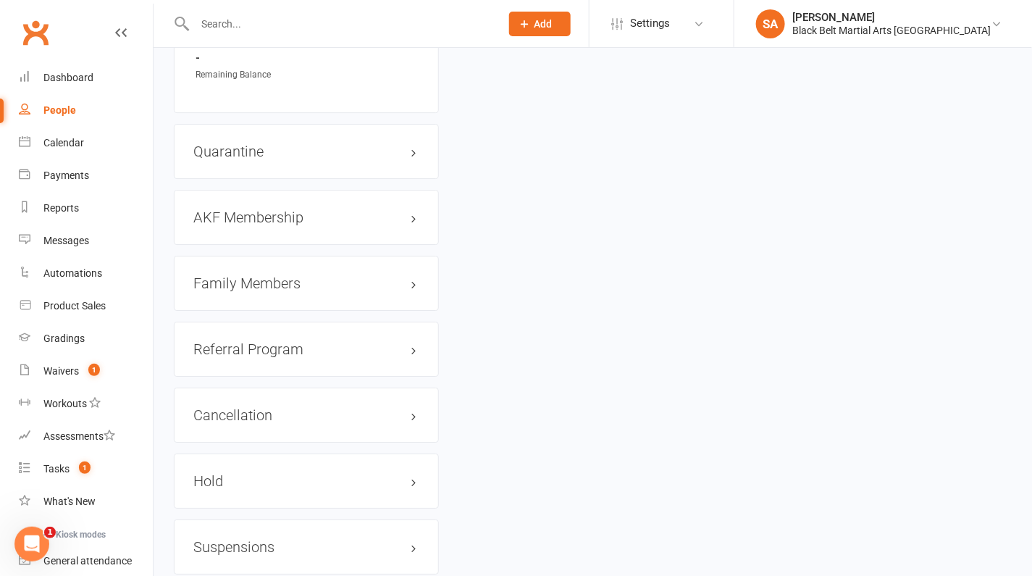
scroll to position [1539, 0]
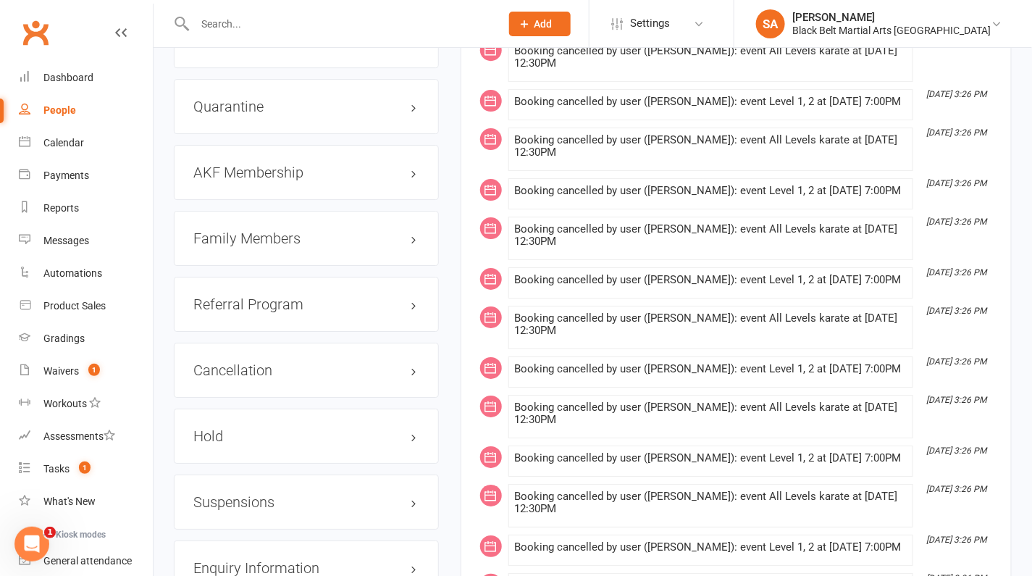
click at [262, 233] on h3 "Family Members" at bounding box center [306, 238] width 226 height 16
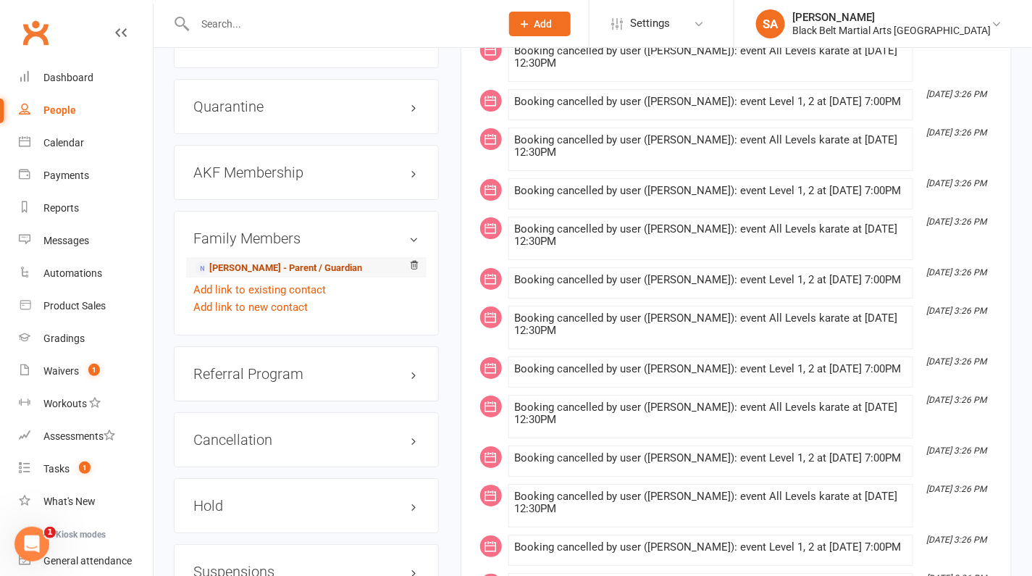
click at [260, 261] on link "Harris Khan - Parent / Guardian" at bounding box center [279, 268] width 167 height 15
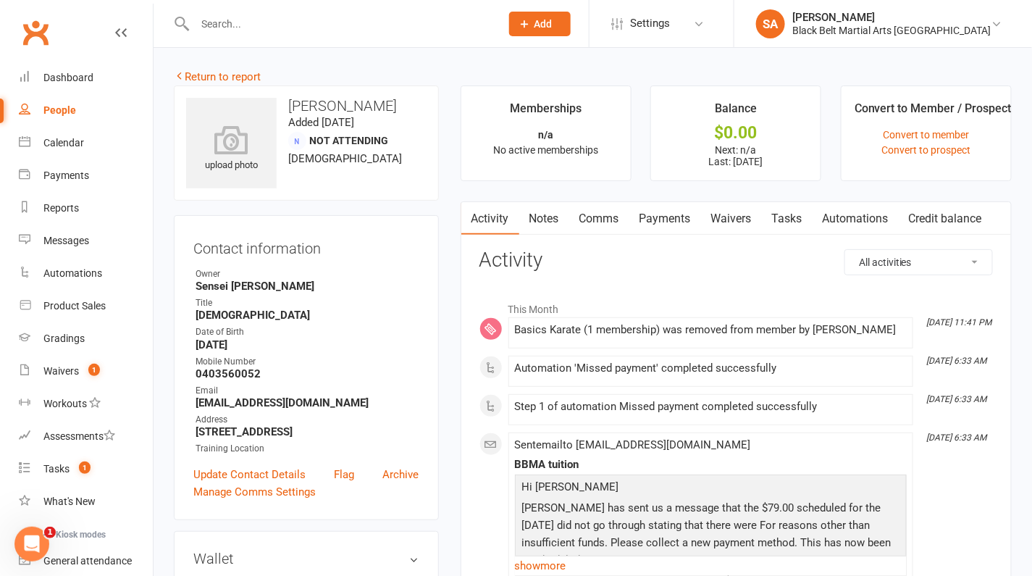
click at [667, 217] on link "Payments" at bounding box center [666, 218] width 72 height 33
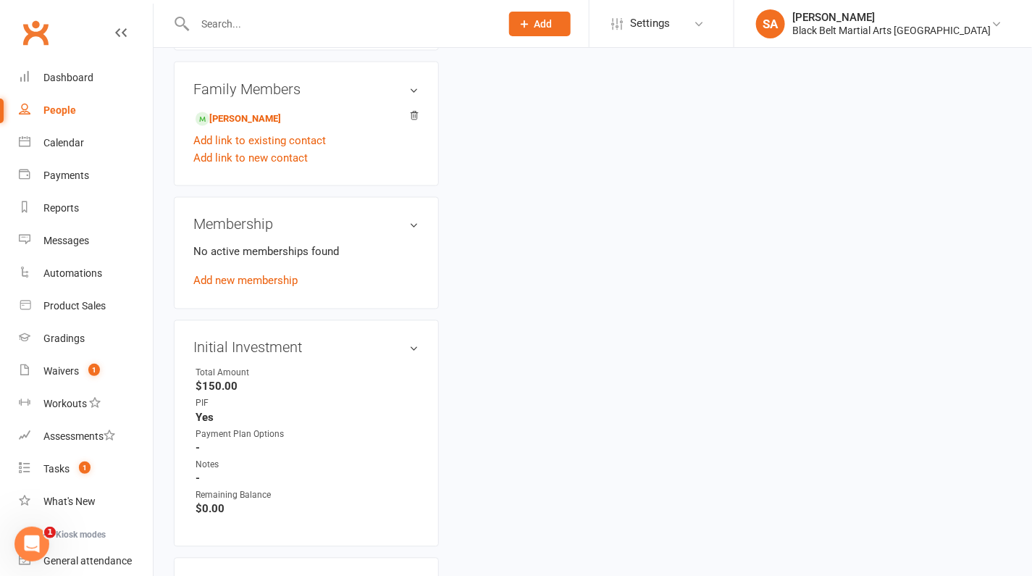
scroll to position [865, 0]
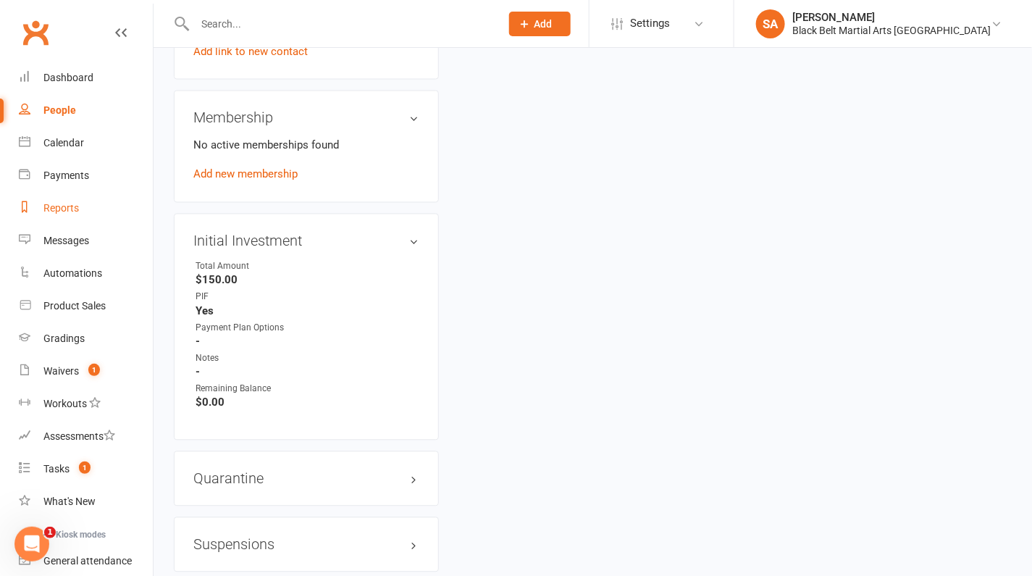
click at [53, 207] on div "Reports" at bounding box center [60, 208] width 35 height 12
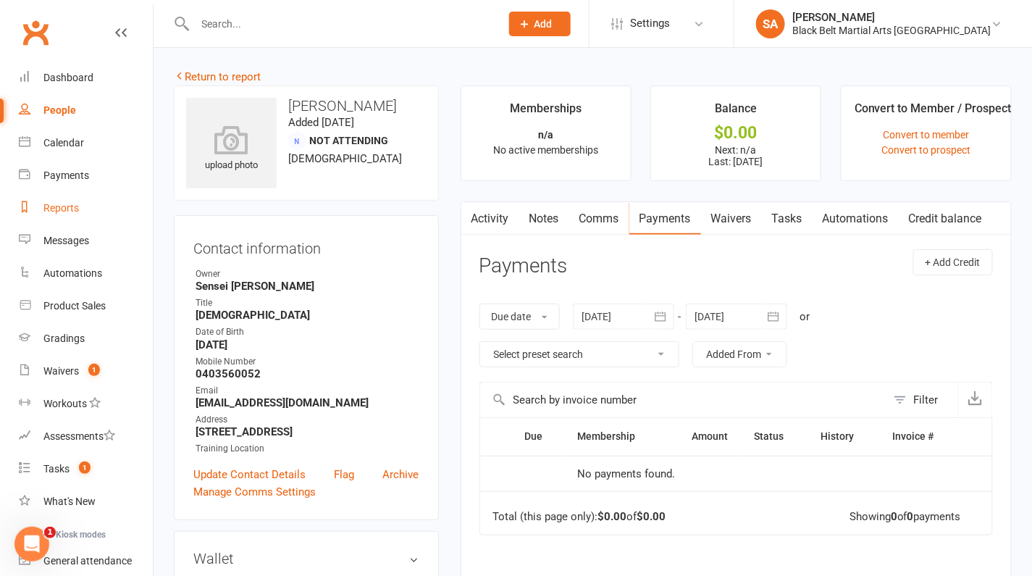
select select "100"
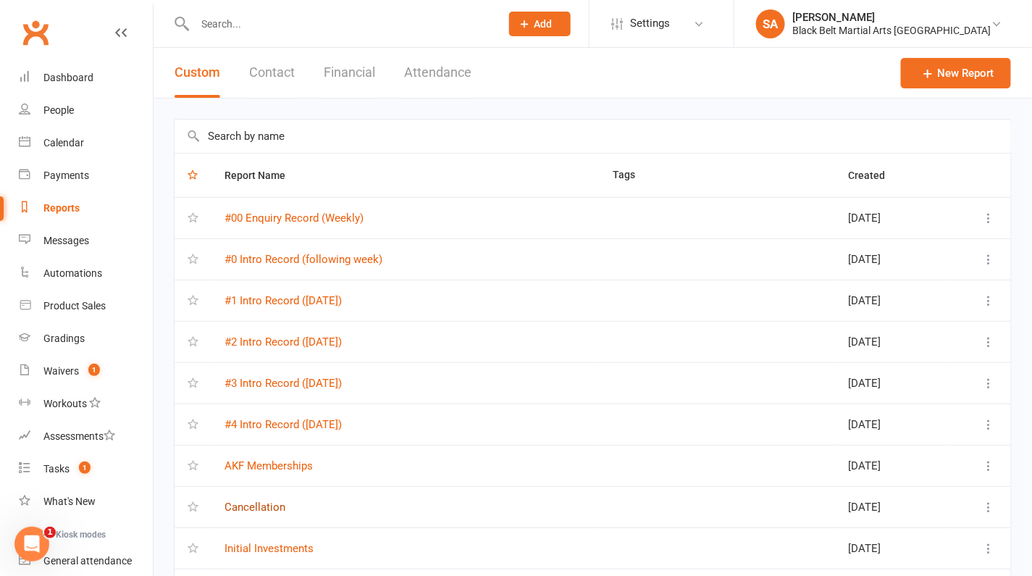
click at [256, 506] on link "Cancellation" at bounding box center [255, 507] width 61 height 13
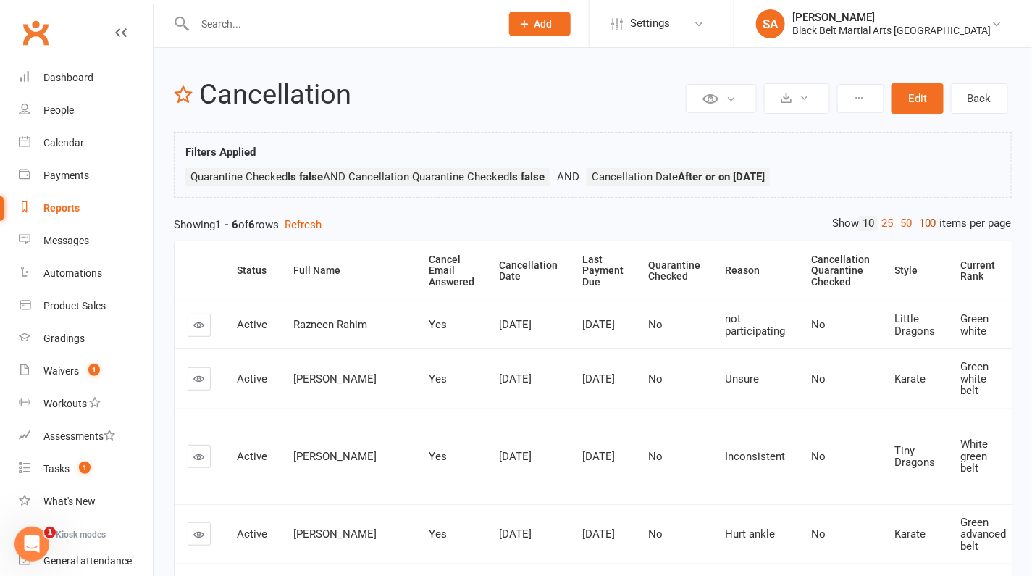
click at [924, 217] on link "100" at bounding box center [928, 223] width 25 height 15
click at [523, 264] on th "Cancellation Date" at bounding box center [527, 270] width 83 height 59
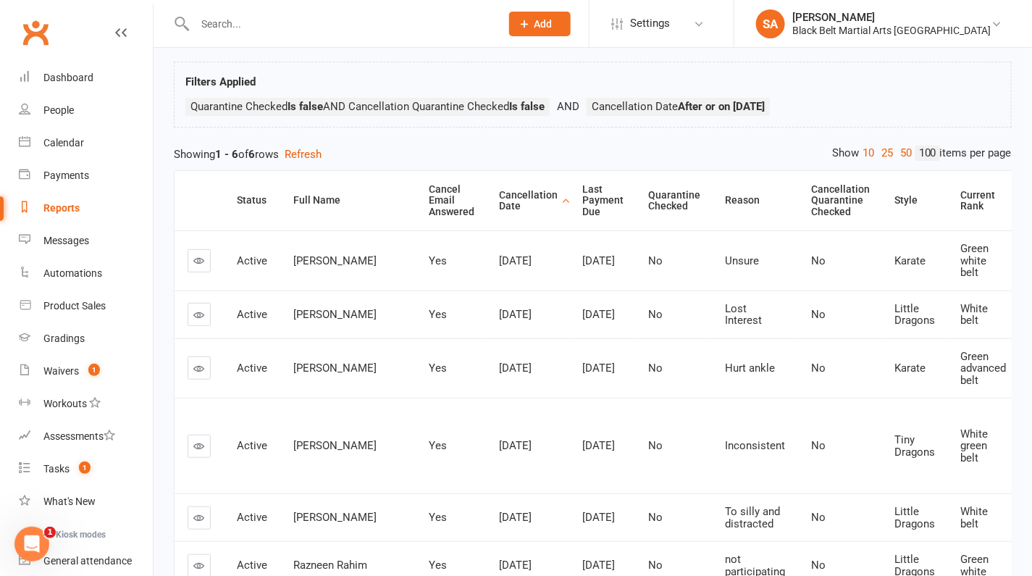
scroll to position [71, 0]
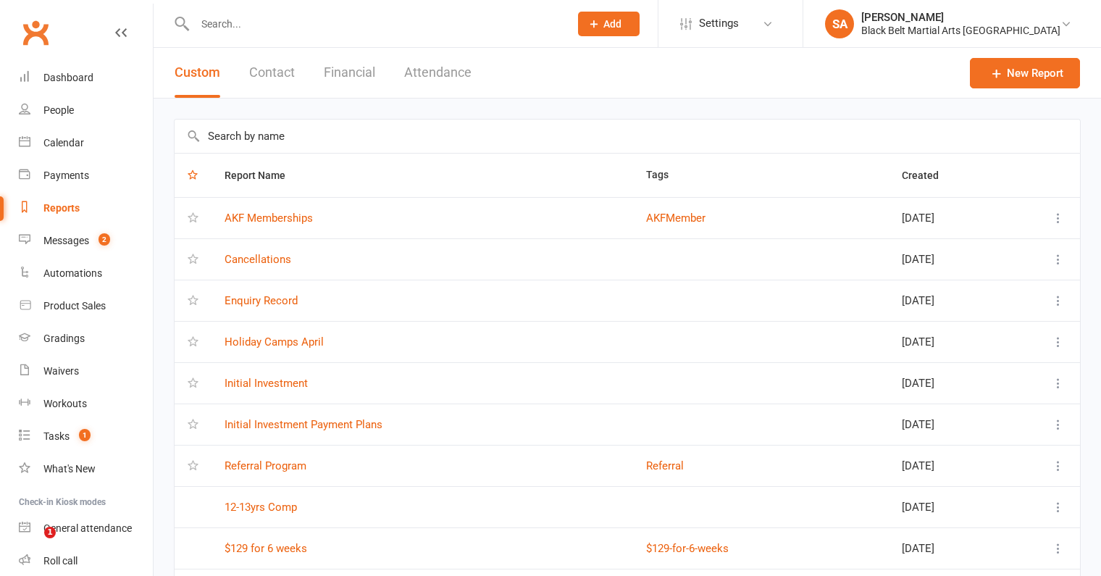
select select "100"
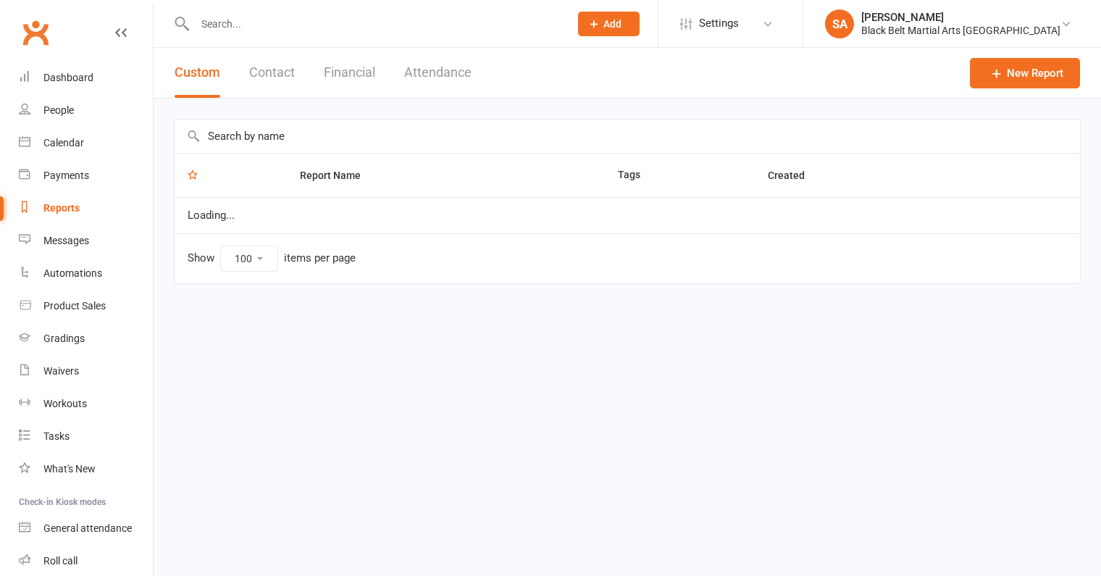
select select "100"
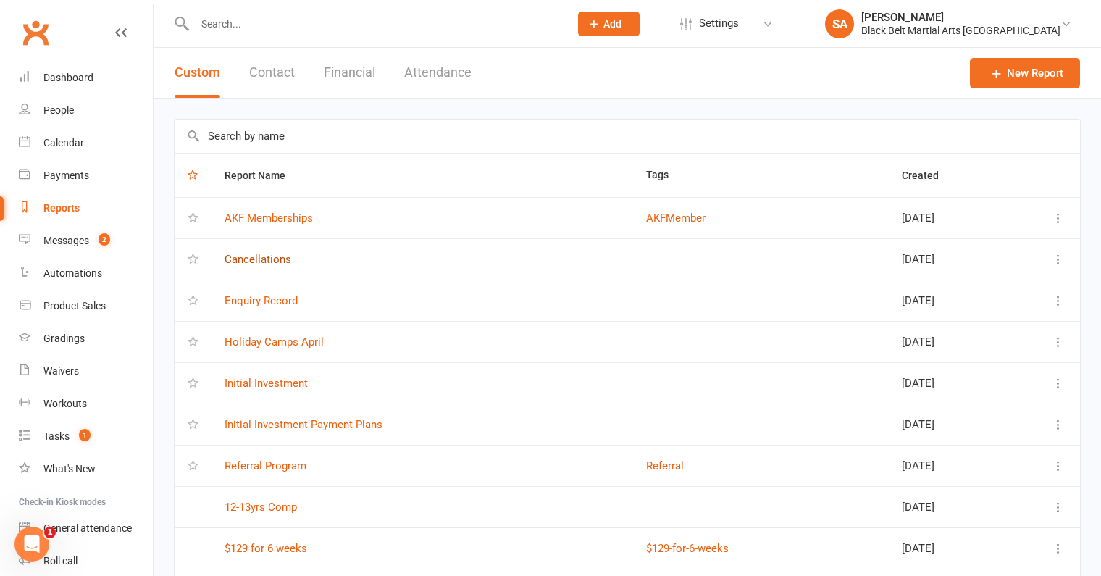
click at [261, 253] on link "Cancellations" at bounding box center [258, 259] width 67 height 13
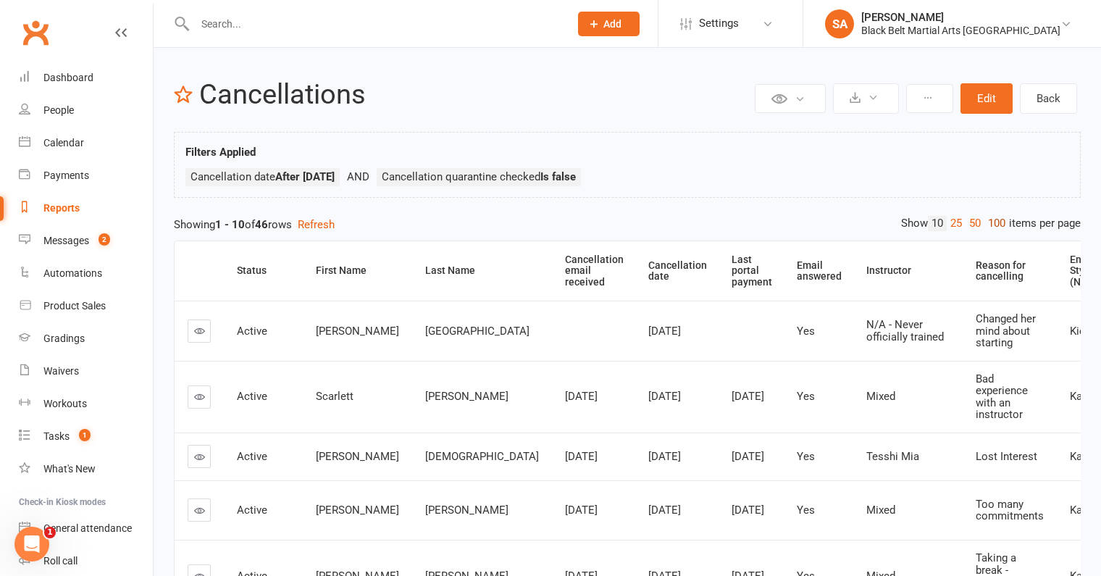
click at [993, 221] on link "100" at bounding box center [997, 223] width 25 height 15
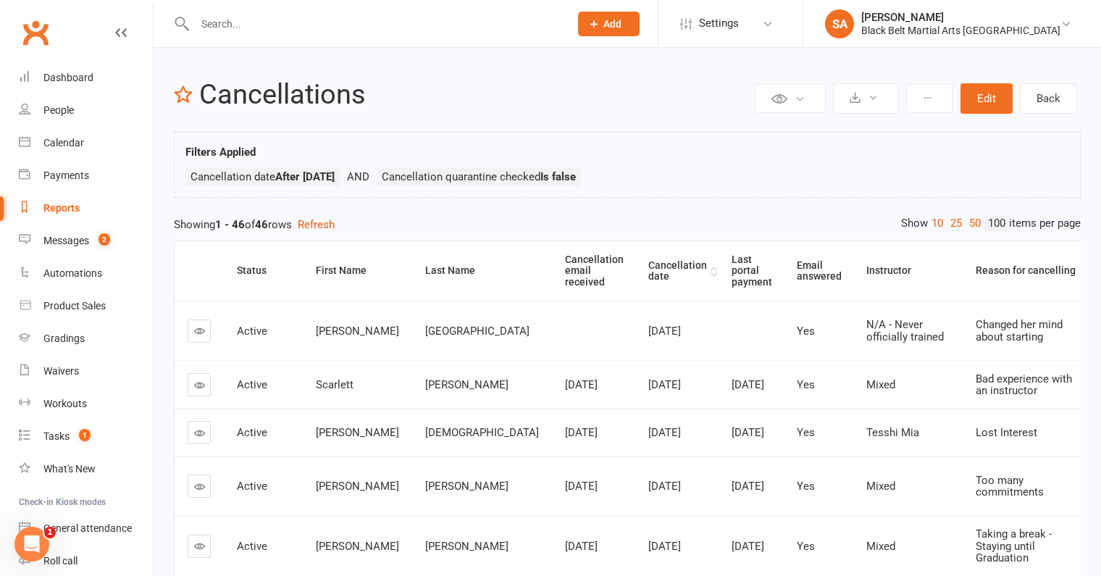
click at [635, 267] on th "Cancellation date" at bounding box center [676, 270] width 83 height 59
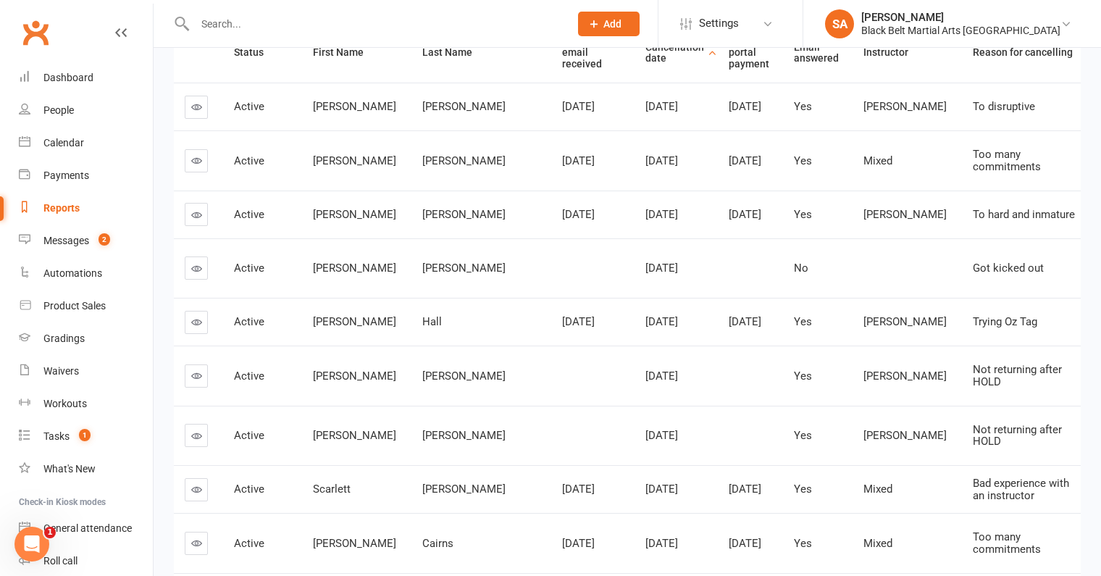
scroll to position [220, 0]
drag, startPoint x: 435, startPoint y: 369, endPoint x: 378, endPoint y: 370, distance: 57.2
click at [409, 370] on td "[PERSON_NAME]" at bounding box center [479, 374] width 140 height 60
copy span "[PERSON_NAME]"
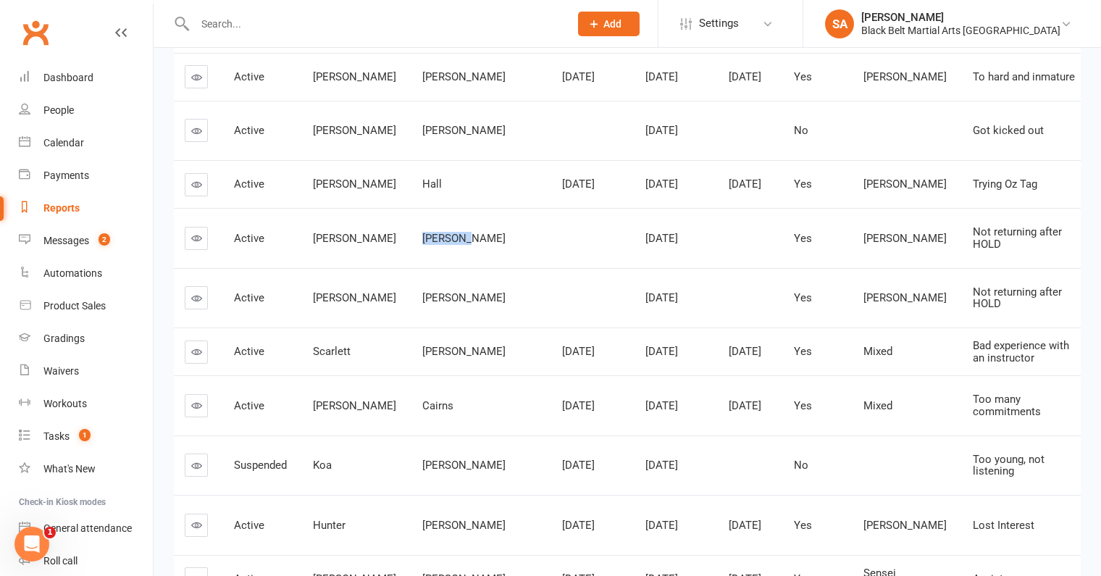
scroll to position [359, 0]
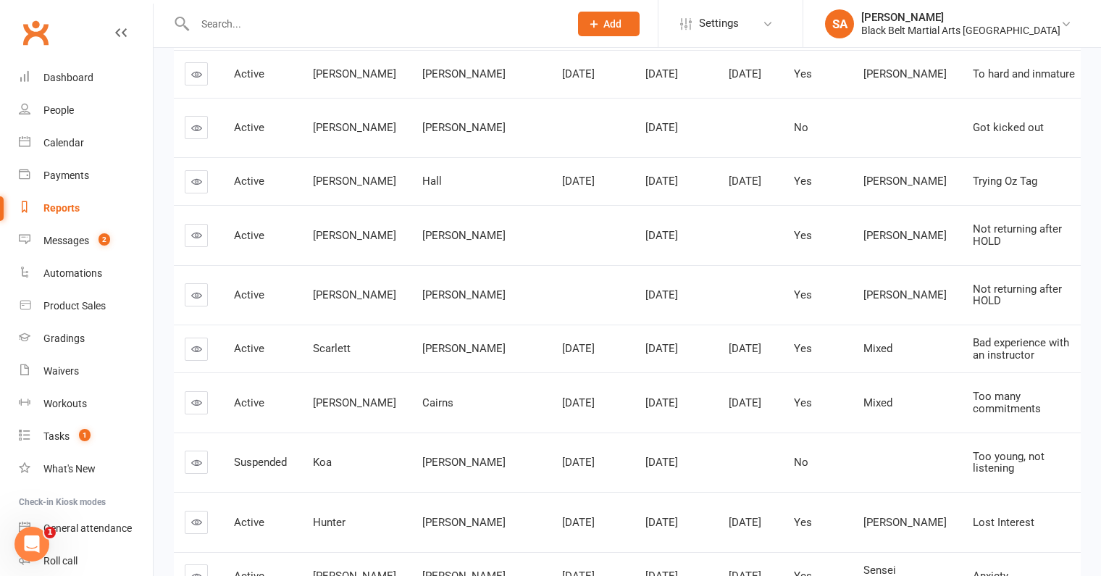
drag, startPoint x: 425, startPoint y: 350, endPoint x: 383, endPoint y: 353, distance: 42.1
click at [422, 353] on div "[PERSON_NAME]" at bounding box center [479, 349] width 114 height 12
drag, startPoint x: 435, startPoint y: 354, endPoint x: 382, endPoint y: 354, distance: 53.6
click at [422, 354] on div "[PERSON_NAME]" at bounding box center [479, 349] width 114 height 12
copy span "[PERSON_NAME]"
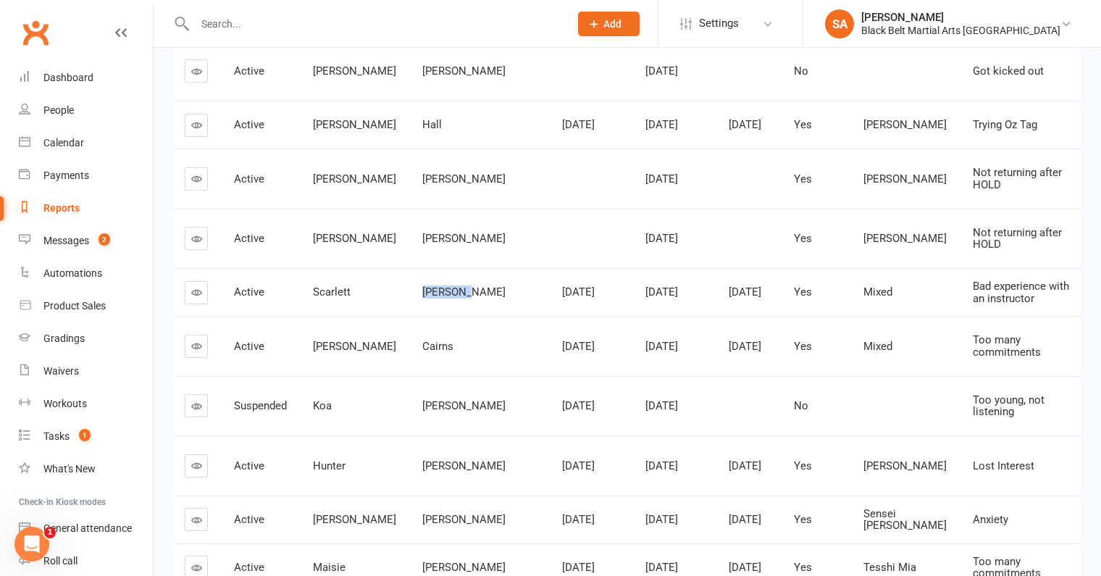
scroll to position [418, 0]
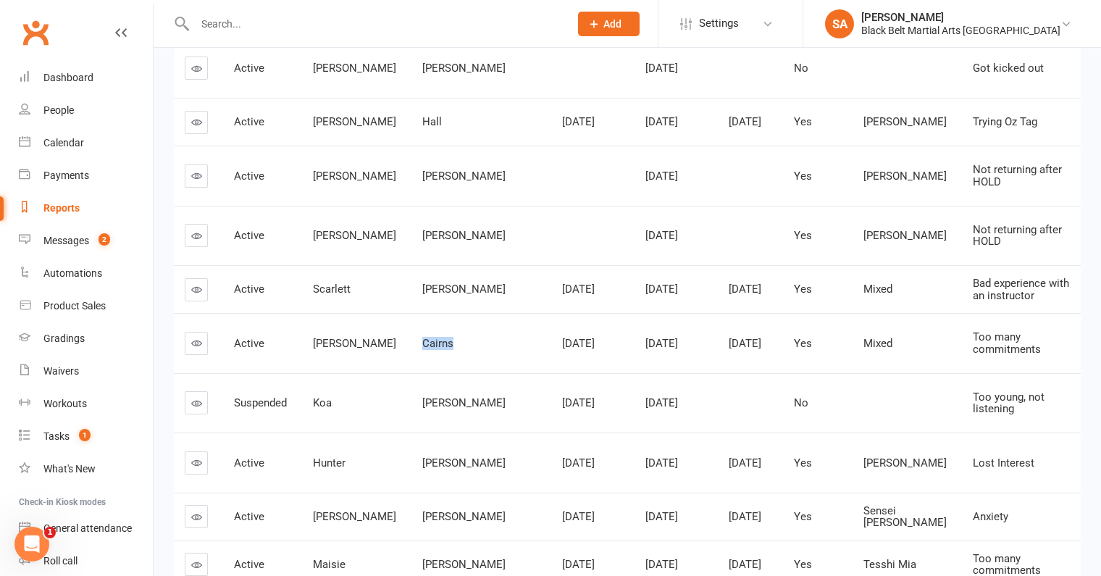
drag, startPoint x: 417, startPoint y: 361, endPoint x: 383, endPoint y: 361, distance: 34.8
click at [422, 350] on div "Cairns" at bounding box center [479, 344] width 114 height 12
copy span "Cairns"
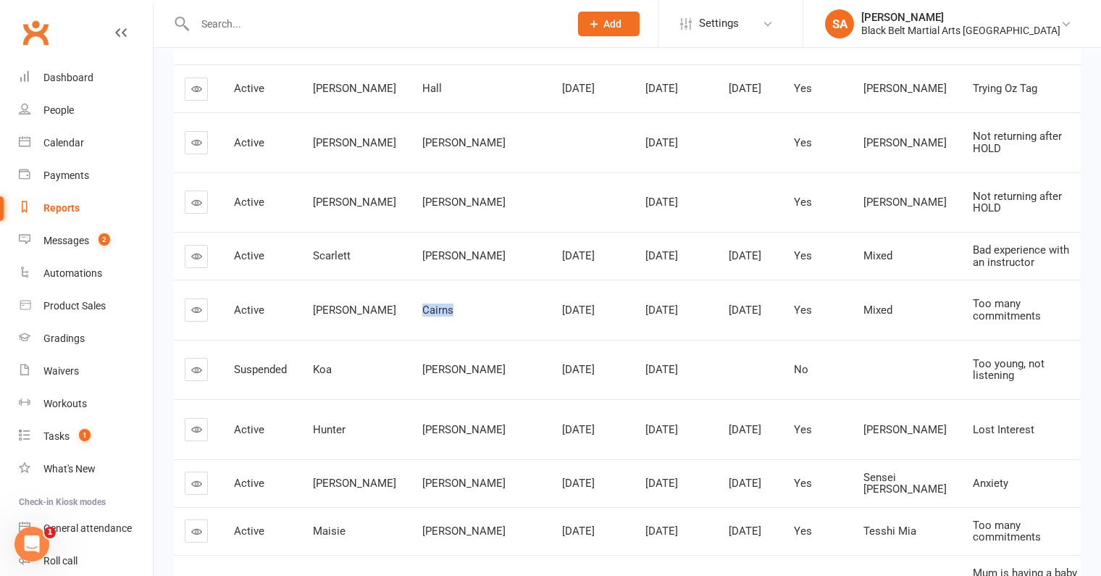
scroll to position [452, 0]
drag, startPoint x: 429, startPoint y: 385, endPoint x: 380, endPoint y: 385, distance: 48.5
click at [409, 385] on td "[PERSON_NAME]" at bounding box center [479, 369] width 140 height 60
copy span "[PERSON_NAME]"
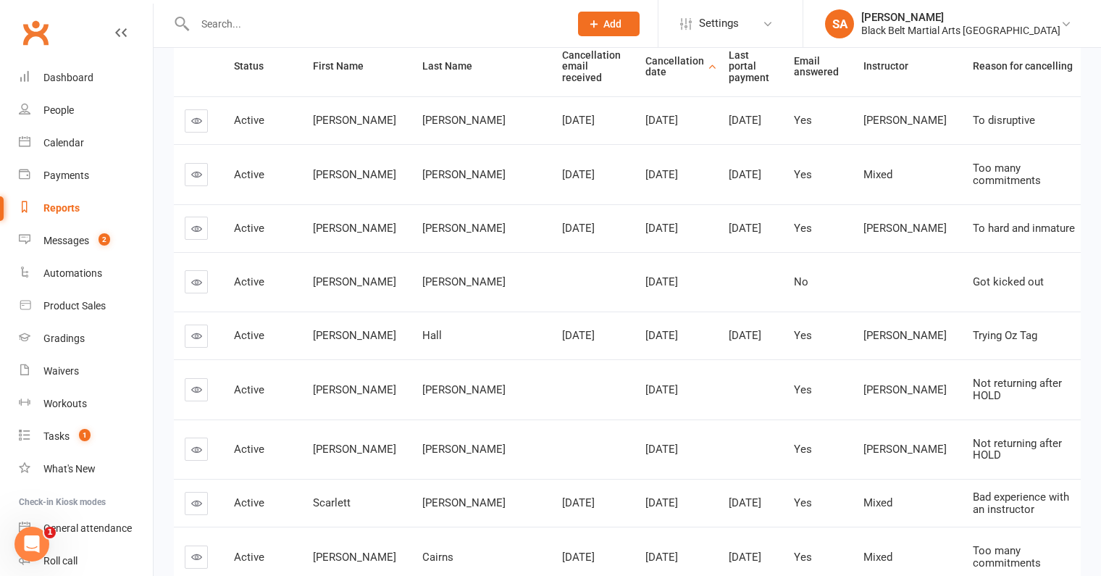
scroll to position [204, 0]
drag, startPoint x: 413, startPoint y: 171, endPoint x: 380, endPoint y: 172, distance: 33.3
click at [409, 172] on td "[PERSON_NAME]" at bounding box center [479, 175] width 140 height 60
copy span "[PERSON_NAME]"
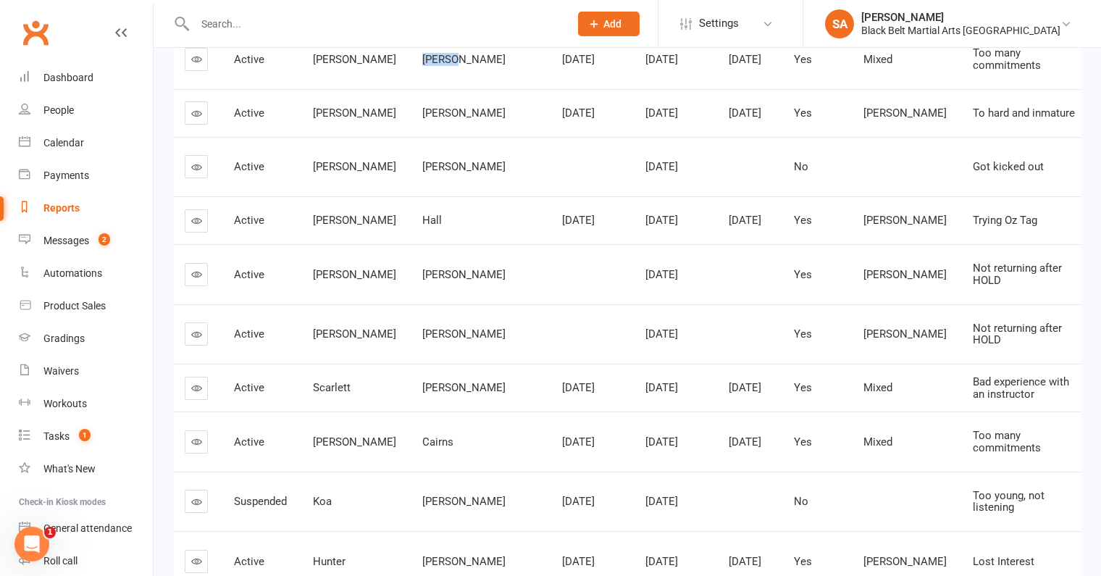
scroll to position [321, 0]
click at [422, 215] on div "Hall" at bounding box center [479, 219] width 114 height 12
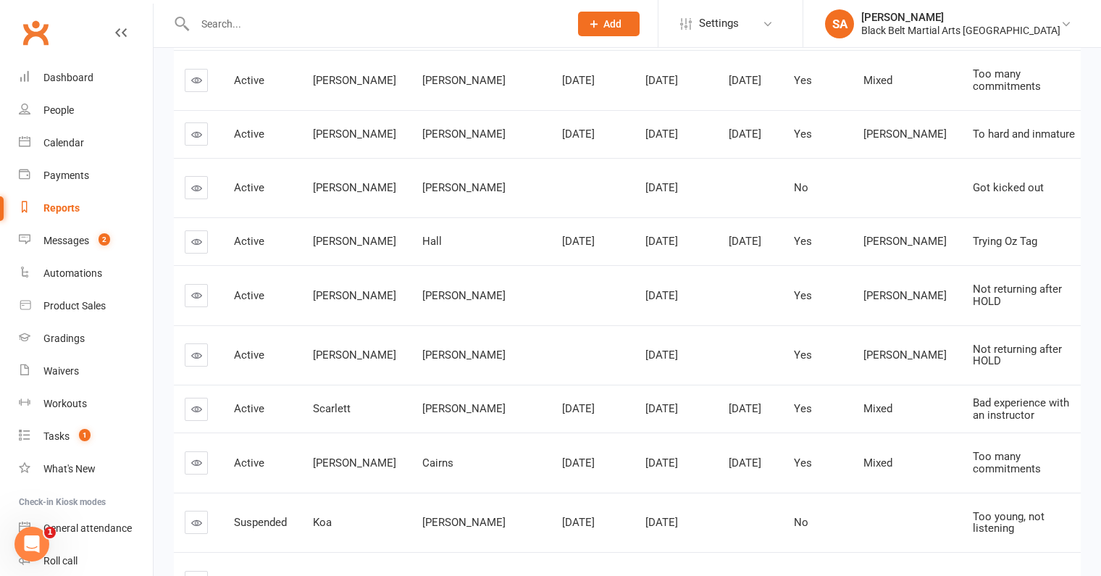
scroll to position [300, 0]
drag, startPoint x: 413, startPoint y: 238, endPoint x: 314, endPoint y: 237, distance: 99.3
click at [314, 237] on tr "Active Arthur Hall Aug 10, 2025 Sep 10, 2025 Aug 28, 2025 Yes Sensei Anthony Tr…" at bounding box center [756, 240] width 1168 height 48
copy tr "Arthur Hall"
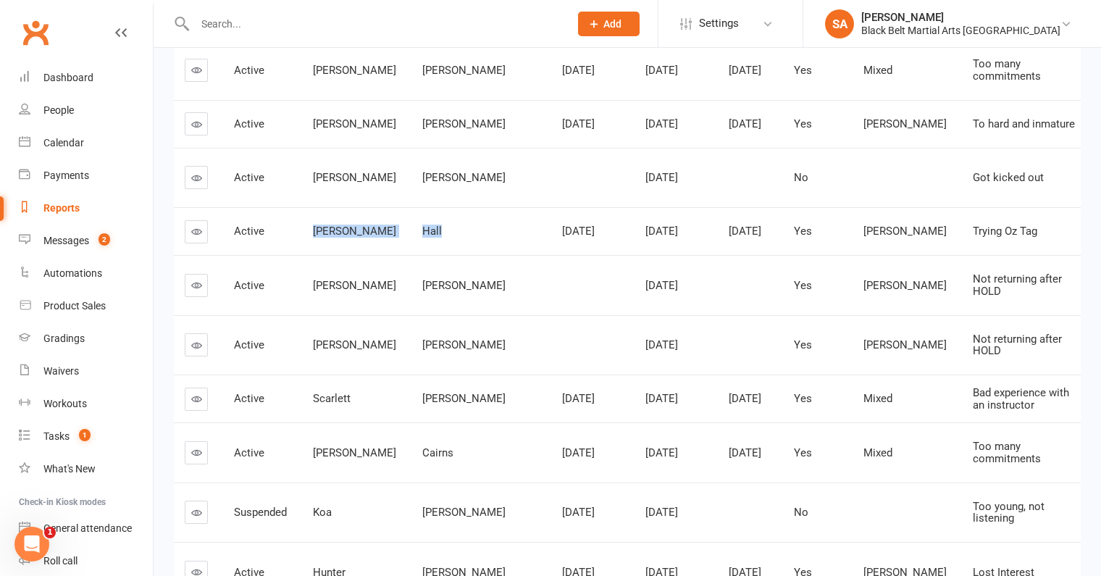
scroll to position [310, 0]
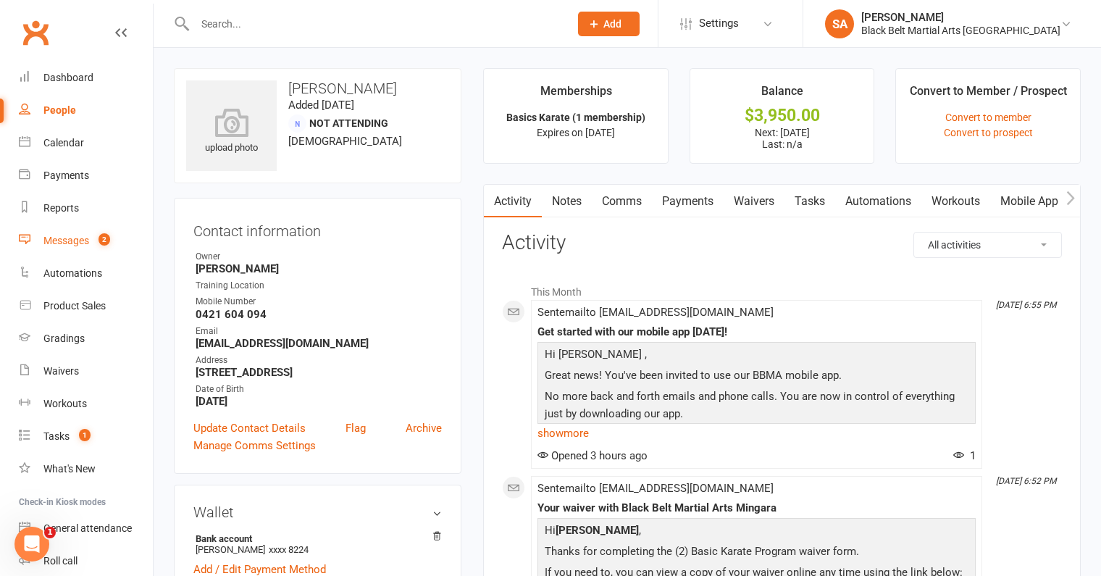
click at [80, 238] on div "Messages" at bounding box center [66, 241] width 46 height 12
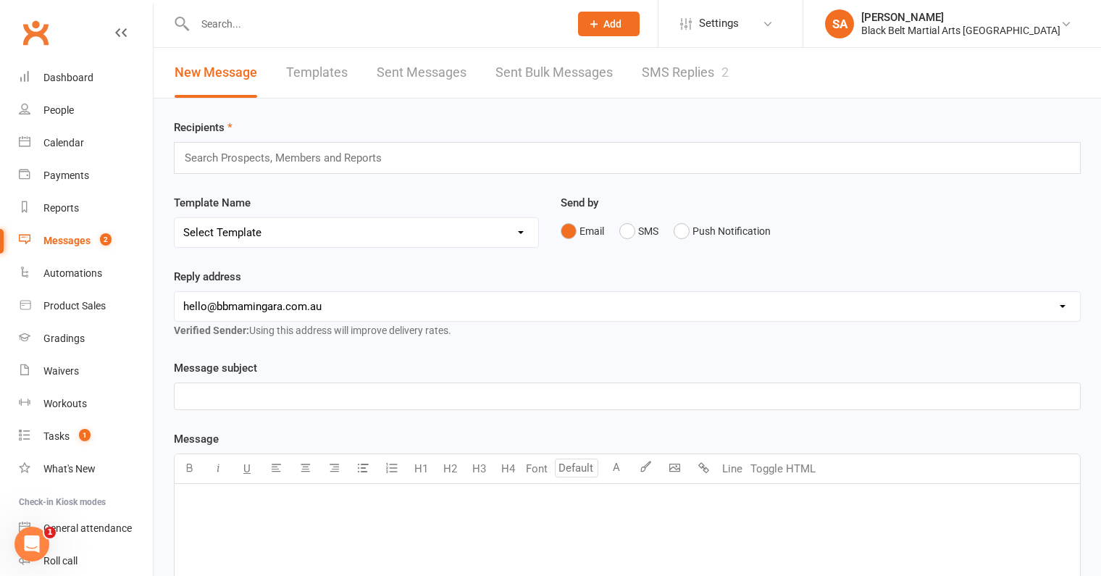
click at [675, 65] on link "SMS Replies 2" at bounding box center [685, 73] width 87 height 50
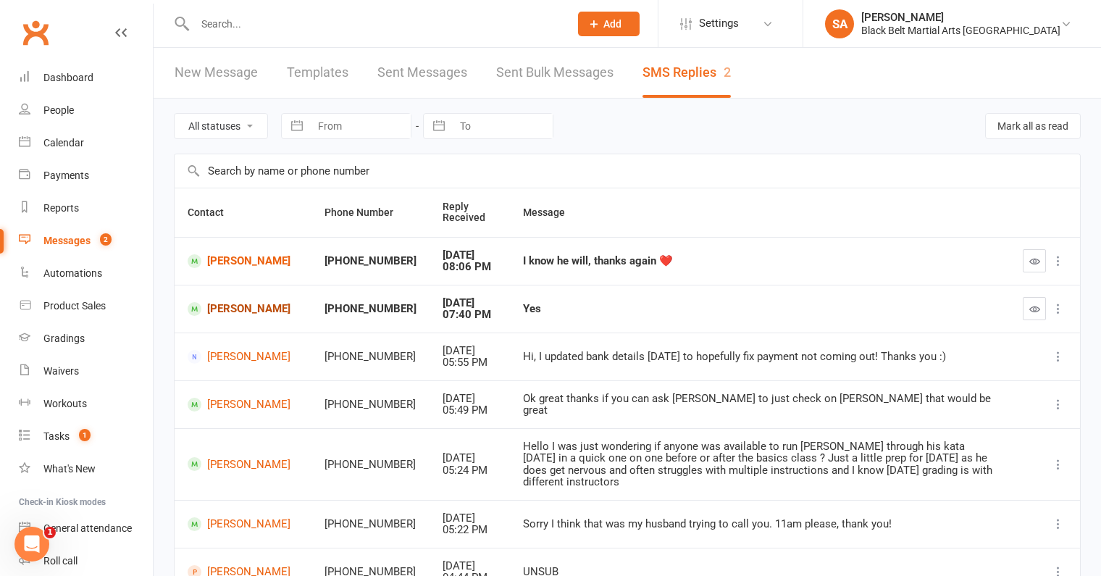
click at [238, 310] on link "Eva Gaire" at bounding box center [243, 309] width 111 height 14
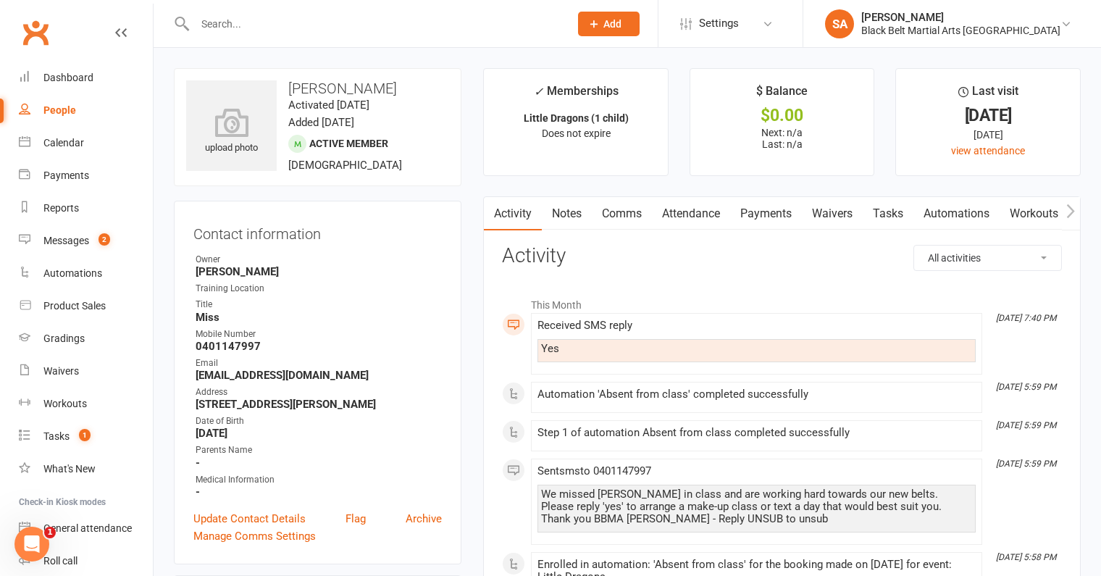
click at [624, 211] on link "Comms" at bounding box center [622, 213] width 60 height 33
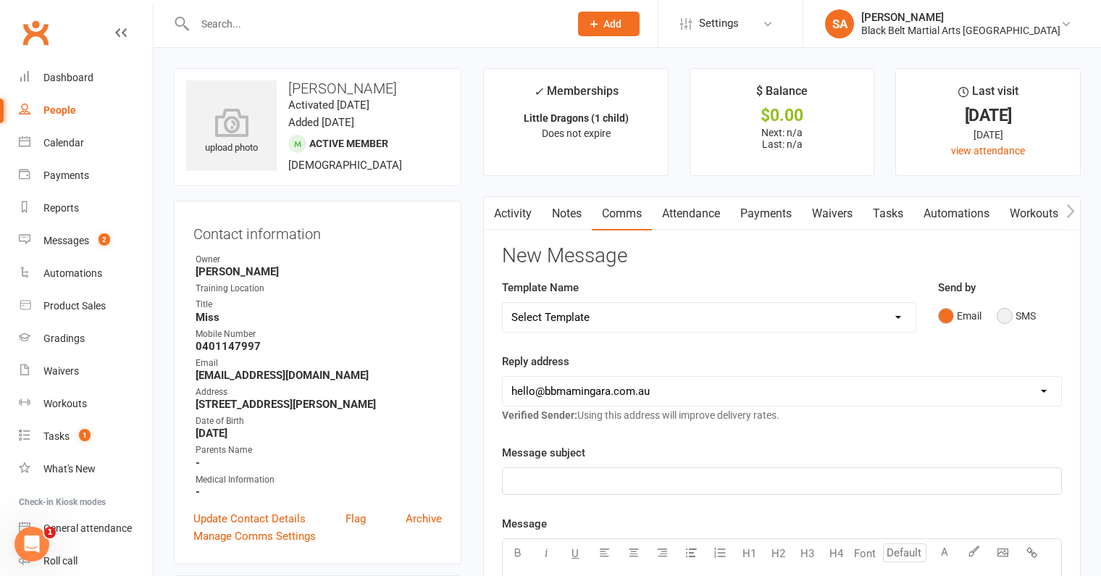
click at [1000, 322] on button "SMS" at bounding box center [1016, 316] width 39 height 28
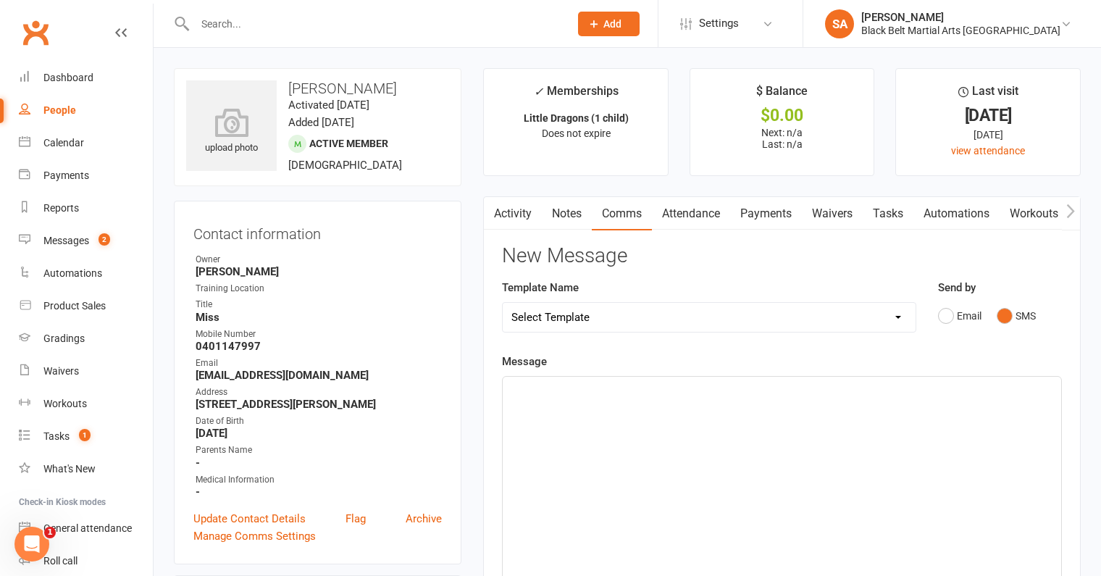
click at [848, 411] on div "﻿" at bounding box center [782, 485] width 559 height 217
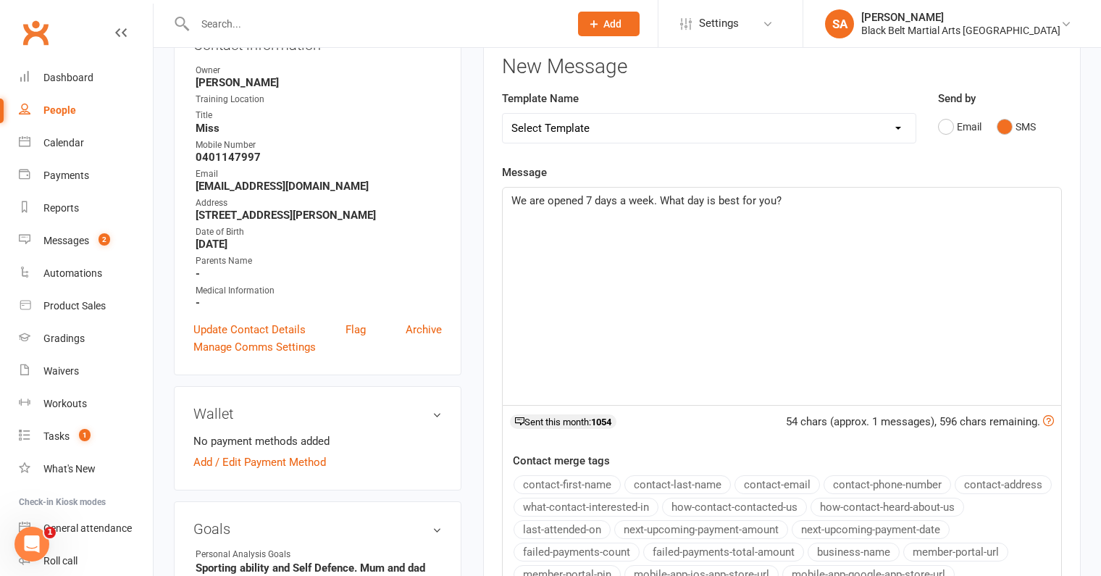
scroll to position [539, 0]
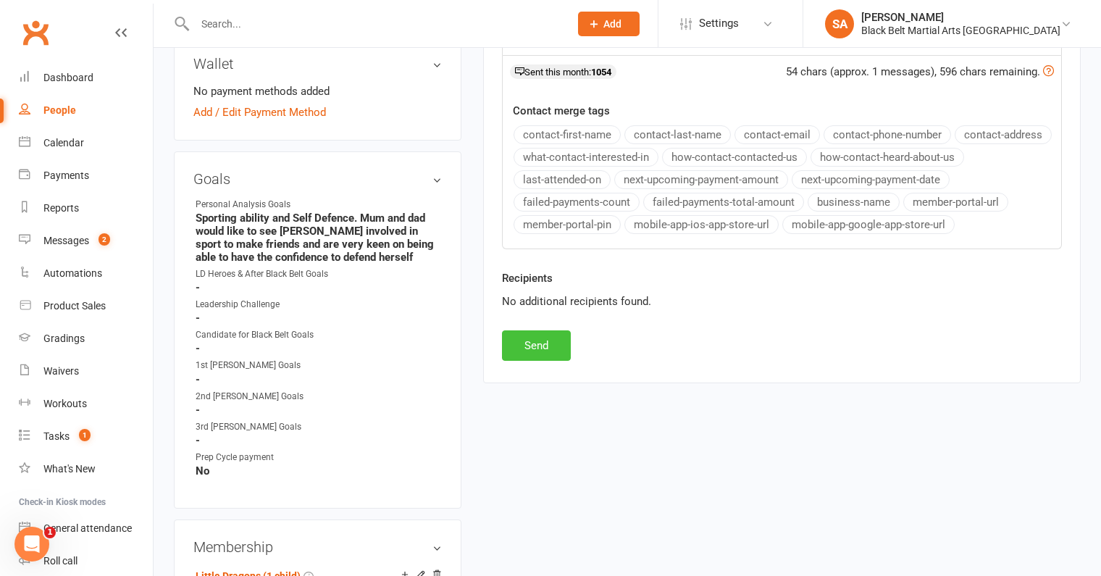
click at [532, 338] on button "Send" at bounding box center [536, 345] width 69 height 30
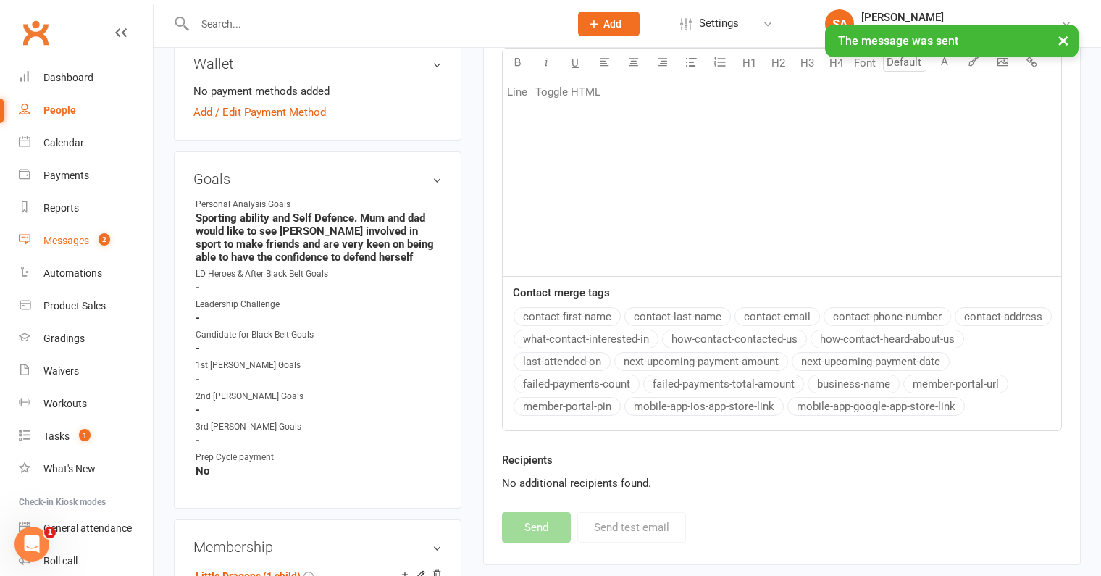
click at [92, 233] on link "Messages 2" at bounding box center [86, 241] width 134 height 33
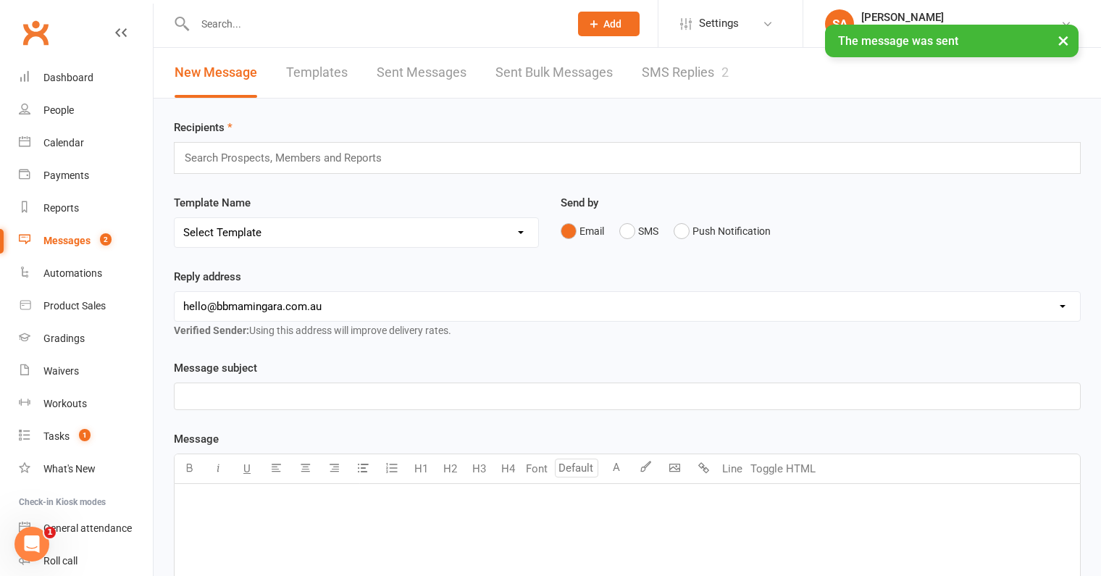
click at [667, 70] on link "SMS Replies 2" at bounding box center [685, 73] width 87 height 50
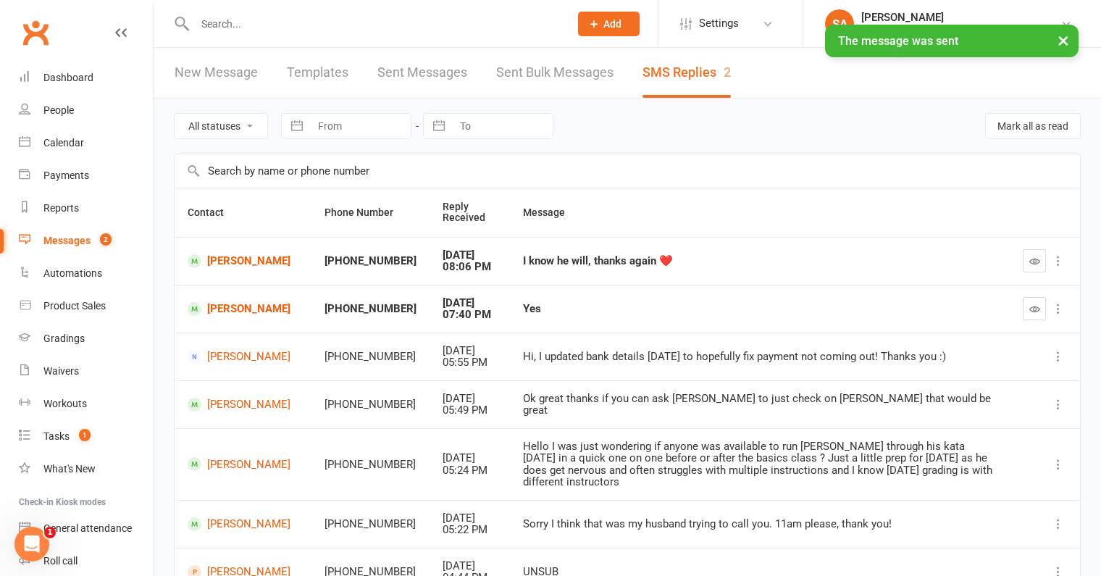
click at [1030, 139] on div "All statuses Read only Unread only Navigate forward to interact with the calend…" at bounding box center [627, 126] width 907 height 55
click at [1029, 123] on button "Mark all as read" at bounding box center [1033, 126] width 96 height 26
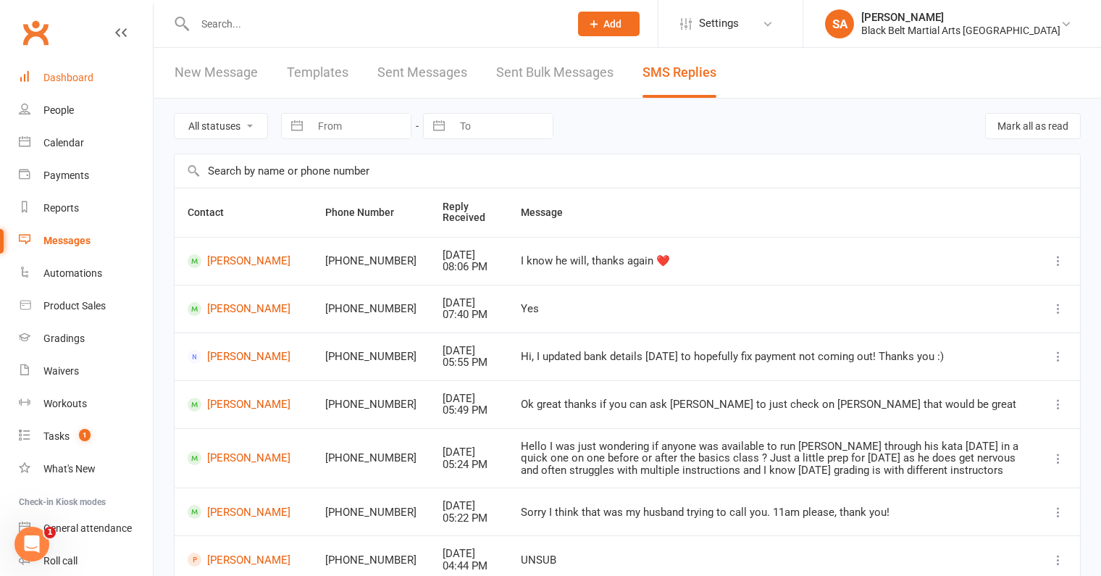
click at [90, 78] on div "Dashboard" at bounding box center [68, 78] width 50 height 12
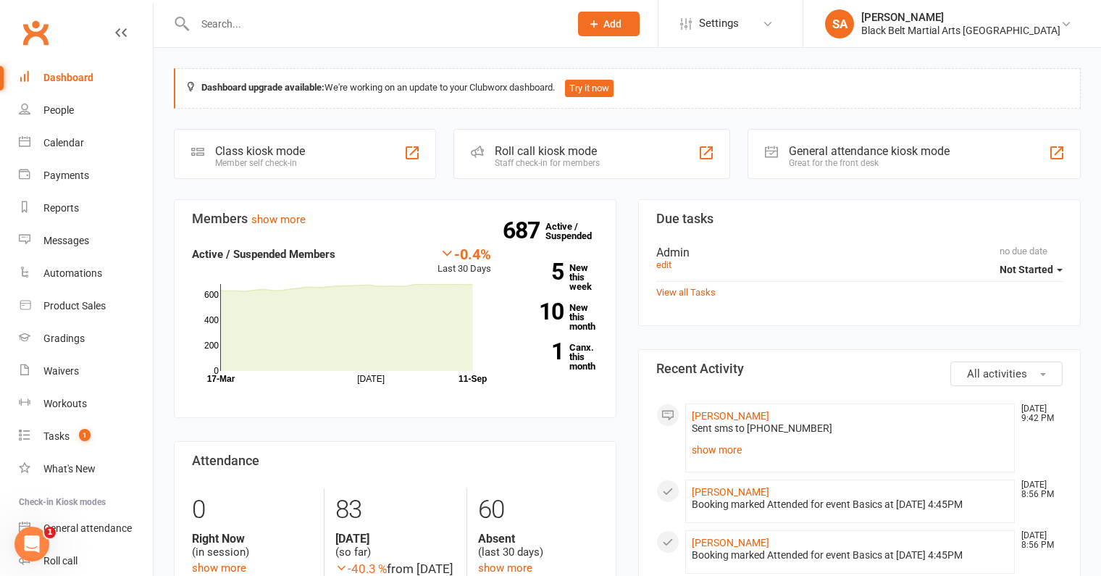
click at [248, 30] on input "text" at bounding box center [375, 24] width 369 height 20
paste input "Ellsmore"
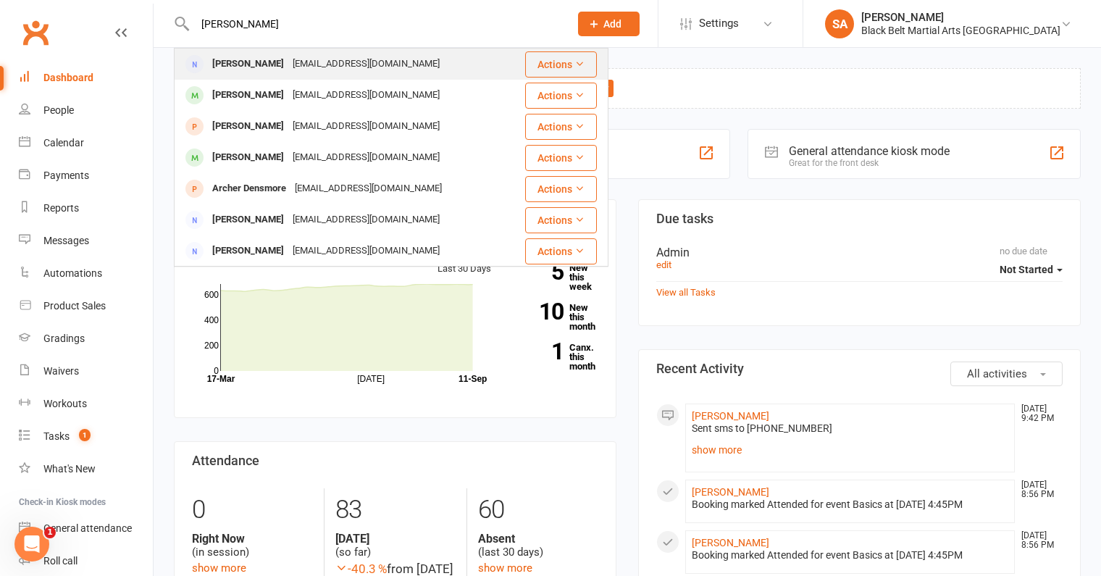
type input "Ellsmore"
click at [244, 65] on div "Elise Ellsmore" at bounding box center [248, 64] width 80 height 21
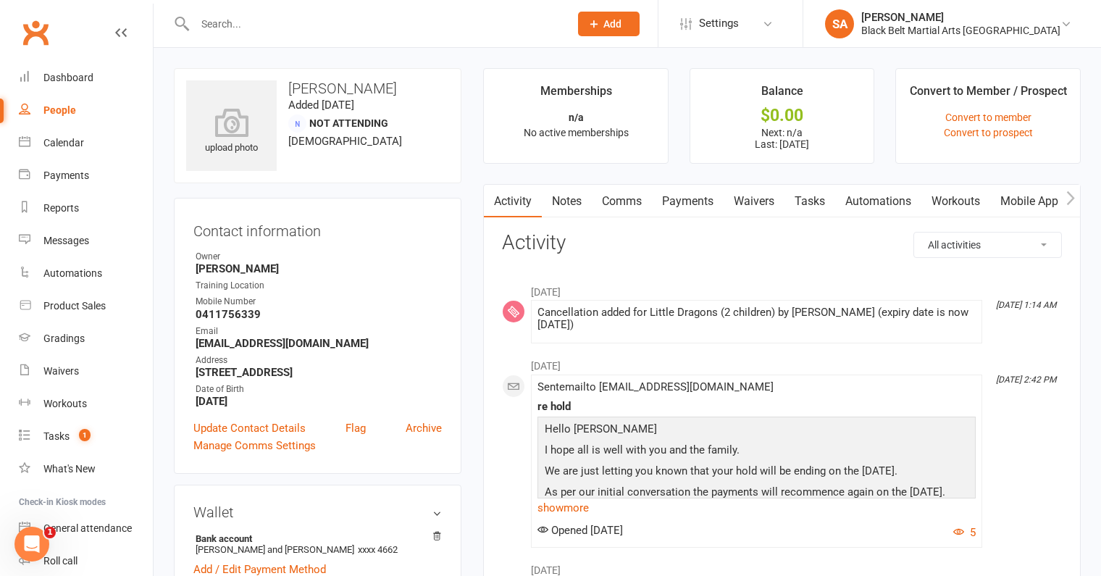
click at [677, 196] on link "Payments" at bounding box center [688, 201] width 72 height 33
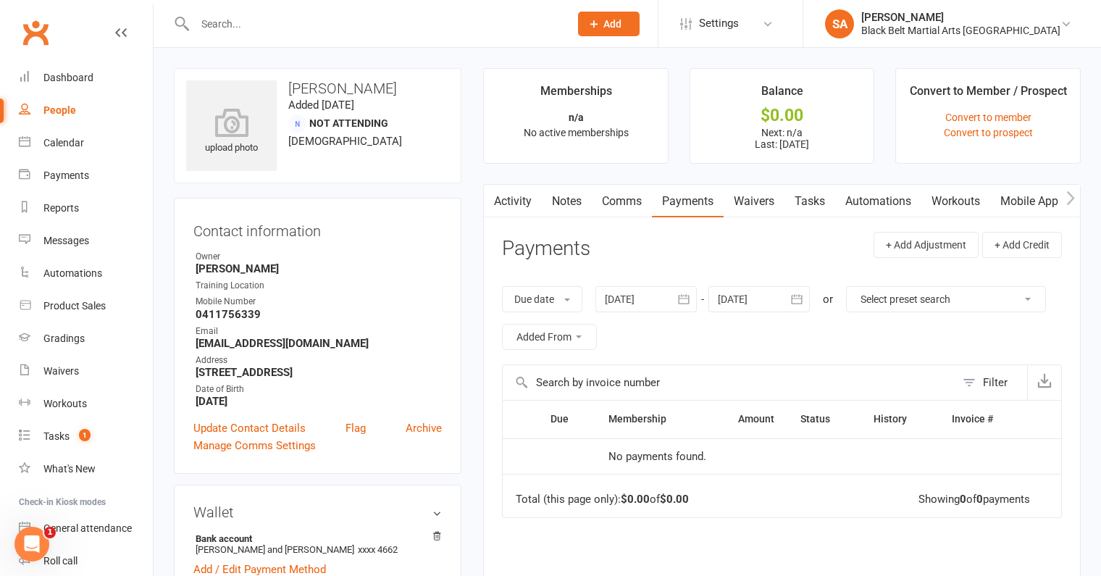
scroll to position [121, 0]
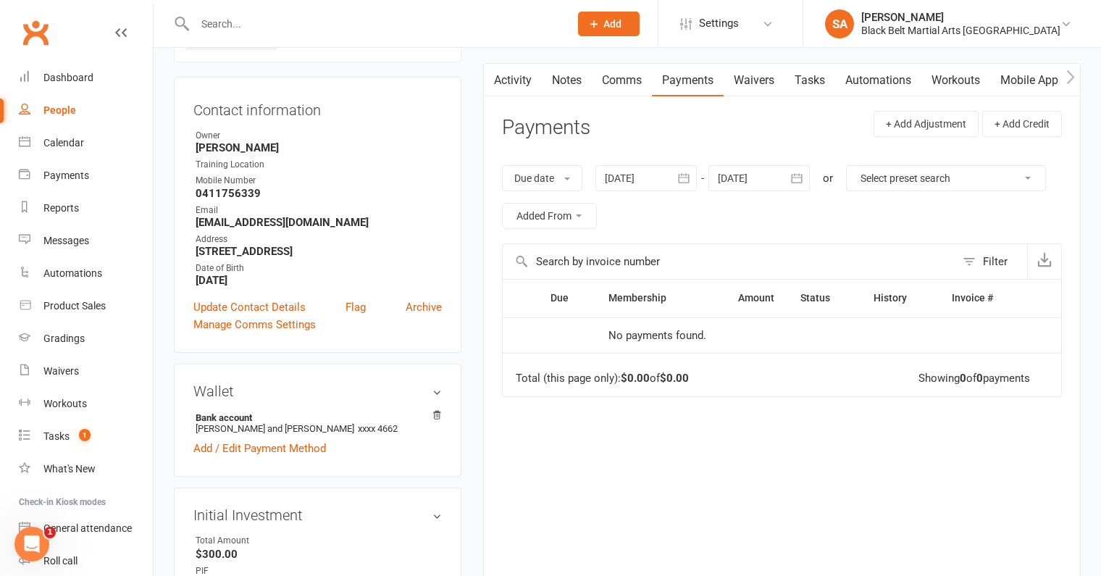
click at [248, 25] on input "text" at bounding box center [375, 24] width 369 height 20
paste input "O'connor"
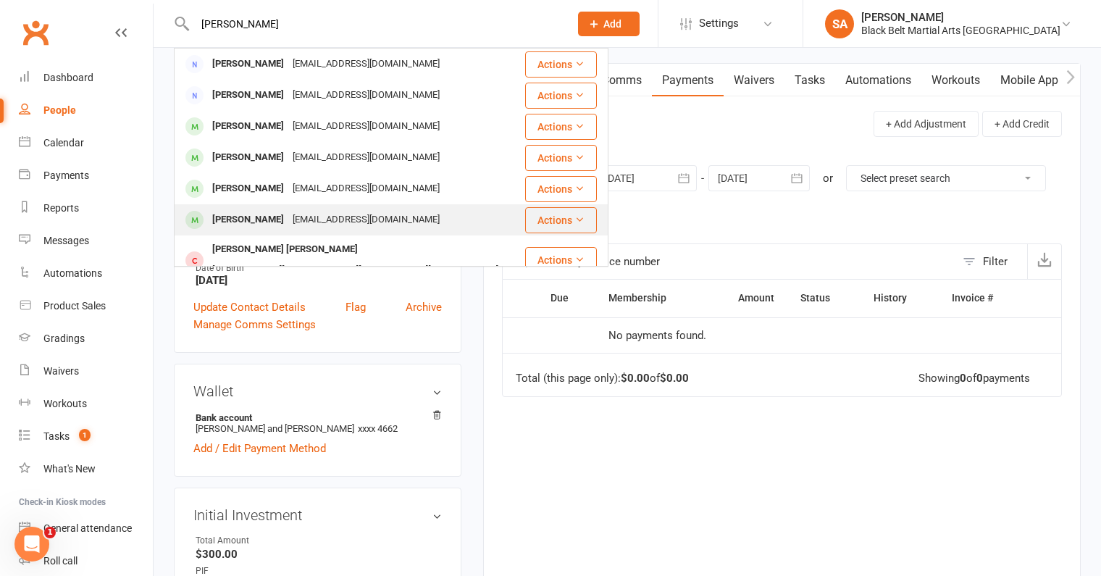
type input "O'connor"
click at [267, 207] on div "Scarlett O'connor simbub21@gmail.com" at bounding box center [349, 220] width 348 height 30
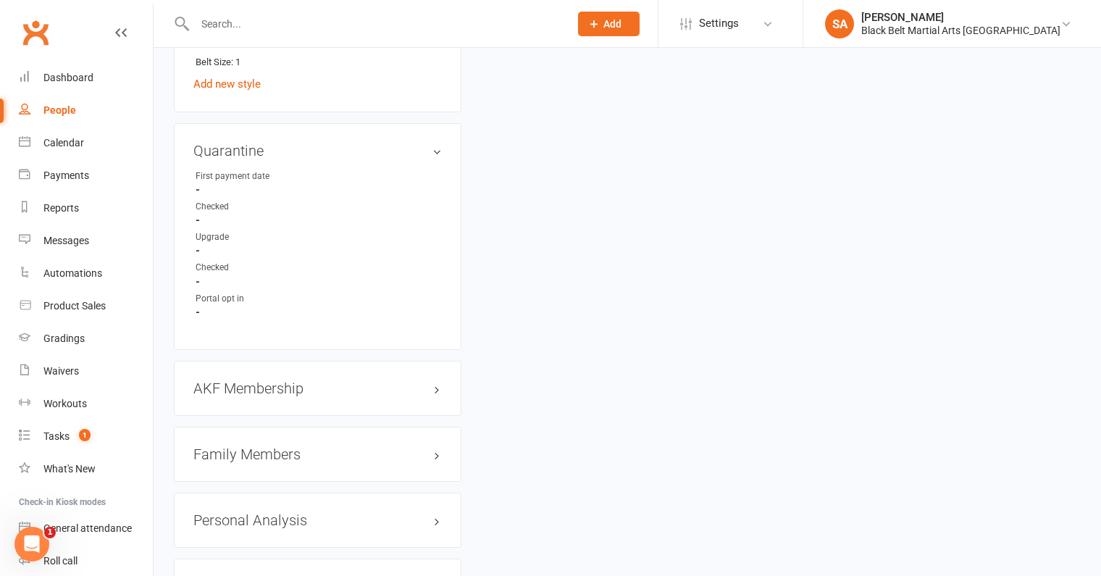
scroll to position [1306, 0]
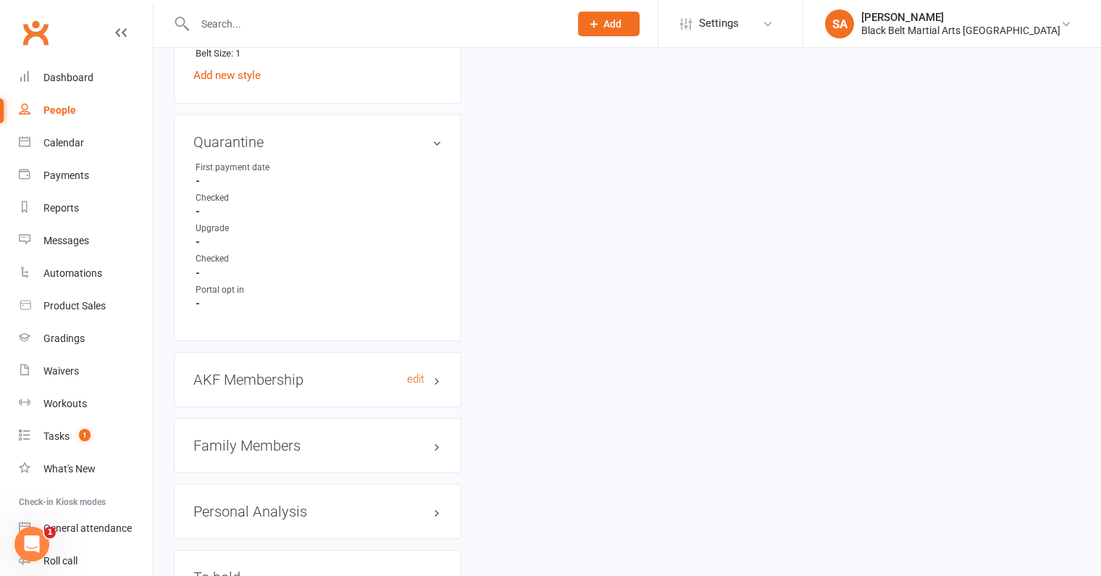
click at [277, 378] on h3 "AKF Membership edit" at bounding box center [317, 380] width 248 height 16
click at [274, 372] on h3 "AKF Membership edit" at bounding box center [317, 380] width 248 height 16
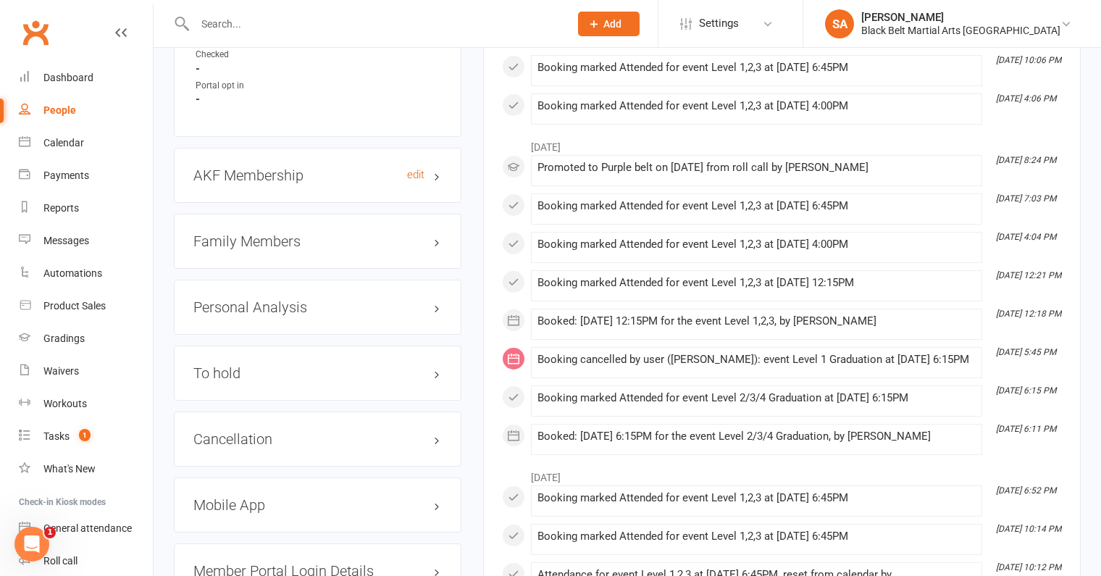
scroll to position [1517, 0]
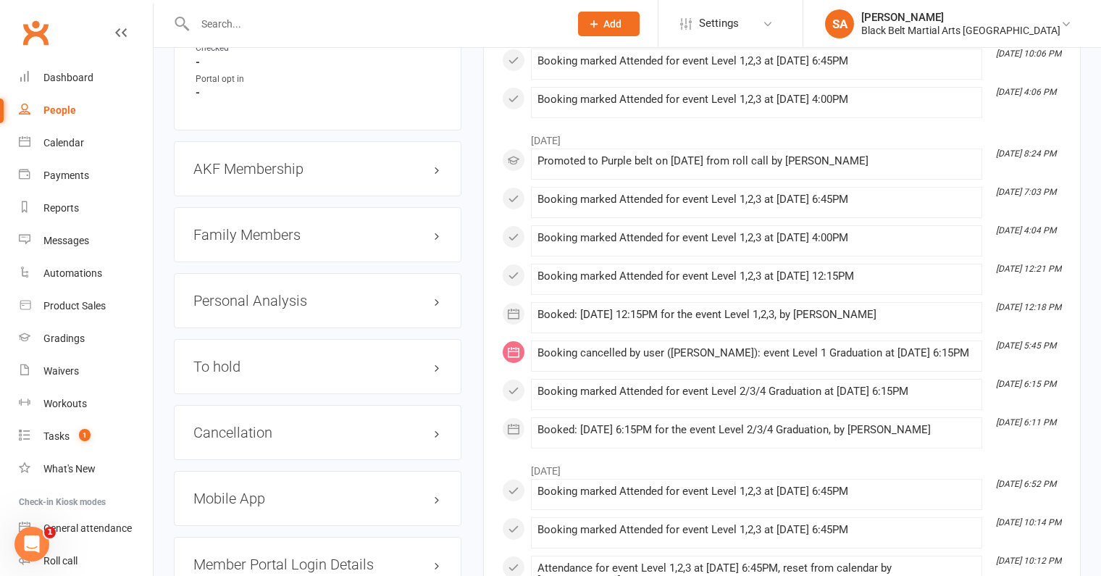
click at [273, 438] on div "Cancellation edit" at bounding box center [318, 432] width 288 height 55
click at [273, 429] on h3 "Cancellation edit" at bounding box center [317, 433] width 248 height 16
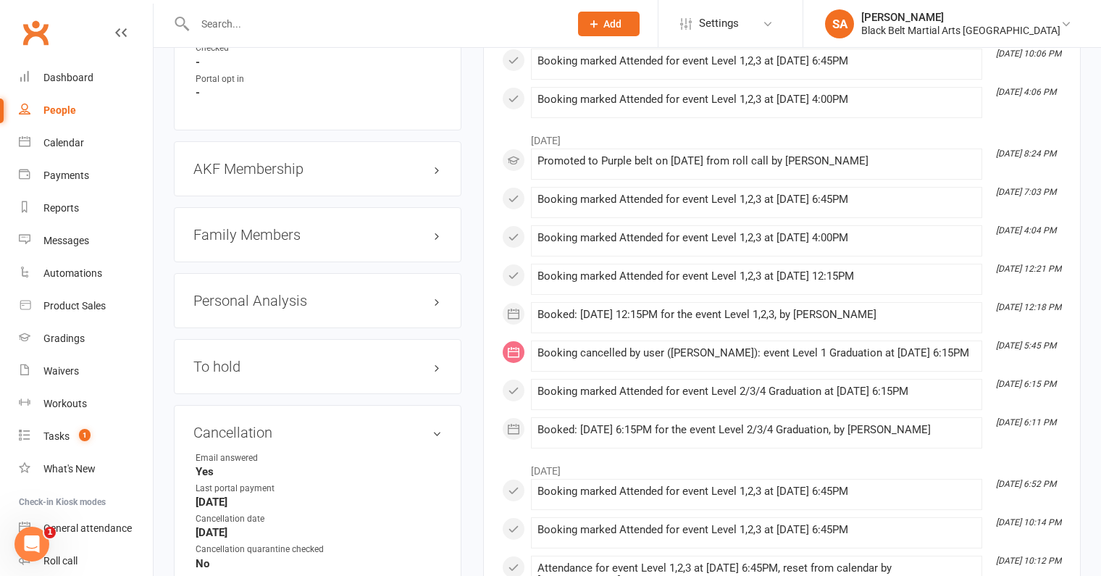
scroll to position [1594, 0]
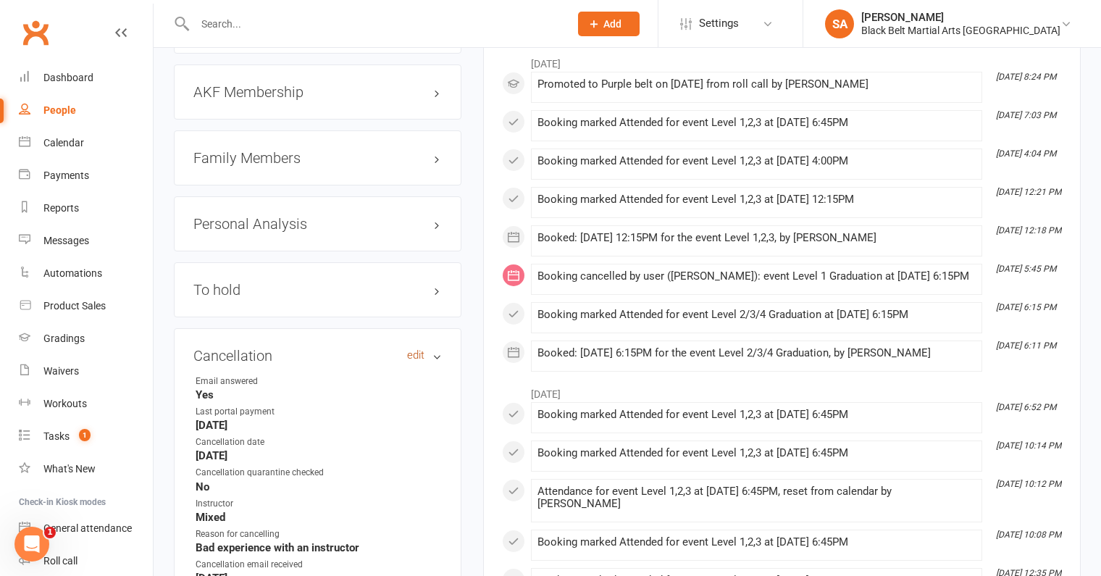
click at [414, 349] on link "edit" at bounding box center [415, 355] width 17 height 12
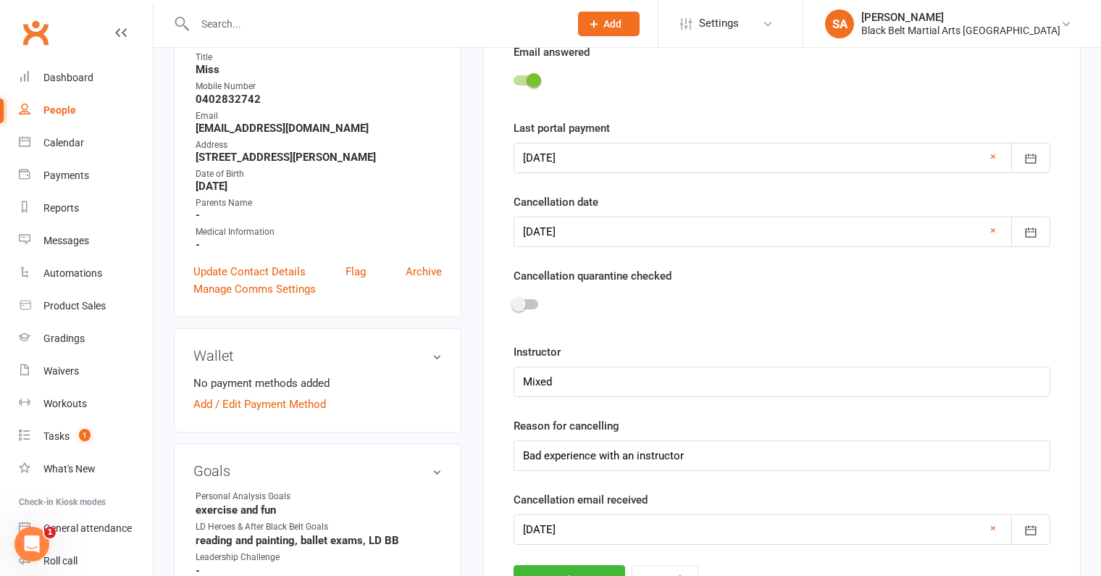
scroll to position [219, 0]
click at [558, 227] on div at bounding box center [782, 231] width 537 height 30
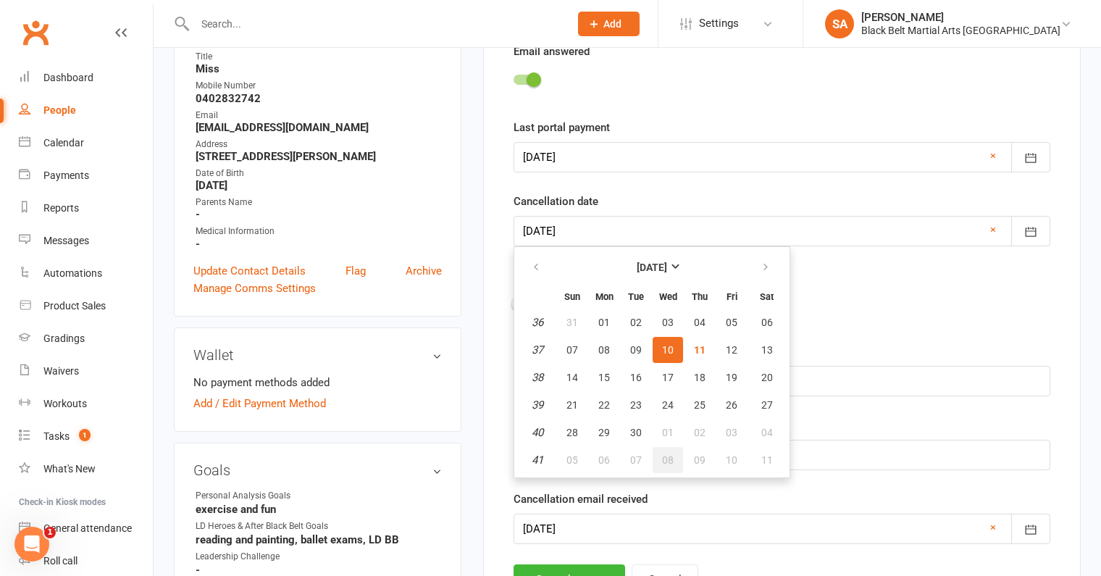
click at [668, 454] on span "08" at bounding box center [668, 460] width 12 height 12
type input "08 Oct 2025"
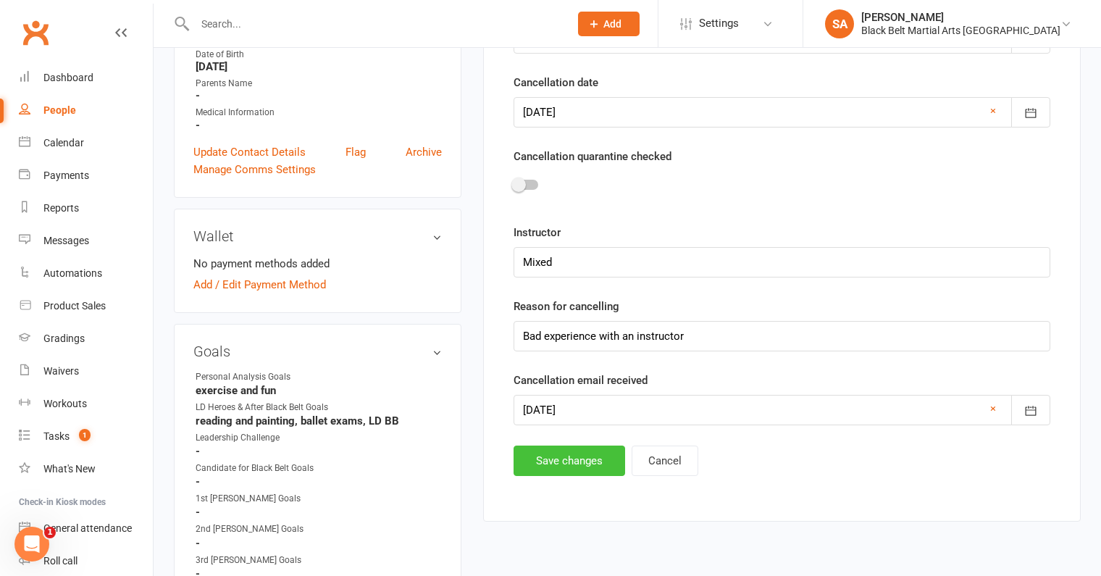
scroll to position [338, 0]
click at [580, 471] on div "Cancellation Email answered Last portal payment 29 Aug 2025 August 2025 Sun Mon…" at bounding box center [782, 189] width 598 height 663
click at [721, 332] on input "Bad experience with an instructor" at bounding box center [782, 335] width 537 height 30
type input "Bad experience with an instructor - Extended due to graduation"
click at [566, 456] on button "Save changes" at bounding box center [570, 460] width 112 height 30
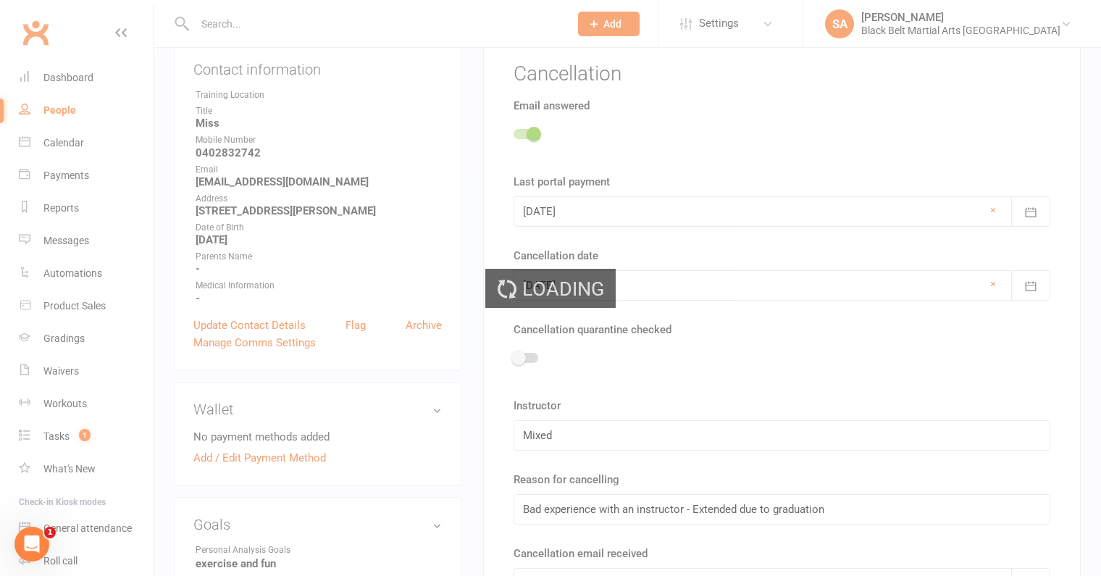
scroll to position [0, 0]
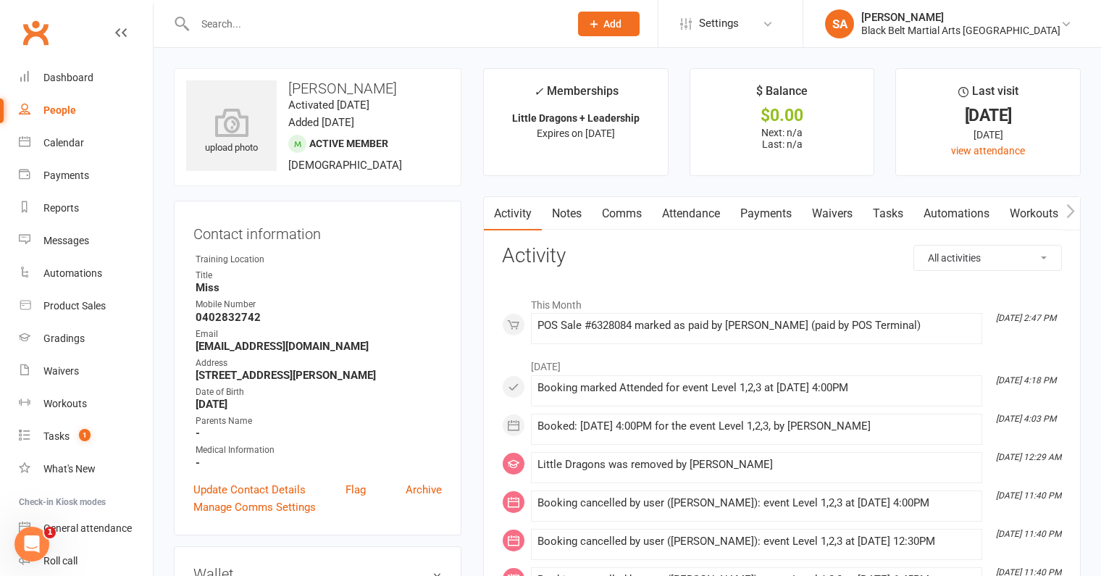
click at [251, 30] on input "text" at bounding box center [375, 24] width 369 height 20
paste input "Cairns"
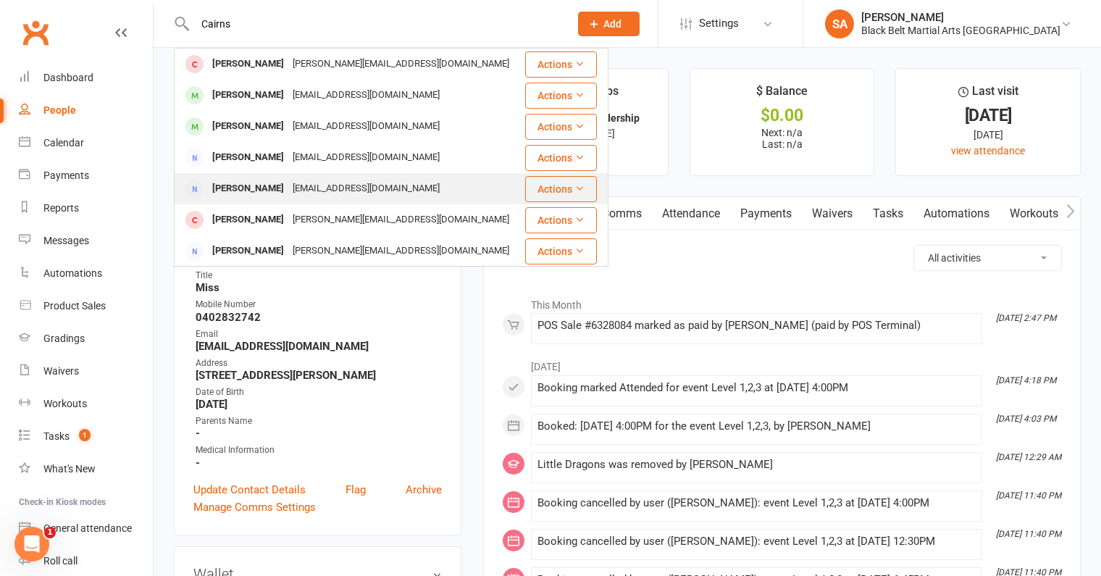
type input "Cairns"
click at [323, 187] on div "halverine@hotmail.com" at bounding box center [366, 188] width 156 height 21
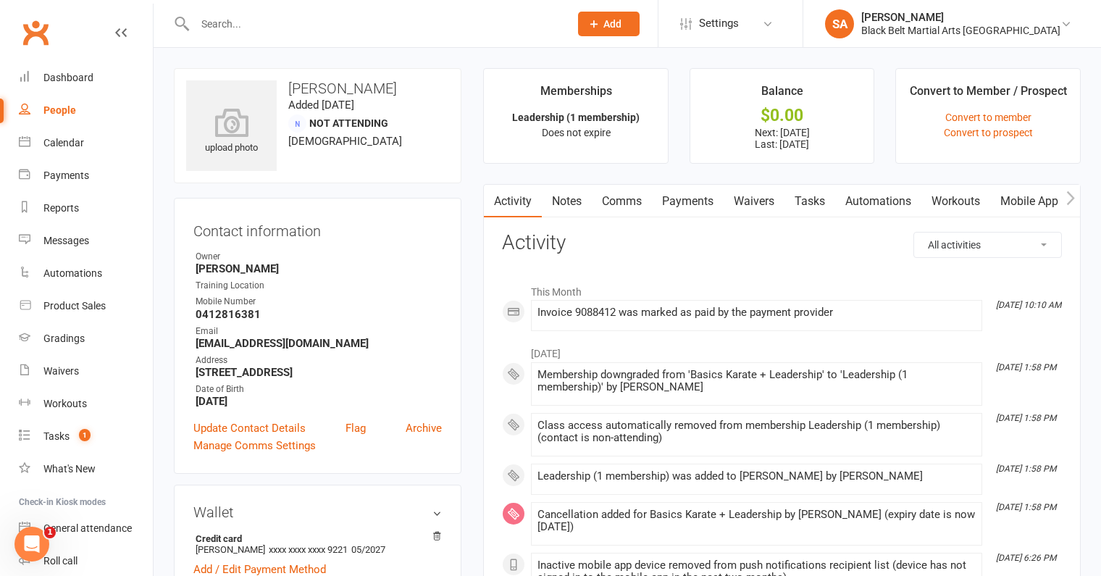
click at [686, 201] on link "Payments" at bounding box center [688, 201] width 72 height 33
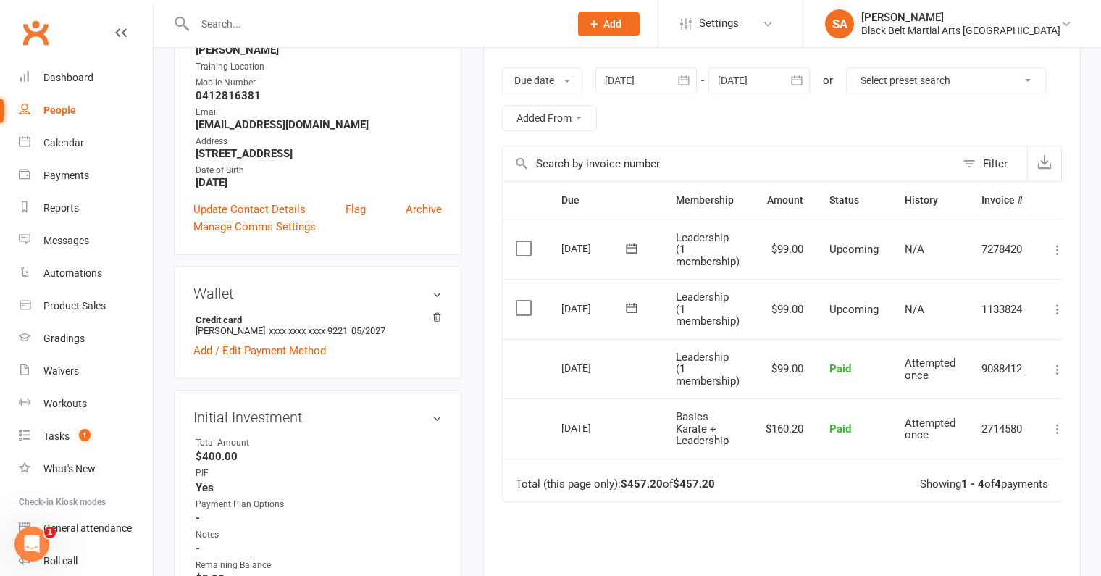
scroll to position [225, 0]
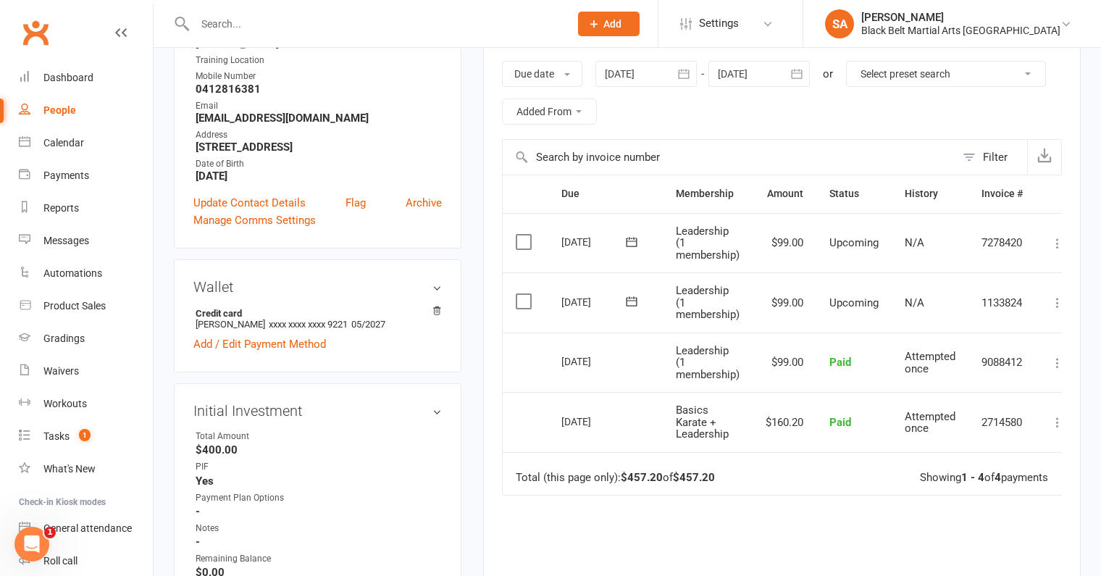
click at [238, 14] on input "text" at bounding box center [375, 24] width 369 height 20
paste input "Lipman"
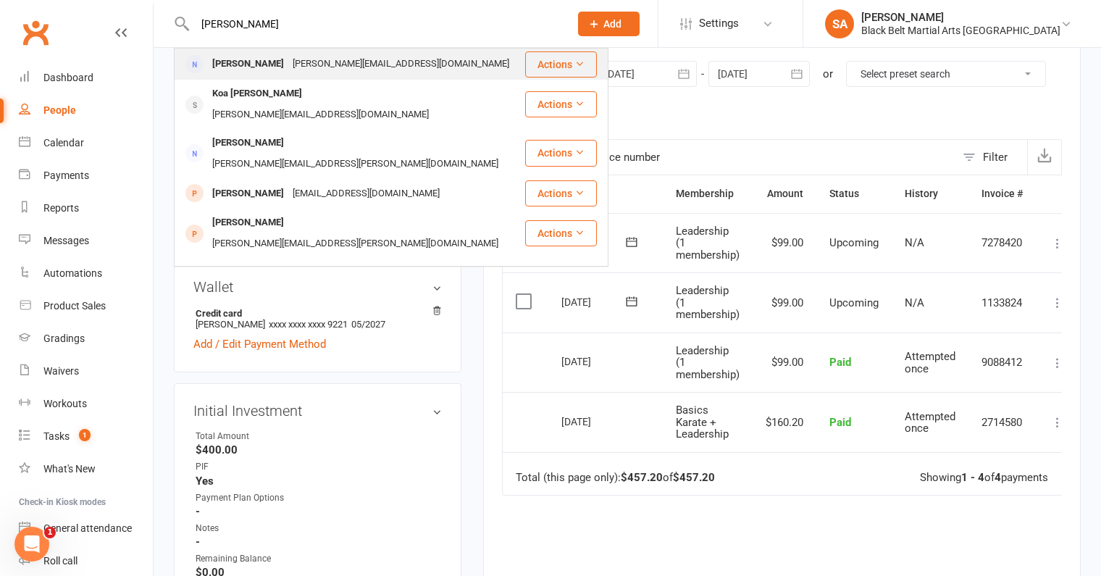
type input "Lipman"
click at [257, 72] on div "Aaron Lipman" at bounding box center [248, 64] width 80 height 21
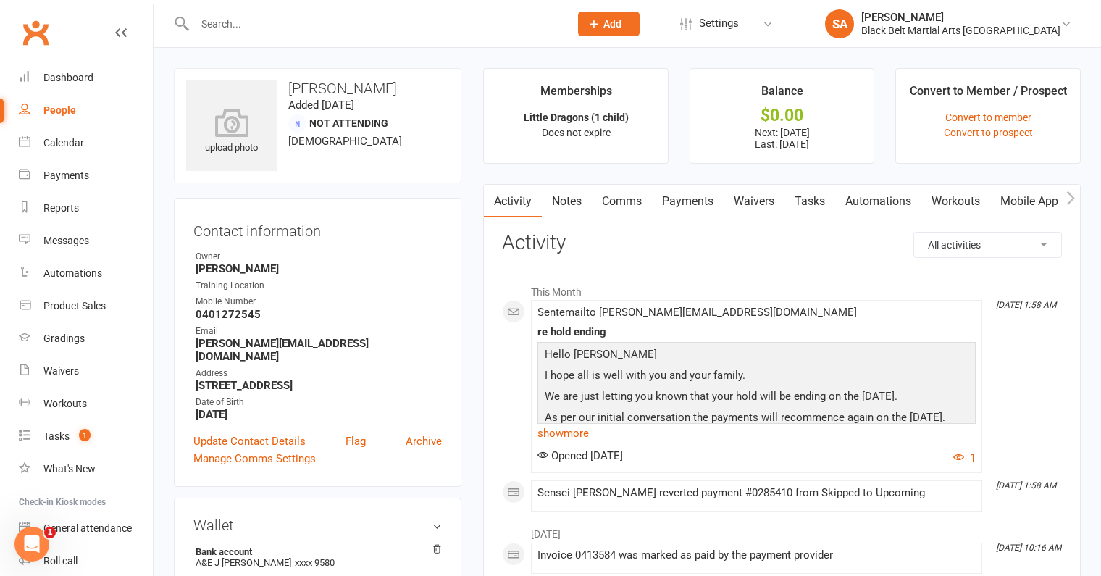
click at [690, 202] on link "Payments" at bounding box center [688, 201] width 72 height 33
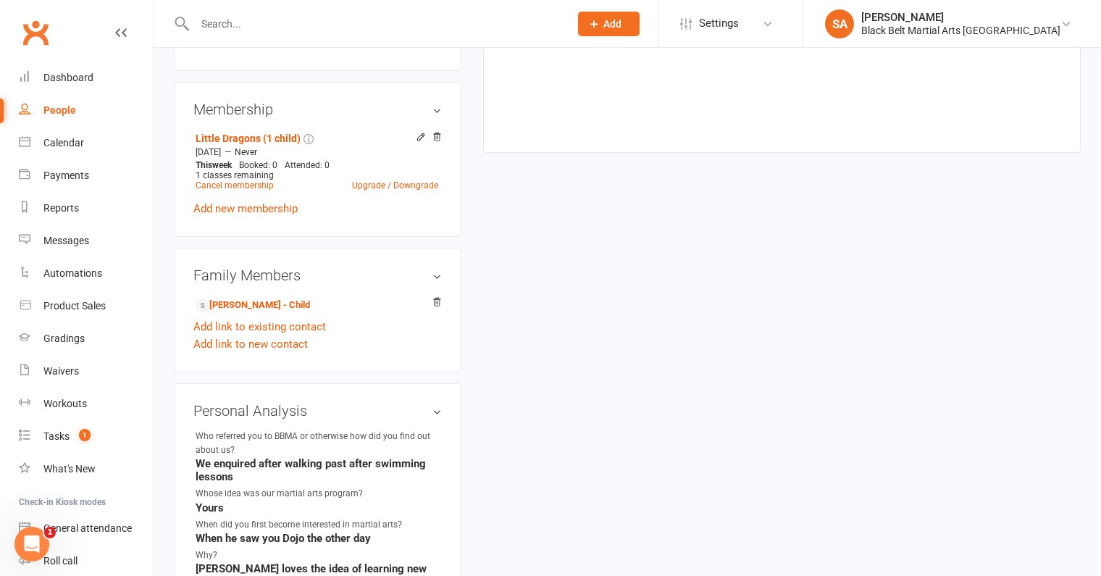
scroll to position [779, 0]
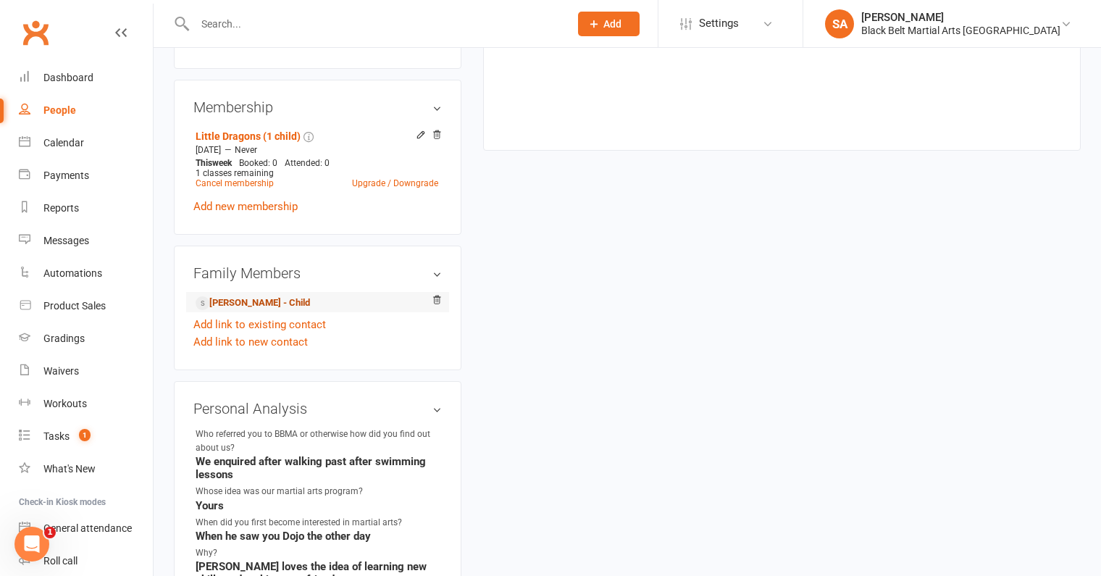
click at [242, 296] on link "Koa Lipman - Child" at bounding box center [253, 303] width 114 height 15
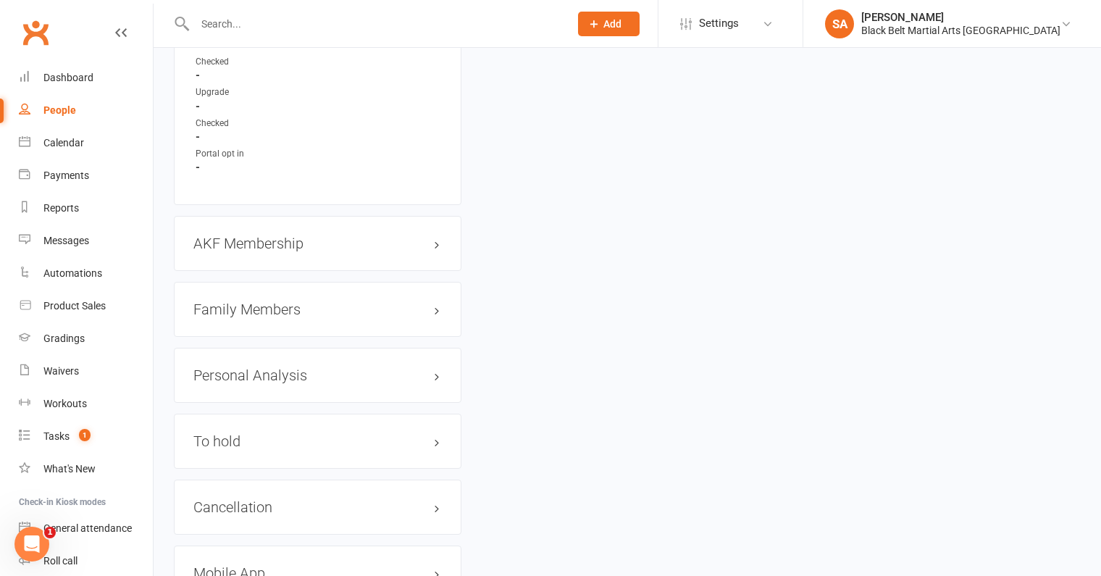
scroll to position [1508, 0]
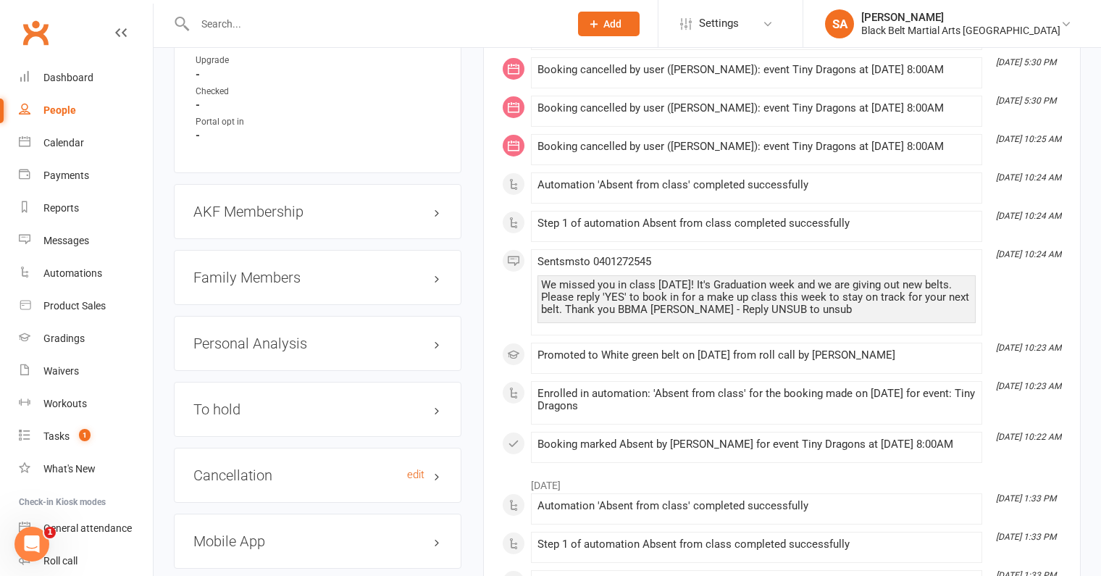
click at [277, 467] on h3 "Cancellation edit" at bounding box center [317, 475] width 248 height 16
click at [411, 469] on link "edit" at bounding box center [415, 475] width 17 height 12
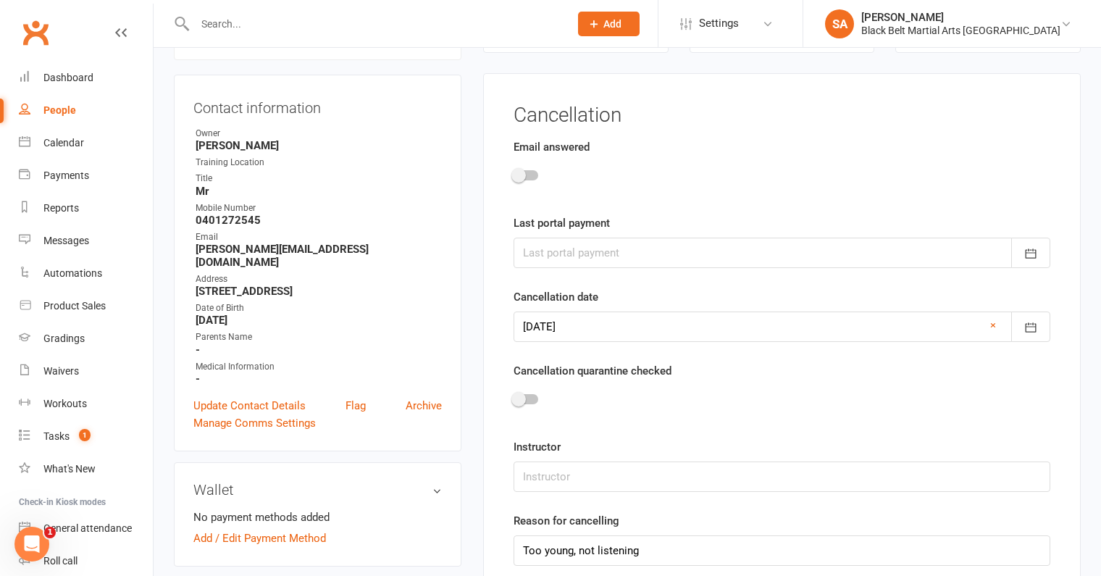
scroll to position [136, 0]
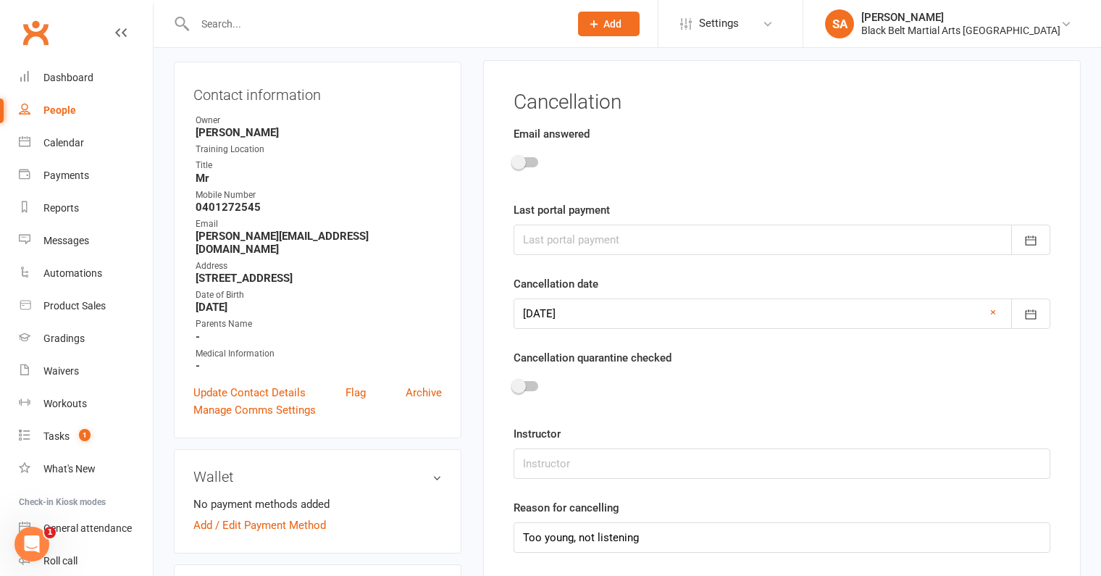
click at [585, 308] on div at bounding box center [782, 313] width 537 height 30
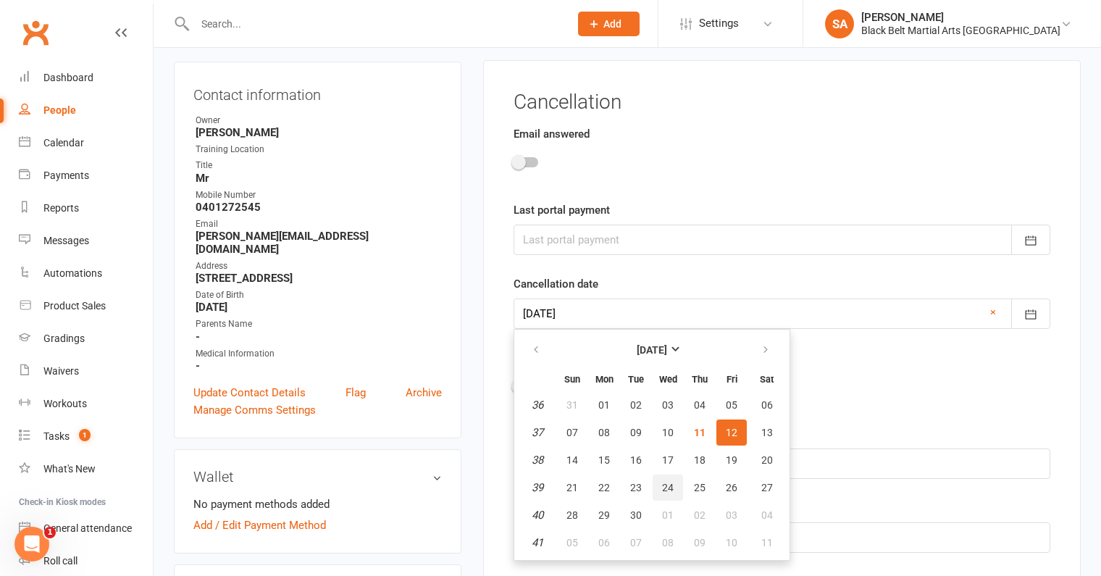
click at [659, 482] on button "24" at bounding box center [668, 488] width 30 height 26
type input "24 Sep 2025"
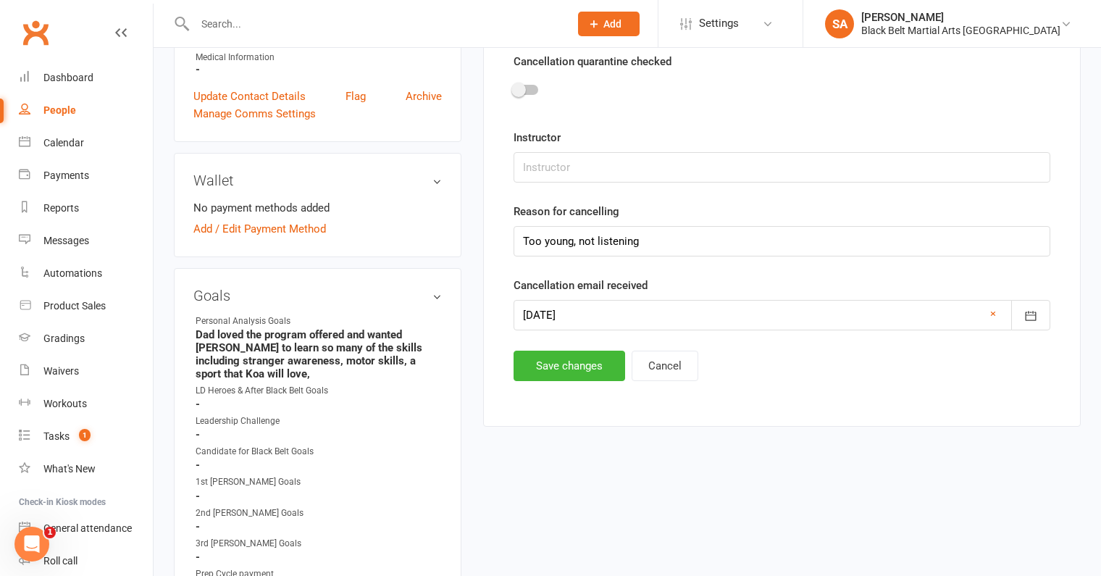
scroll to position [527, 0]
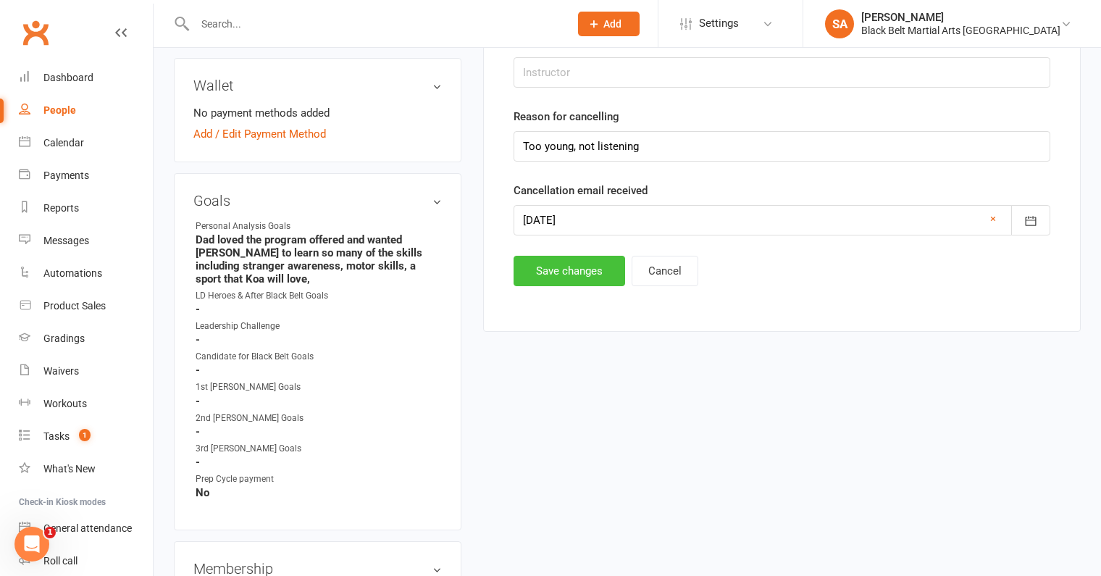
click at [569, 264] on button "Save changes" at bounding box center [570, 271] width 112 height 30
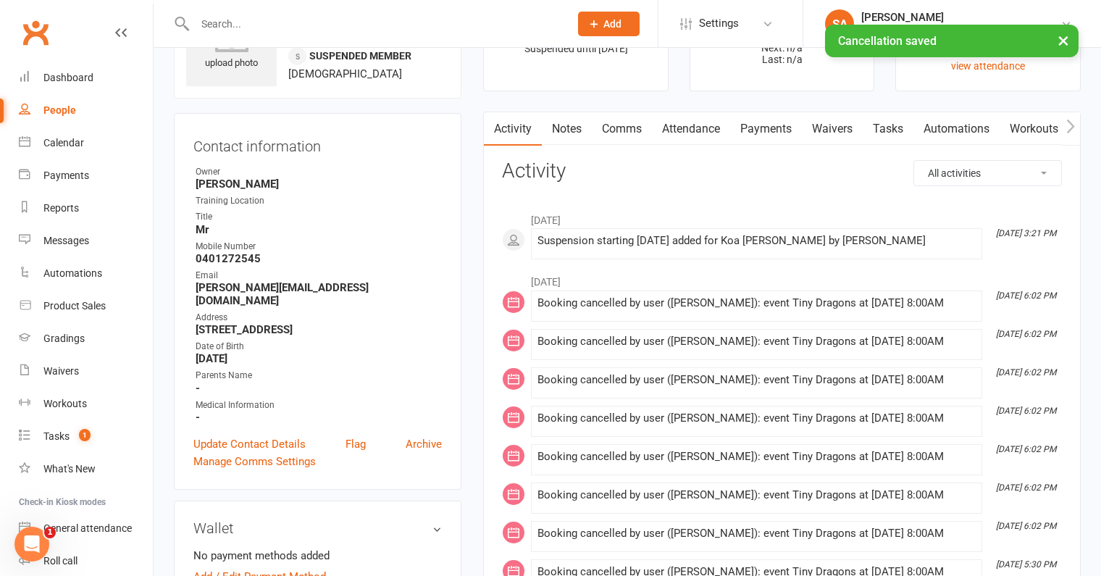
scroll to position [0, 0]
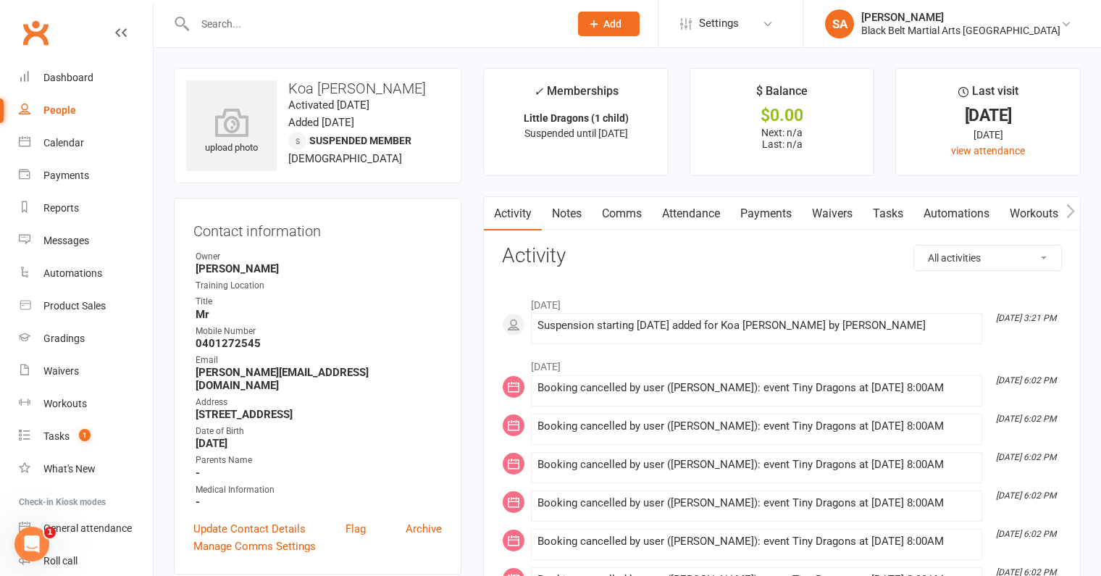
click at [241, 23] on input "text" at bounding box center [375, 24] width 369 height 20
paste input "Barker"
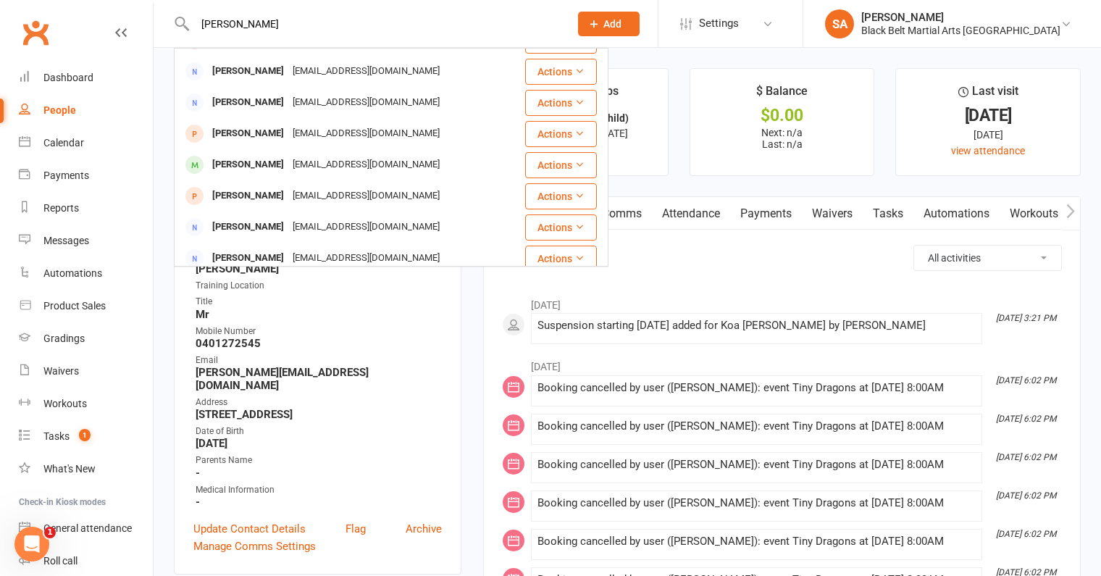
scroll to position [237, 0]
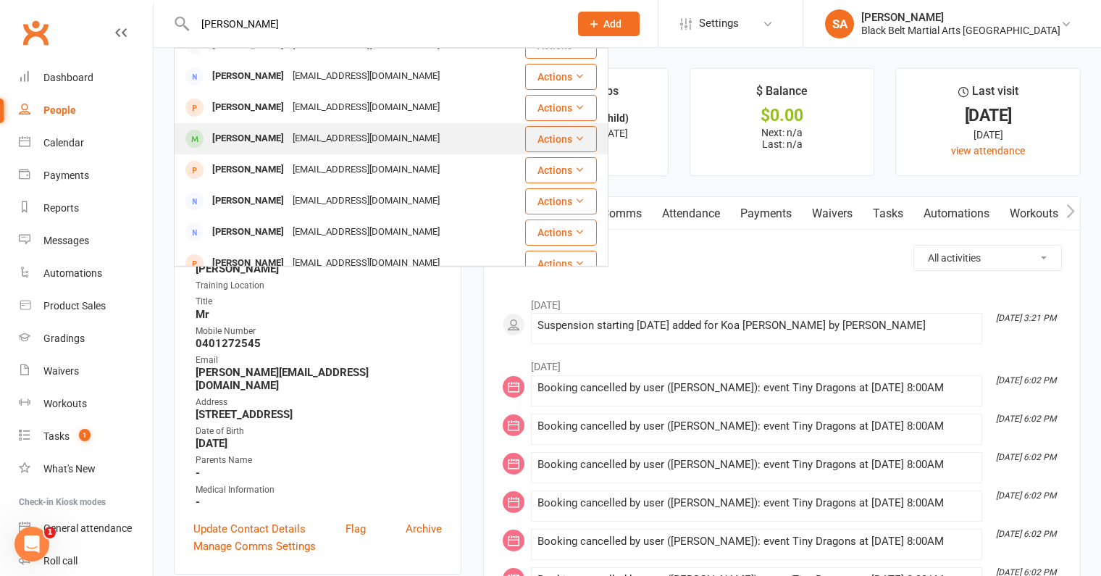
type input "Barker"
click at [326, 148] on div "magickemma@yahoo.com.au" at bounding box center [366, 138] width 156 height 21
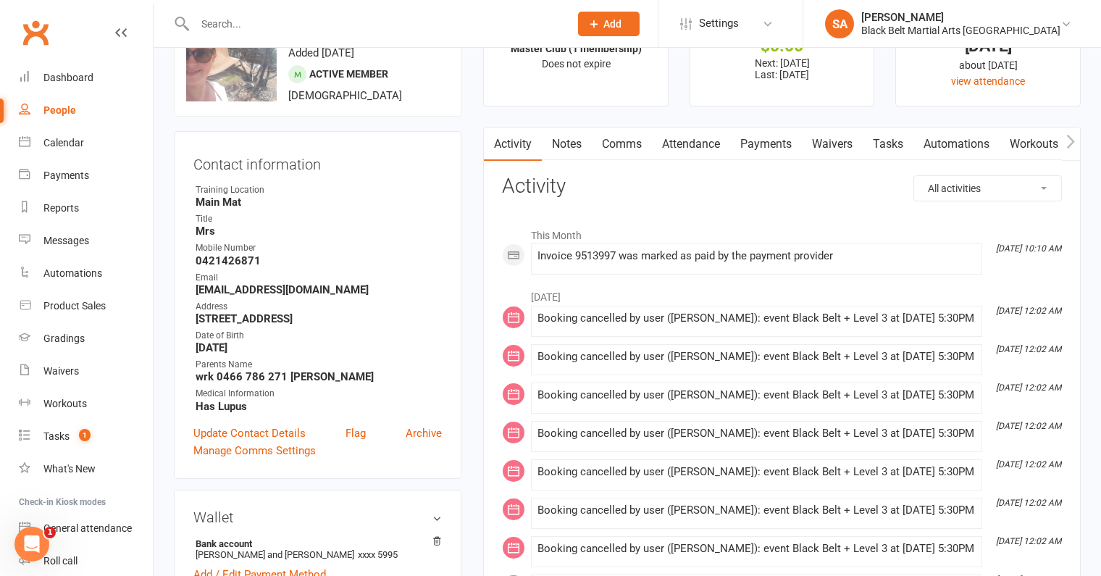
scroll to position [71, 0]
click at [777, 146] on link "Payments" at bounding box center [766, 142] width 72 height 33
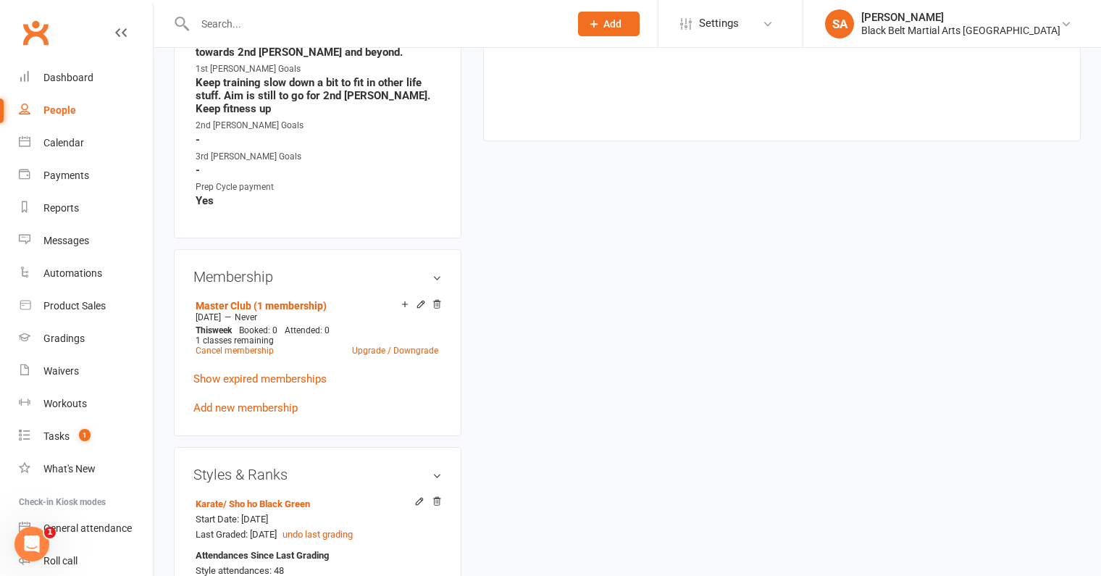
scroll to position [886, 0]
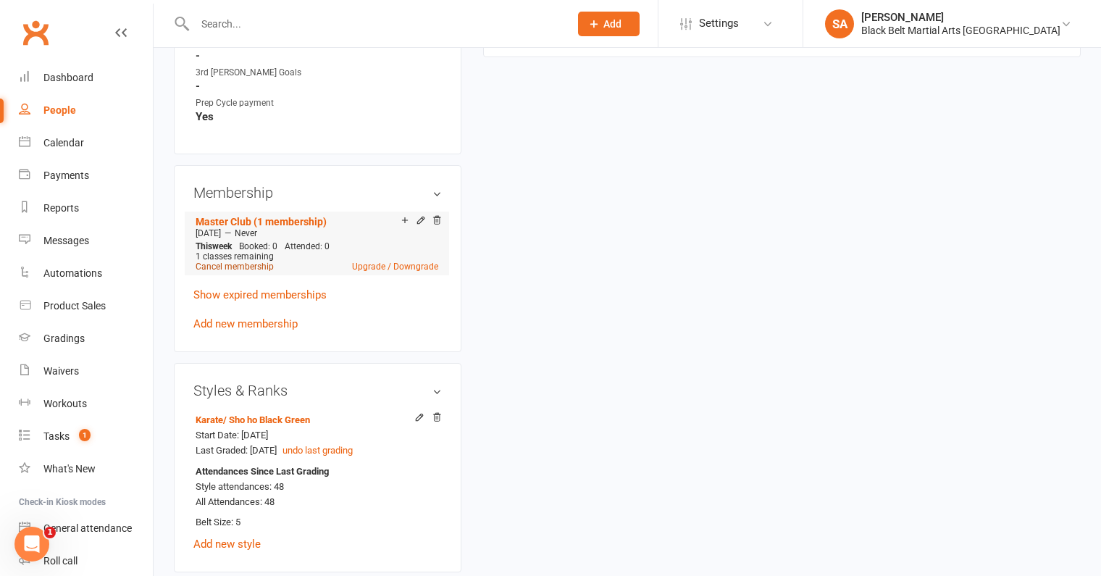
click at [248, 263] on link "Cancel membership" at bounding box center [235, 267] width 78 height 10
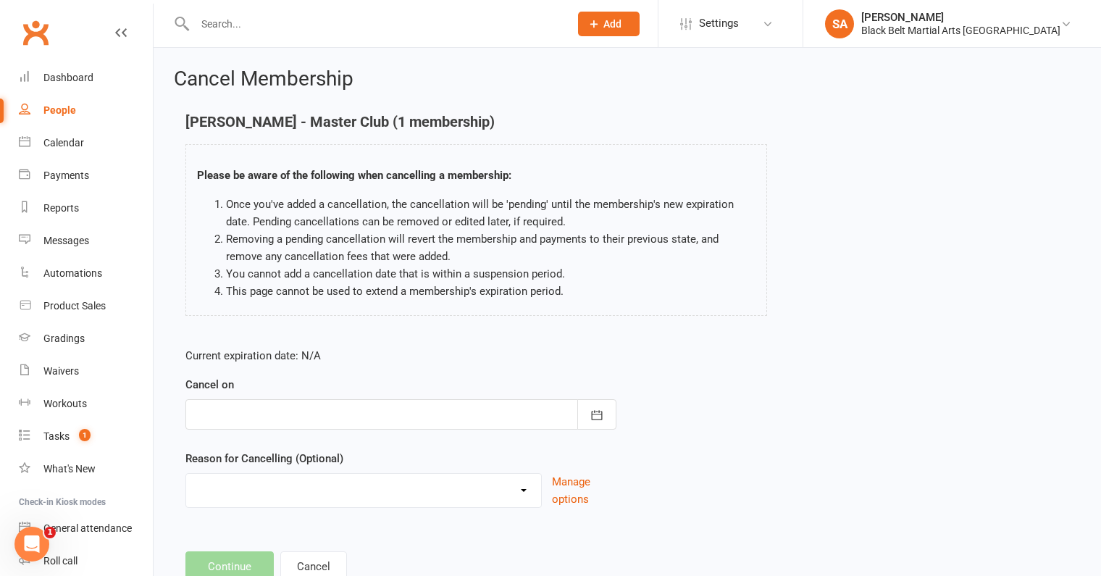
click at [314, 414] on div at bounding box center [400, 414] width 431 height 30
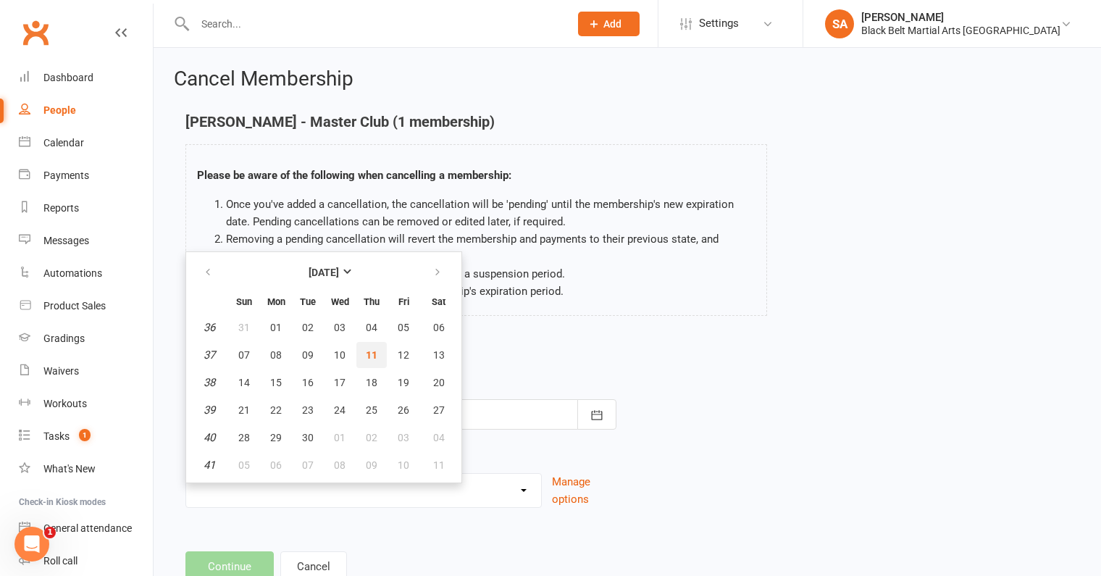
click at [369, 351] on span "11" at bounding box center [372, 355] width 12 height 12
type input "11 Sep 2025"
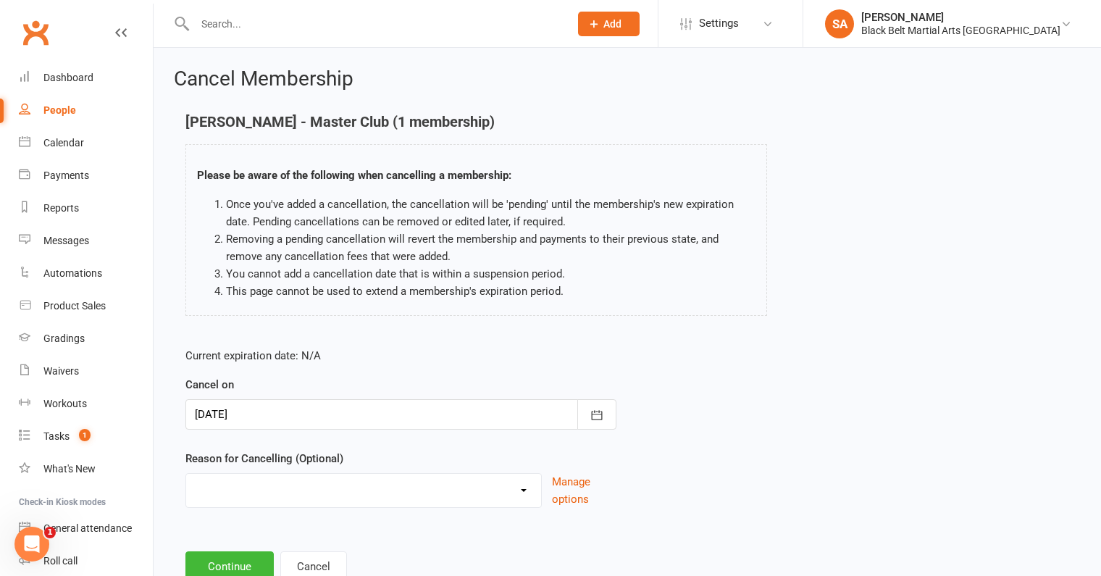
click at [280, 482] on select "Family Circumstances Family member joined Family Member Quit Financial Health /…" at bounding box center [363, 488] width 355 height 29
select select "13"
click at [186, 474] on select "Family Circumstances Family member joined Family Member Quit Financial Health /…" at bounding box center [363, 488] width 355 height 29
click at [238, 556] on button "Continue" at bounding box center [229, 566] width 88 height 30
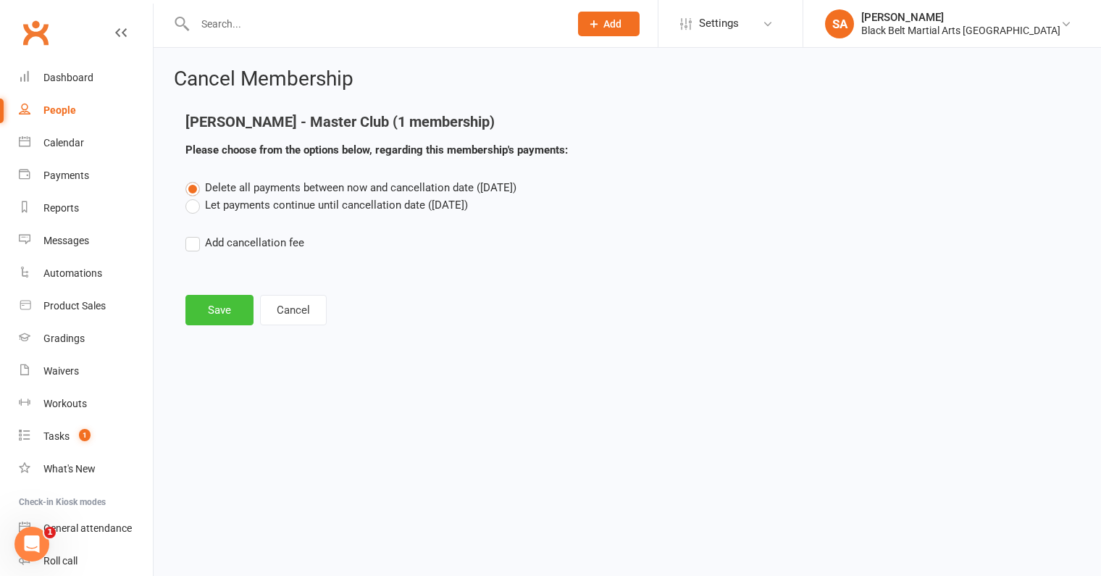
click at [215, 314] on button "Save" at bounding box center [219, 310] width 68 height 30
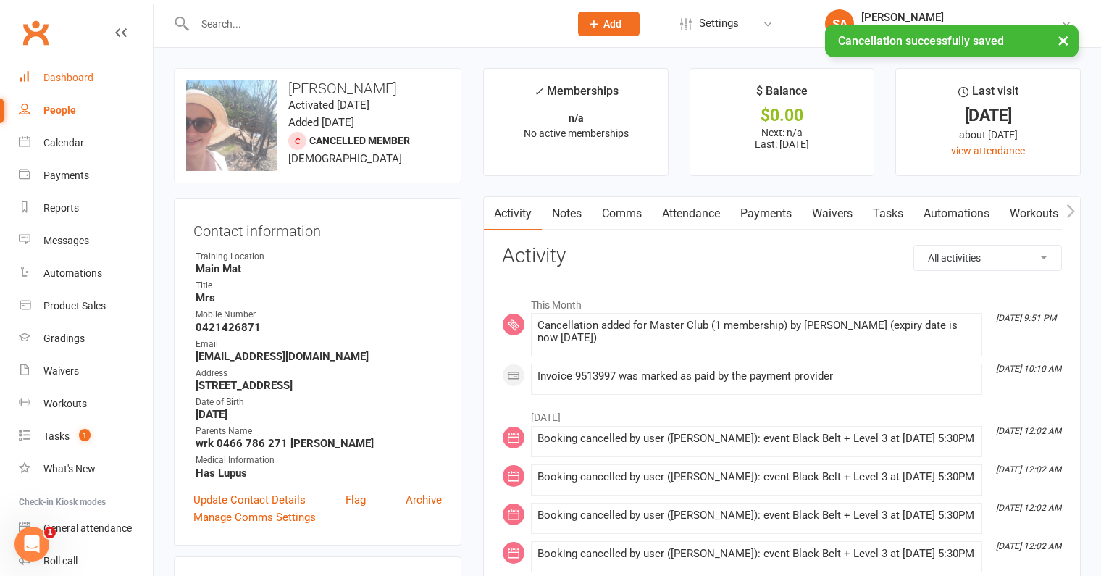
click at [75, 80] on div "Dashboard" at bounding box center [68, 78] width 50 height 12
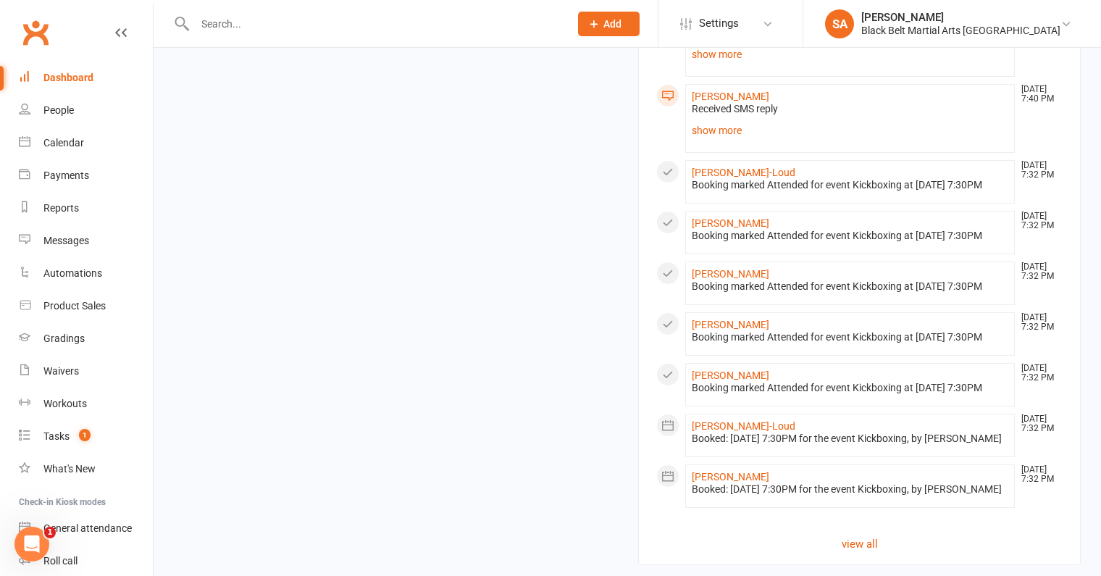
scroll to position [1200, 0]
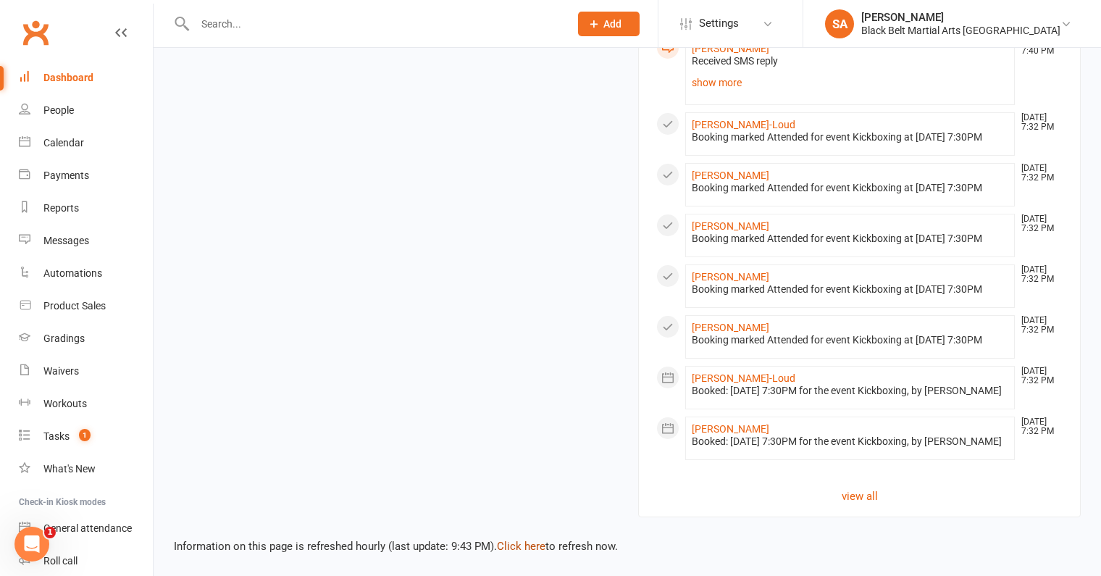
click at [535, 545] on link "Click here" at bounding box center [521, 546] width 49 height 13
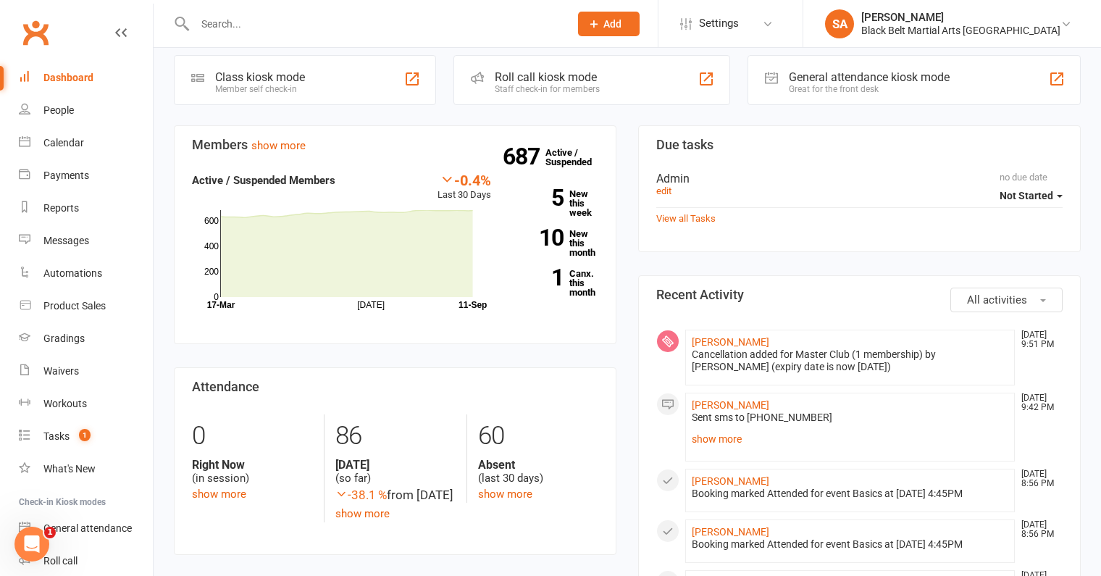
scroll to position [0, 0]
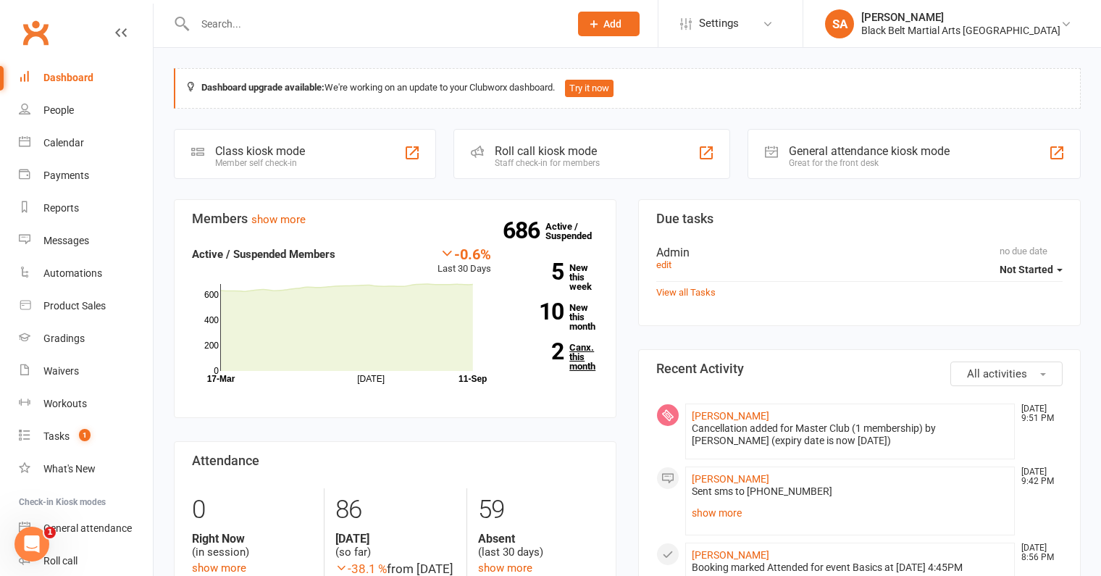
click at [570, 346] on link "2 Canx. this month" at bounding box center [555, 357] width 85 height 28
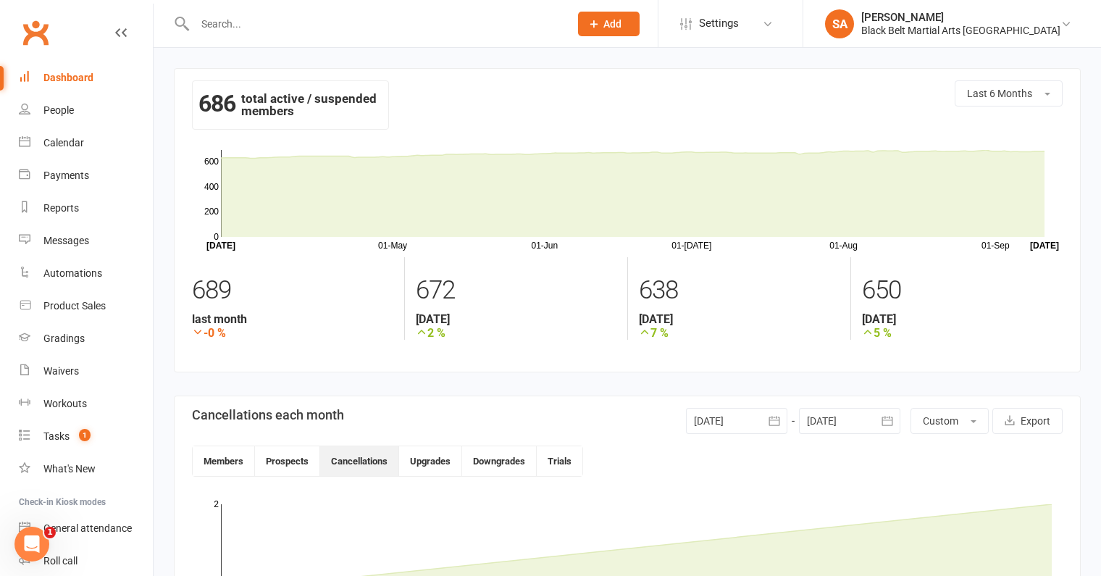
click at [77, 83] on div "Dashboard" at bounding box center [68, 78] width 50 height 12
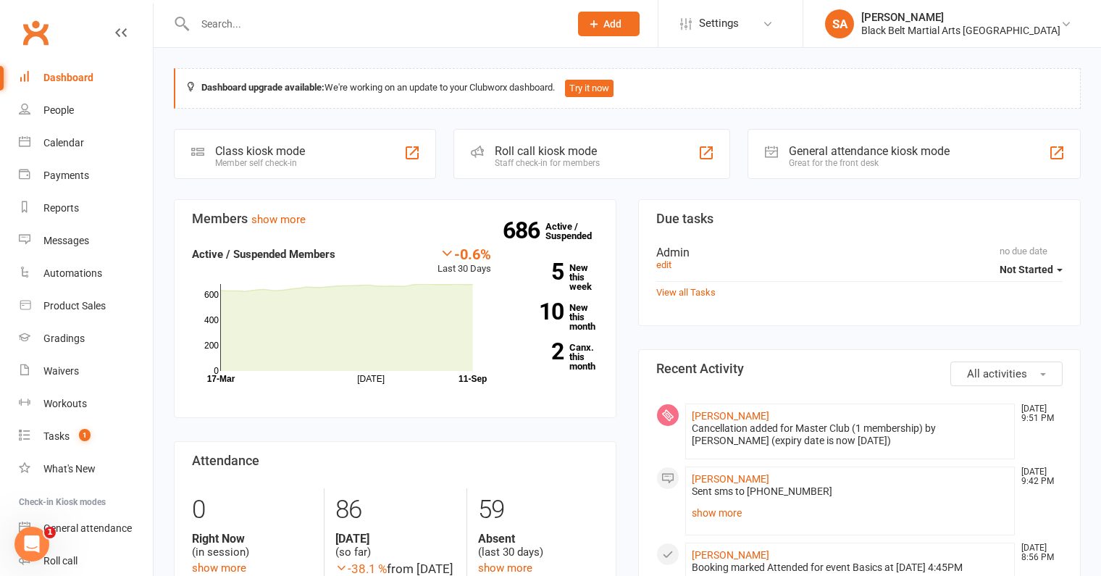
click at [288, 19] on input "text" at bounding box center [375, 24] width 369 height 20
paste input "Arthur Hall"
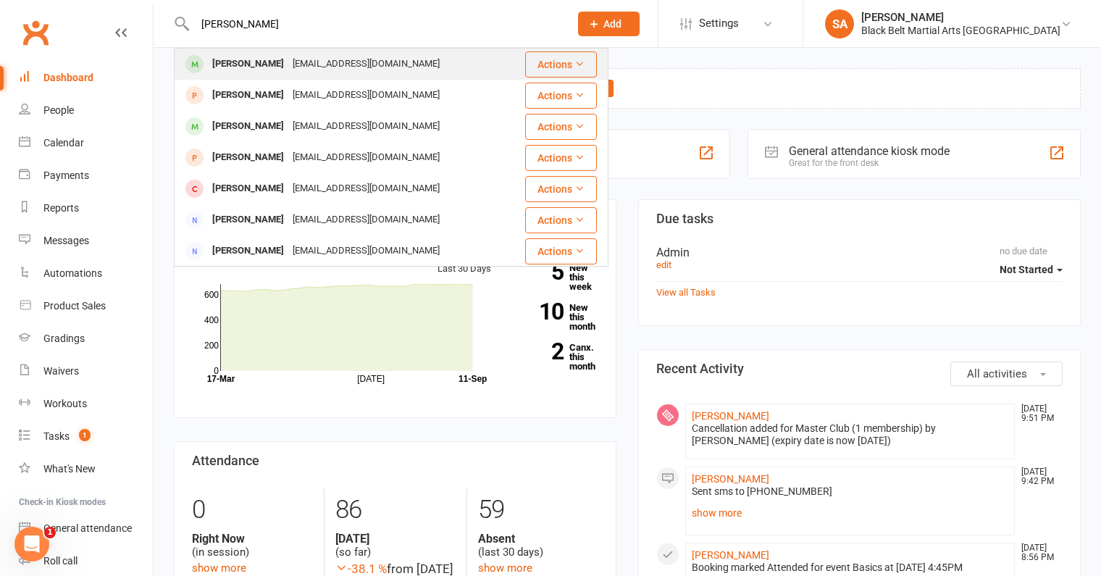
type input "Arthur Hall"
click at [288, 63] on div "georgiamitchell81@hotmail.com" at bounding box center [366, 64] width 156 height 21
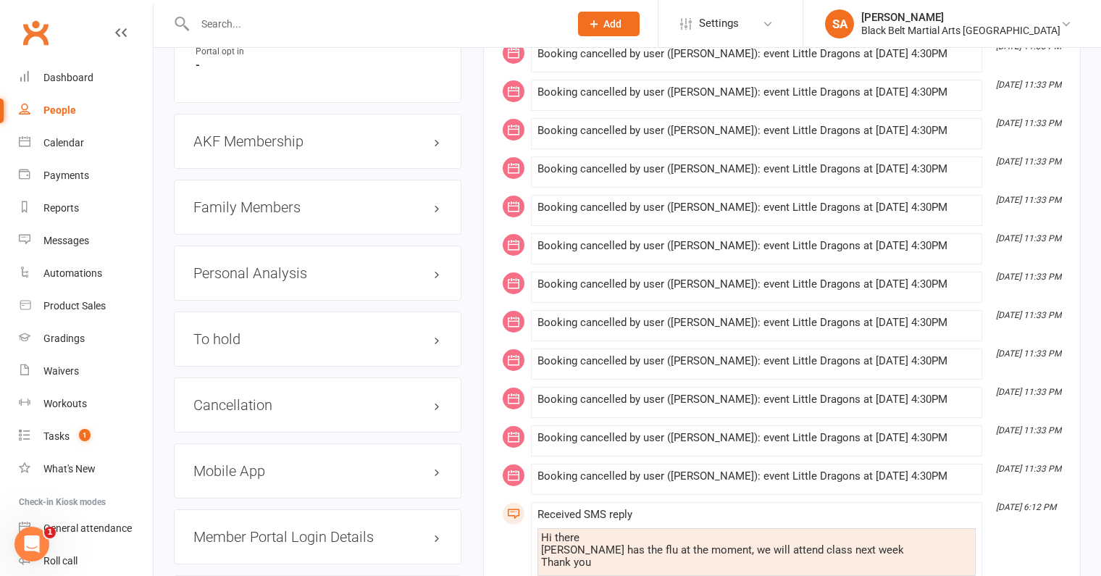
scroll to position [1502, 0]
click at [262, 396] on h3 "Cancellation edit" at bounding box center [317, 404] width 248 height 16
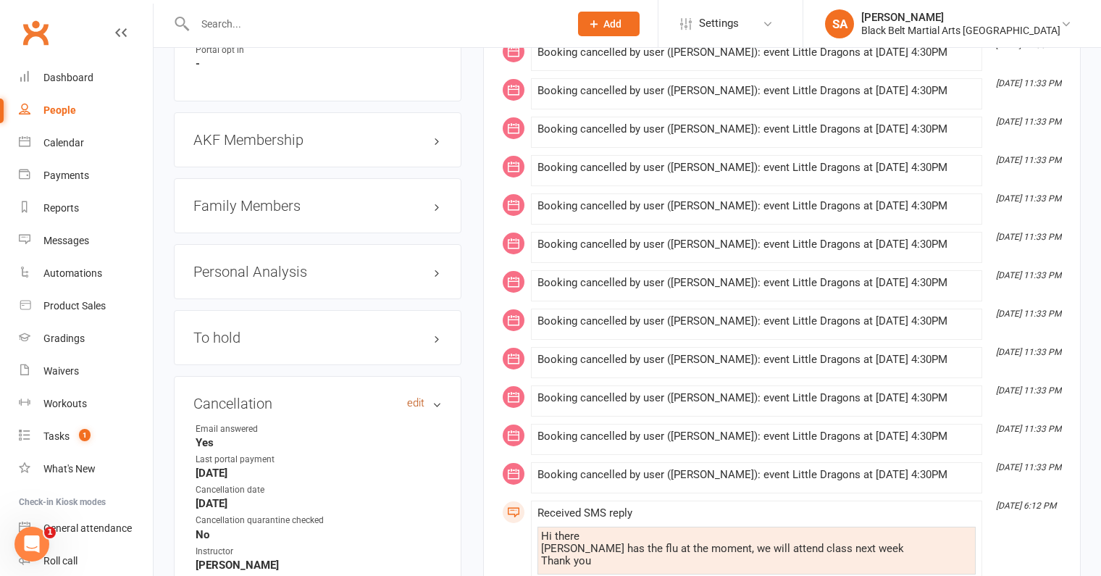
click at [417, 397] on link "edit" at bounding box center [415, 403] width 17 height 12
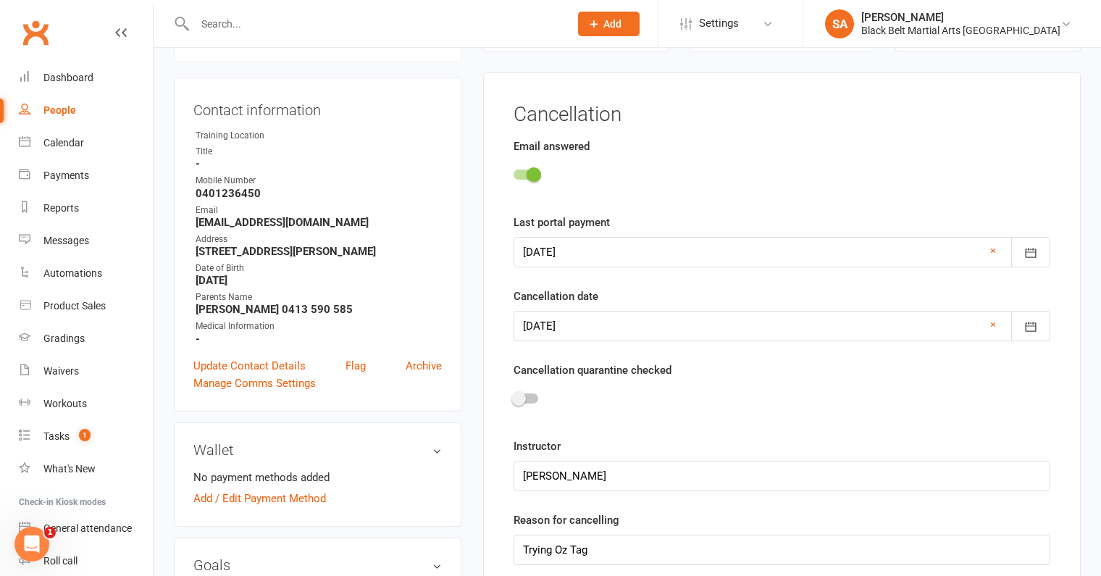
scroll to position [125, 0]
click at [569, 317] on div at bounding box center [782, 324] width 537 height 30
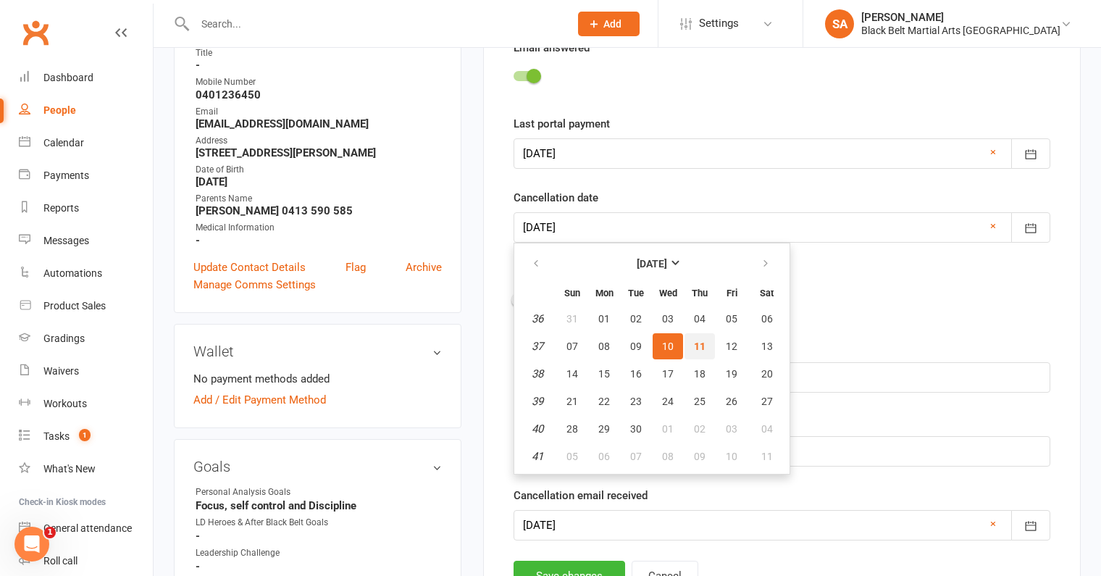
scroll to position [223, 0]
click at [661, 457] on button "08" at bounding box center [668, 456] width 30 height 26
type input "08 Oct 2025"
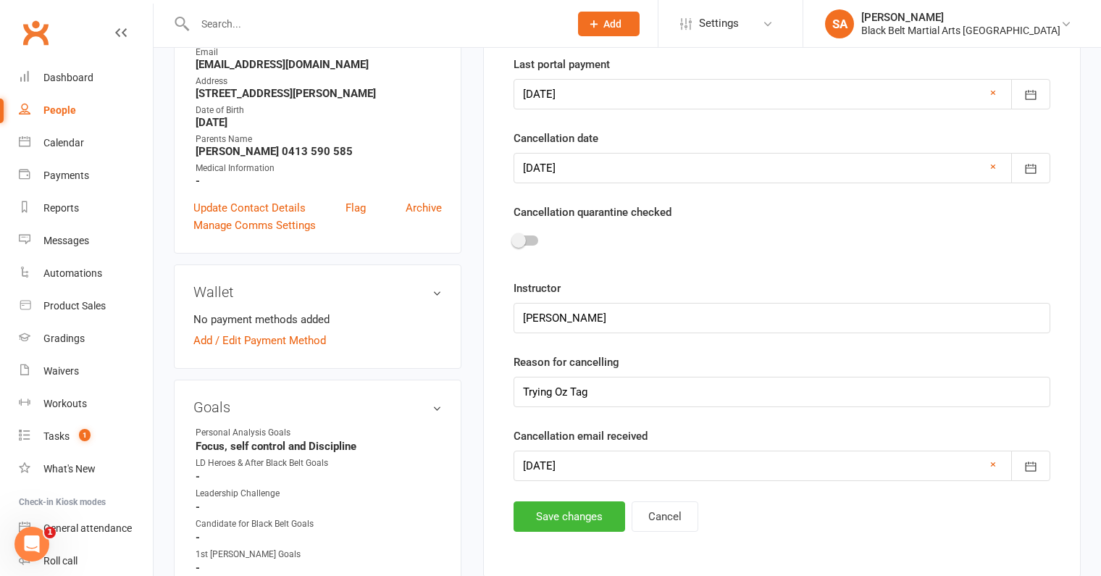
scroll to position [283, 0]
click at [638, 394] on input "Trying Oz Tag" at bounding box center [782, 391] width 537 height 30
type input "Trying Oz Tag - Extended for Graduation"
click at [583, 509] on button "Save changes" at bounding box center [570, 516] width 112 height 30
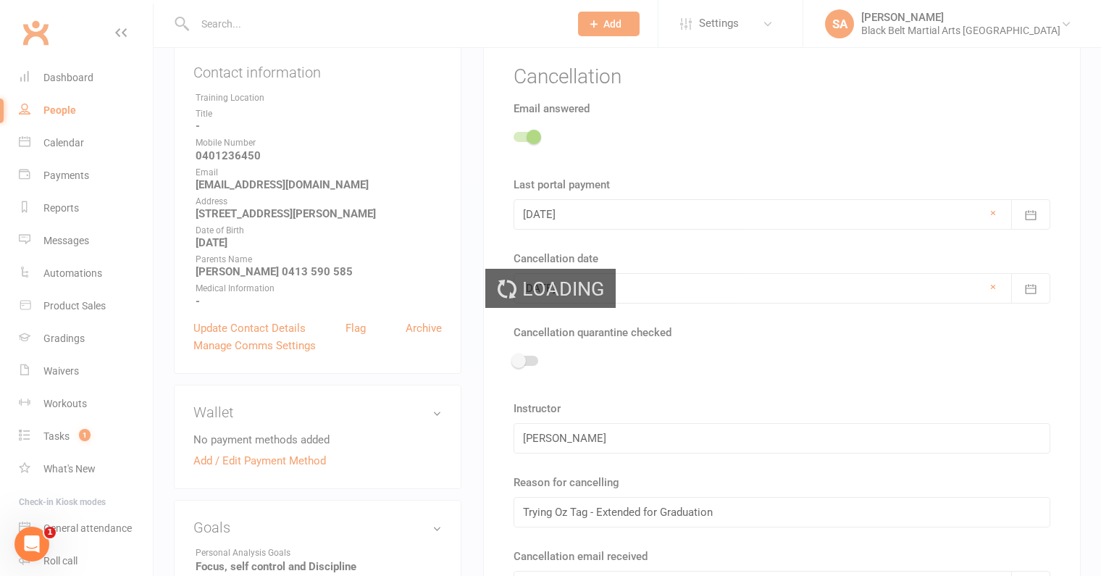
scroll to position [0, 0]
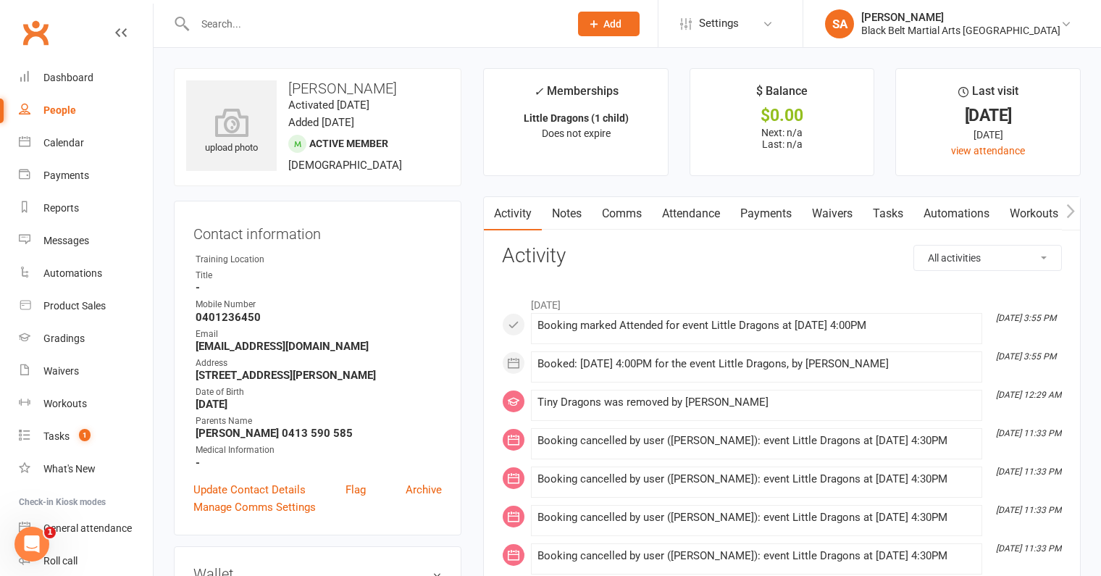
click at [233, 20] on input "text" at bounding box center [375, 24] width 369 height 20
paste input "Noal"
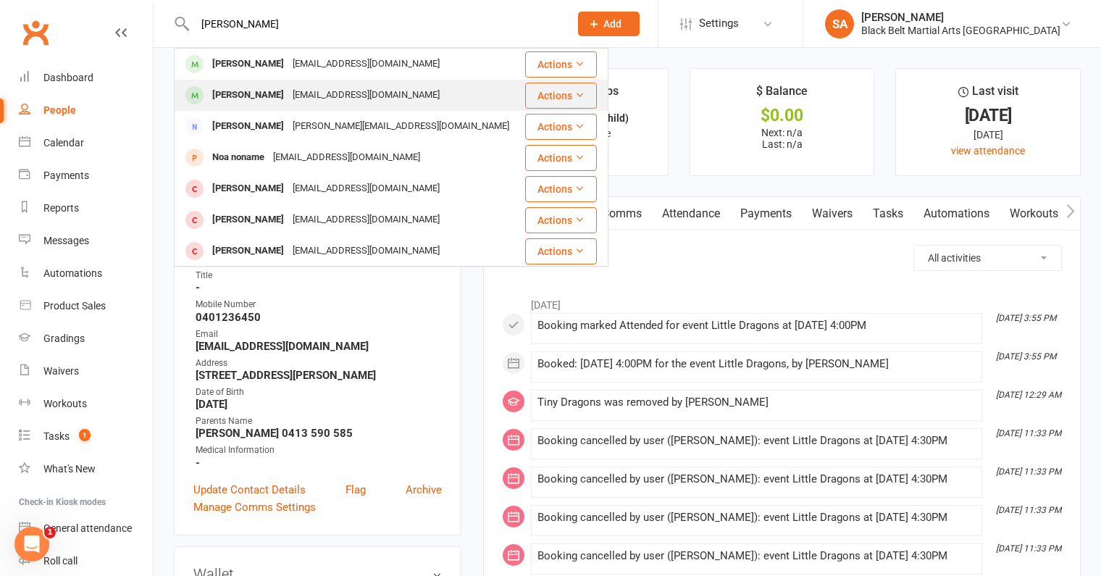
type input "Noal"
click at [252, 99] on div "Mitchell Noal" at bounding box center [248, 95] width 80 height 21
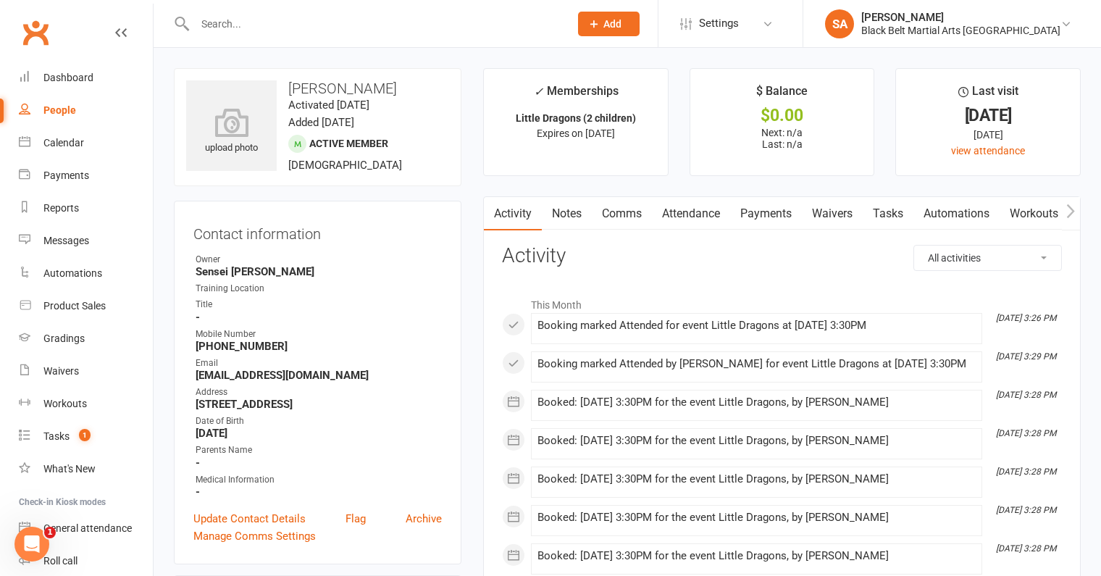
scroll to position [0, 1]
click at [695, 222] on link "Attendance" at bounding box center [690, 213] width 78 height 33
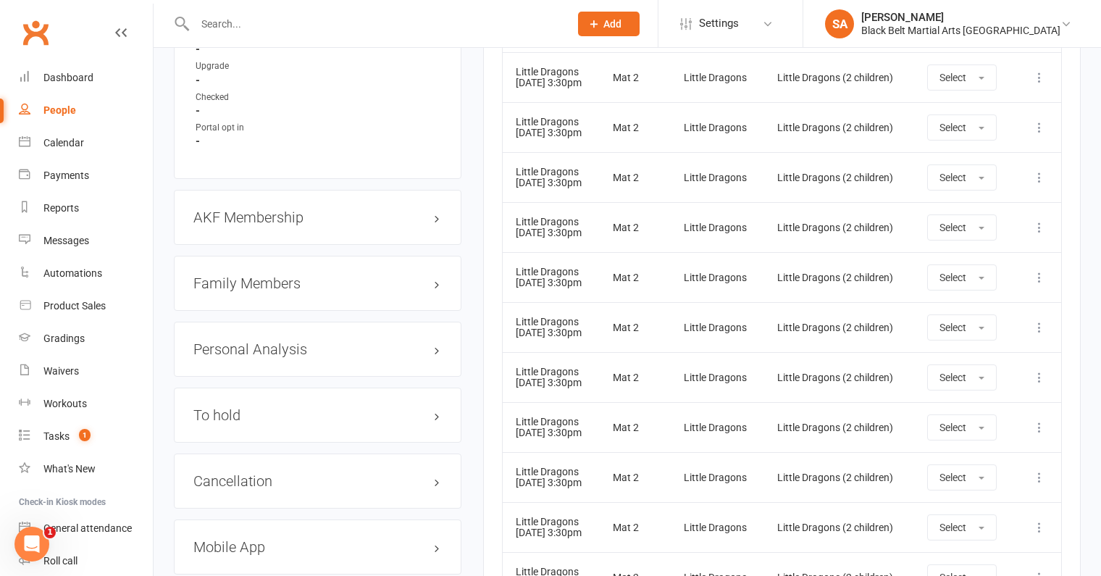
scroll to position [1474, 0]
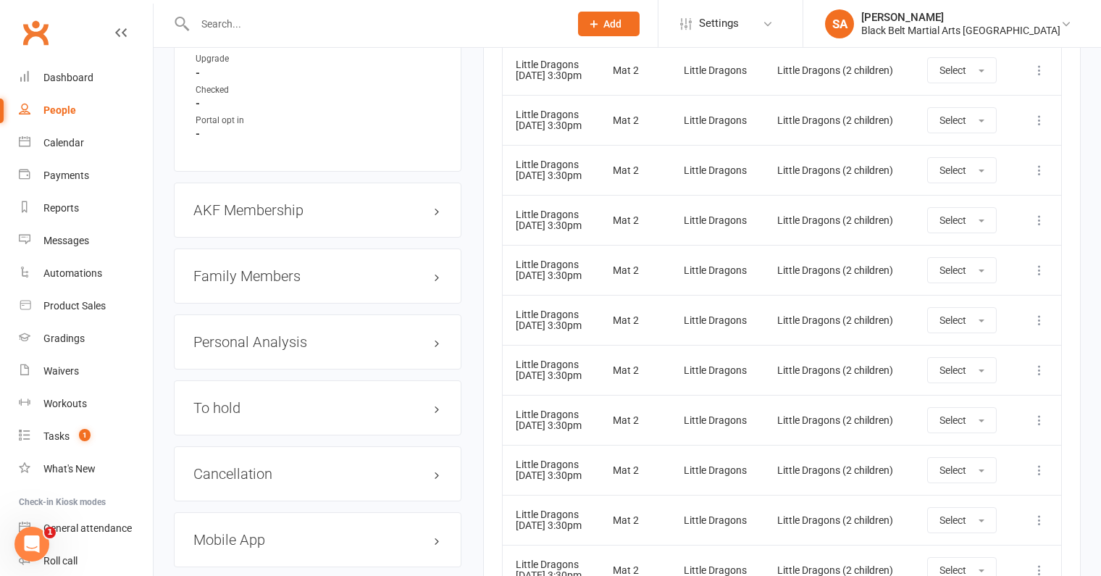
click at [276, 271] on div "Family Members" at bounding box center [318, 275] width 288 height 55
click at [276, 280] on h3 "Family Members" at bounding box center [317, 276] width 248 height 16
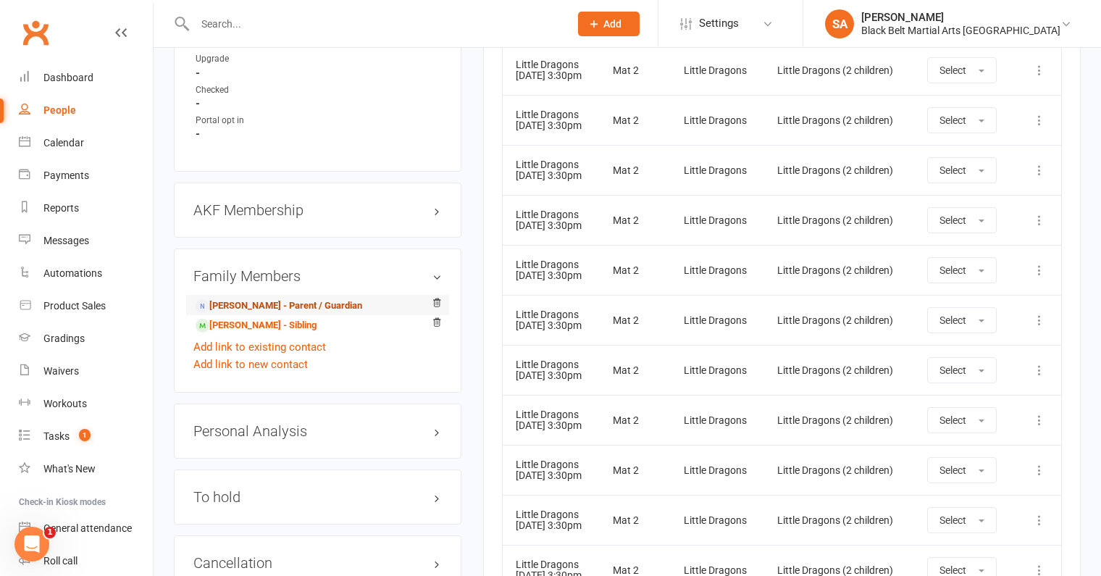
click at [275, 314] on link "Cassandra Downes - Parent / Guardian" at bounding box center [279, 305] width 167 height 15
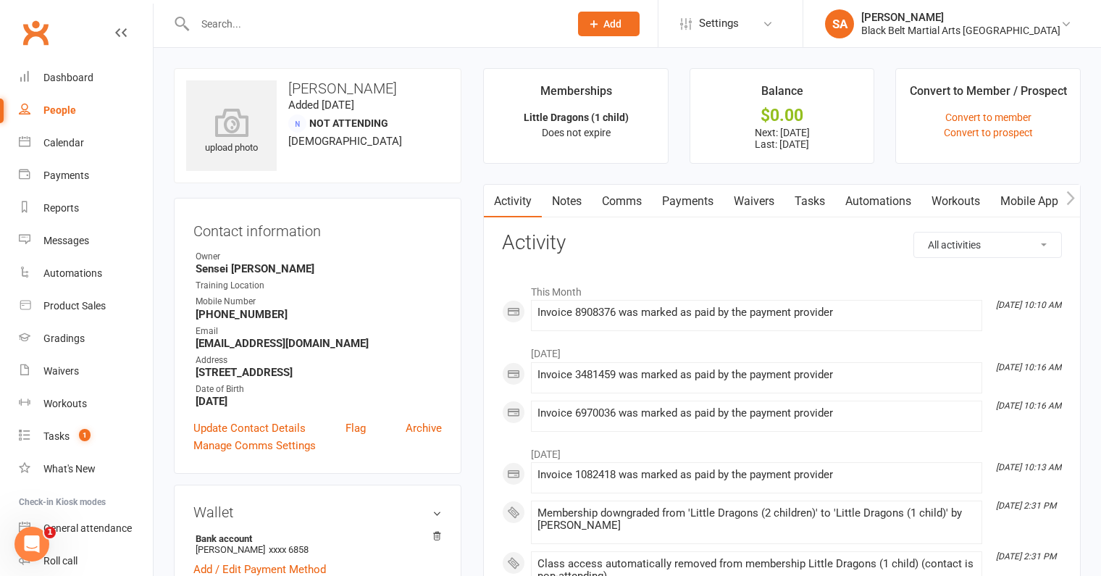
click at [701, 198] on link "Payments" at bounding box center [688, 201] width 72 height 33
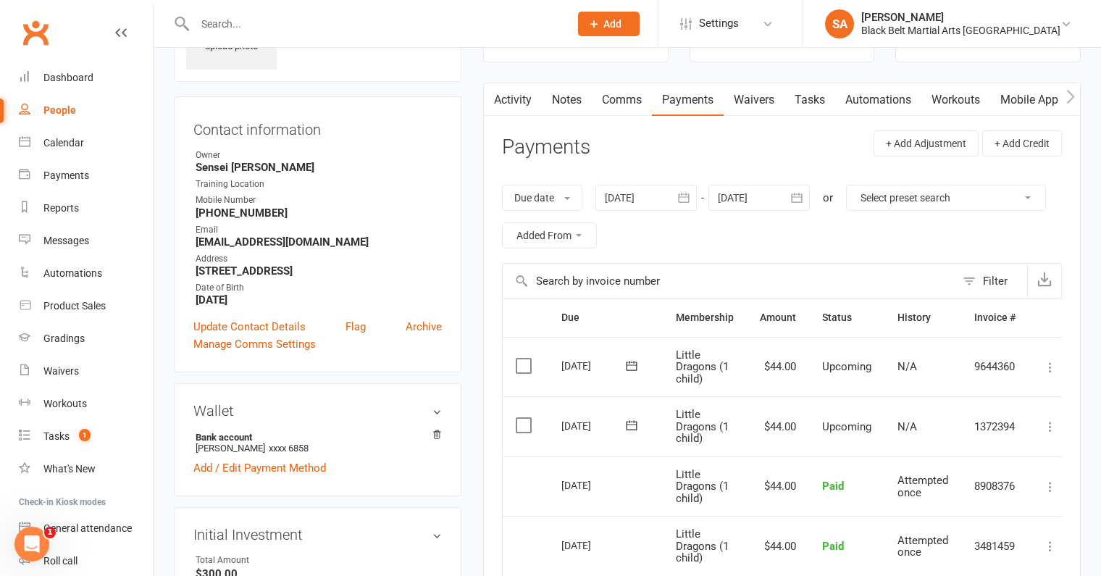
scroll to position [104, 0]
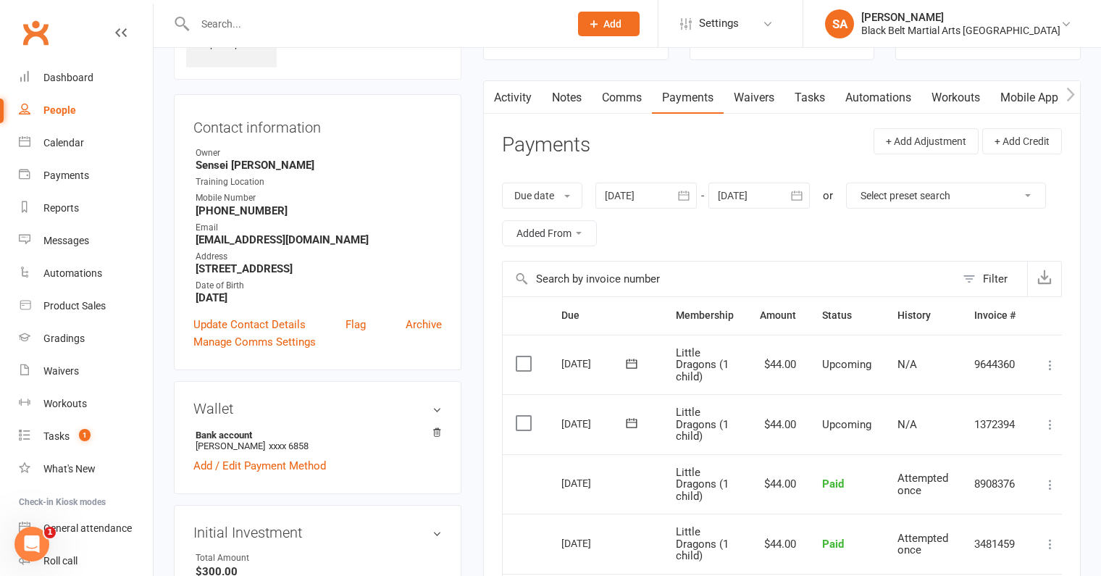
click at [749, 193] on div at bounding box center [758, 196] width 101 height 26
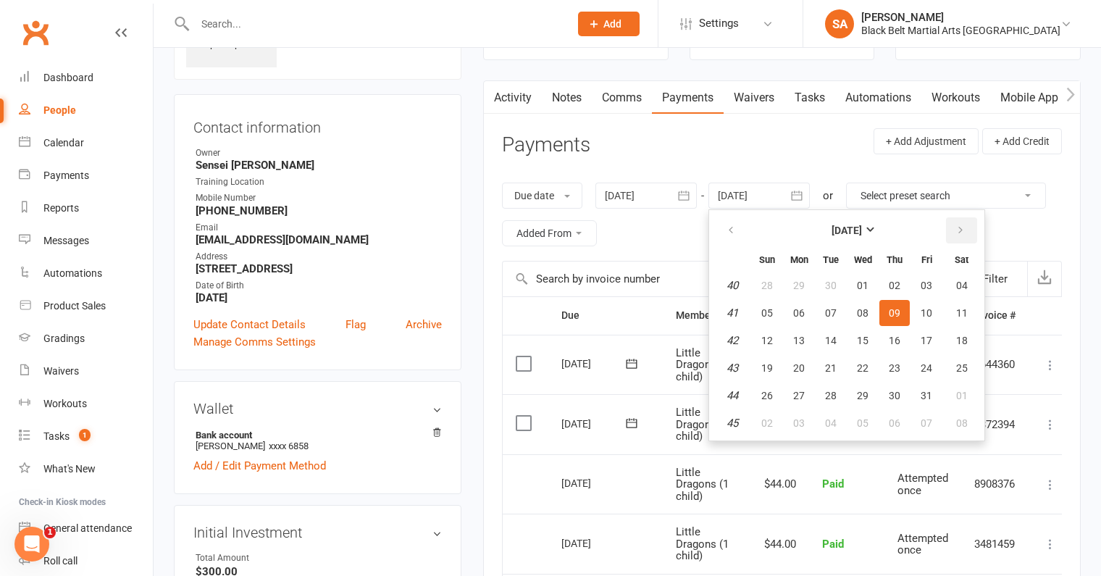
click at [961, 225] on icon "button" at bounding box center [961, 231] width 10 height 12
click at [895, 394] on span "27" at bounding box center [895, 396] width 12 height 12
type input "27 Nov 2025"
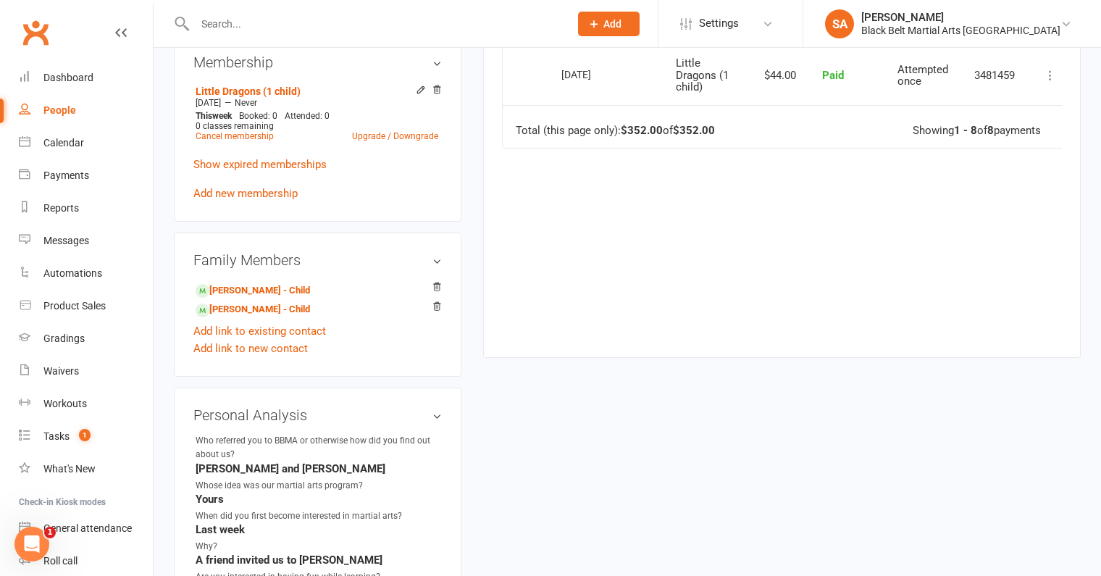
scroll to position [897, 0]
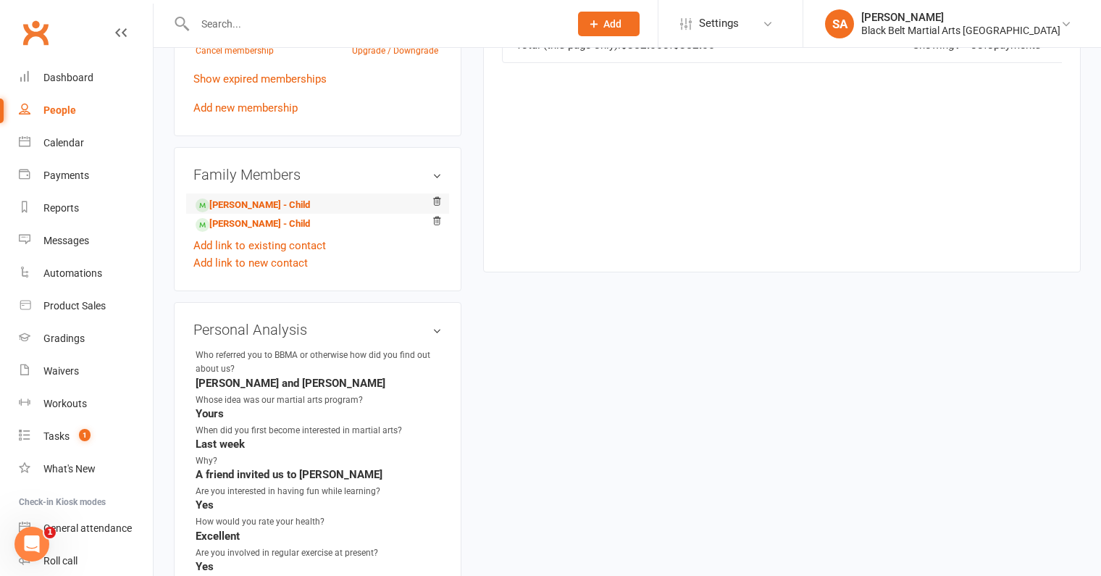
click at [242, 214] on li "Mitchell Noal - Child" at bounding box center [317, 203] width 248 height 20
click at [249, 212] on link "Mitchell Noal - Child" at bounding box center [253, 205] width 114 height 15
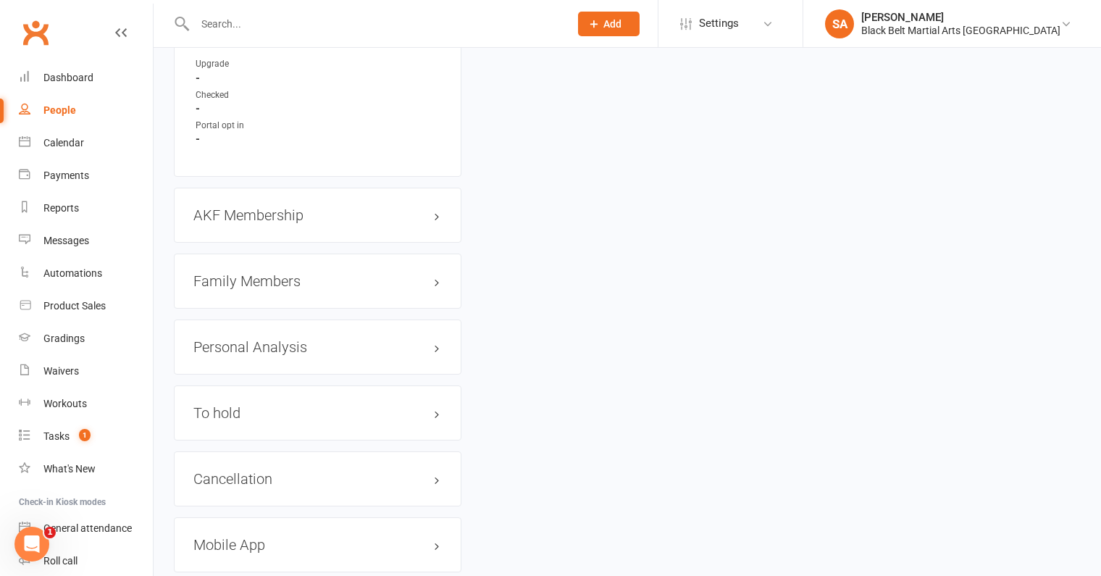
scroll to position [1490, 0]
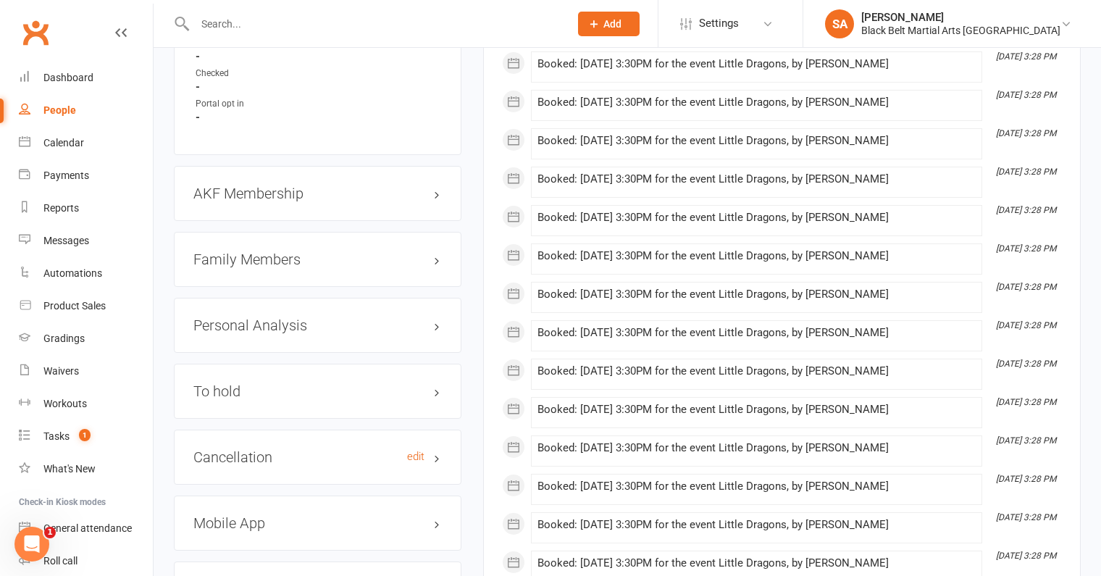
click at [267, 465] on h3 "Cancellation edit" at bounding box center [317, 457] width 248 height 16
click at [416, 461] on link "edit" at bounding box center [415, 457] width 17 height 12
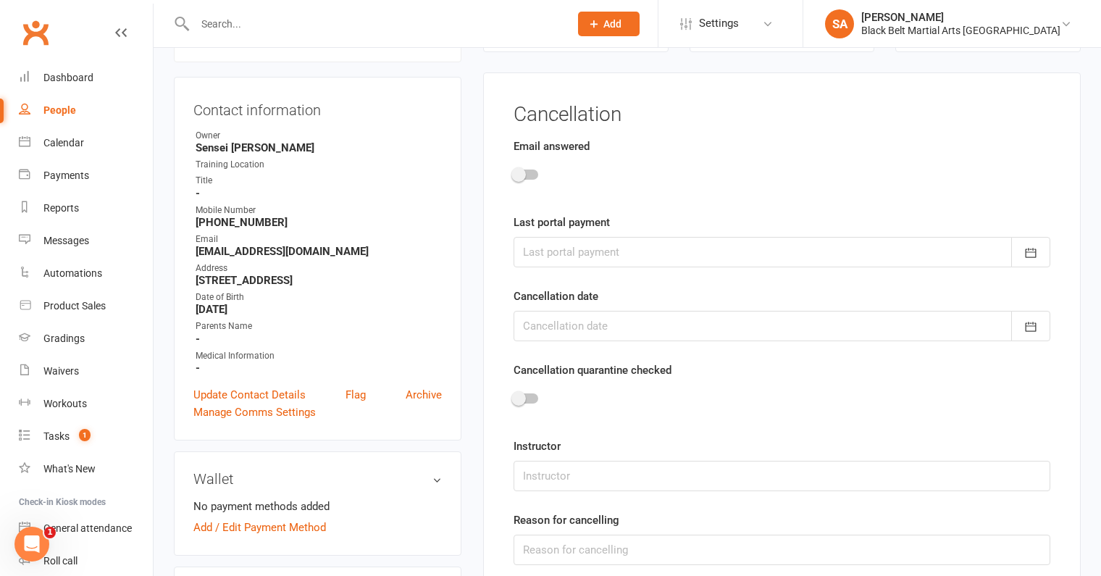
scroll to position [123, 0]
click at [519, 174] on span at bounding box center [518, 175] width 14 height 14
click at [514, 173] on input "checkbox" at bounding box center [514, 173] width 0 height 0
click at [536, 257] on div at bounding box center [782, 253] width 537 height 30
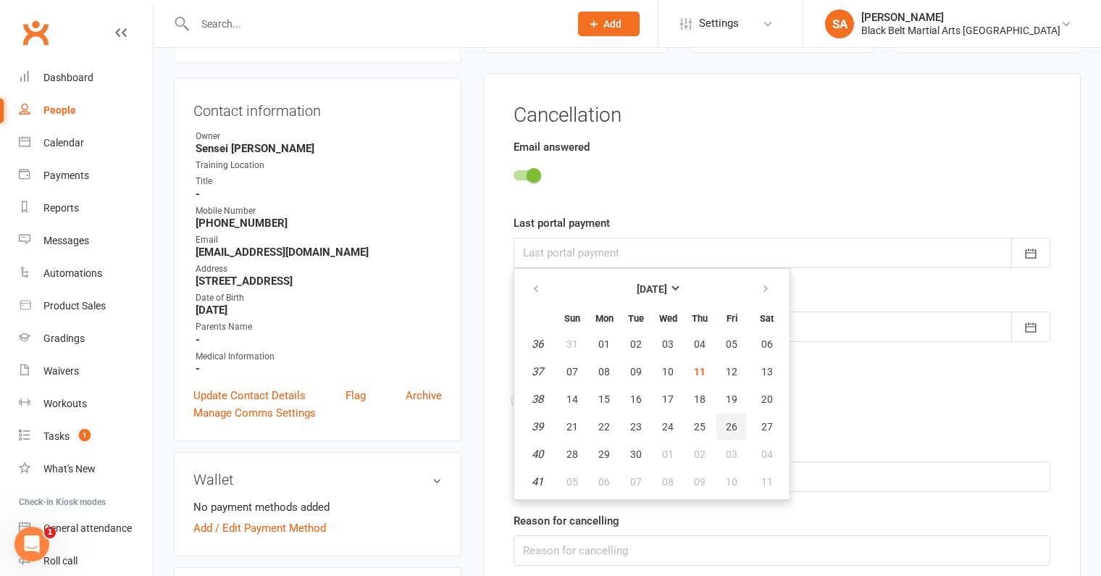
click at [728, 432] on button "26" at bounding box center [731, 427] width 30 height 26
type input "26 Sep 2025"
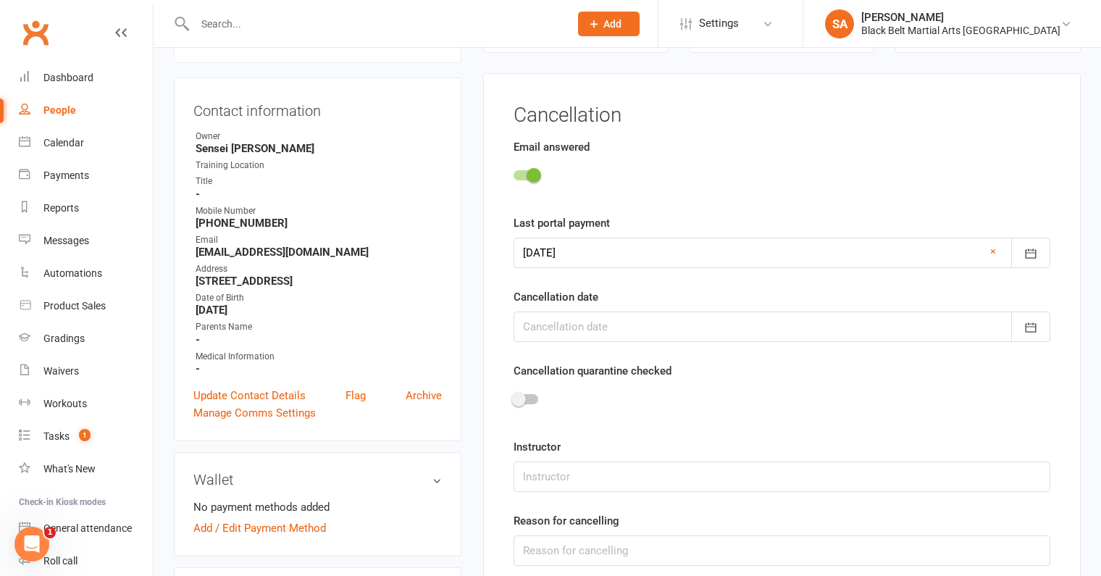
click at [656, 326] on div at bounding box center [782, 327] width 537 height 30
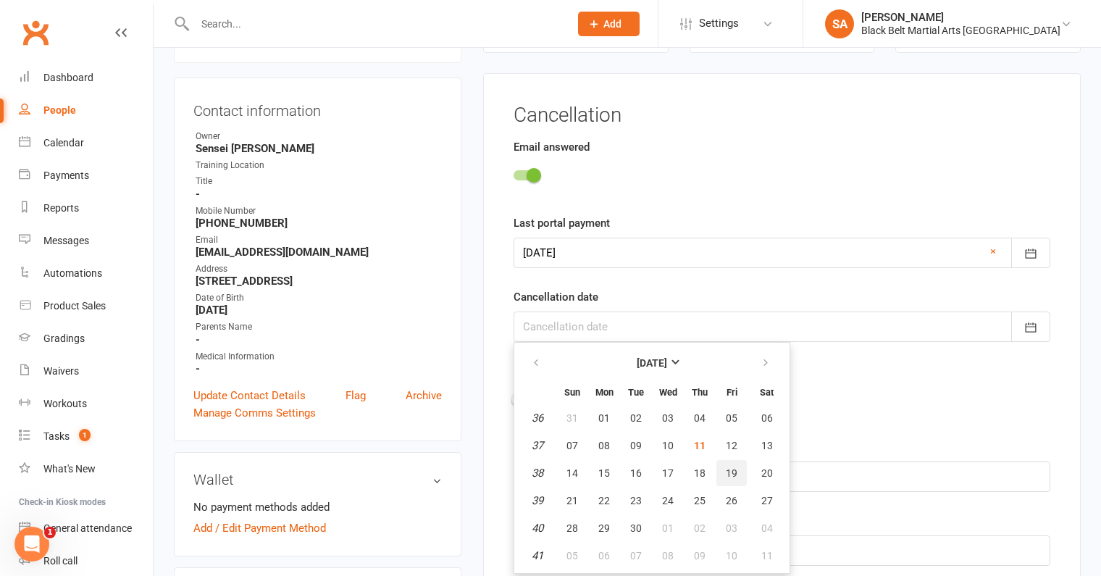
scroll to position [181, 0]
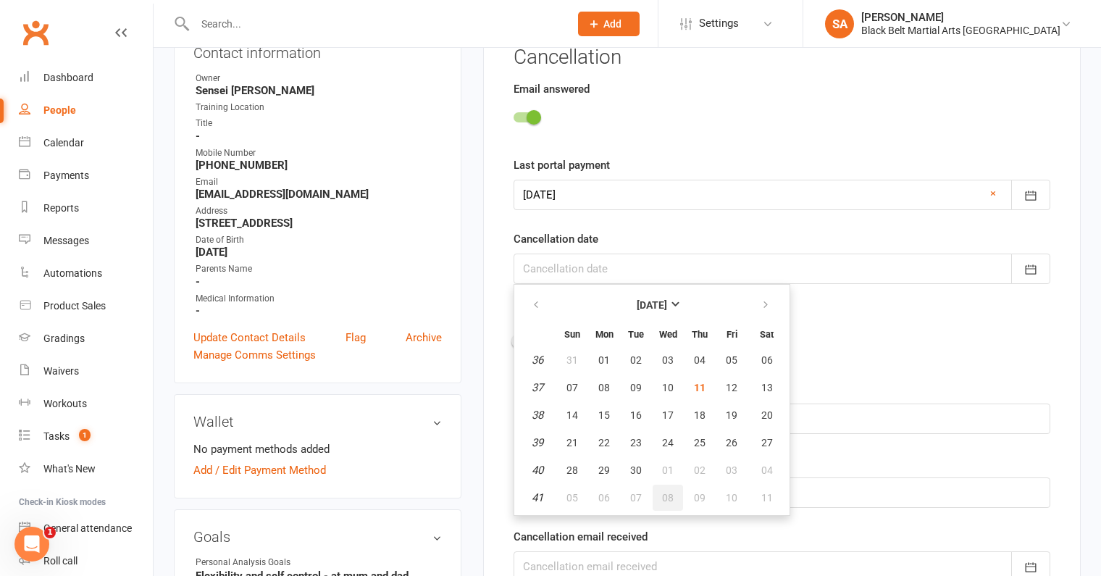
click at [673, 493] on button "08" at bounding box center [668, 498] width 30 height 26
type input "08 Oct 2025"
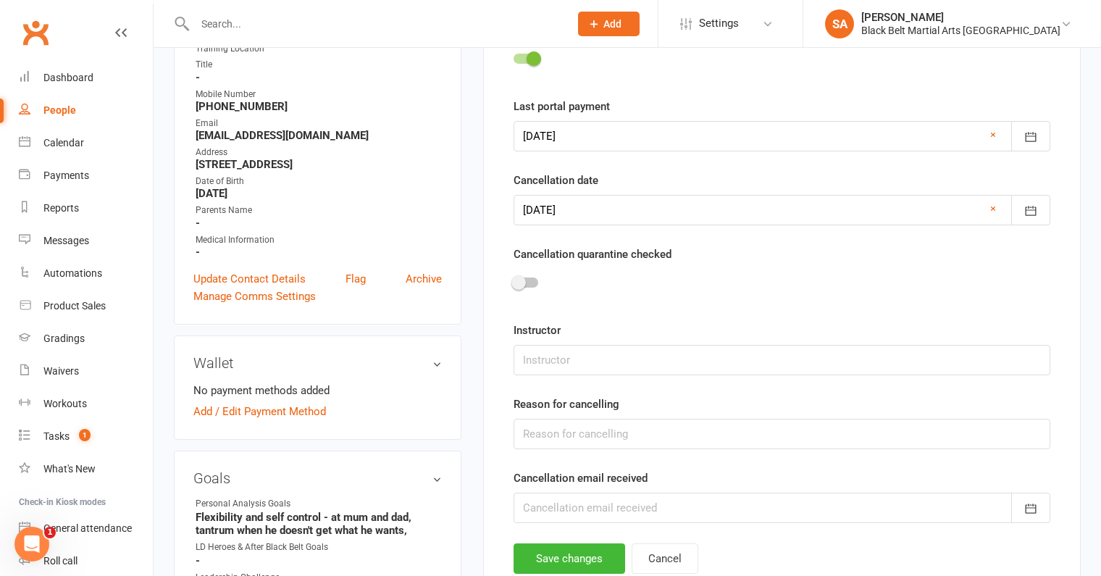
scroll to position [253, 0]
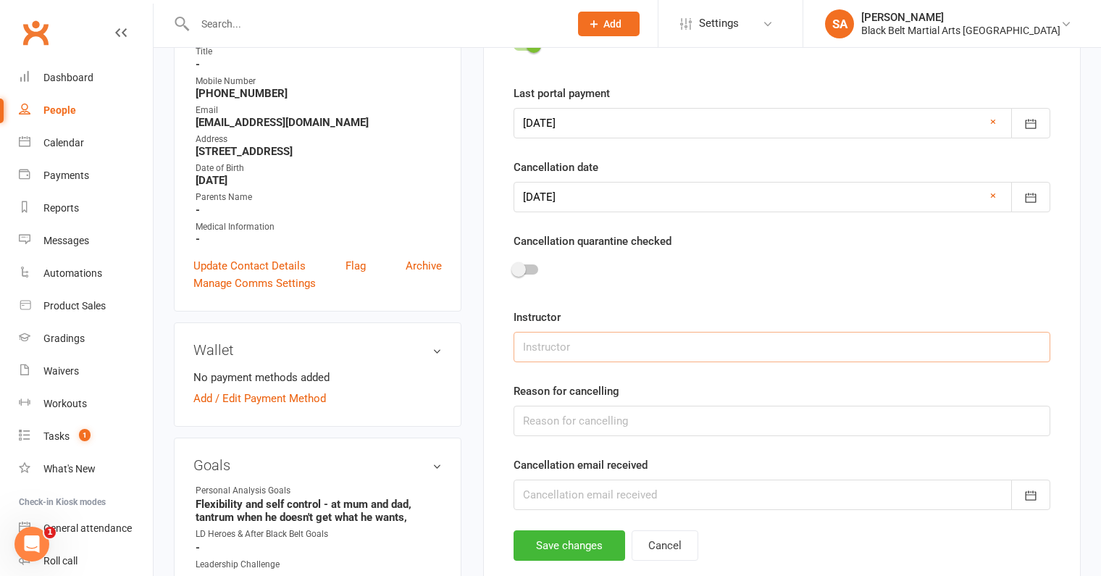
click at [585, 356] on input "text" at bounding box center [782, 347] width 537 height 30
type input "Sensei Pauline"
click at [567, 418] on input "text" at bounding box center [782, 421] width 537 height 30
type input "Lost Interest"
click at [614, 499] on div at bounding box center [782, 495] width 537 height 30
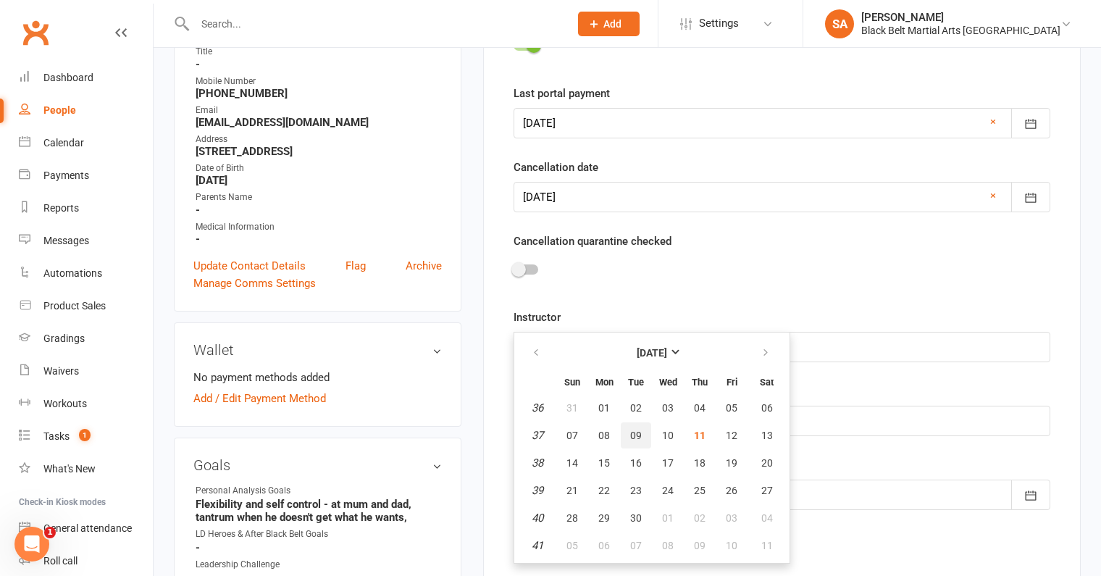
click at [633, 433] on span "09" at bounding box center [636, 436] width 12 height 12
type input "09 Sep 2025"
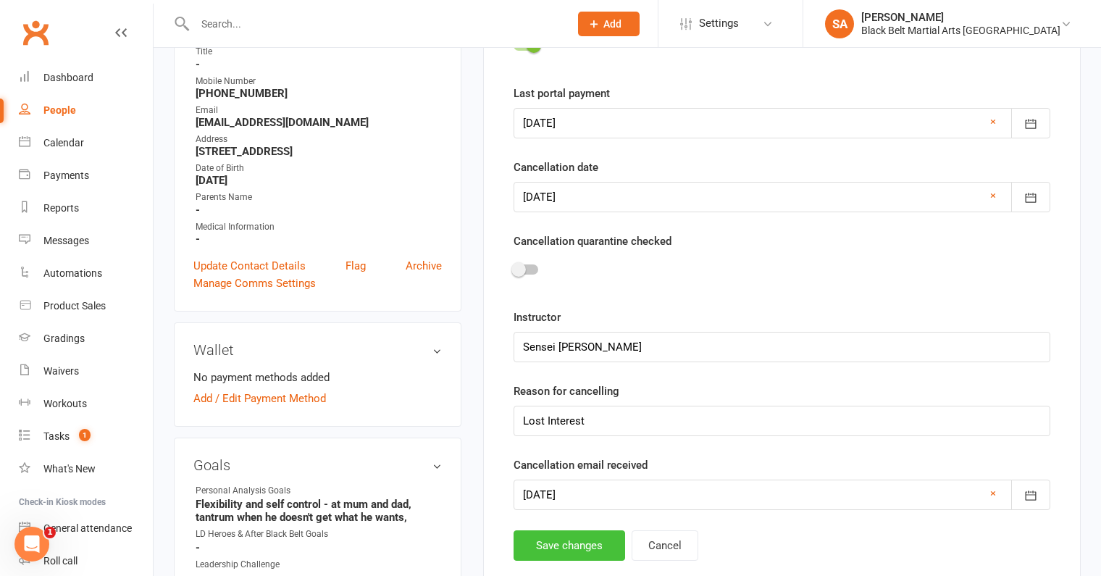
click at [573, 539] on button "Save changes" at bounding box center [570, 545] width 112 height 30
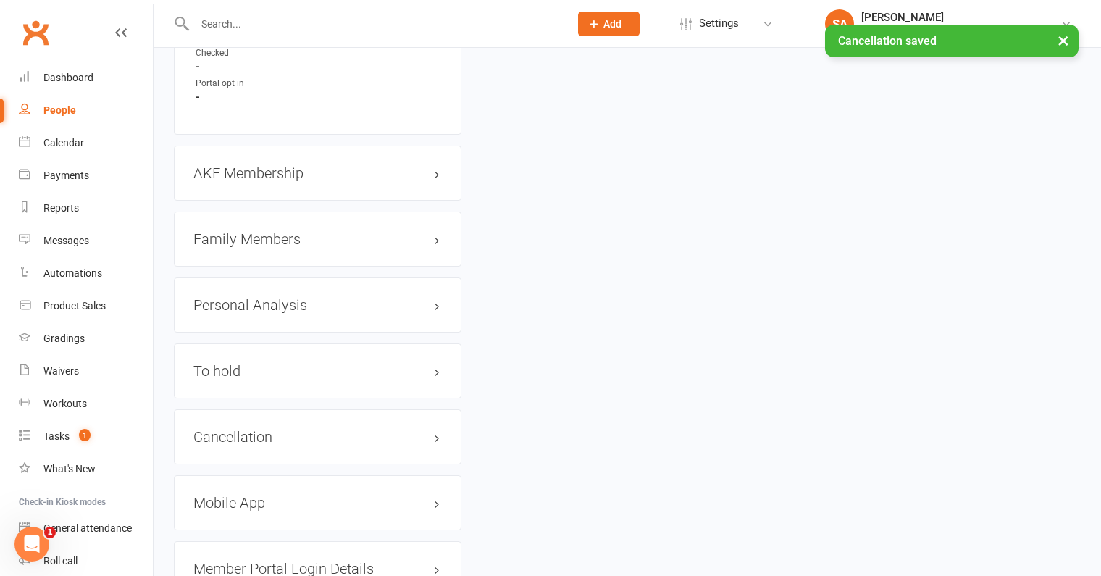
scroll to position [1541, 0]
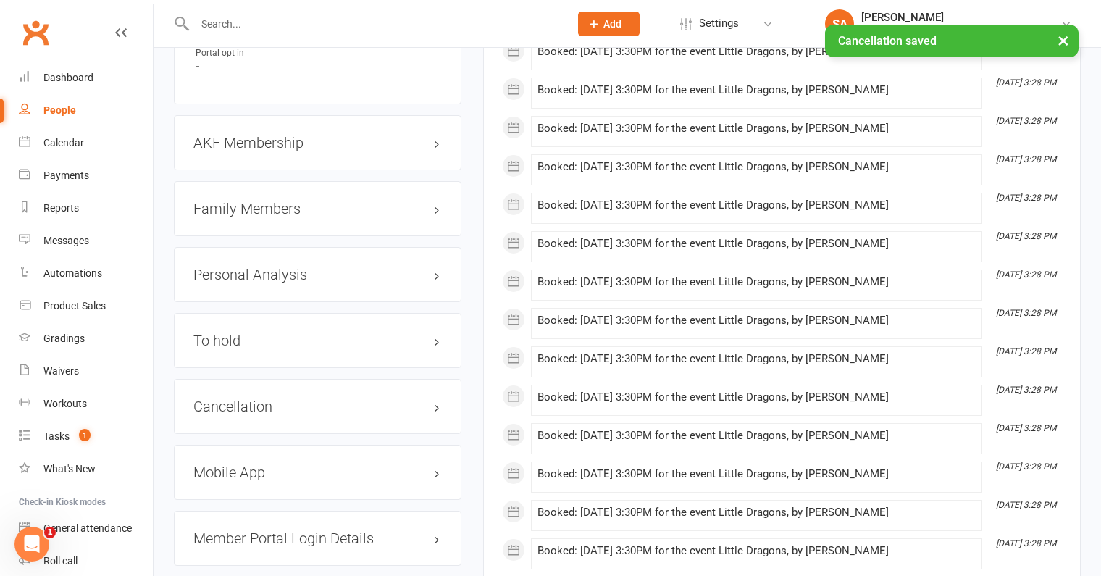
click at [260, 207] on h3 "Family Members" at bounding box center [317, 209] width 248 height 16
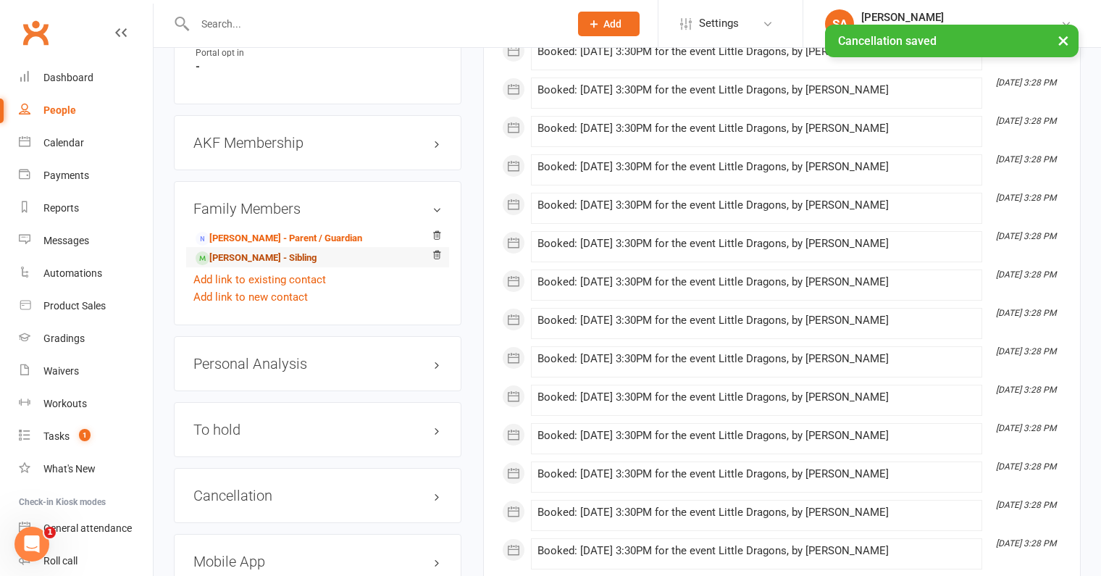
click at [262, 261] on link "Nicholas Noal - Sibling" at bounding box center [256, 258] width 121 height 15
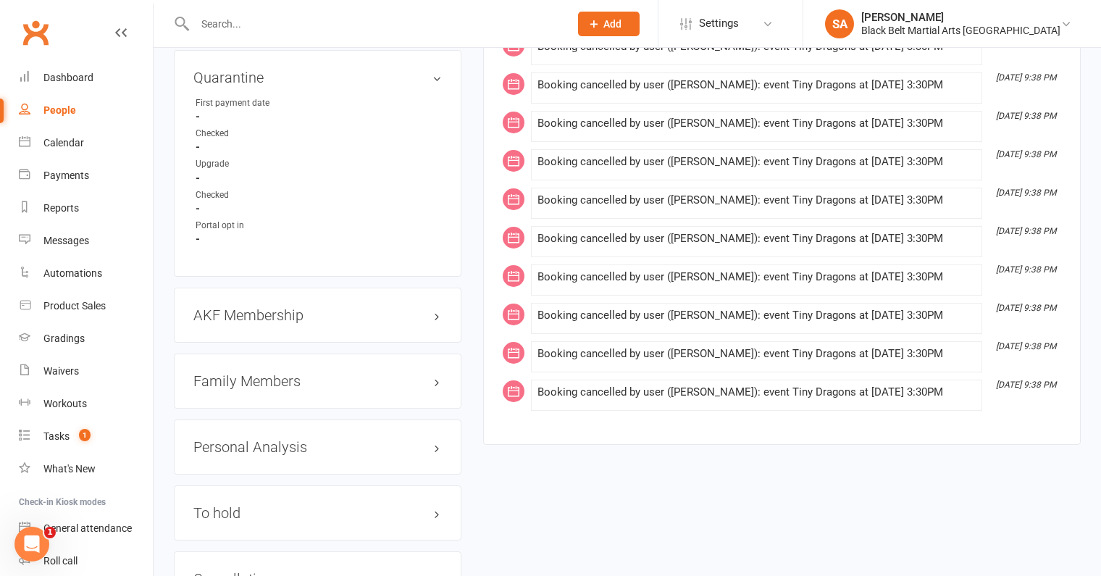
scroll to position [1424, 0]
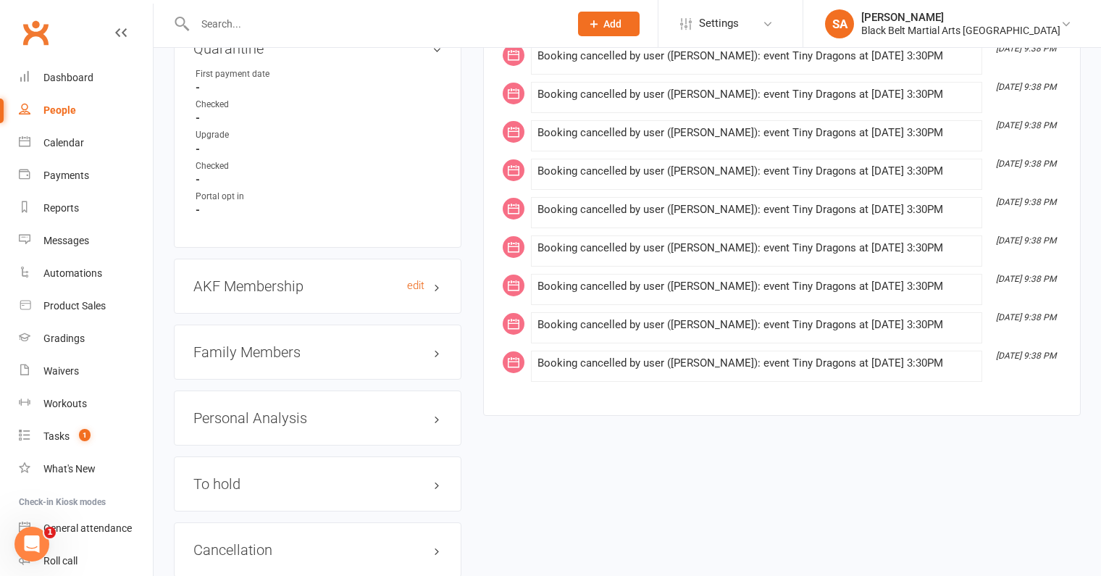
click at [254, 288] on h3 "AKF Membership edit" at bounding box center [317, 286] width 248 height 16
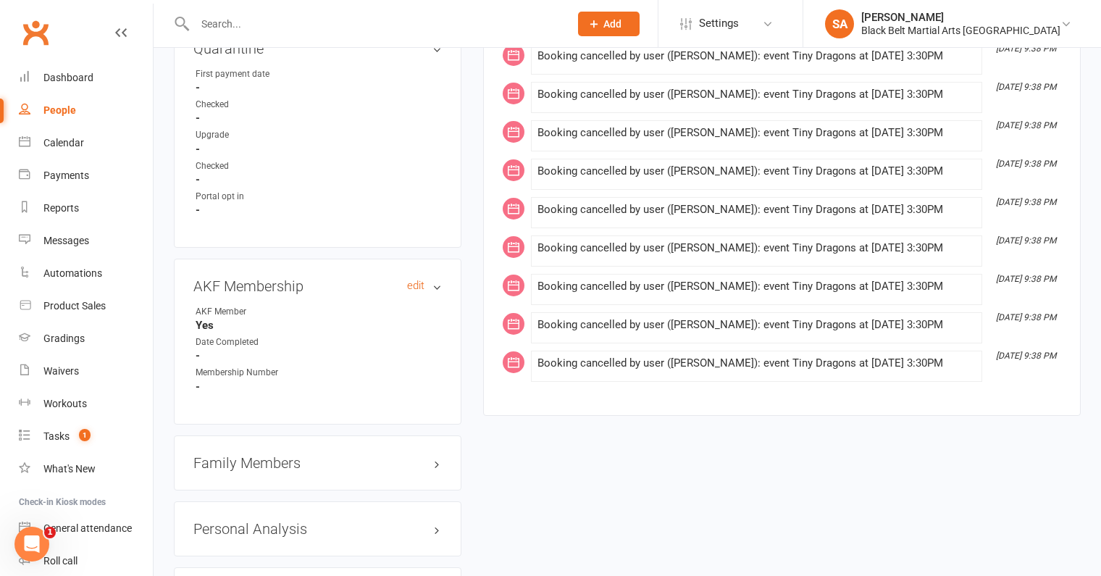
click at [254, 288] on h3 "AKF Membership edit" at bounding box center [317, 286] width 248 height 16
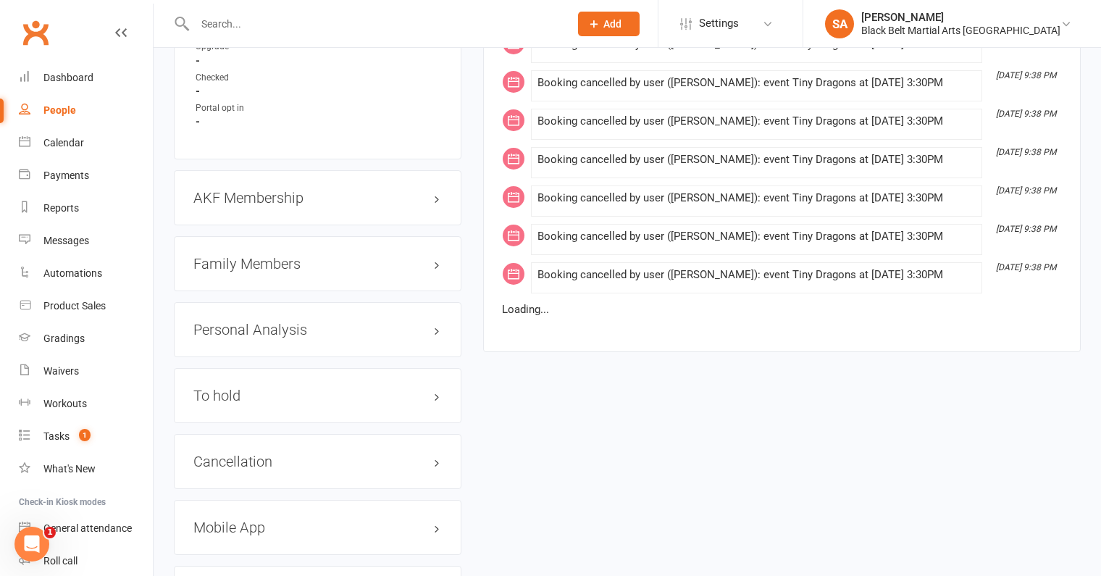
scroll to position [1547, 0]
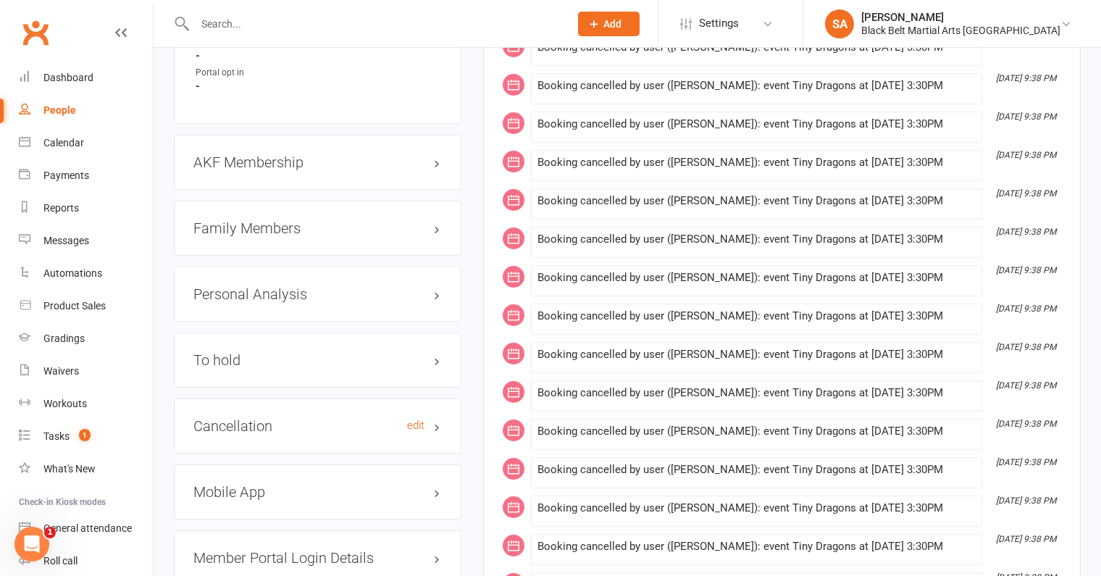
click at [277, 434] on h3 "Cancellation edit" at bounding box center [317, 426] width 248 height 16
click at [425, 424] on h3 "Cancellation edit" at bounding box center [317, 426] width 248 height 16
click at [415, 428] on link "edit" at bounding box center [415, 425] width 17 height 12
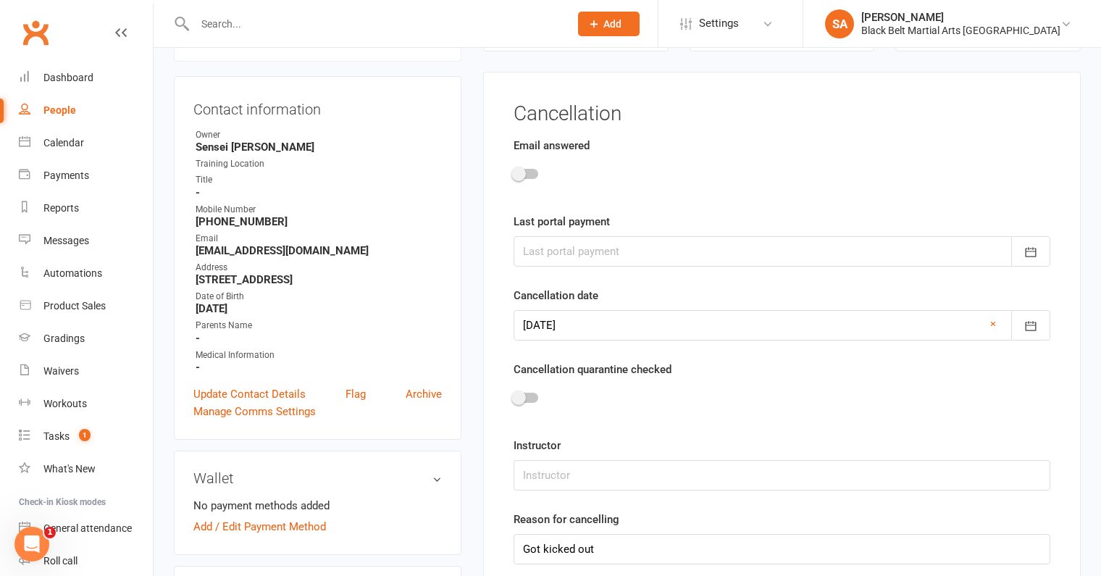
scroll to position [124, 0]
click at [550, 323] on div at bounding box center [782, 326] width 537 height 30
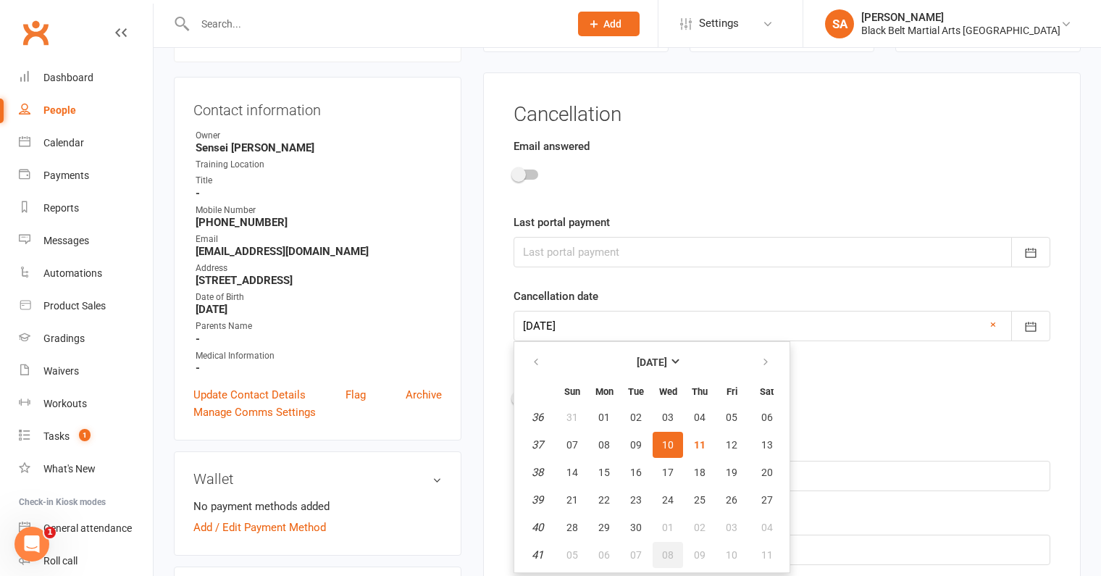
click at [669, 551] on span "08" at bounding box center [668, 555] width 12 height 12
type input "08 Oct 2025"
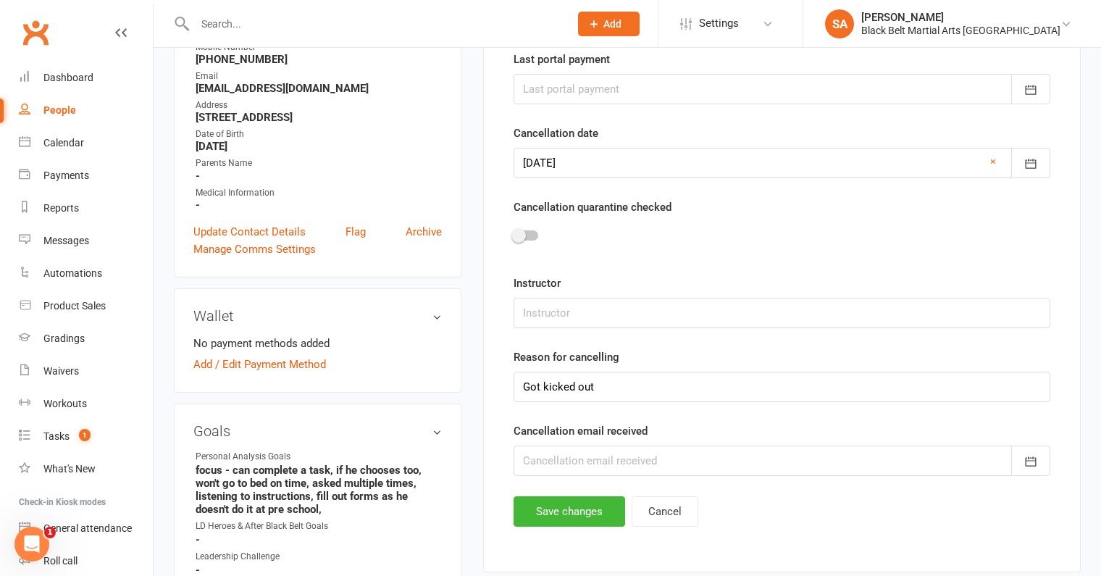
scroll to position [460, 0]
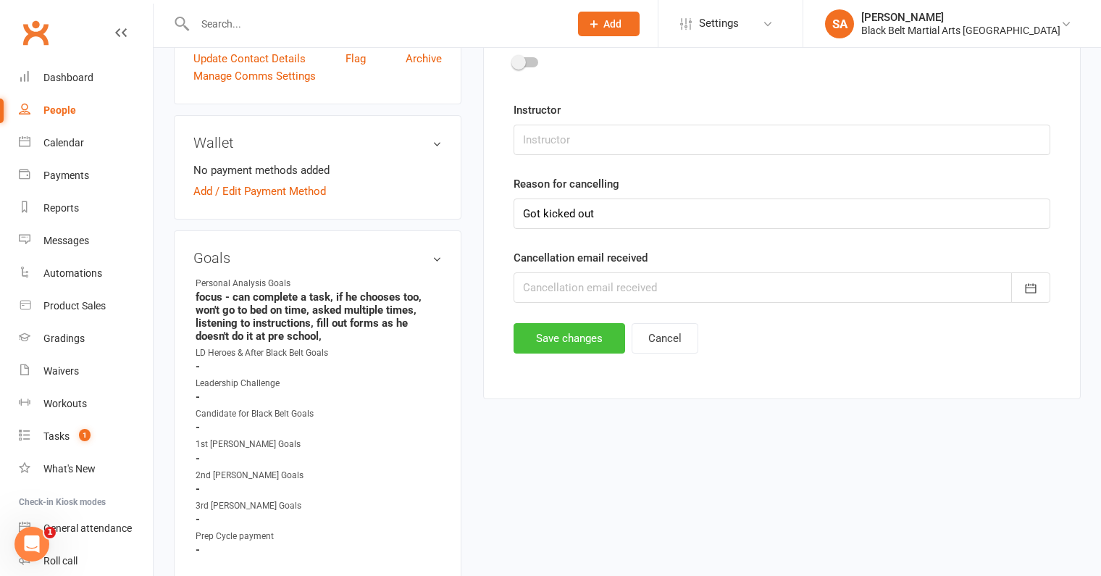
click at [578, 340] on button "Save changes" at bounding box center [570, 338] width 112 height 30
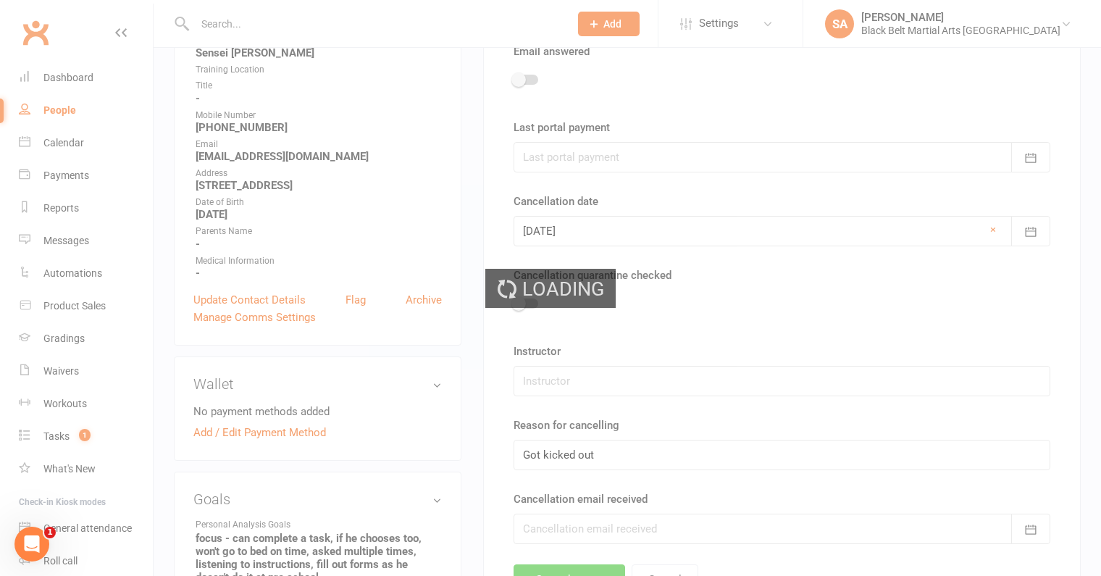
scroll to position [0, 0]
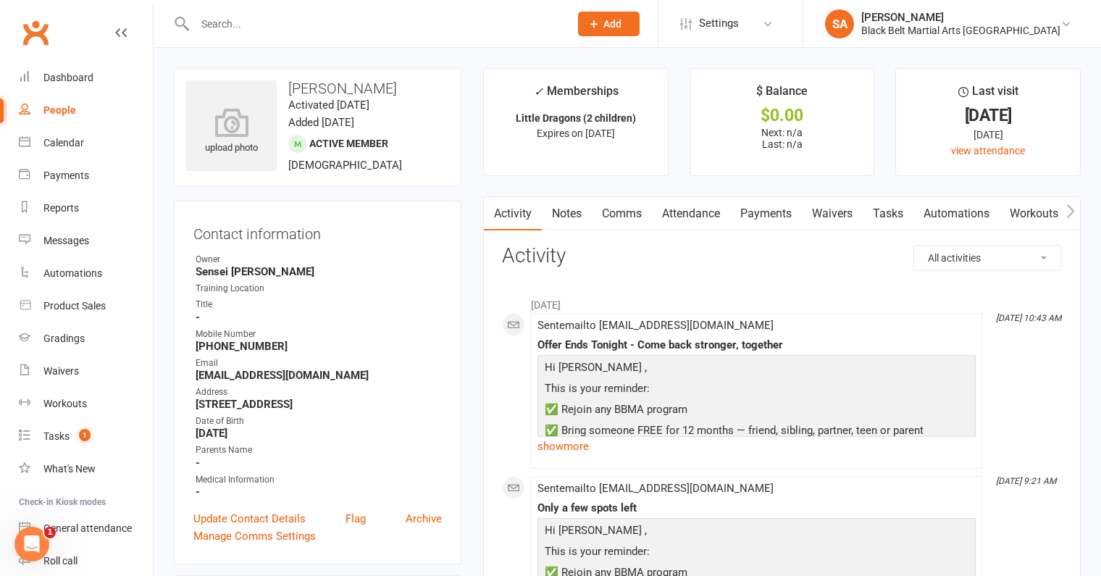
click at [241, 20] on input "text" at bounding box center [375, 24] width 369 height 20
paste input "Cairns"
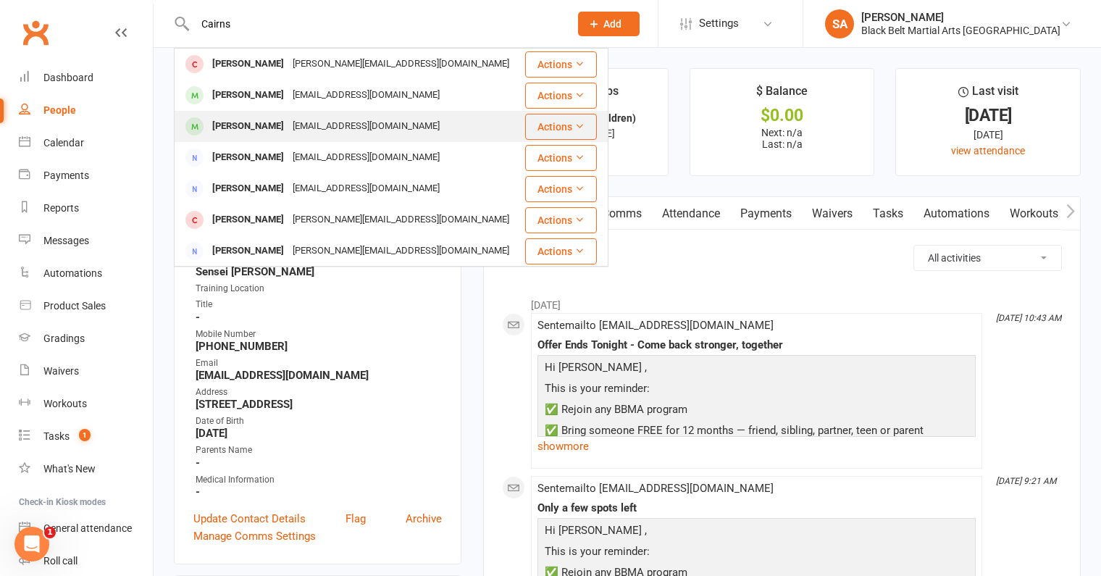
type input "Cairns"
click at [262, 130] on div "Elise Cairns" at bounding box center [248, 126] width 80 height 21
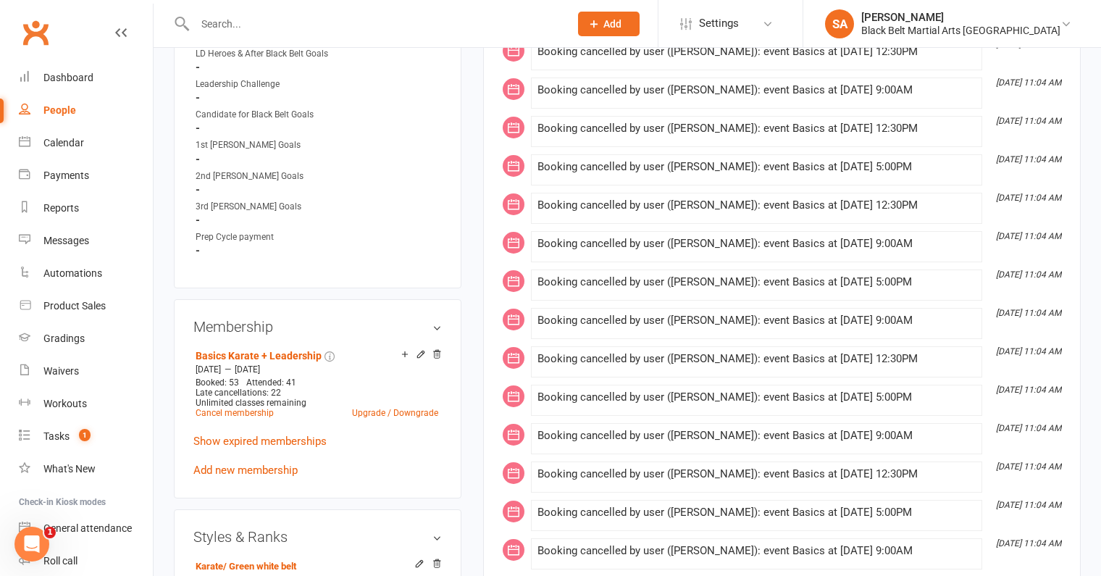
scroll to position [783, 0]
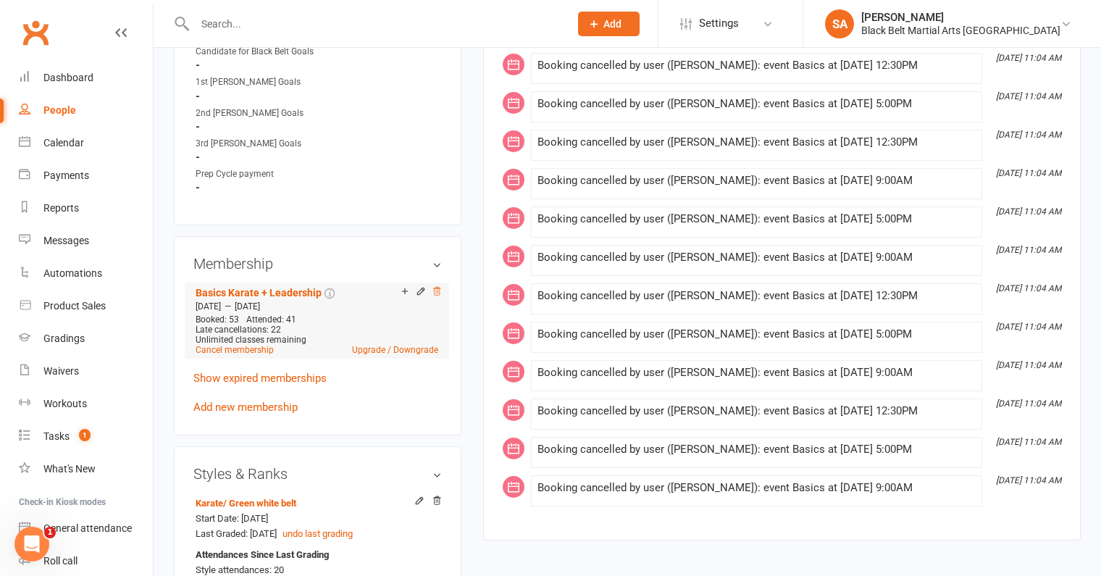
click at [438, 286] on icon at bounding box center [437, 291] width 10 height 10
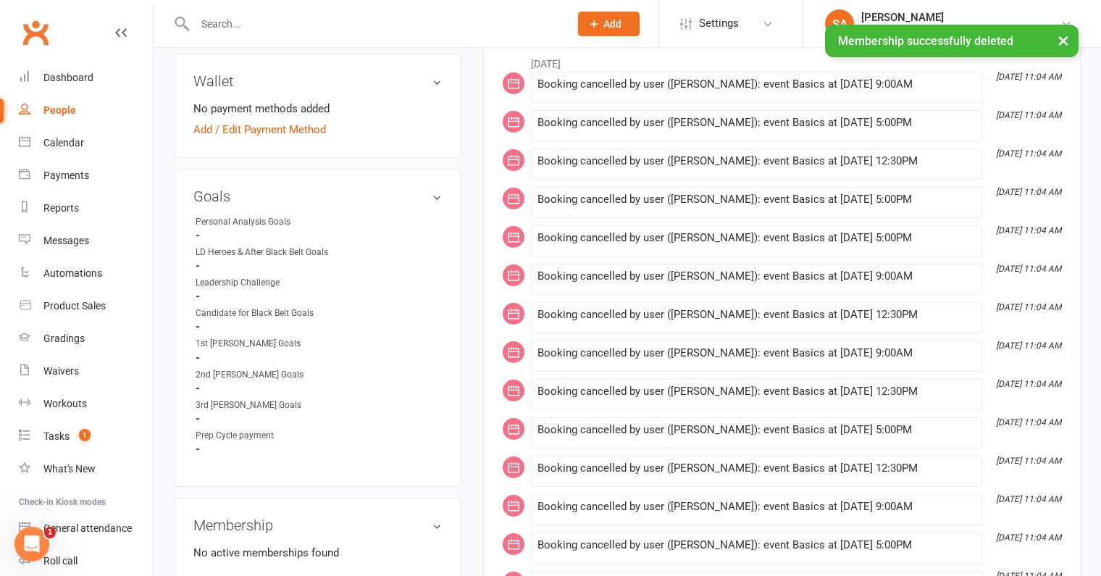
scroll to position [0, 0]
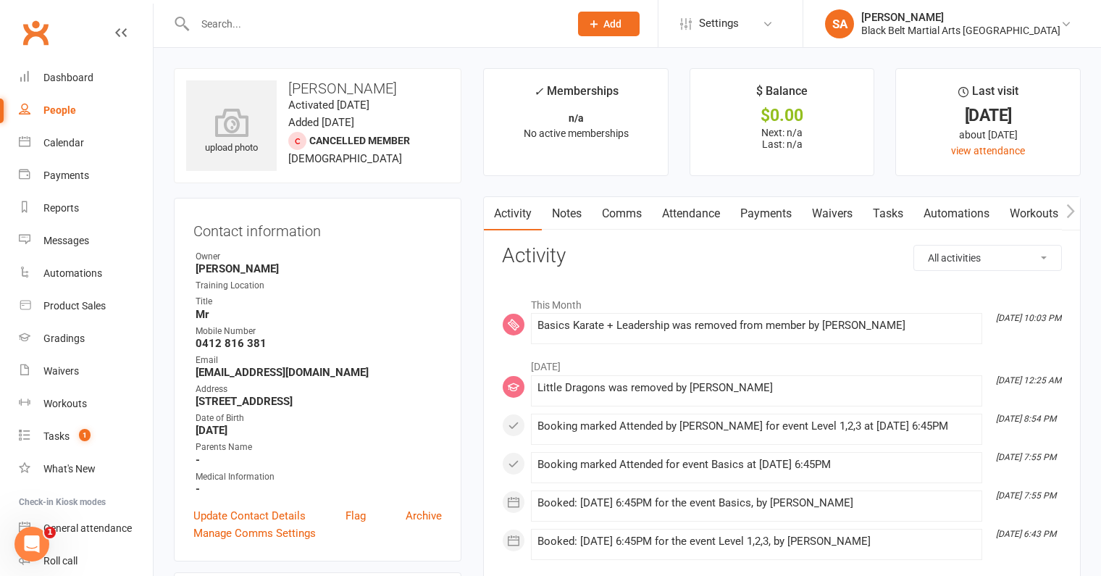
click at [283, 30] on input "text" at bounding box center [375, 24] width 369 height 20
paste input "Ellsmore"
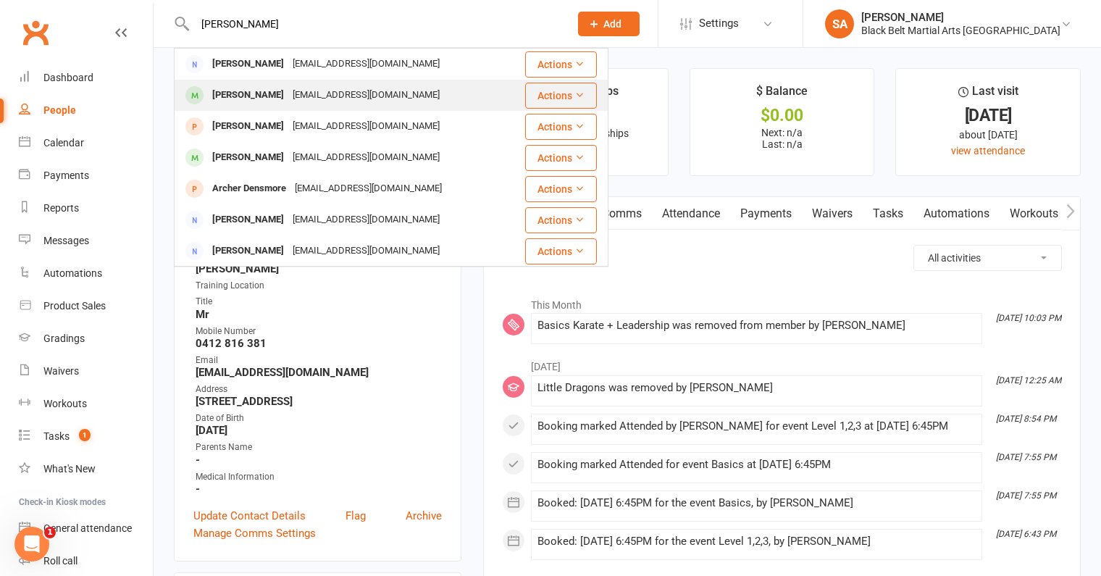
type input "Ellsmore"
click at [275, 94] on div "Jude Ellsmore" at bounding box center [248, 95] width 80 height 21
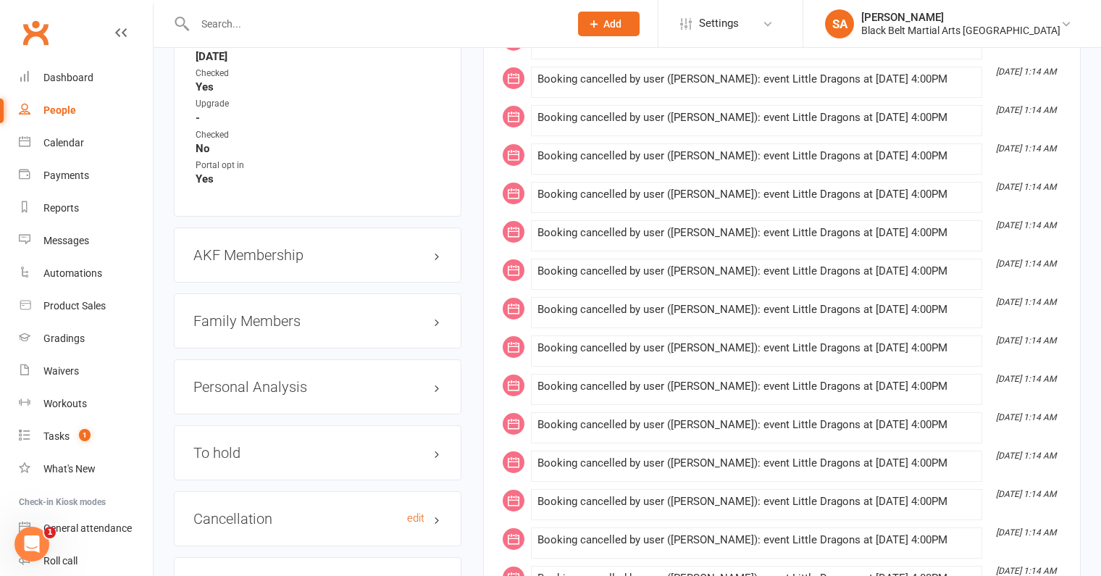
click at [296, 511] on h3 "Cancellation edit" at bounding box center [317, 519] width 248 height 16
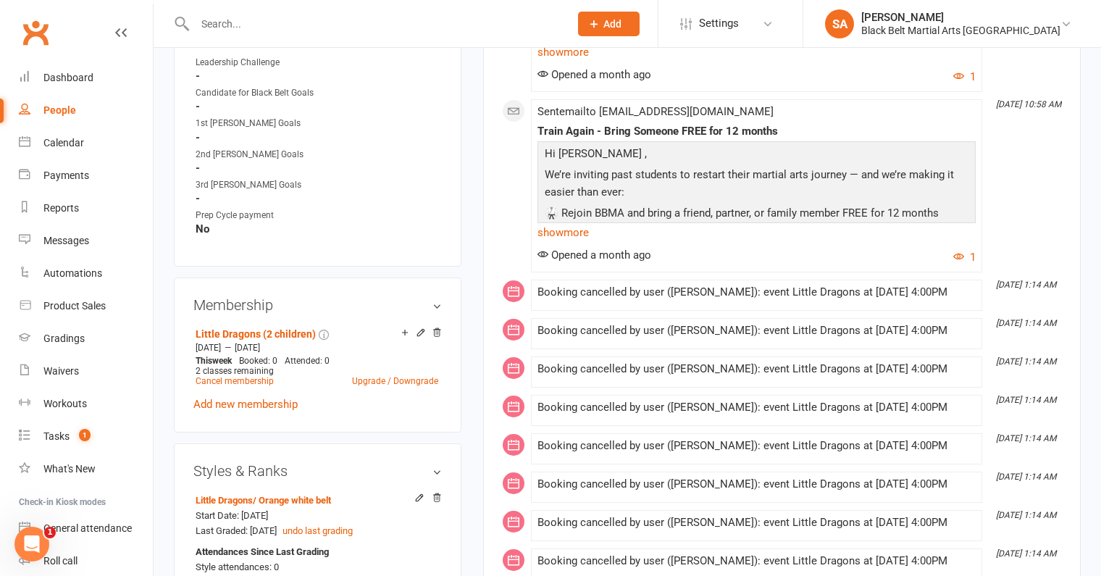
scroll to position [772, 0]
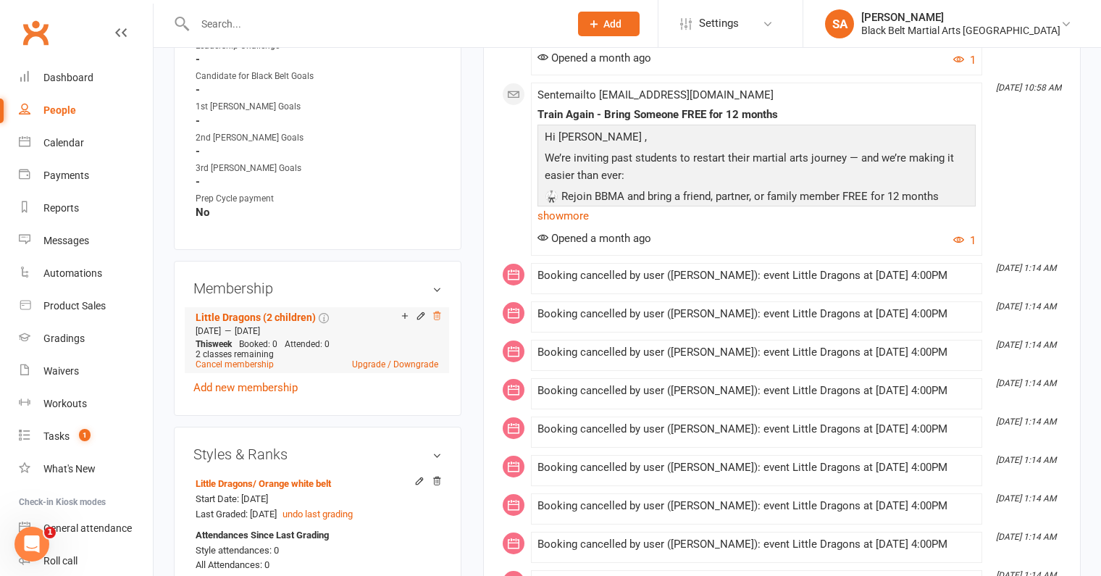
click at [440, 312] on icon at bounding box center [437, 316] width 7 height 8
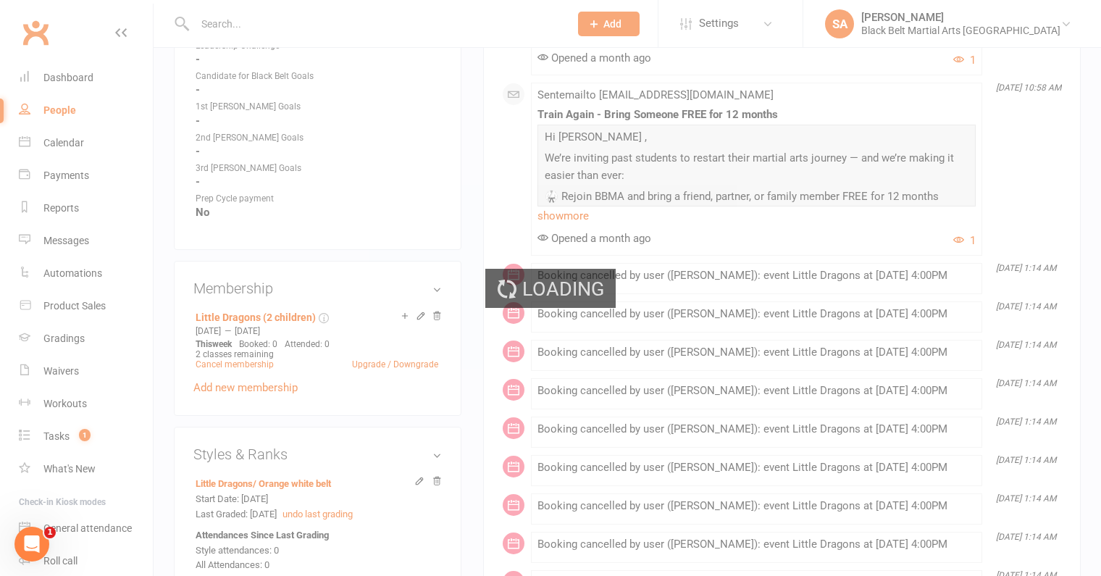
scroll to position [769, 0]
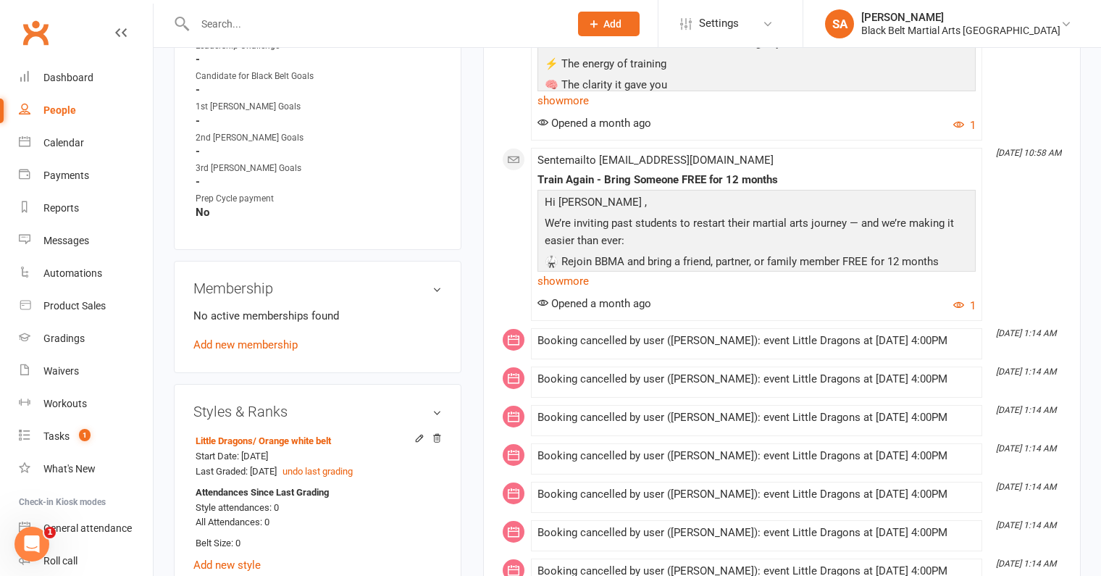
click at [272, 28] on input "text" at bounding box center [375, 24] width 369 height 20
paste input "Ellsmore"
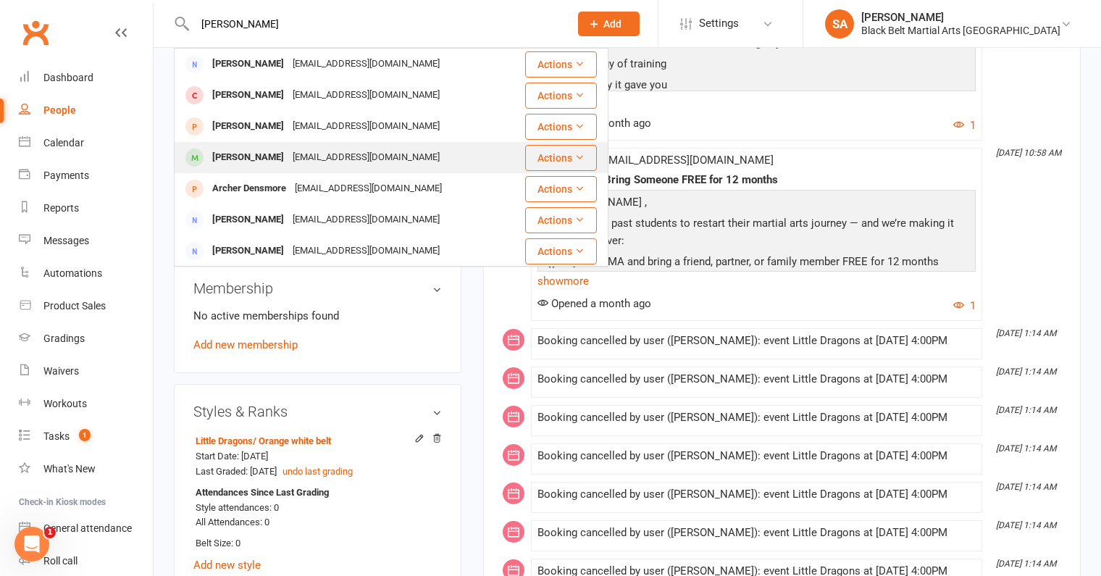
type input "Ellsmore"
click at [329, 161] on div "elise@lecoco.com.au" at bounding box center [366, 157] width 156 height 21
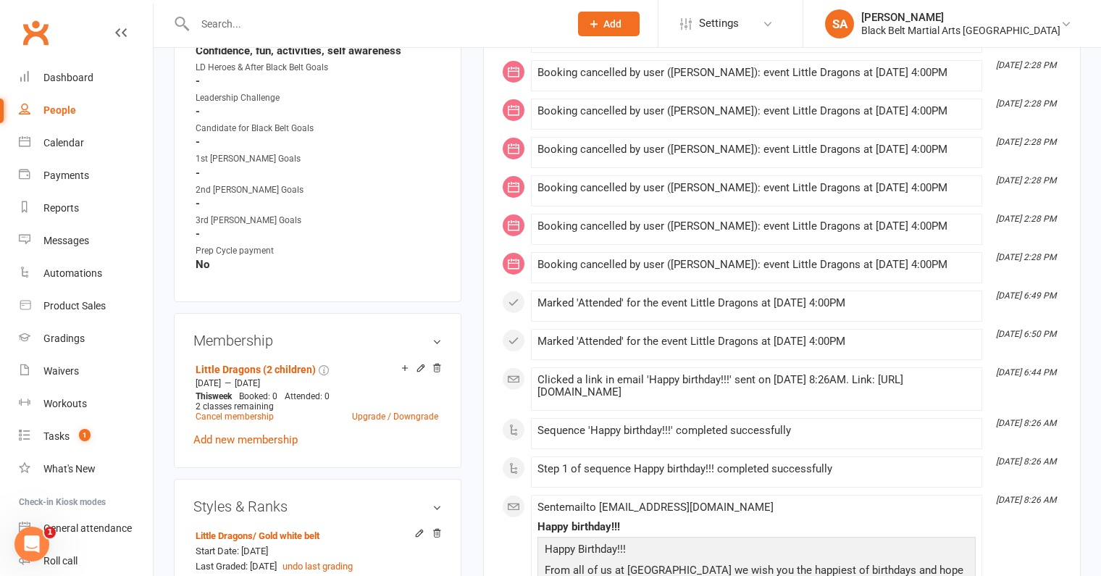
scroll to position [804, 0]
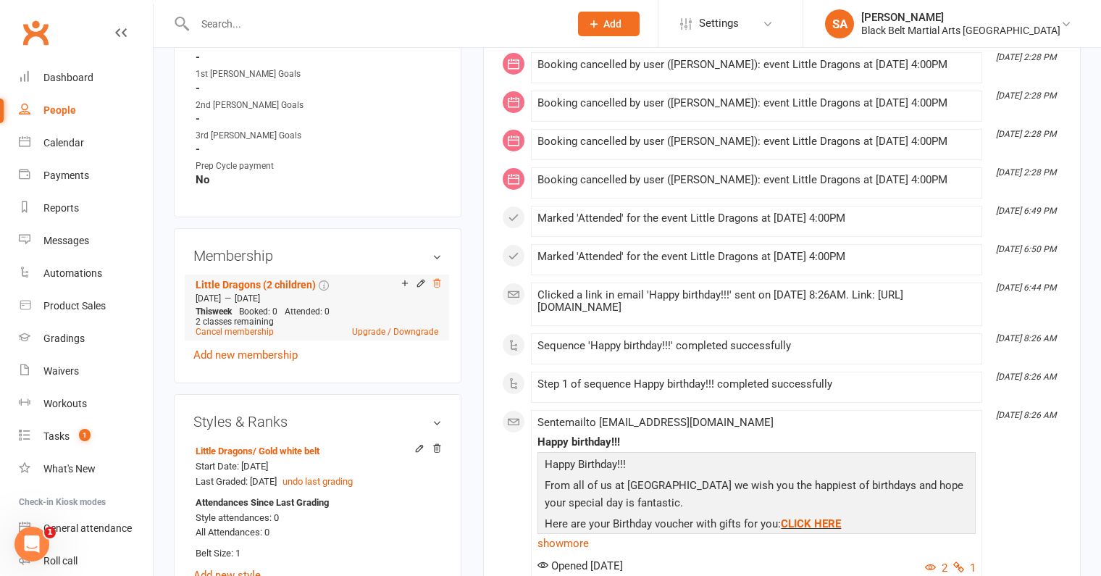
click at [438, 279] on icon at bounding box center [437, 283] width 7 height 8
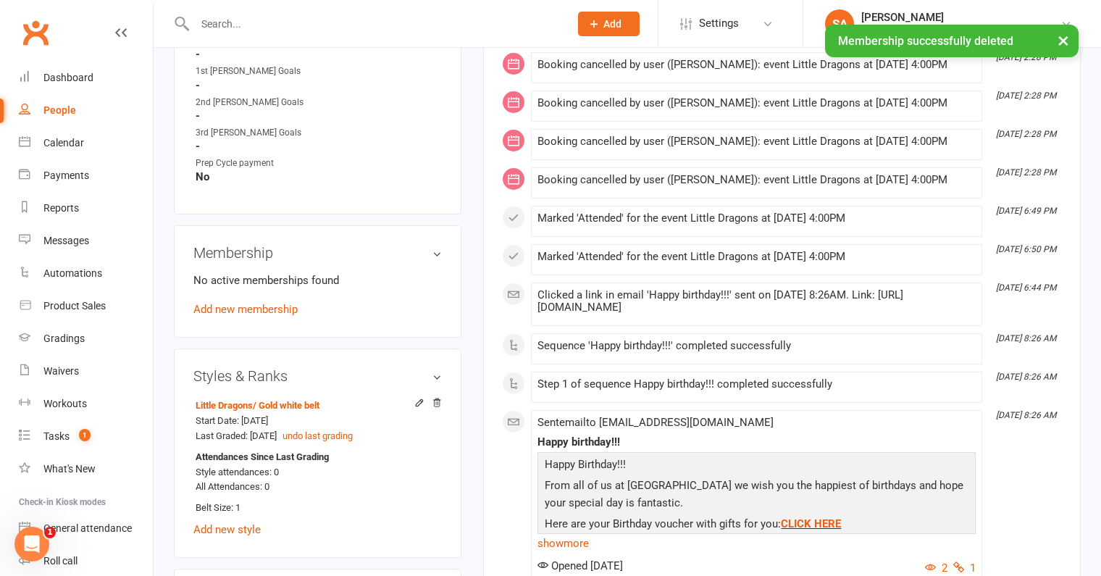
scroll to position [801, 0]
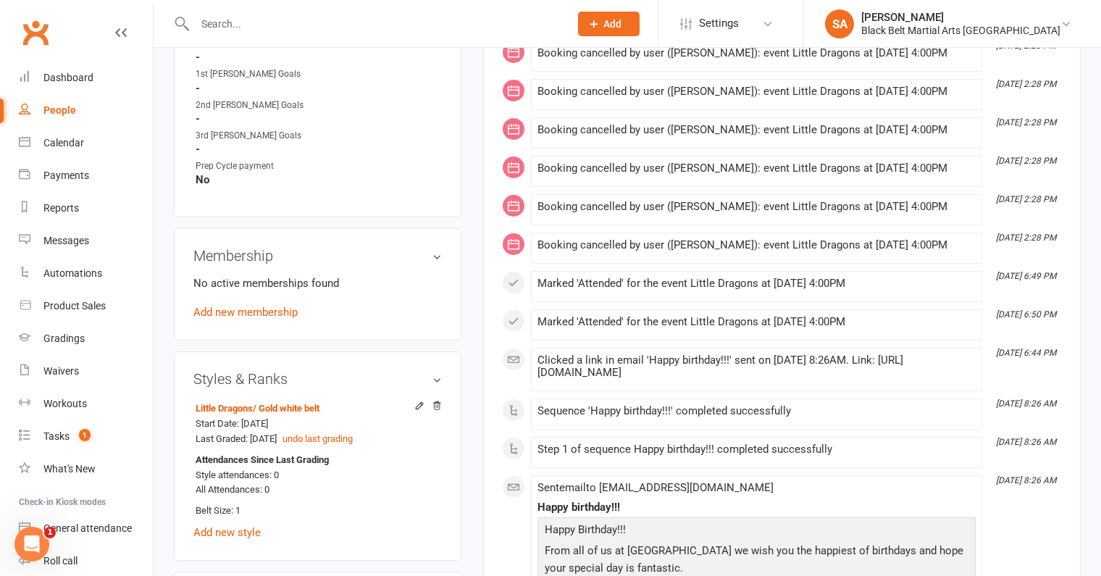
click at [247, 12] on div at bounding box center [366, 23] width 385 height 47
click at [245, 26] on input "text" at bounding box center [375, 24] width 369 height 20
paste input "O'Grady"
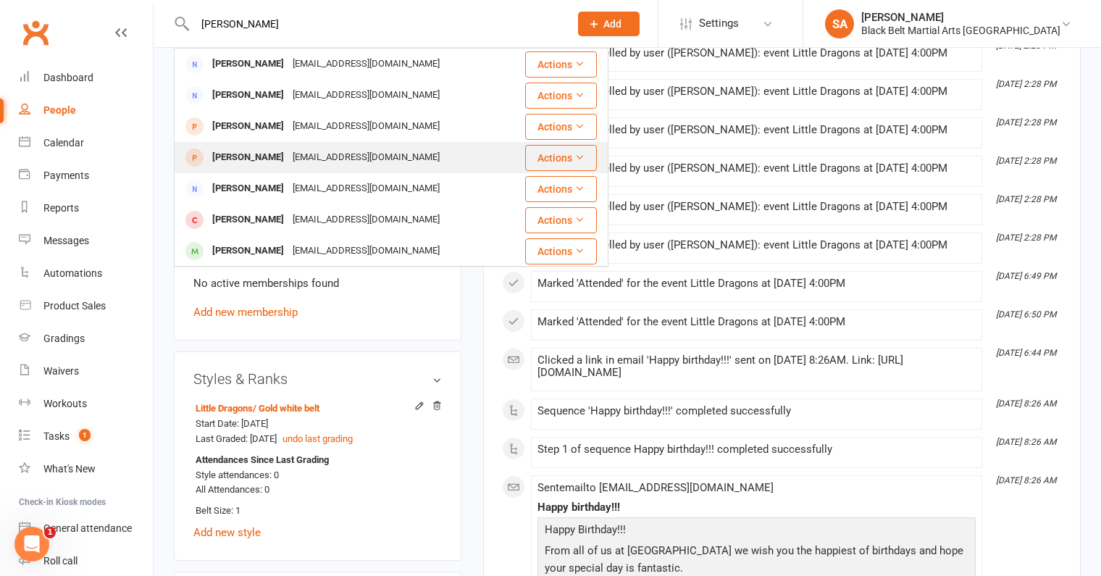
scroll to position [30, 0]
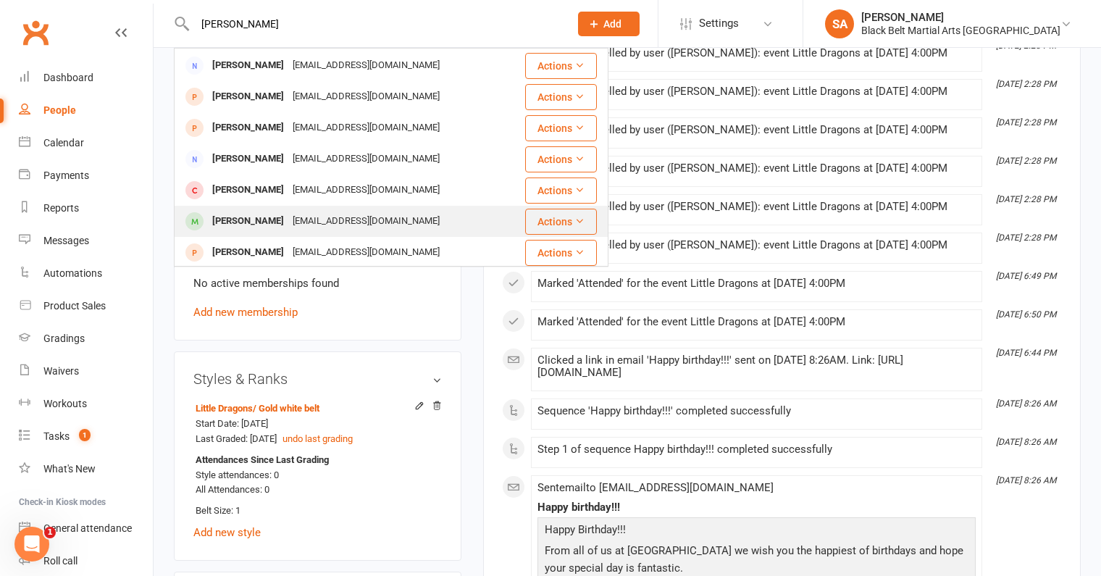
type input "O'Grady"
click at [307, 209] on div "Tom O'Grady kellyphelan123@gmail.com" at bounding box center [349, 221] width 348 height 30
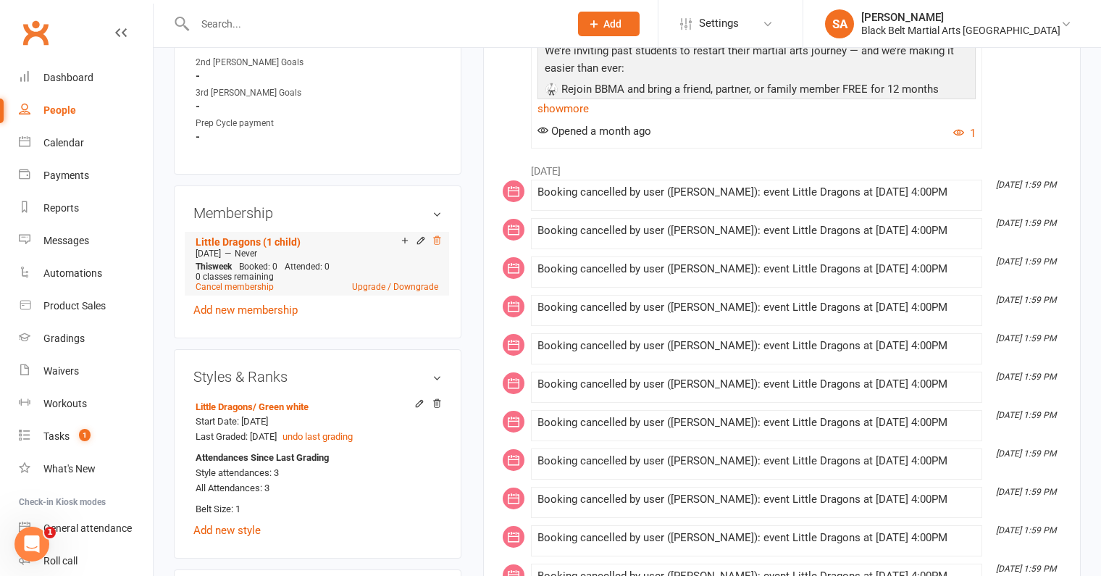
scroll to position [845, 0]
click at [435, 238] on icon at bounding box center [437, 239] width 10 height 10
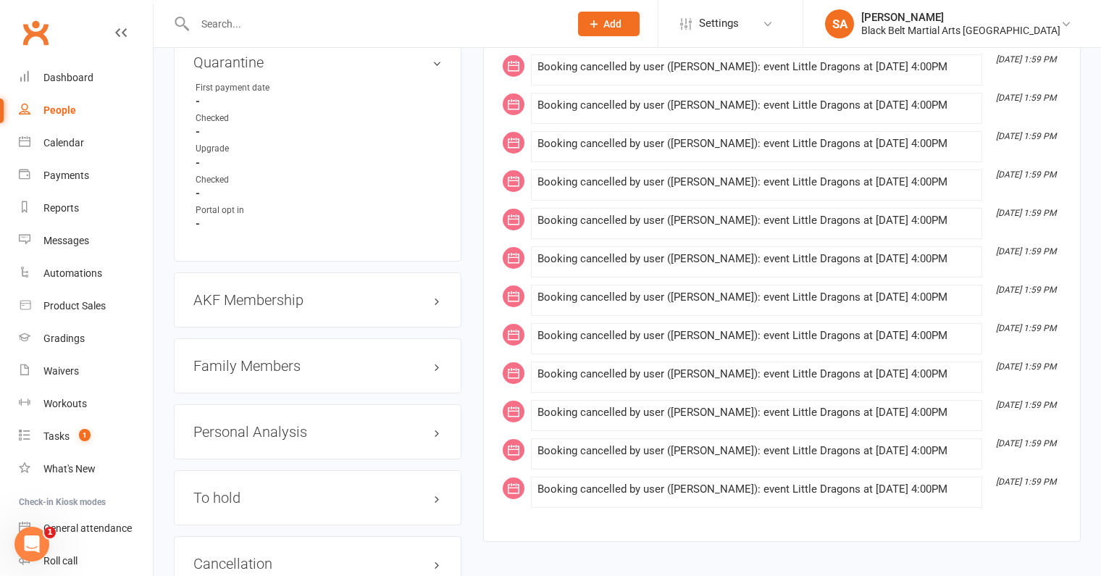
scroll to position [1343, 0]
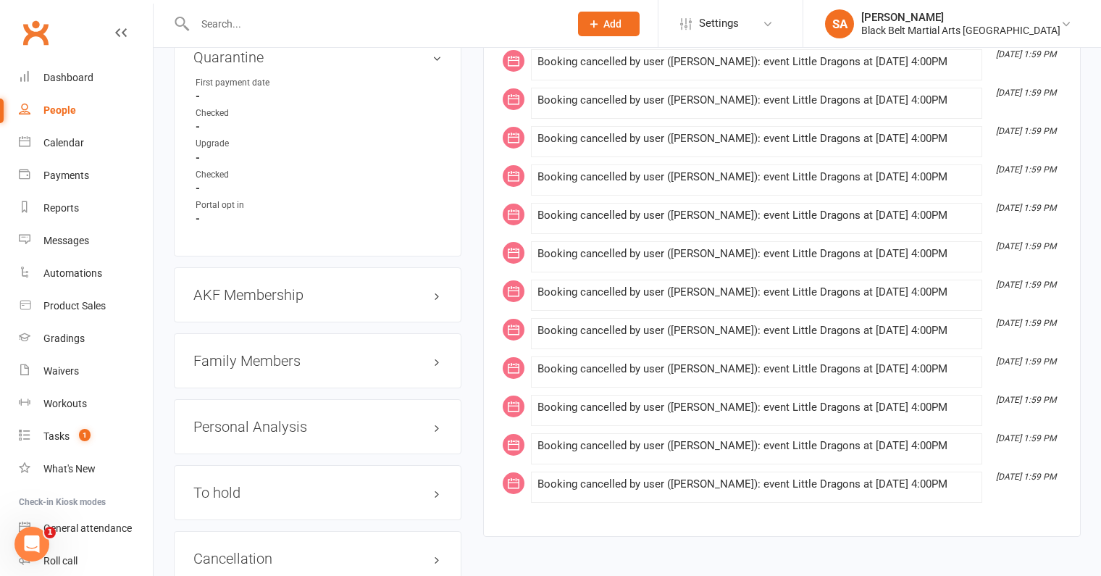
click at [231, 356] on h3 "Family Members" at bounding box center [317, 361] width 248 height 16
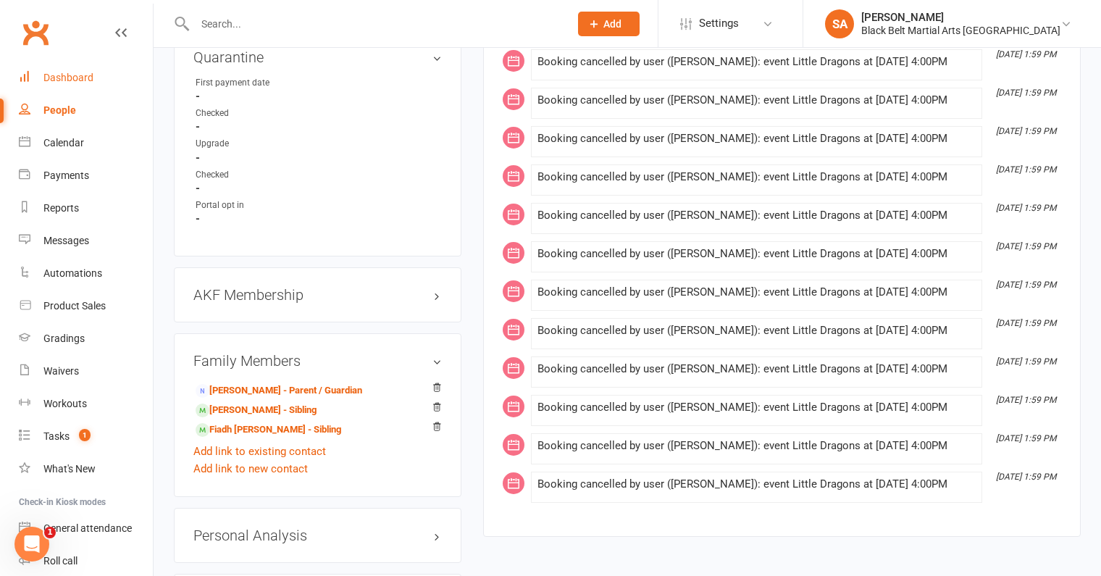
click at [70, 73] on div "Dashboard" at bounding box center [68, 78] width 50 height 12
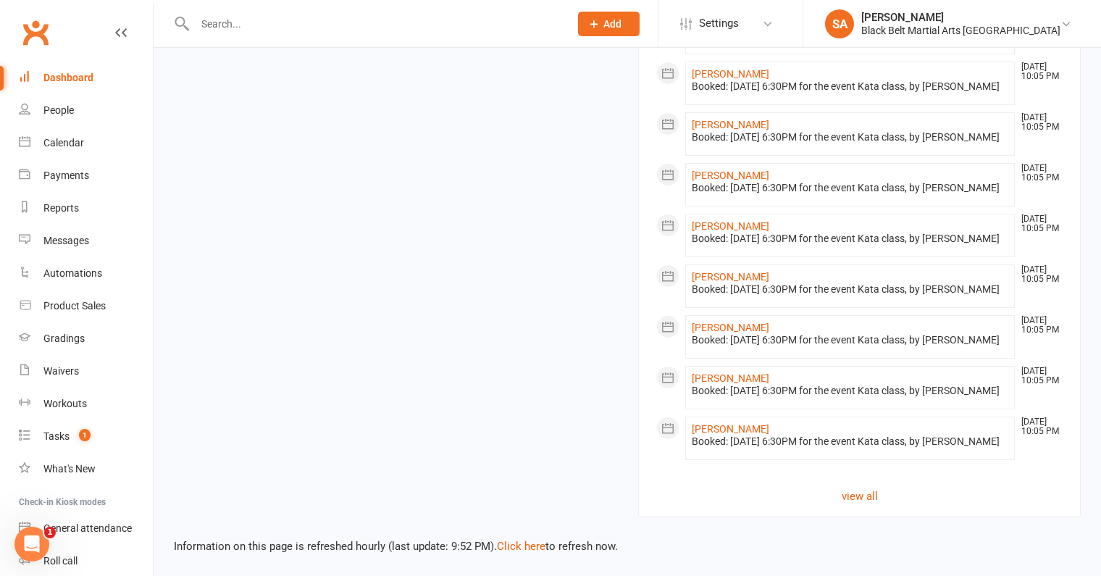
scroll to position [1179, 0]
click at [517, 545] on link "Click here" at bounding box center [521, 546] width 49 height 13
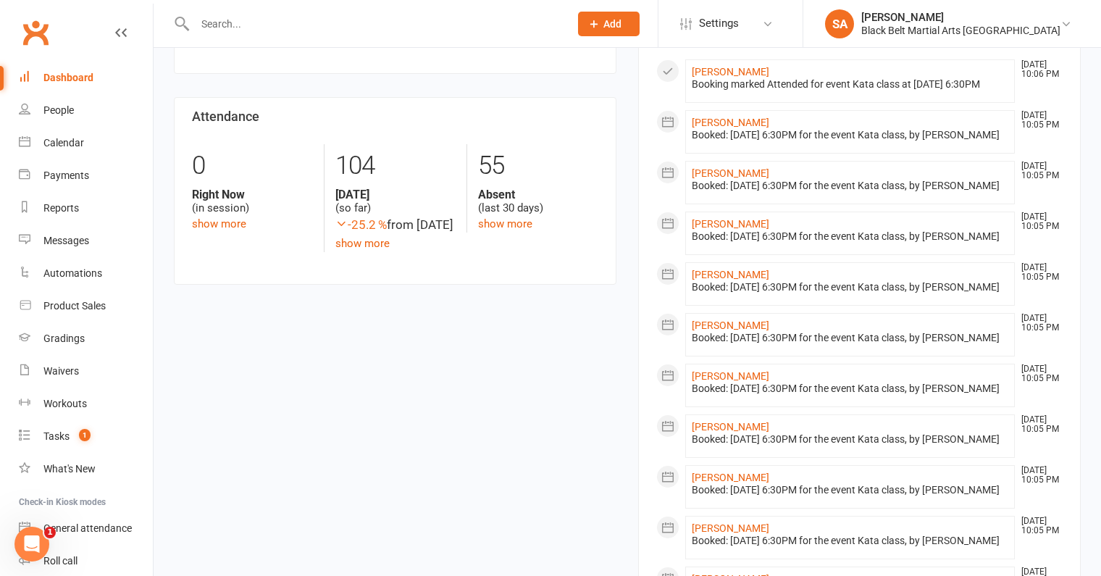
scroll to position [0, 0]
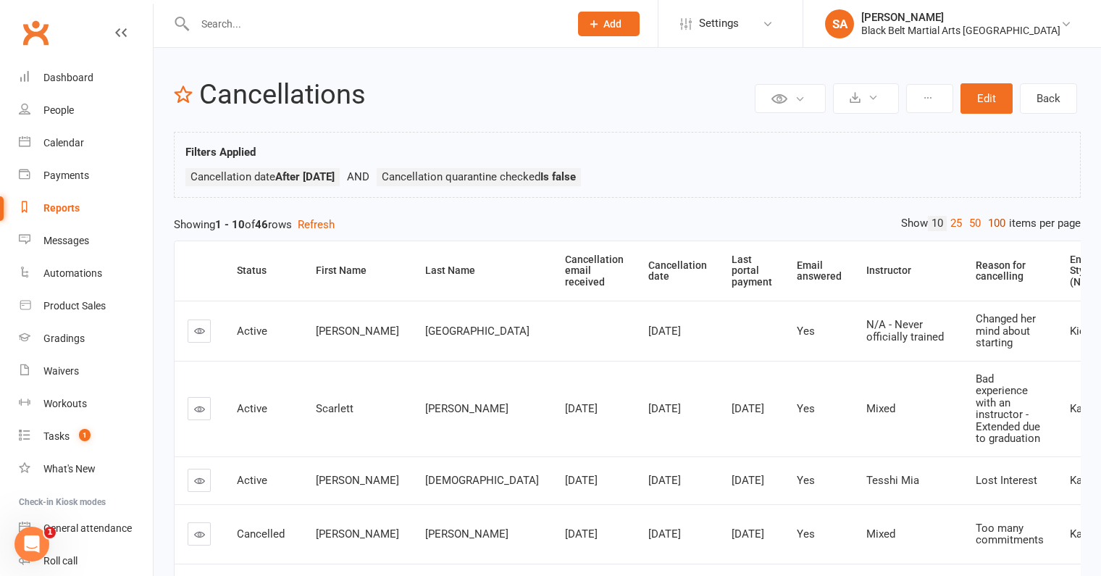
click at [995, 222] on link "100" at bounding box center [997, 223] width 25 height 15
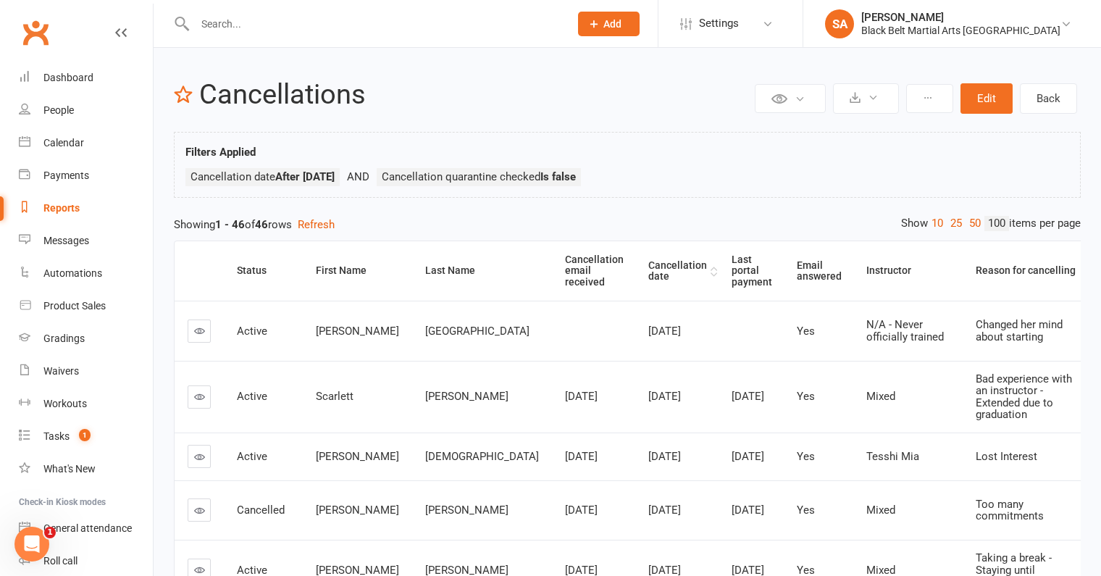
click at [635, 267] on th "Cancellation date" at bounding box center [676, 270] width 83 height 59
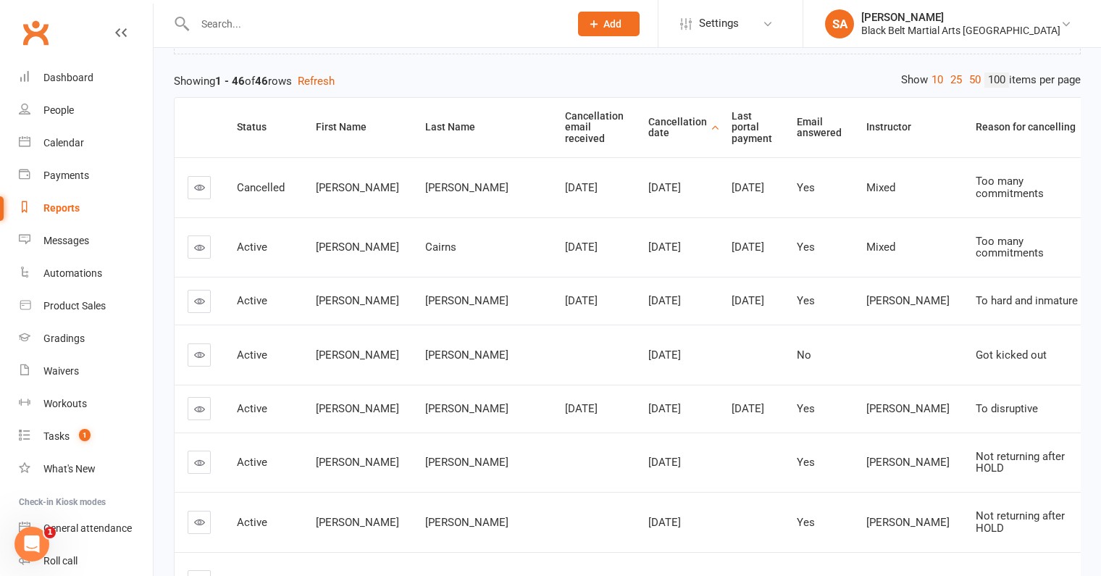
scroll to position [146, 0]
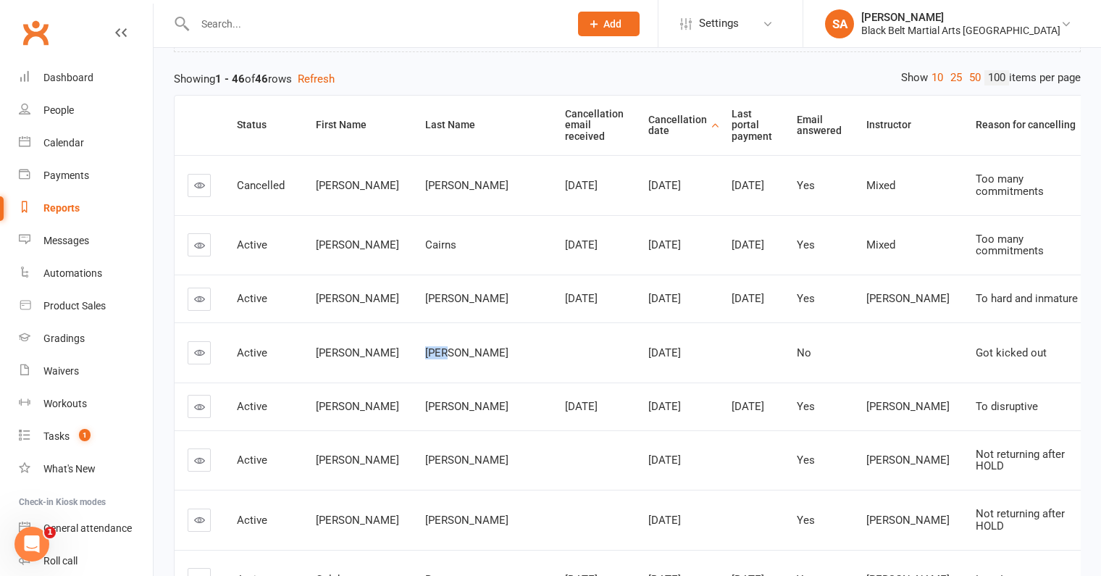
drag, startPoint x: 415, startPoint y: 349, endPoint x: 380, endPoint y: 351, distance: 35.5
click at [412, 351] on td "[PERSON_NAME]" at bounding box center [482, 352] width 140 height 60
copy span "[PERSON_NAME]"
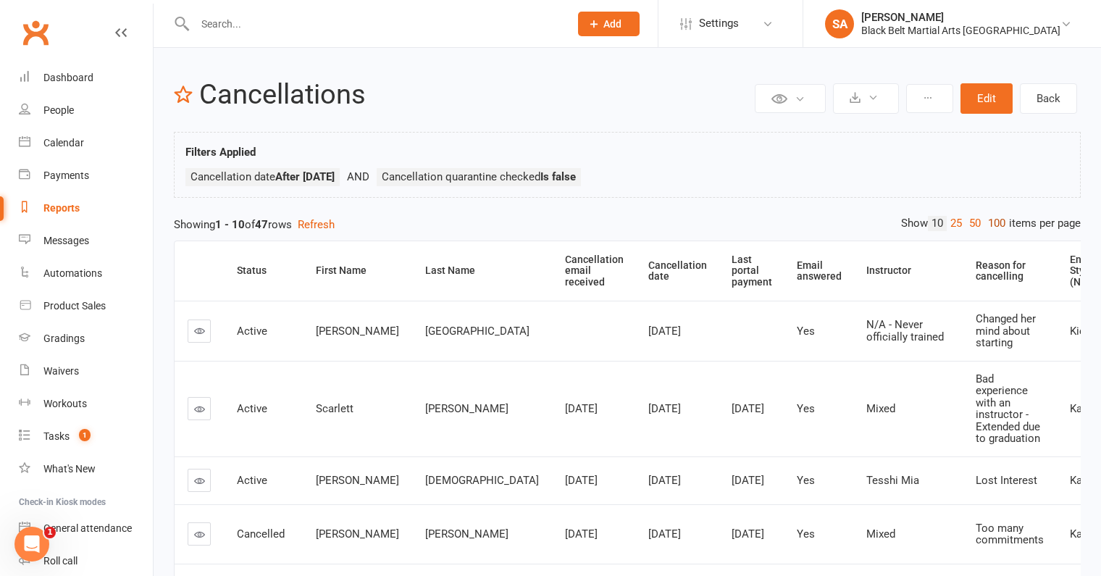
click at [991, 220] on link "100" at bounding box center [997, 223] width 25 height 15
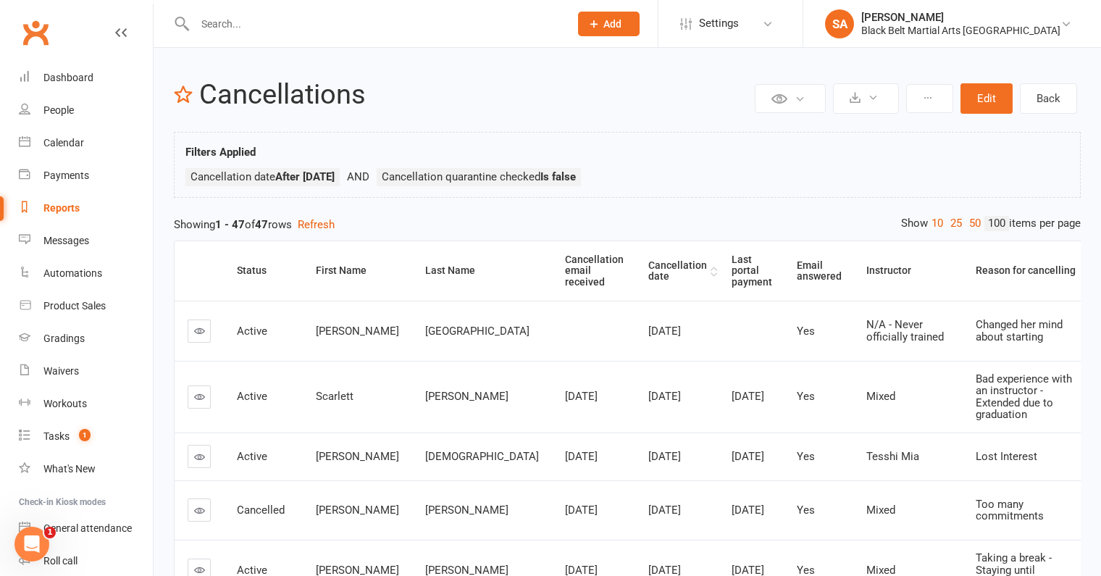
click at [635, 264] on th "Cancellation date" at bounding box center [676, 270] width 83 height 59
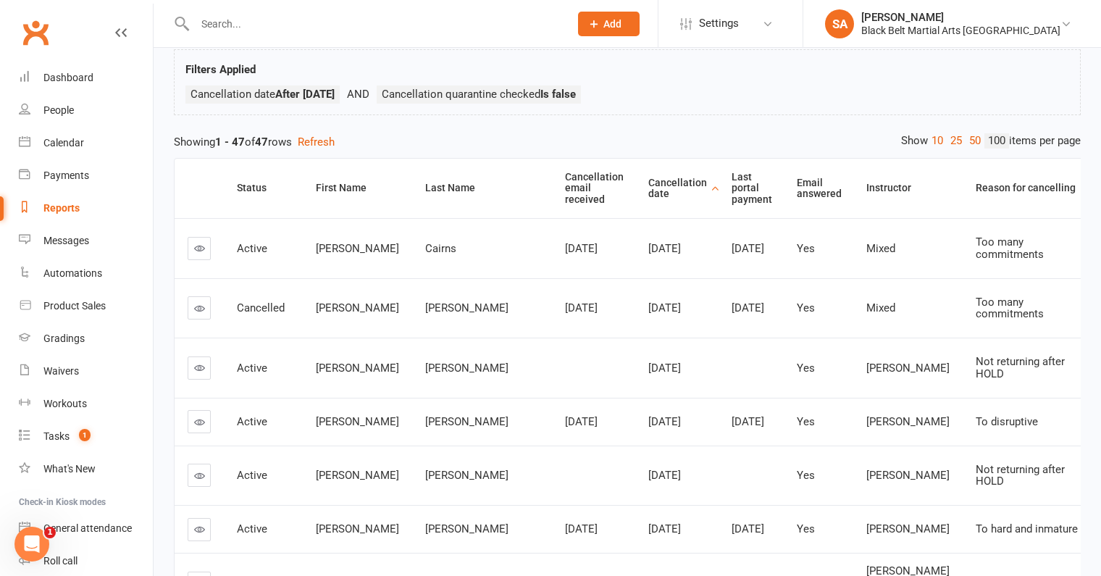
scroll to position [87, 0]
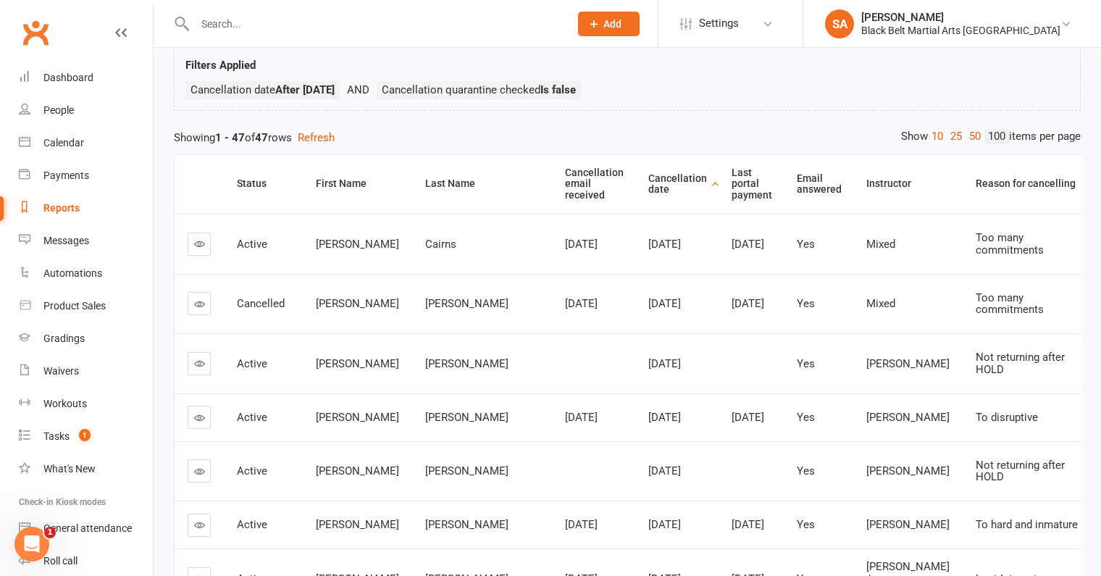
click at [425, 245] on div "Cairns" at bounding box center [482, 244] width 114 height 12
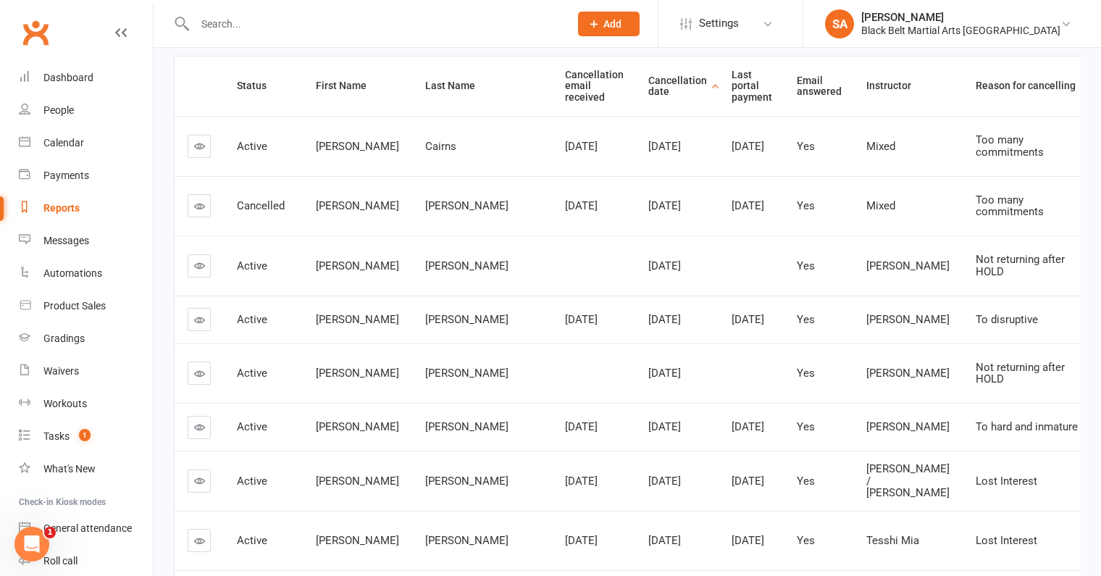
scroll to position [186, 0]
drag, startPoint x: 422, startPoint y: 142, endPoint x: 371, endPoint y: 143, distance: 51.4
click at [371, 143] on tr "Active [PERSON_NAME] [DATE] [DATE] [DATE] Yes Mixed Too many commitments Karate…" at bounding box center [759, 144] width 1168 height 60
copy tr "Cairns"
drag, startPoint x: 438, startPoint y: 254, endPoint x: 431, endPoint y: 262, distance: 10.3
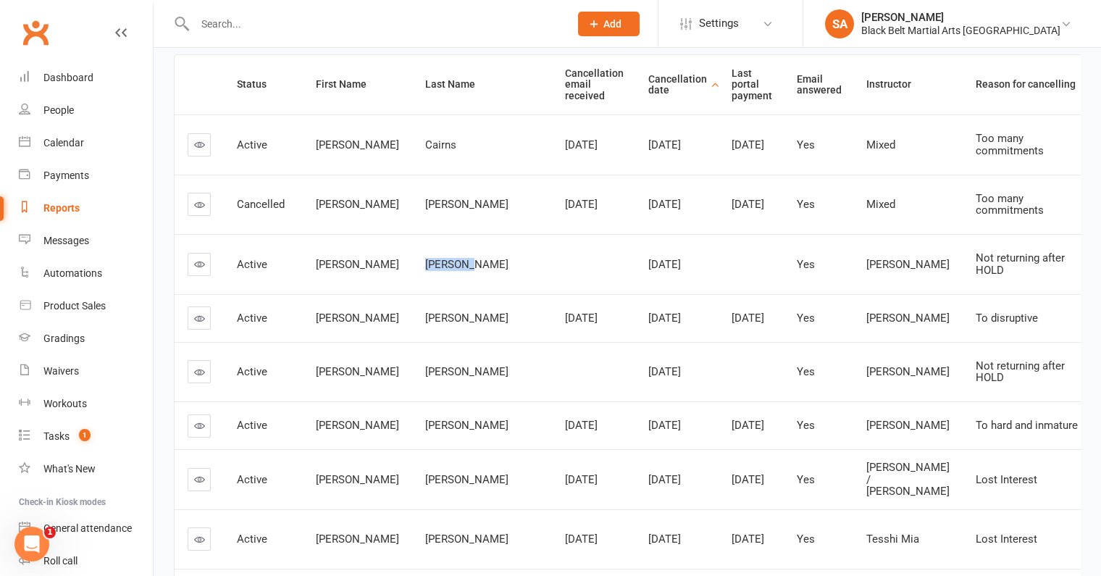
click at [431, 262] on td "[PERSON_NAME]" at bounding box center [482, 264] width 140 height 60
copy span "[PERSON_NAME]"
drag, startPoint x: 435, startPoint y: 367, endPoint x: 387, endPoint y: 367, distance: 47.8
click at [425, 367] on div "[PERSON_NAME]" at bounding box center [482, 372] width 114 height 12
copy span "[PERSON_NAME]"
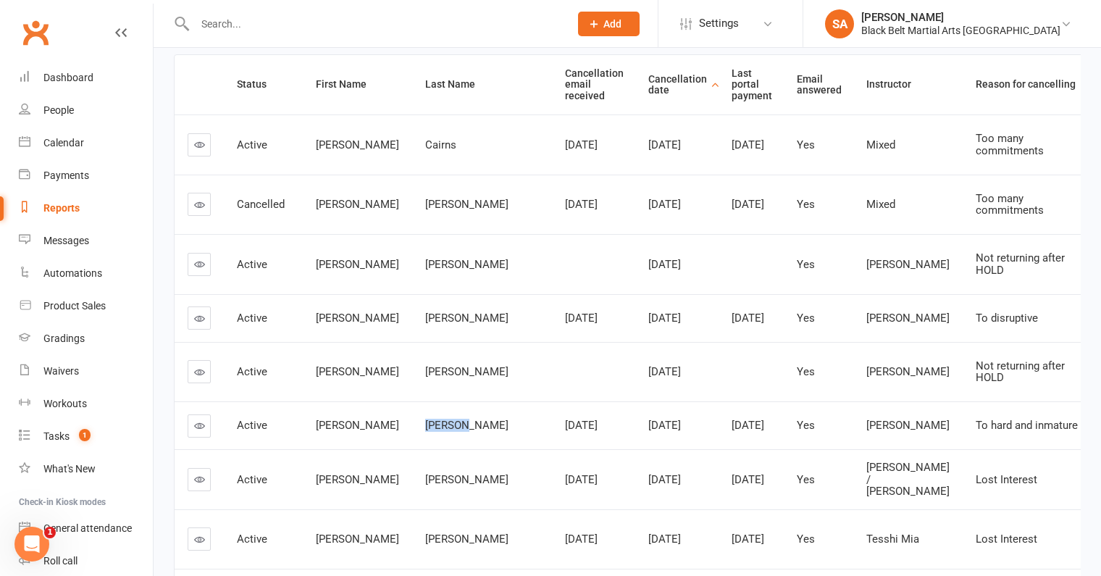
drag, startPoint x: 428, startPoint y: 422, endPoint x: 380, endPoint y: 422, distance: 47.8
click at [412, 422] on td "[PERSON_NAME]" at bounding box center [482, 425] width 140 height 48
copy span "[PERSON_NAME]"
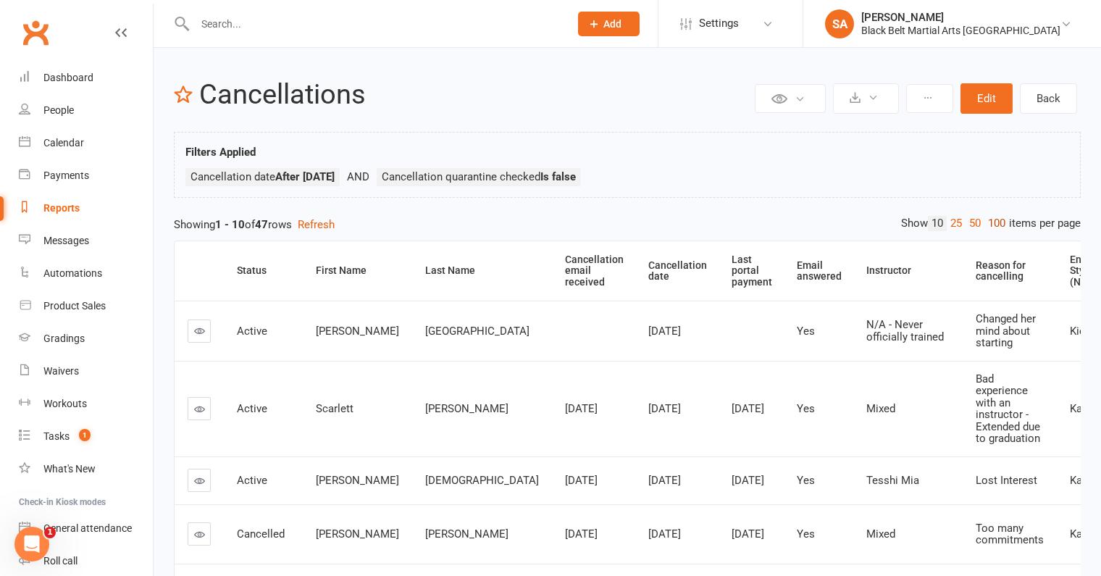
click at [995, 222] on link "100" at bounding box center [997, 223] width 25 height 15
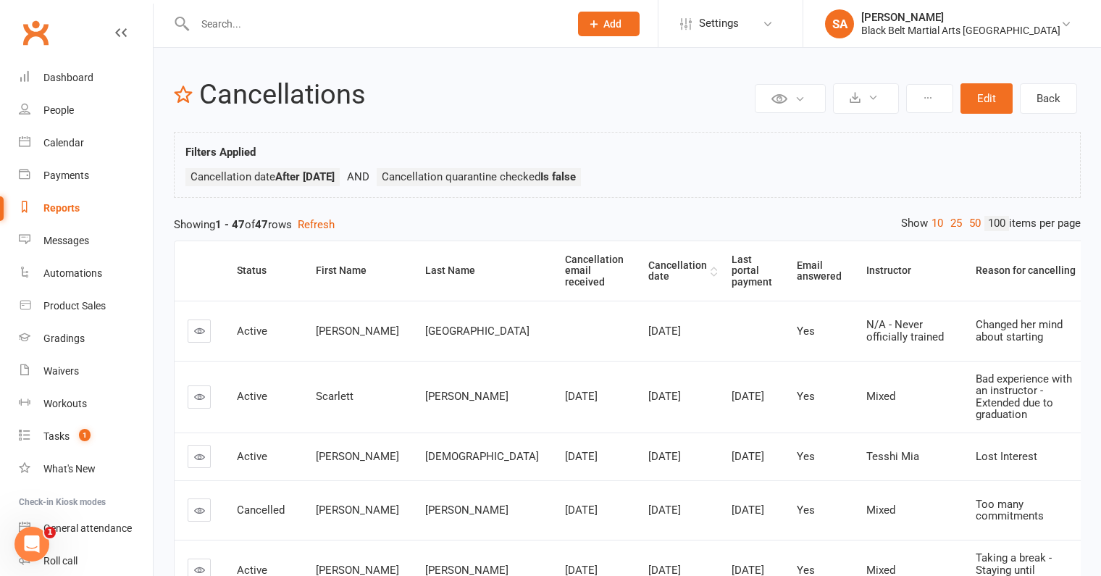
click at [635, 265] on th "Cancellation date" at bounding box center [676, 270] width 83 height 59
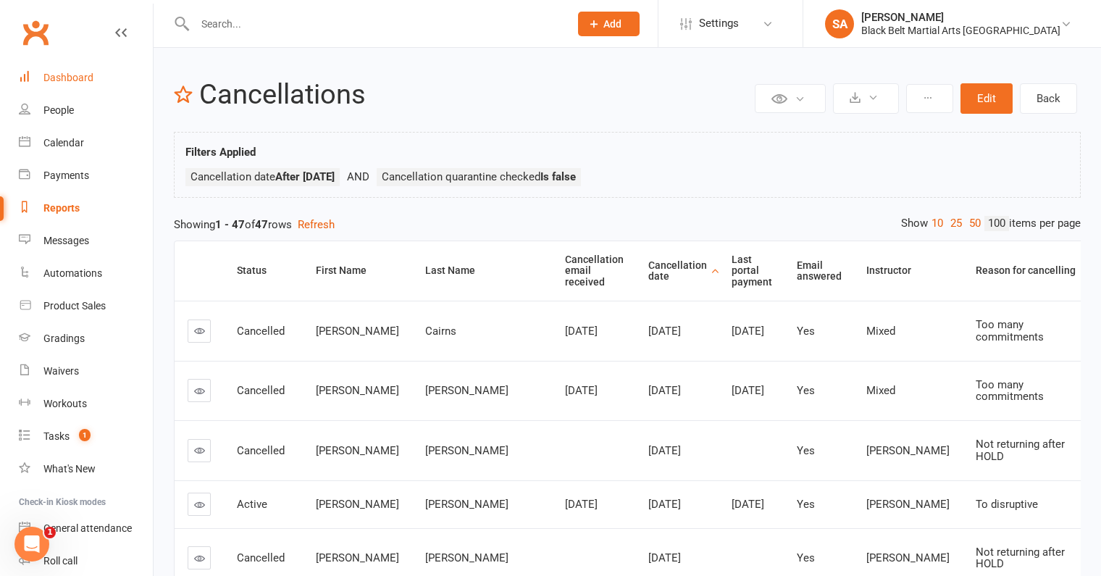
click at [70, 81] on div "Dashboard" at bounding box center [68, 78] width 50 height 12
